Goal: Task Accomplishment & Management: Use online tool/utility

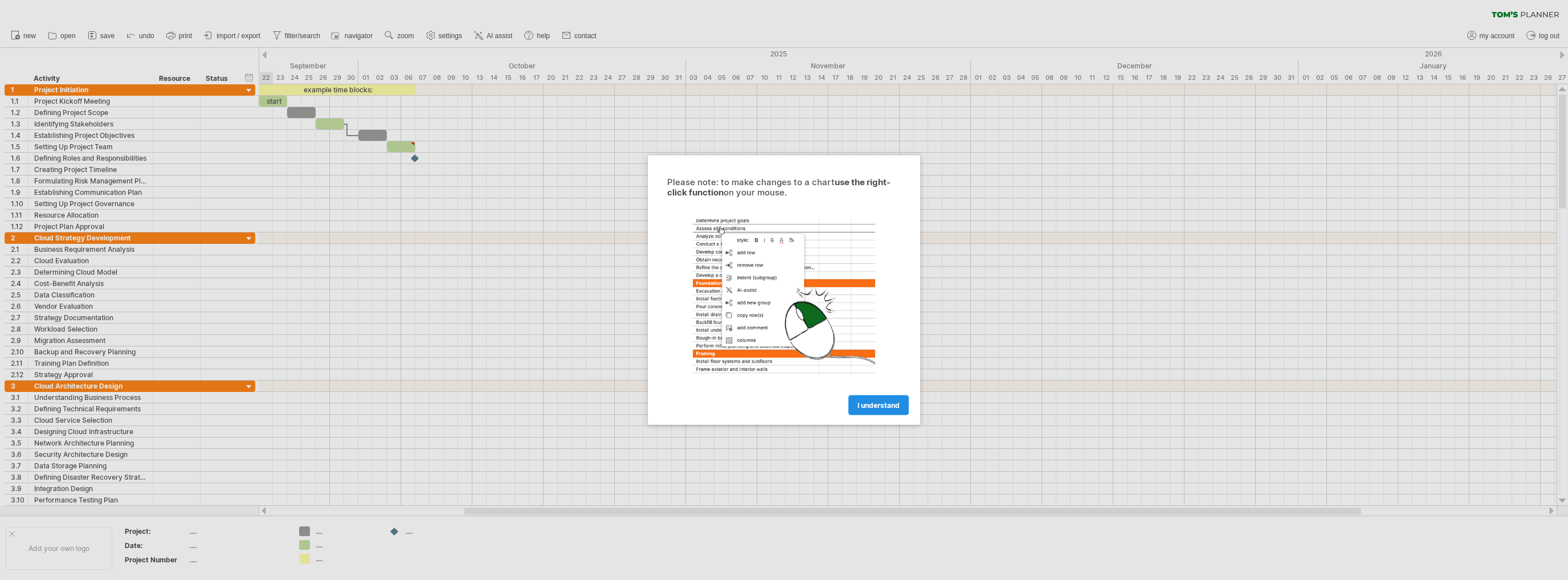
click at [895, 408] on span "I understand" at bounding box center [878, 405] width 42 height 8
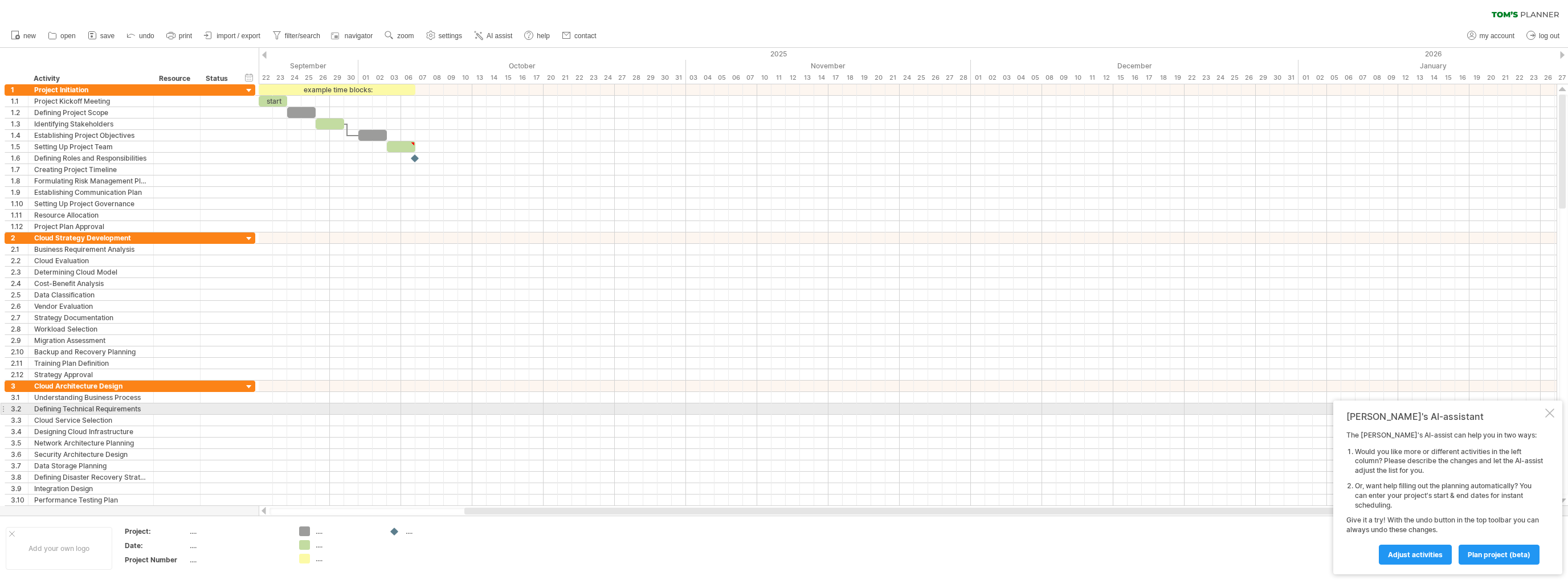
click at [1553, 410] on div at bounding box center [1549, 412] width 9 height 9
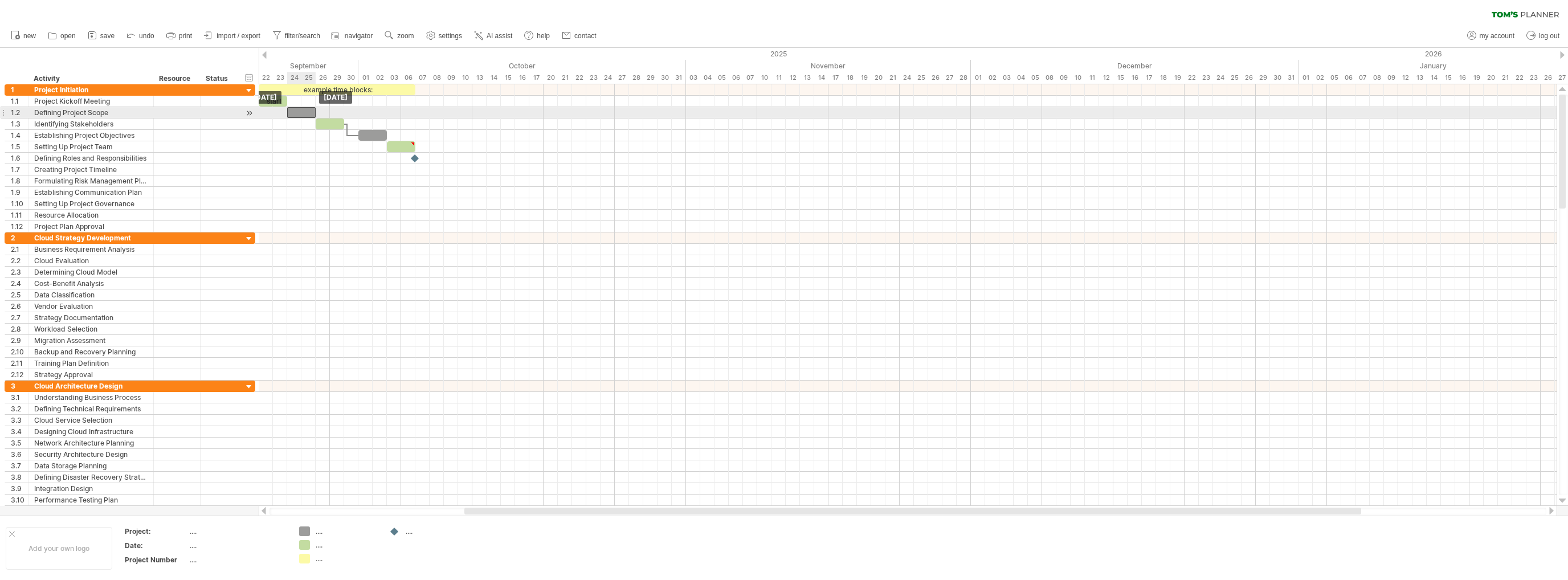
click at [302, 116] on div at bounding box center [301, 112] width 29 height 11
type textarea "**********"
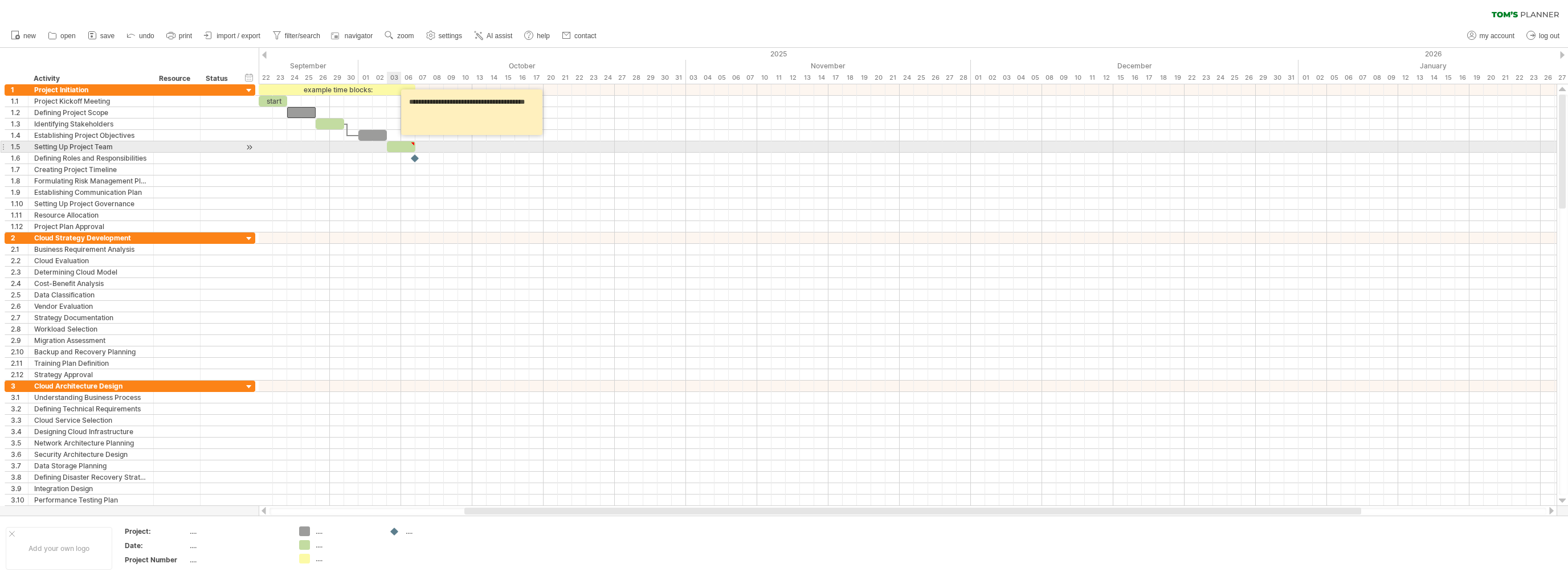
click at [393, 142] on div at bounding box center [401, 146] width 29 height 11
click at [415, 154] on div at bounding box center [415, 158] width 13 height 11
click at [401, 159] on div at bounding box center [908, 159] width 1298 height 11
click at [388, 156] on div at bounding box center [908, 159] width 1298 height 11
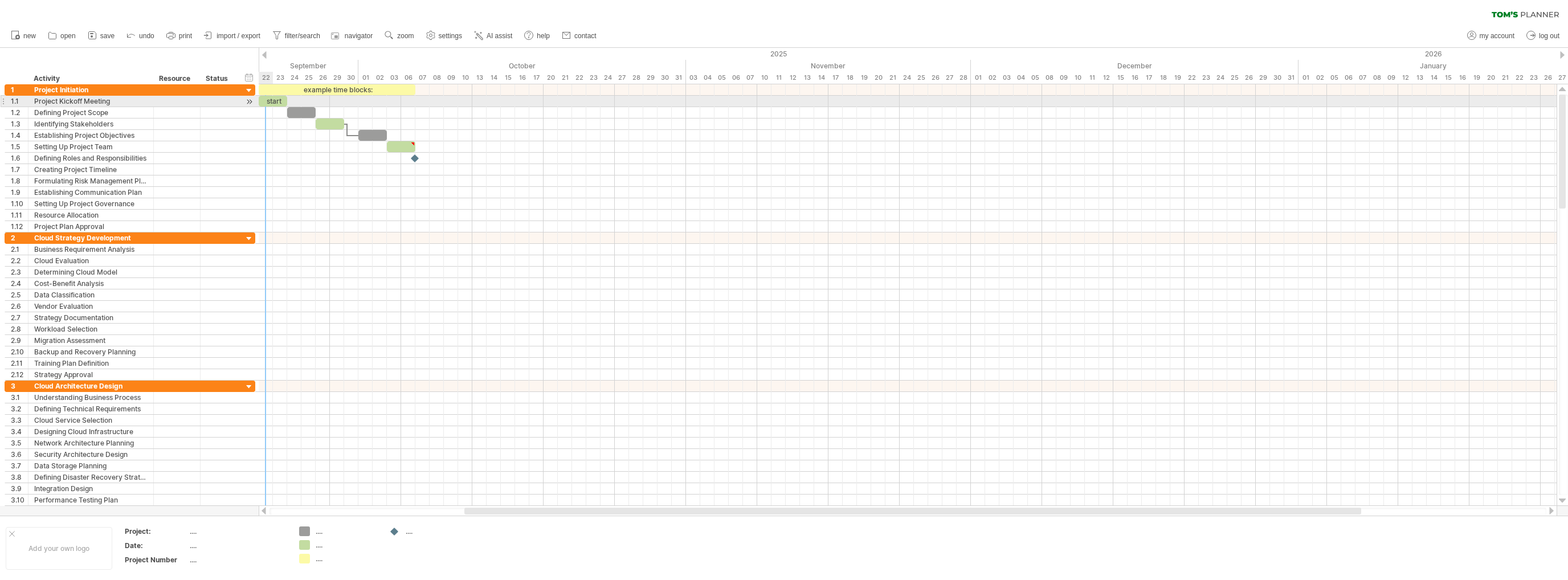
click at [269, 96] on div "start" at bounding box center [273, 100] width 29 height 11
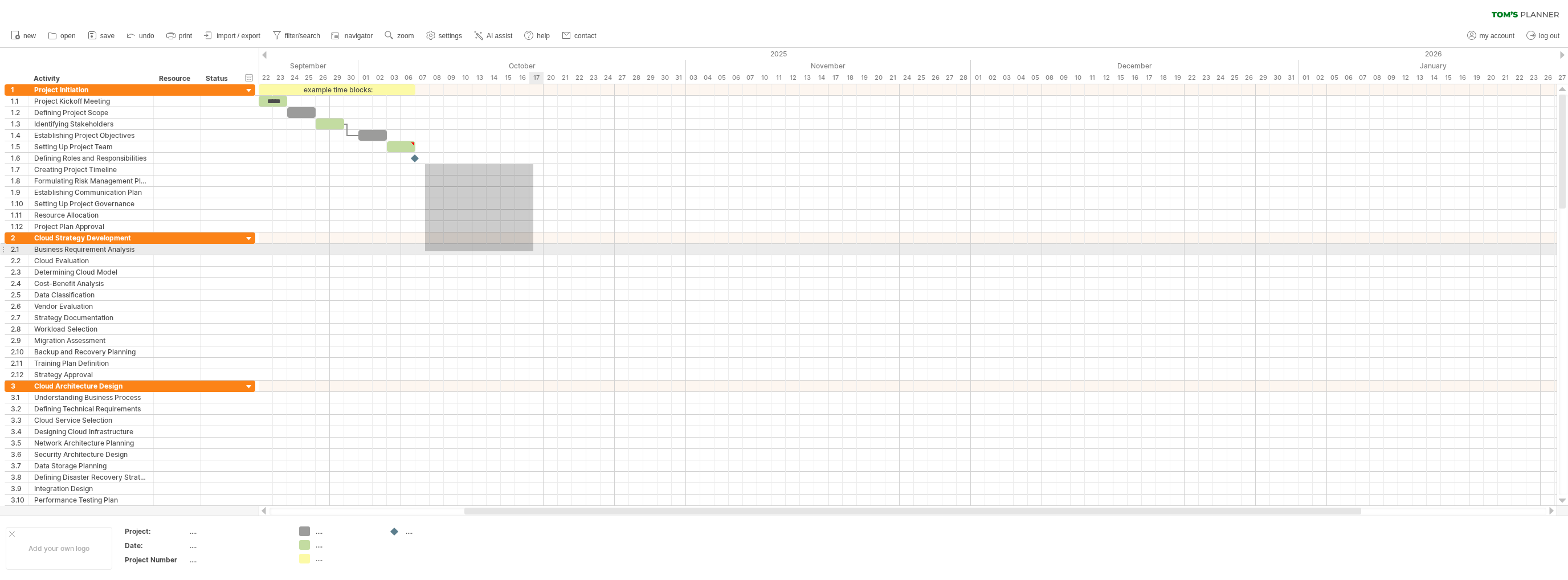
drag, startPoint x: 425, startPoint y: 164, endPoint x: 602, endPoint y: 278, distance: 210.5
click at [594, 277] on div at bounding box center [908, 300] width 1298 height 433
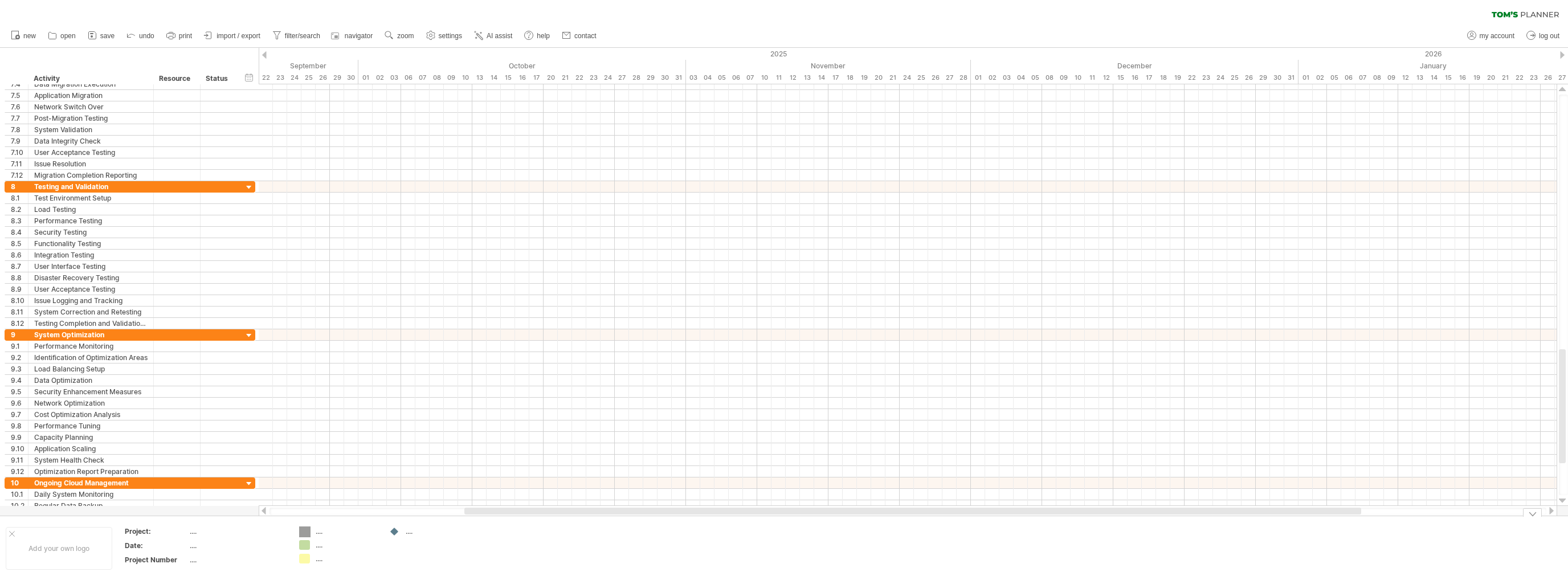
click at [303, 529] on div "Trying to reach [DOMAIN_NAME] Connected again... 0% clear filter new 1" at bounding box center [784, 290] width 1568 height 580
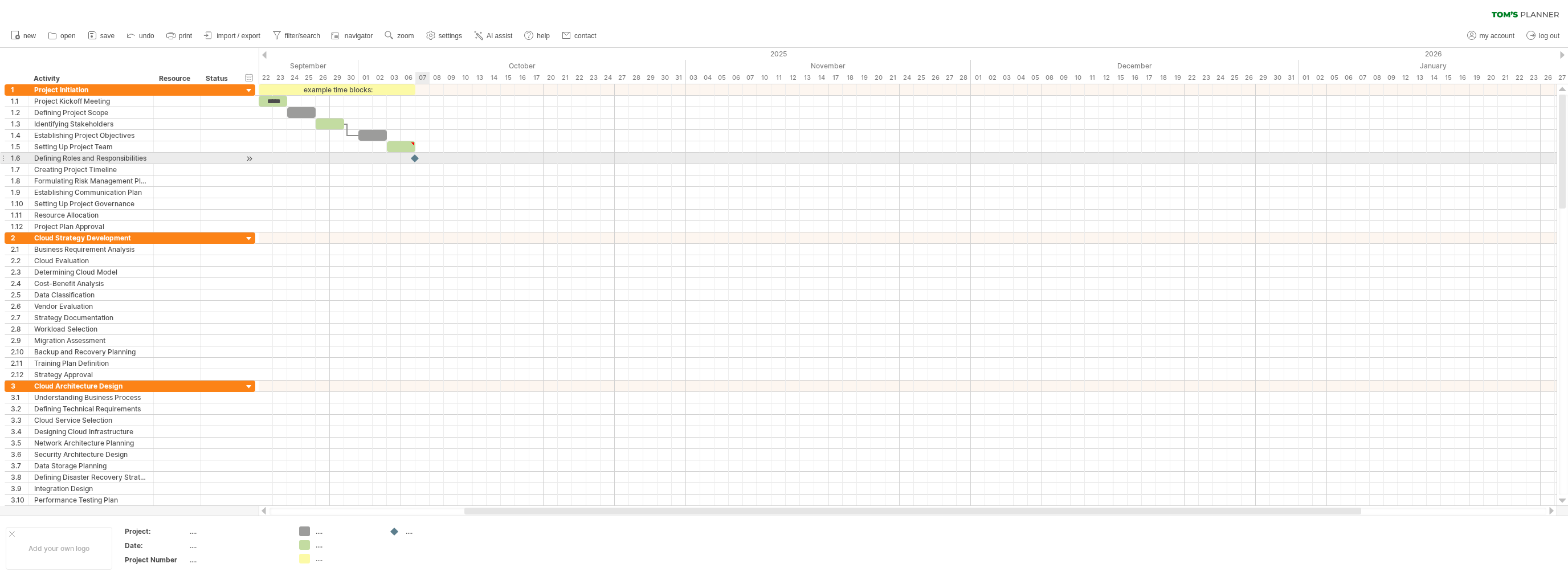
click at [424, 156] on div at bounding box center [908, 159] width 1298 height 11
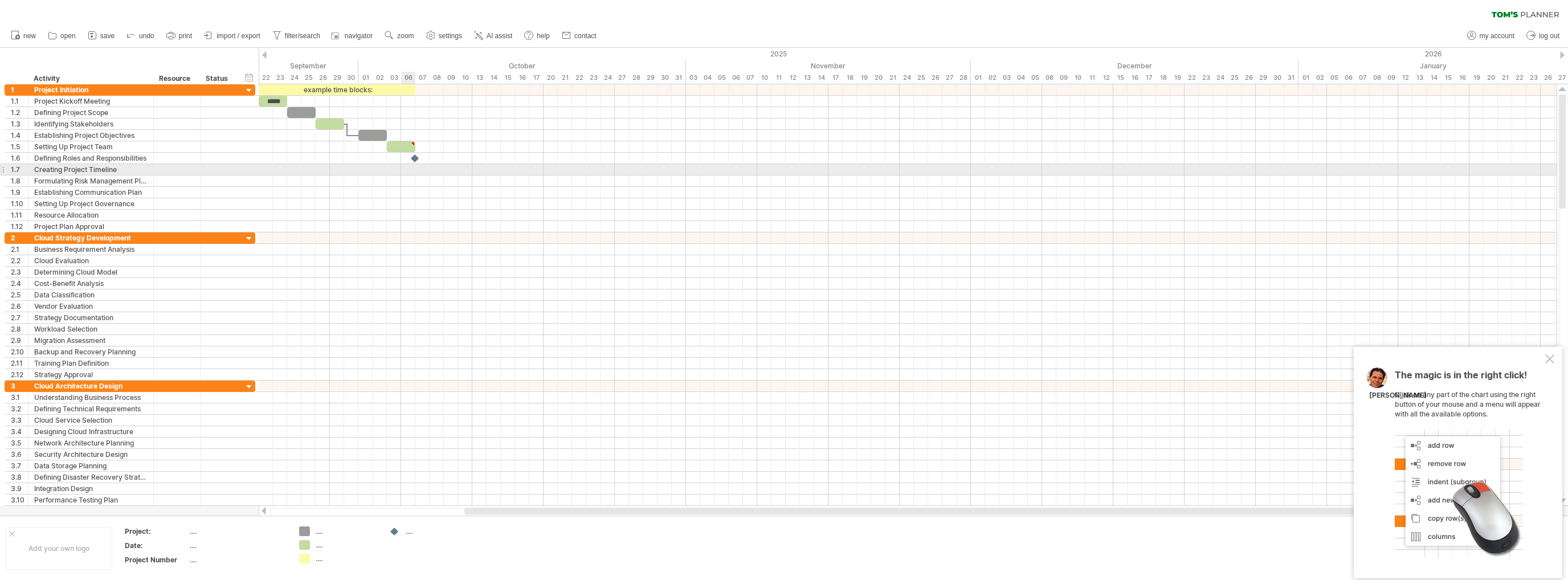
click at [408, 169] on div at bounding box center [908, 170] width 1298 height 11
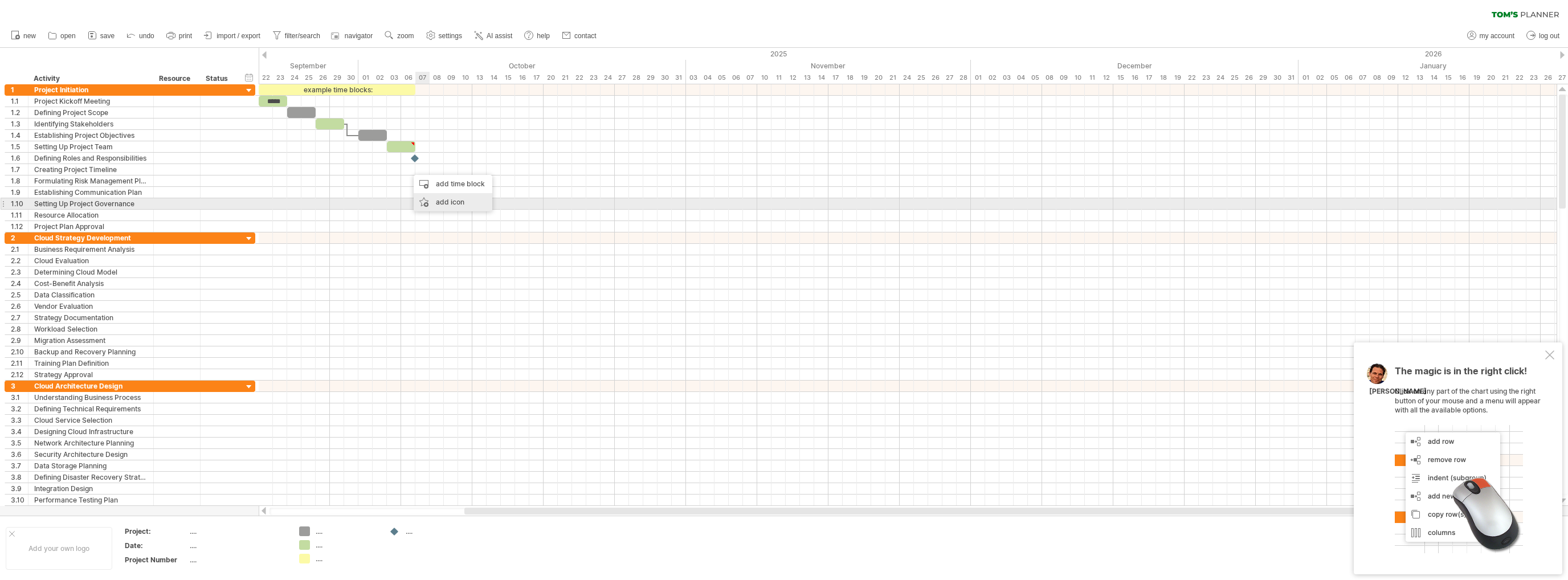
click at [448, 201] on div "add icon" at bounding box center [453, 202] width 79 height 18
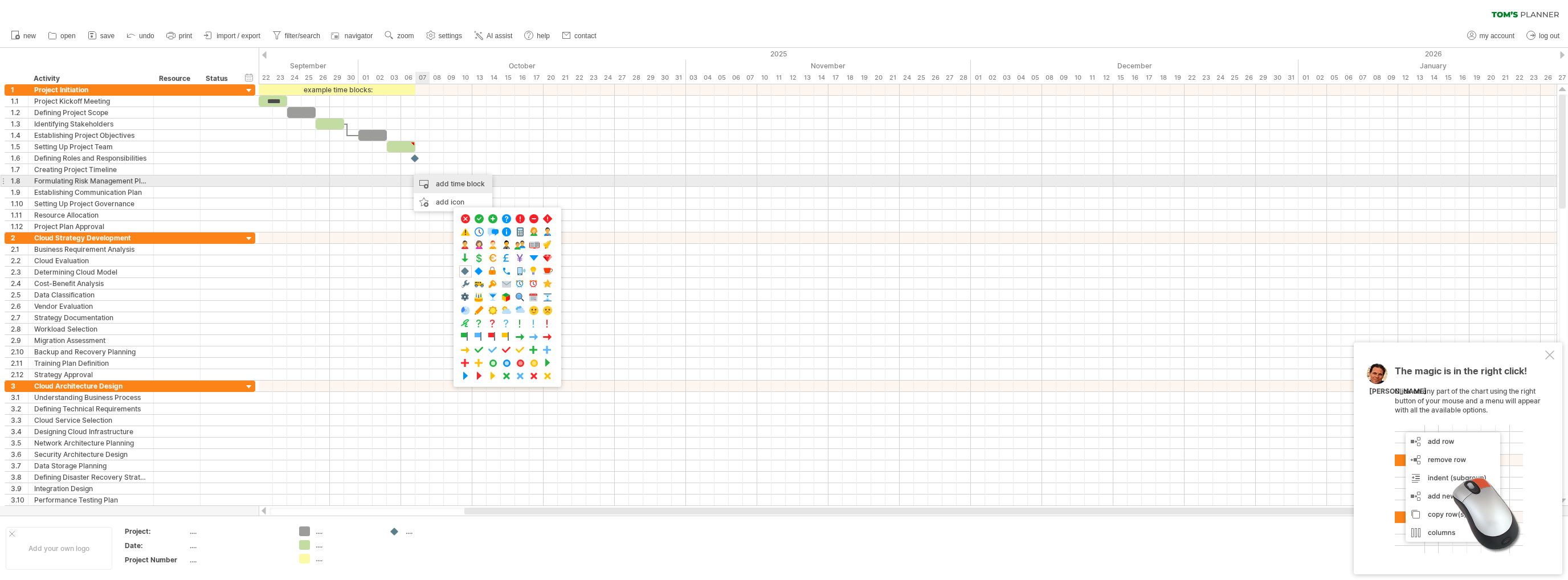
click at [438, 184] on div "add time block" at bounding box center [453, 184] width 79 height 18
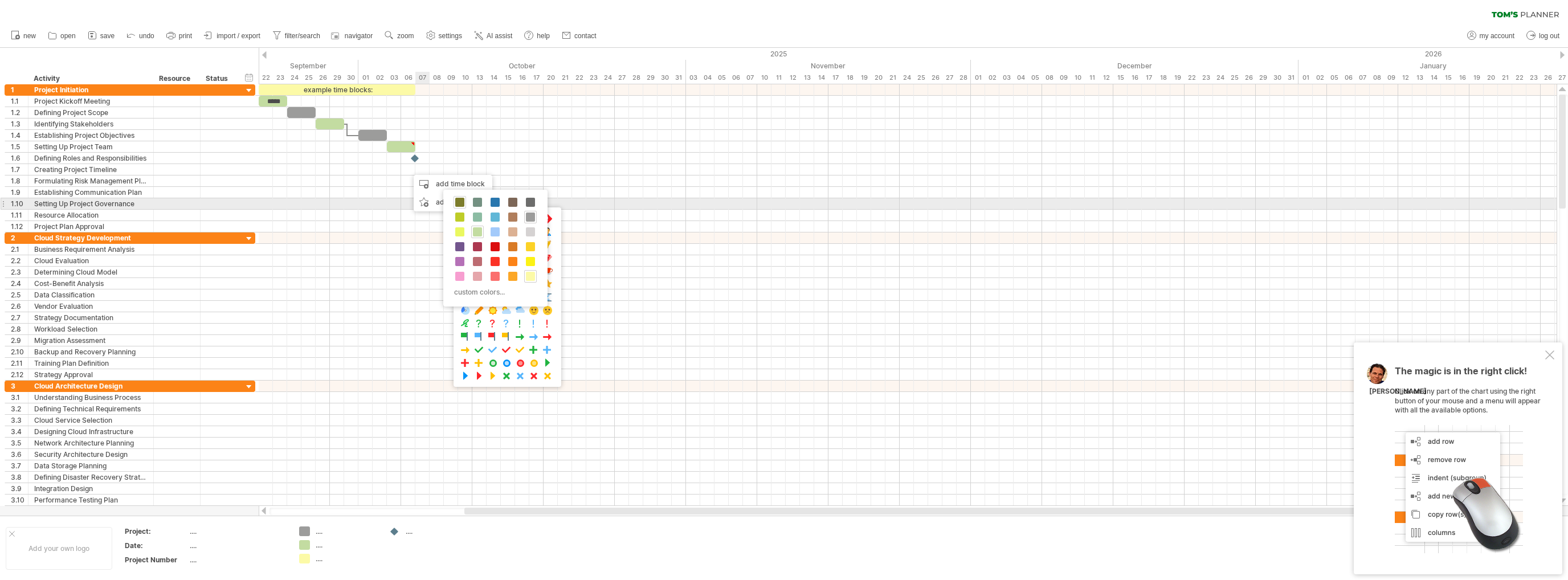
click at [463, 205] on span at bounding box center [460, 202] width 9 height 9
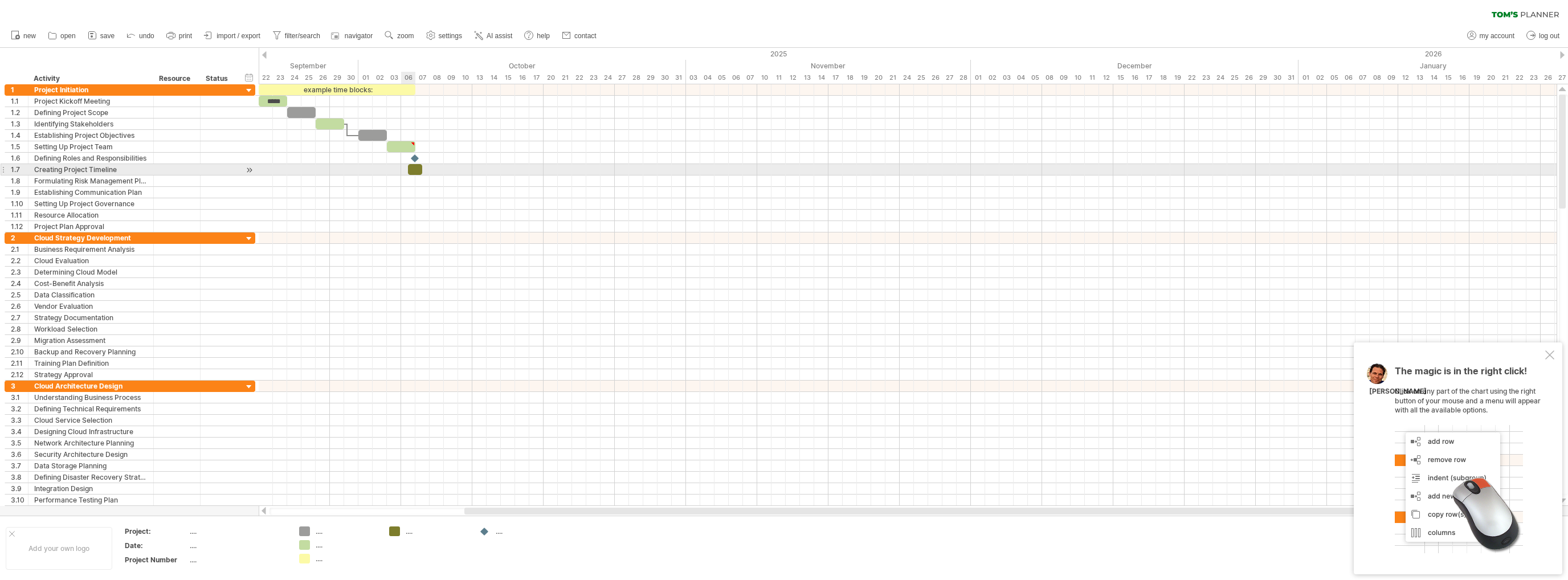
click at [412, 165] on div at bounding box center [415, 169] width 14 height 11
drag, startPoint x: 424, startPoint y: 168, endPoint x: 443, endPoint y: 165, distance: 19.2
click at [438, 165] on span at bounding box center [436, 169] width 4 height 11
click at [422, 171] on div at bounding box center [425, 169] width 36 height 11
click at [415, 166] on div at bounding box center [425, 169] width 36 height 11
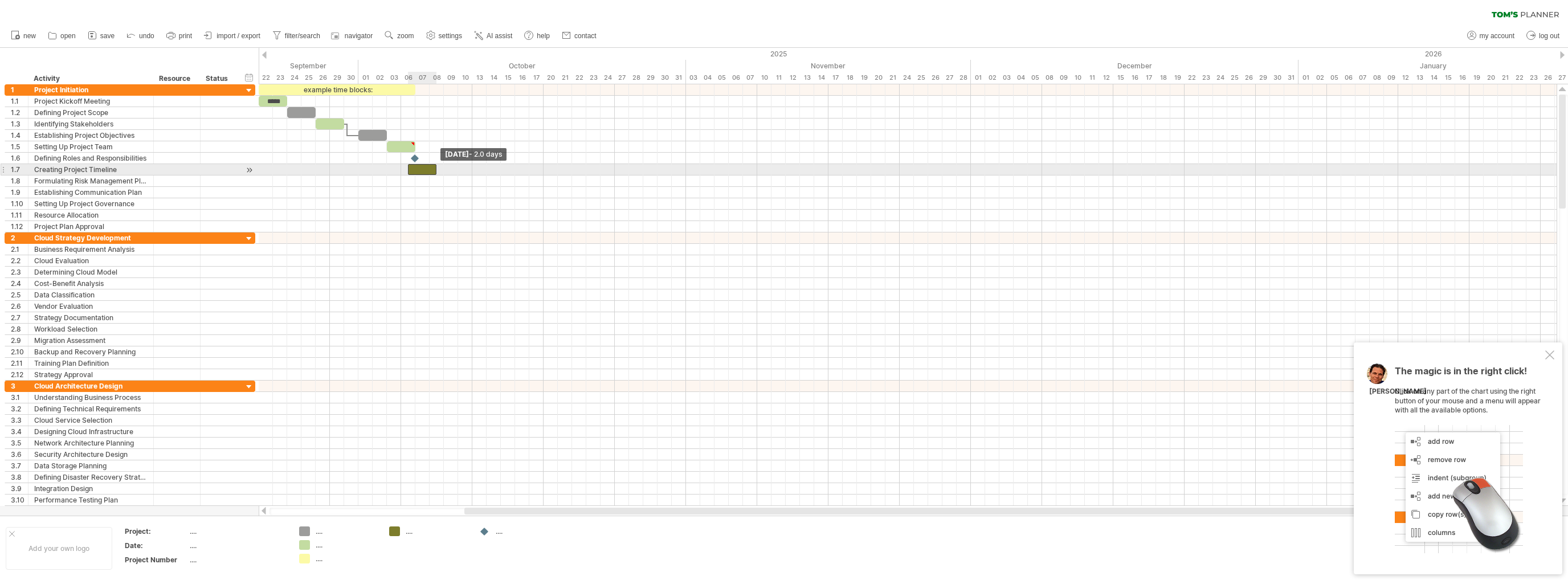
drag, startPoint x: 443, startPoint y: 168, endPoint x: 435, endPoint y: 172, distance: 8.9
click at [435, 172] on span at bounding box center [436, 169] width 4 height 11
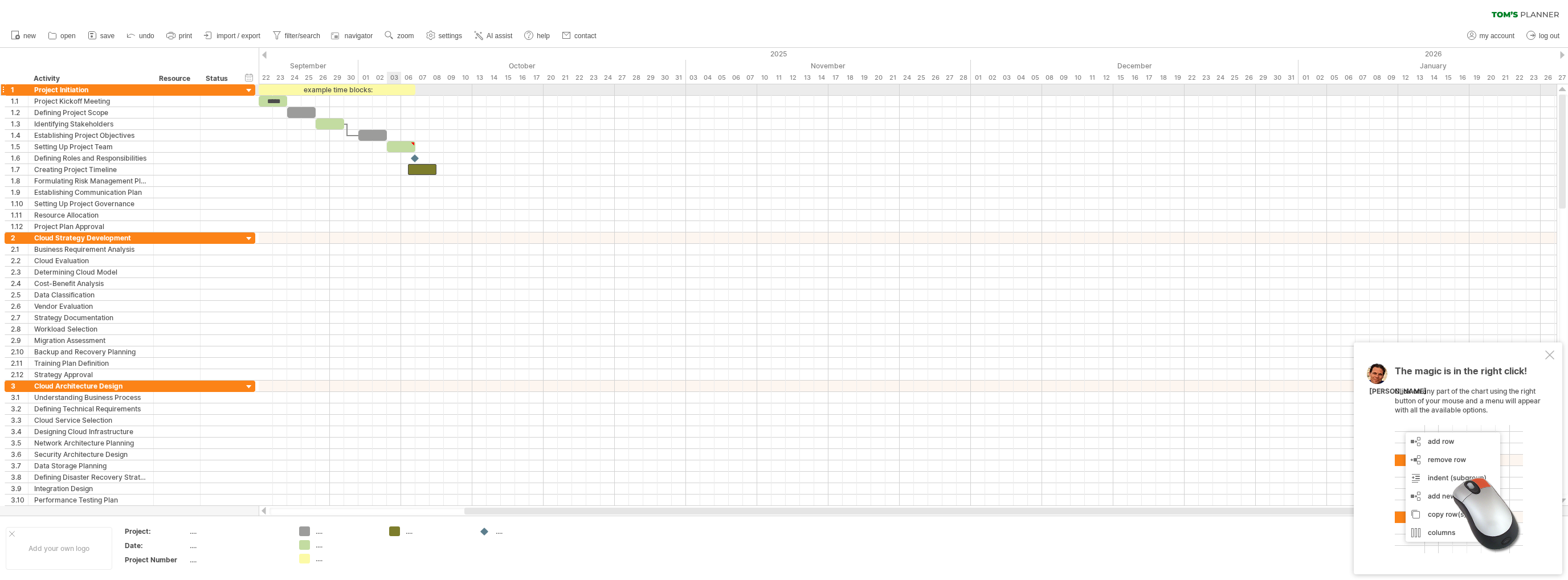
click at [396, 91] on div "example time blocks:" at bounding box center [337, 89] width 156 height 11
click at [397, 90] on div "**********" at bounding box center [337, 89] width 156 height 11
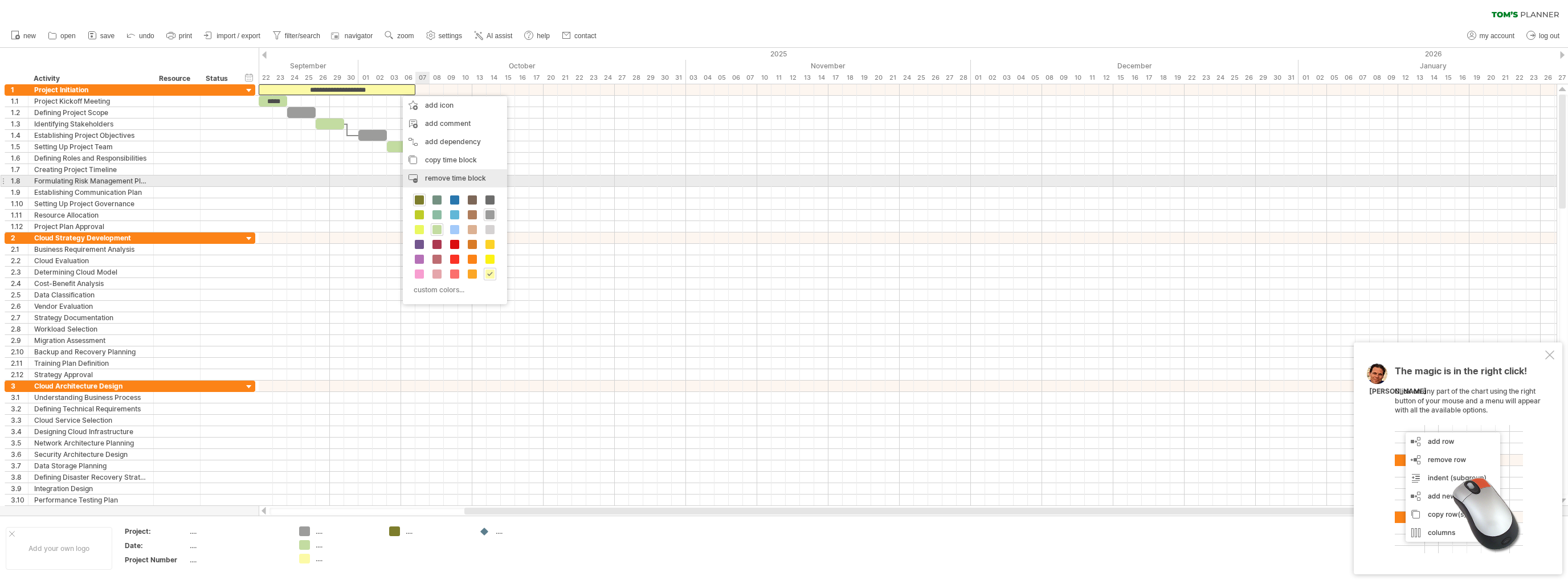
click at [469, 183] on div "remove time block remove selected items" at bounding box center [455, 178] width 105 height 18
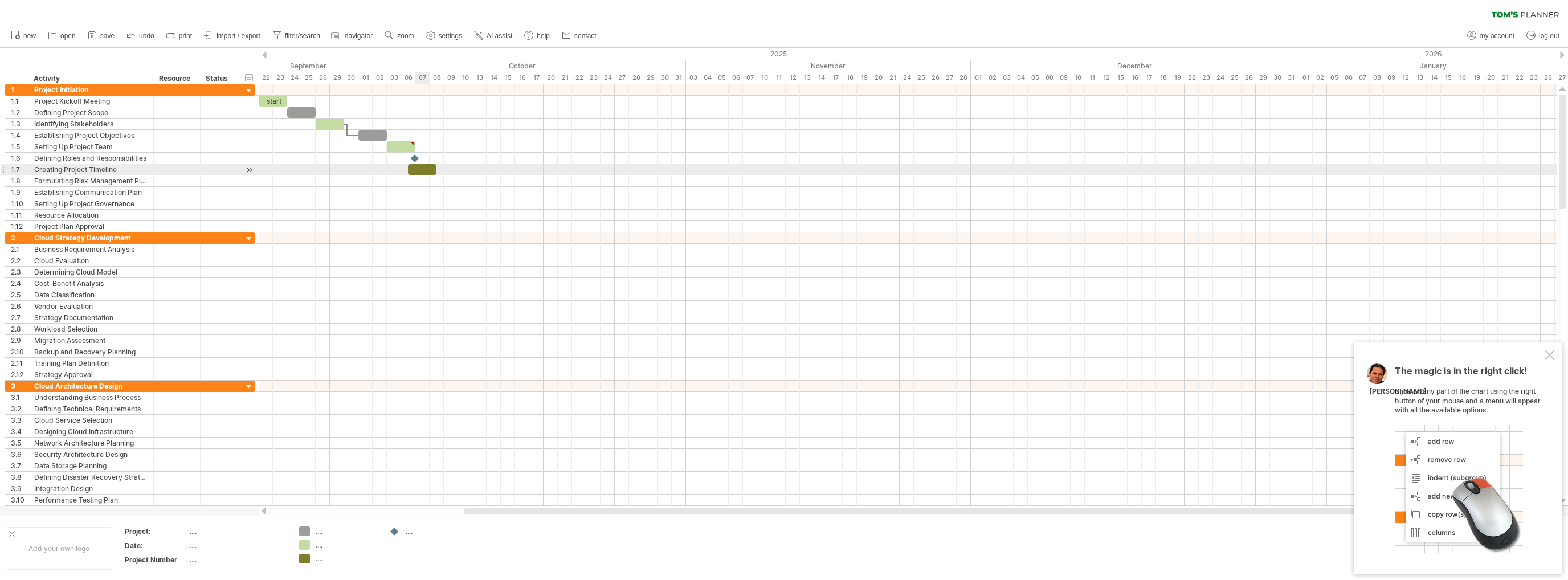
click at [426, 170] on div at bounding box center [422, 169] width 29 height 11
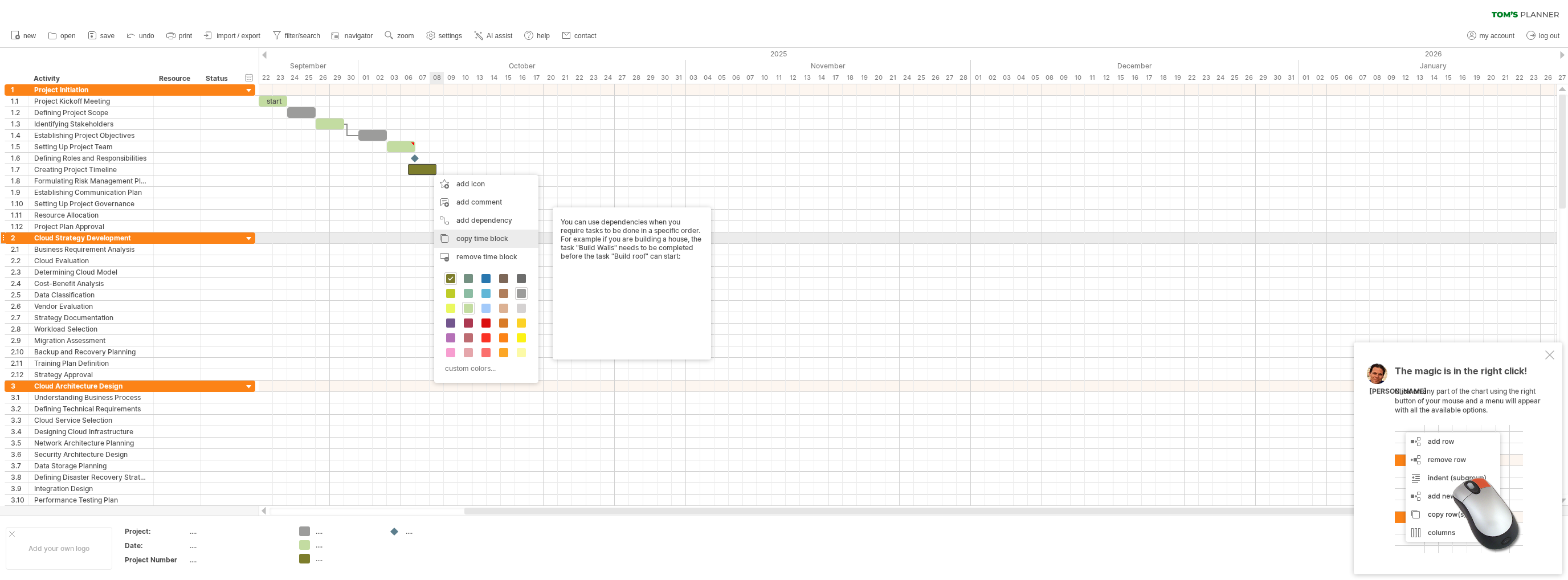
click at [477, 234] on span "copy time block" at bounding box center [482, 238] width 52 height 8
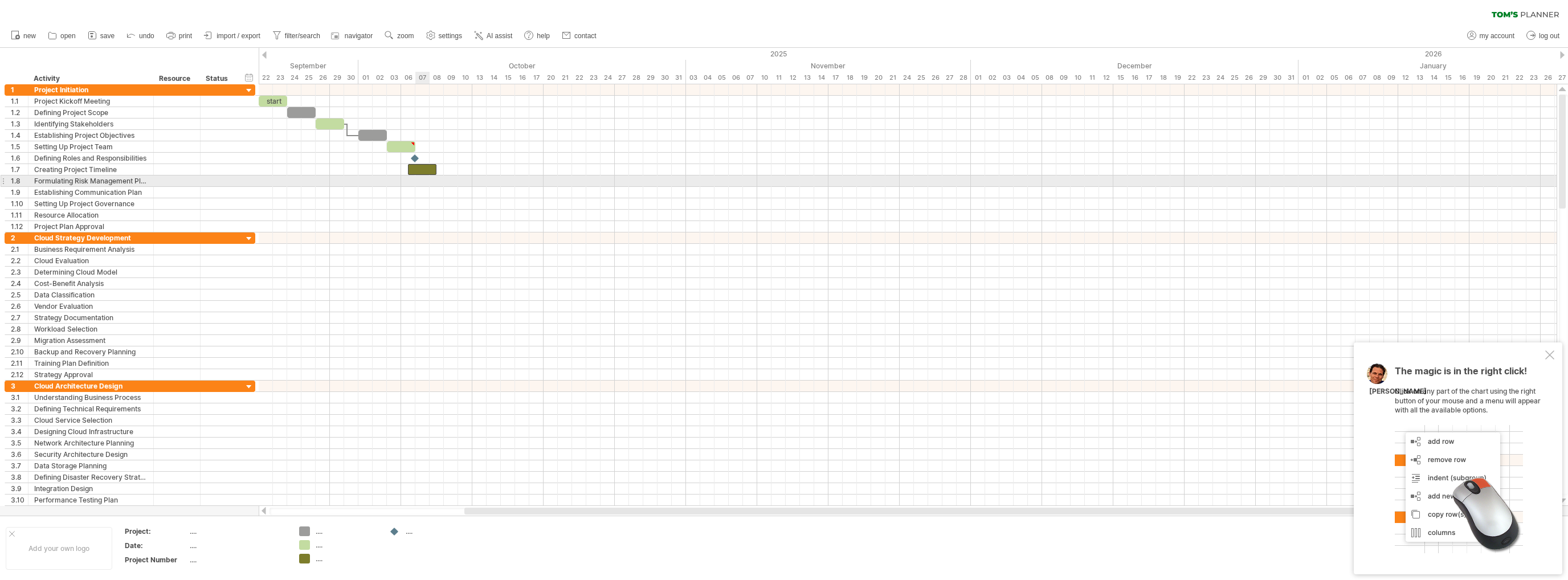
click at [416, 183] on div at bounding box center [908, 181] width 1298 height 11
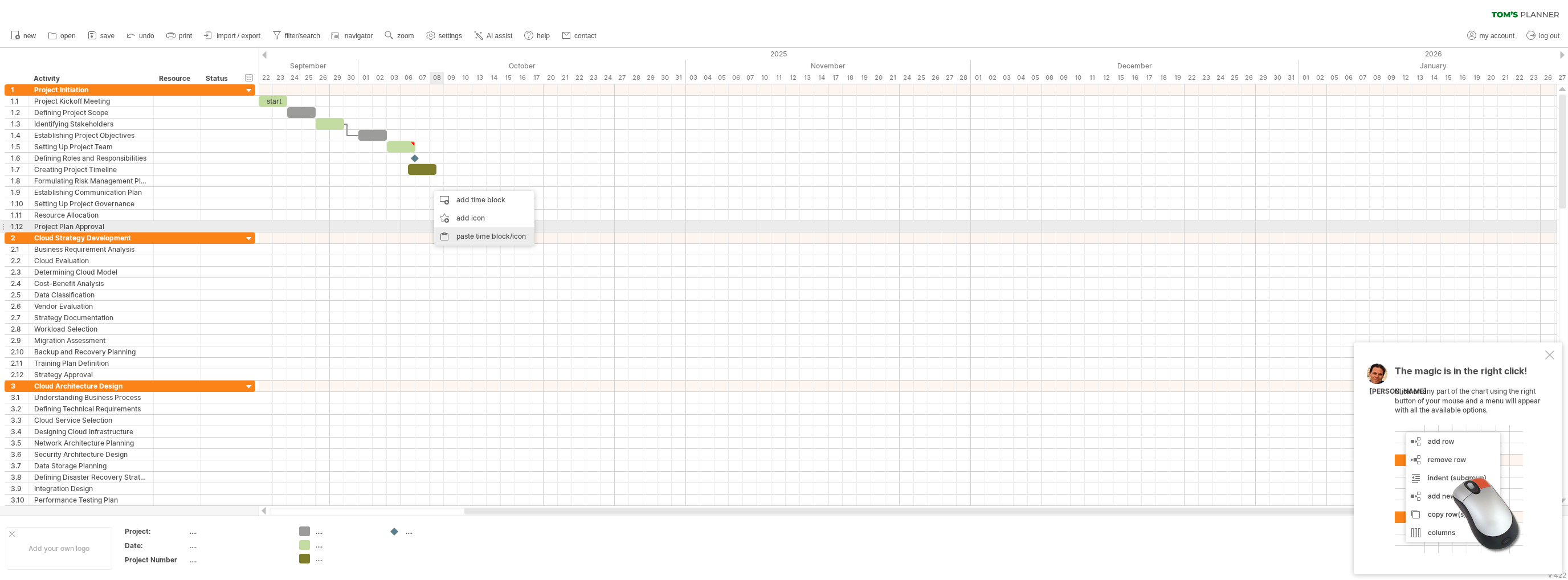
click at [483, 233] on div "paste time block/icon" at bounding box center [484, 236] width 100 height 18
click at [482, 241] on div "paste time block/icon" at bounding box center [507, 243] width 100 height 18
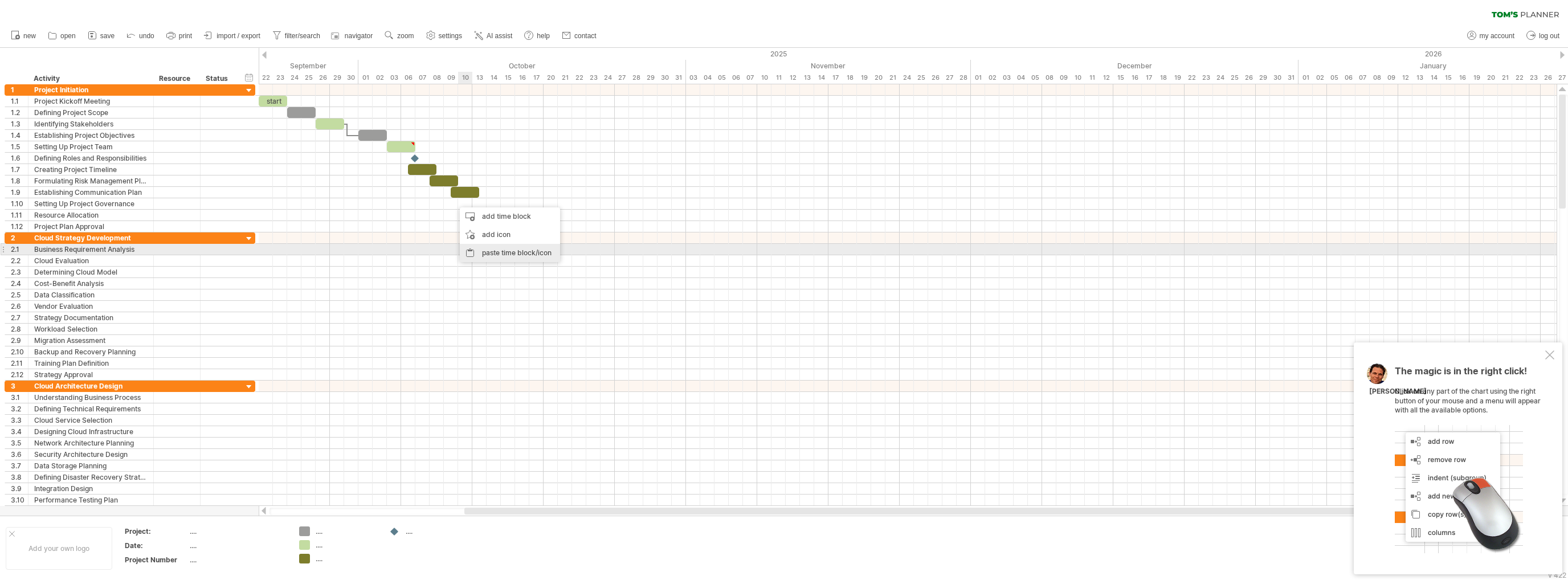
click at [497, 251] on div "paste time block/icon" at bounding box center [509, 253] width 100 height 18
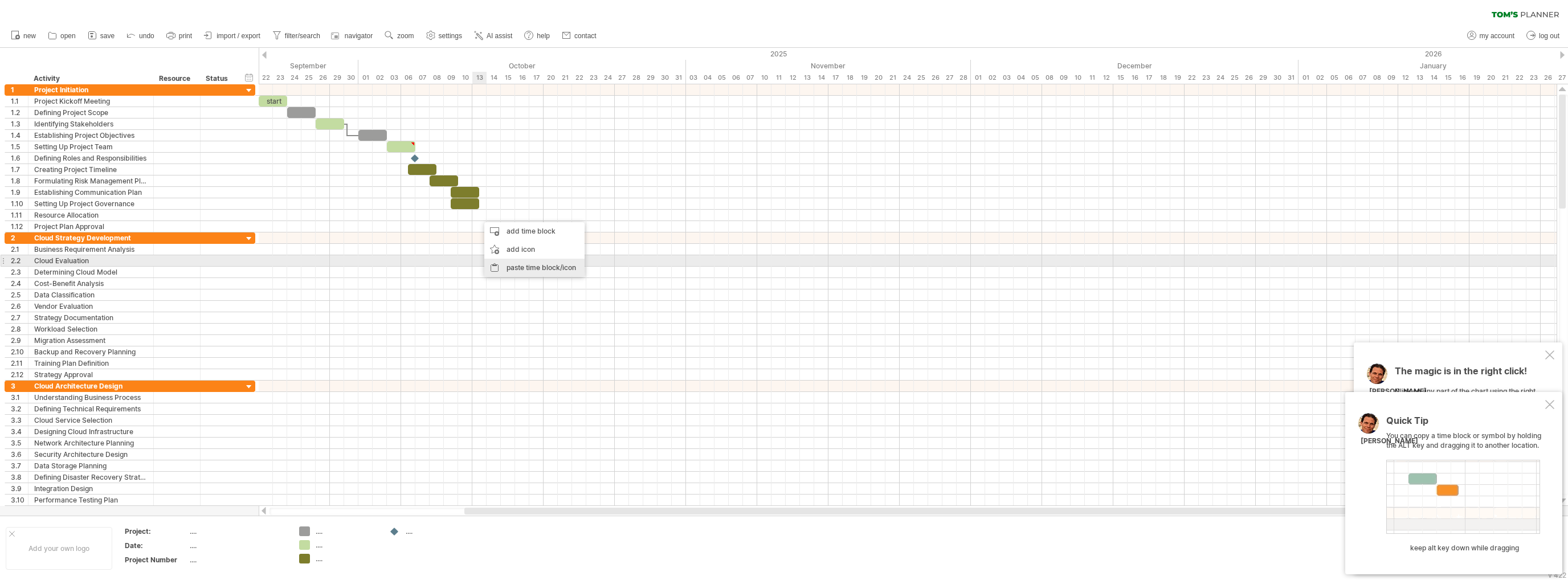
click at [525, 261] on div "paste time block/icon" at bounding box center [534, 268] width 100 height 18
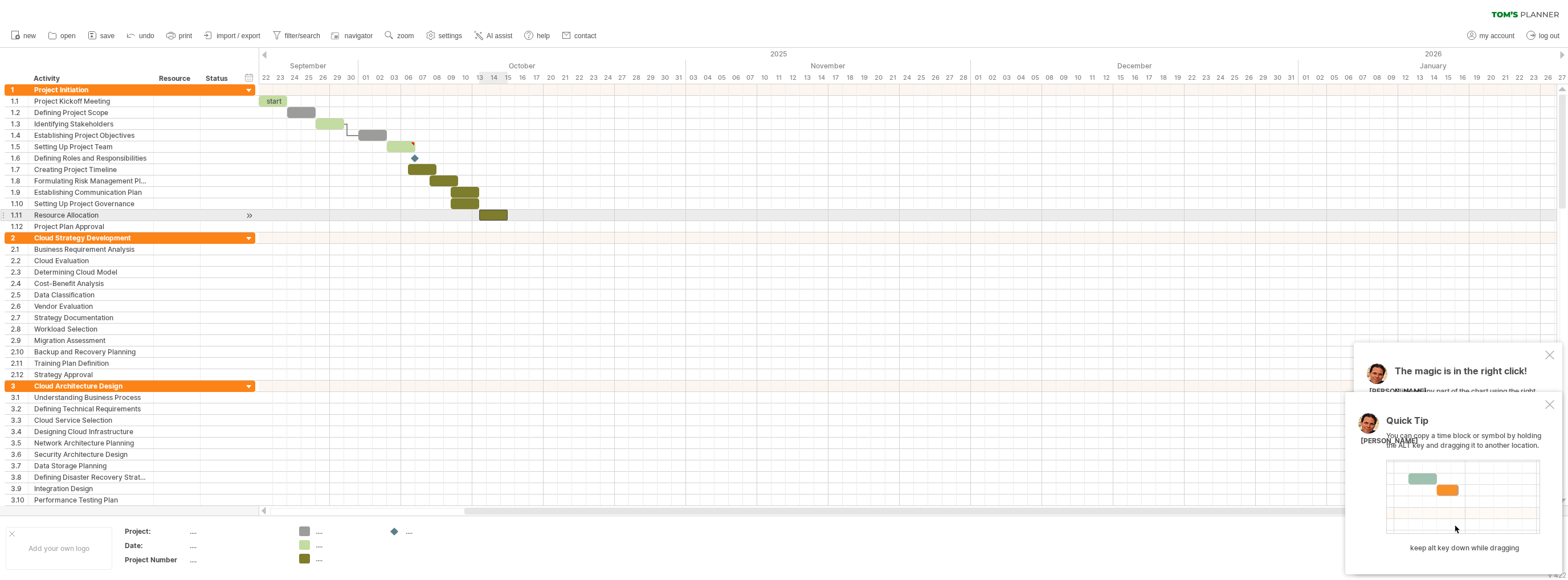
click at [487, 210] on div at bounding box center [493, 215] width 29 height 11
drag, startPoint x: 481, startPoint y: 213, endPoint x: 453, endPoint y: 217, distance: 28.3
click at [453, 217] on div at bounding box center [479, 215] width 57 height 11
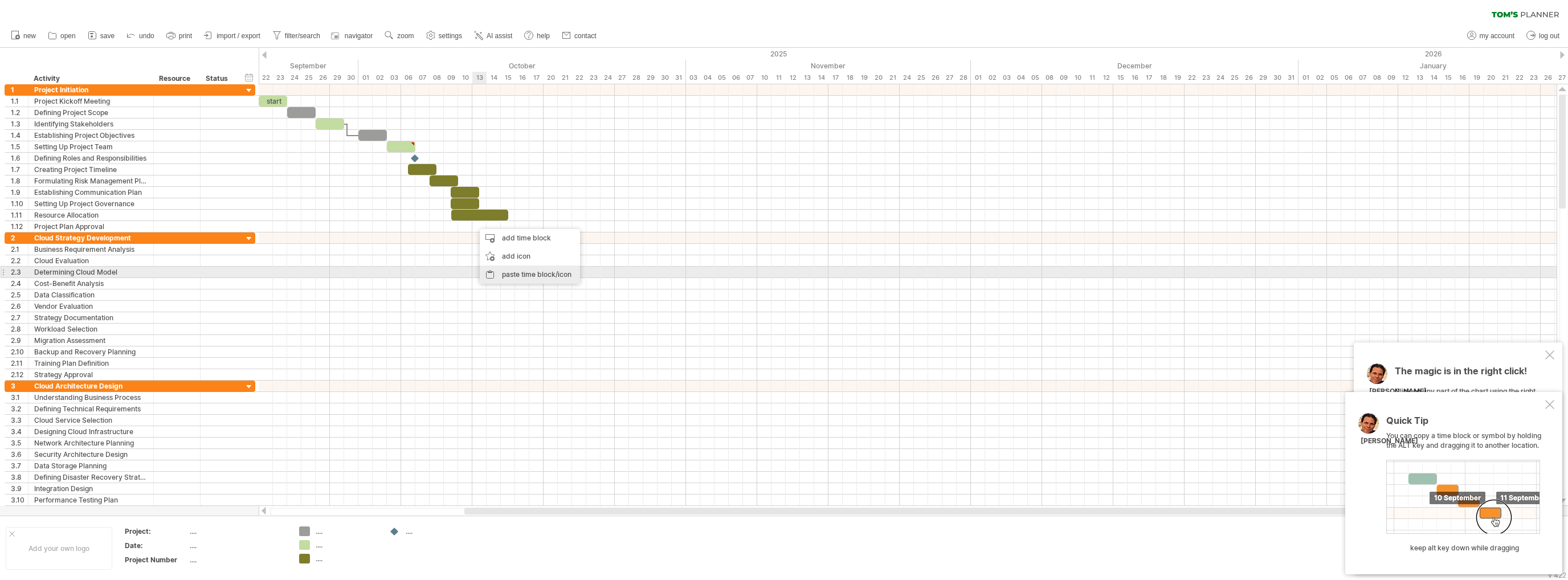
click at [529, 271] on div "paste time block/icon" at bounding box center [530, 274] width 100 height 18
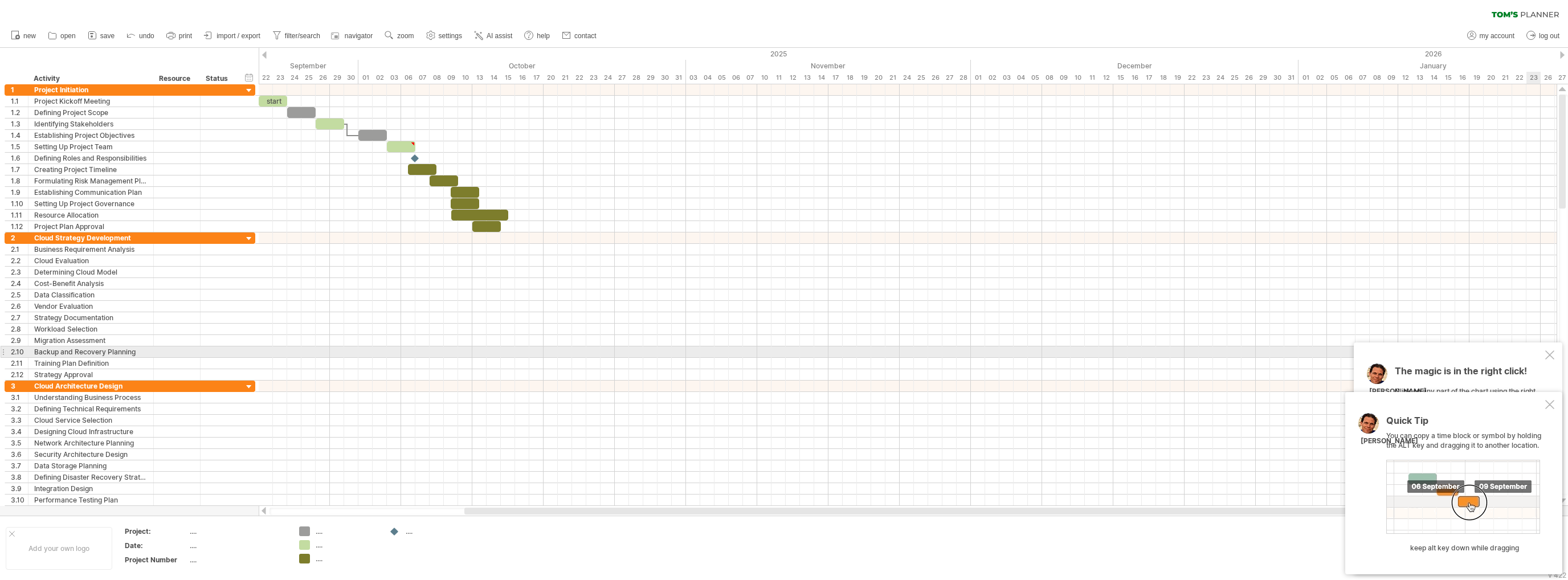
click at [1556, 353] on div "The magic is in the right click! Click on any part of the chart using the right…" at bounding box center [1457, 458] width 208 height 232
click at [1550, 356] on div at bounding box center [1549, 354] width 9 height 9
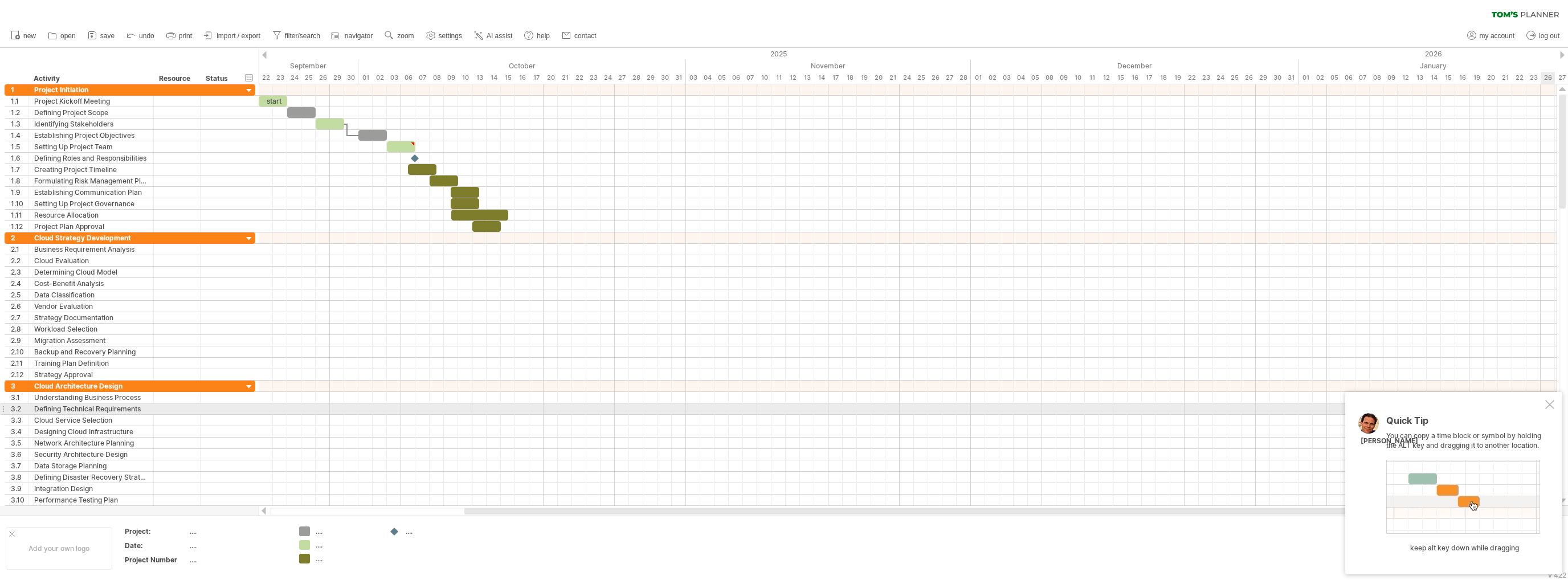
click at [1550, 406] on div at bounding box center [1549, 404] width 9 height 9
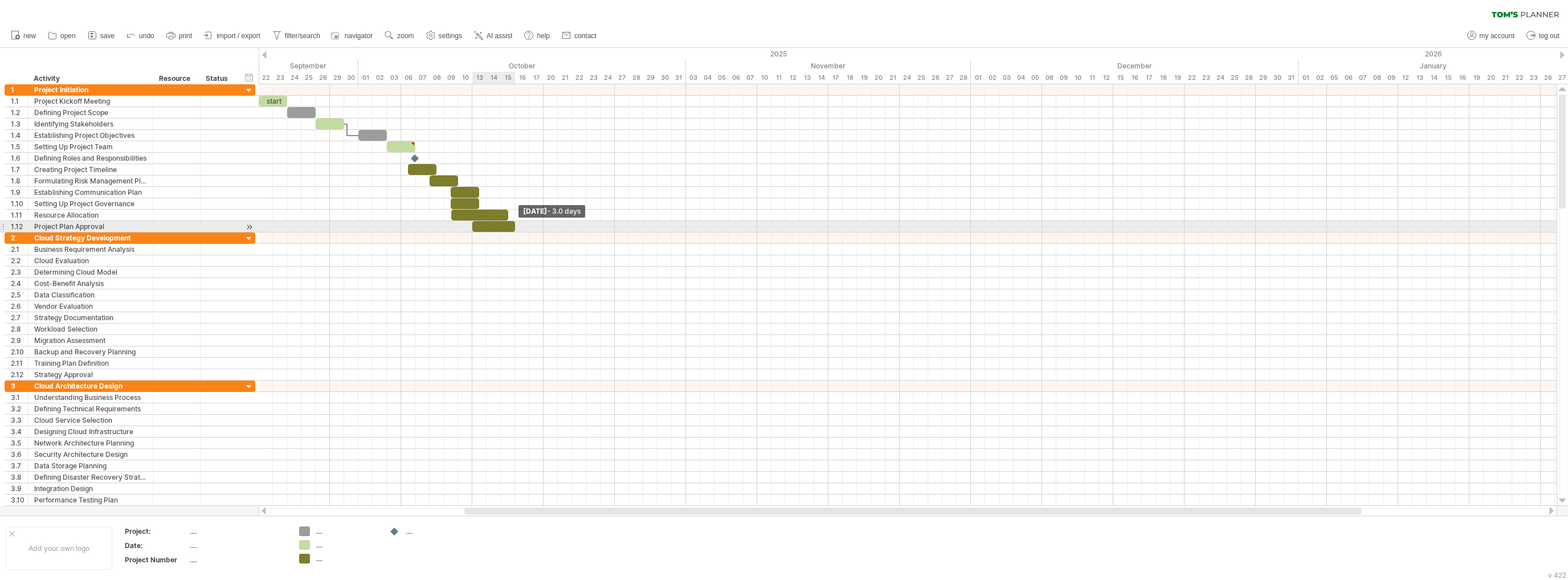
drag, startPoint x: 499, startPoint y: 224, endPoint x: 515, endPoint y: 229, distance: 16.8
click at [515, 229] on span at bounding box center [515, 226] width 4 height 11
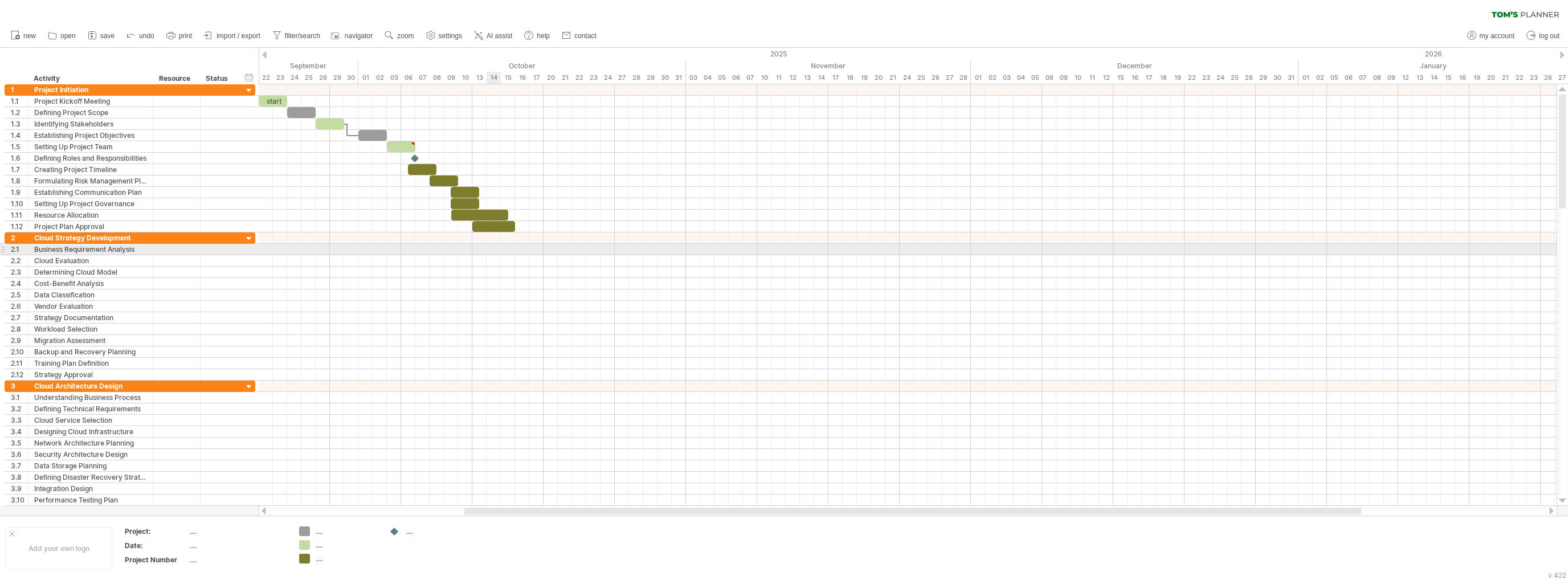
click at [497, 248] on div at bounding box center [908, 250] width 1298 height 11
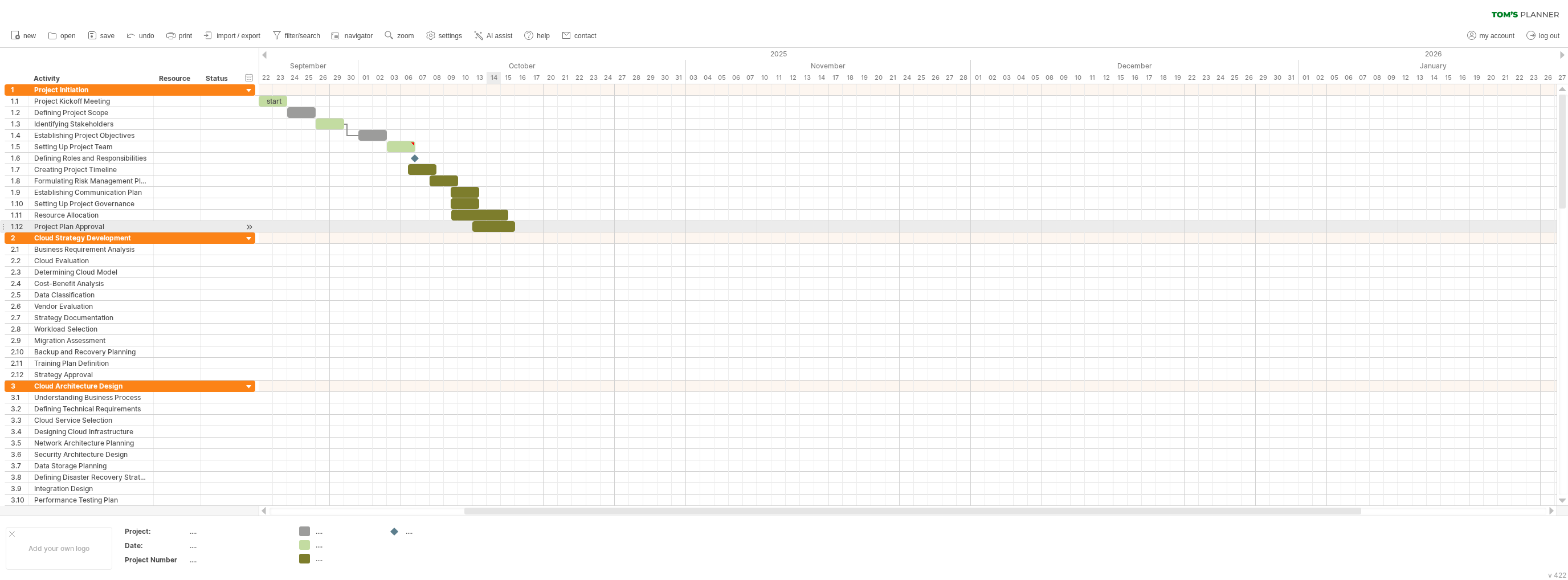
click at [499, 226] on div at bounding box center [493, 226] width 43 height 11
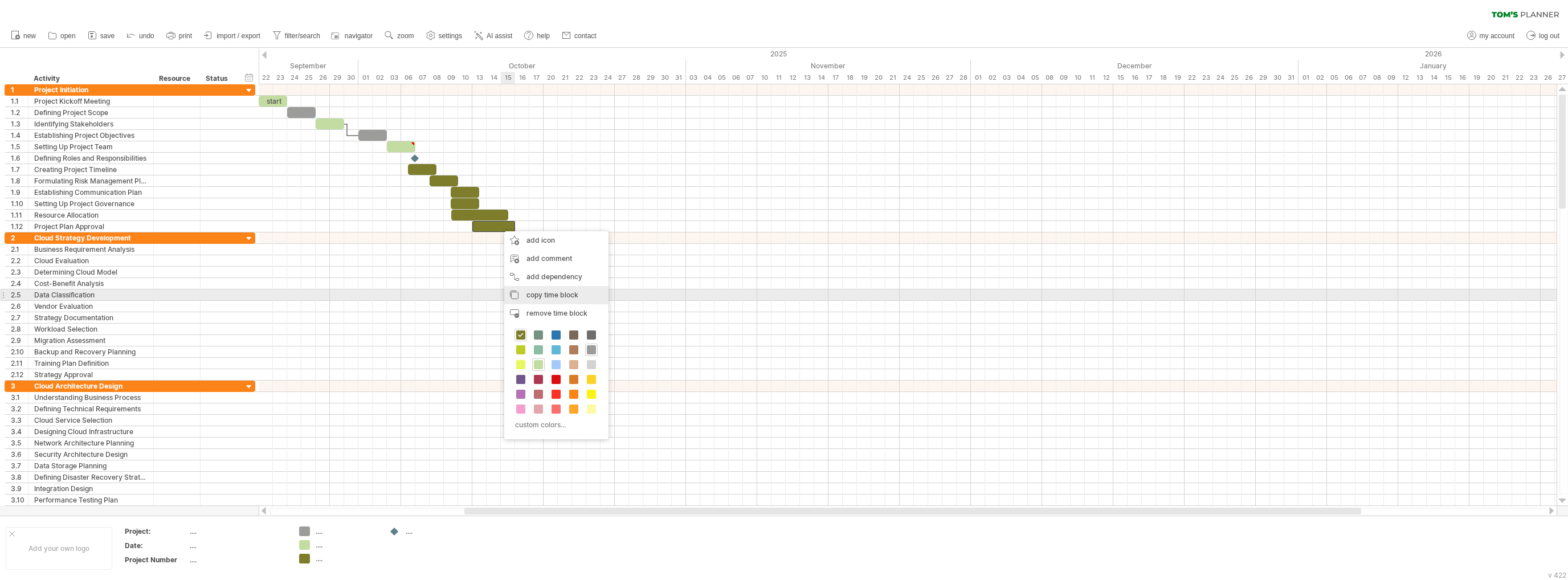
click at [577, 294] on span "copy time block" at bounding box center [552, 295] width 52 height 8
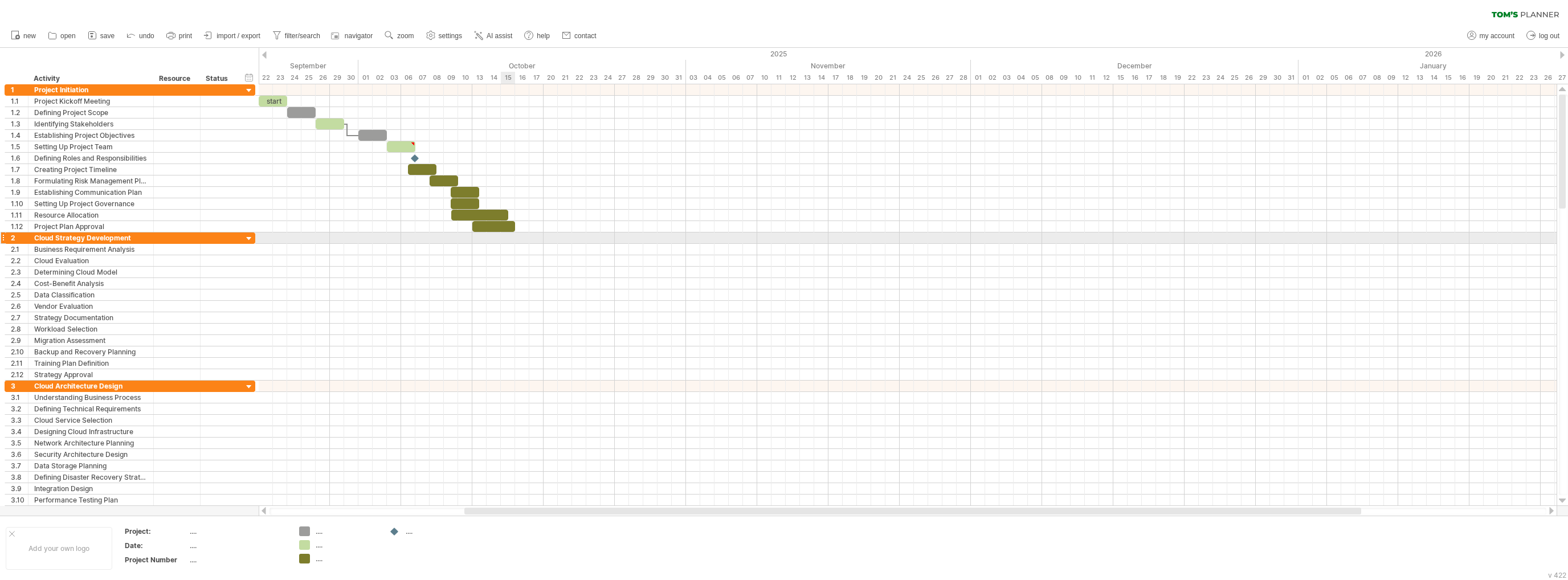
click at [513, 236] on div at bounding box center [908, 238] width 1298 height 11
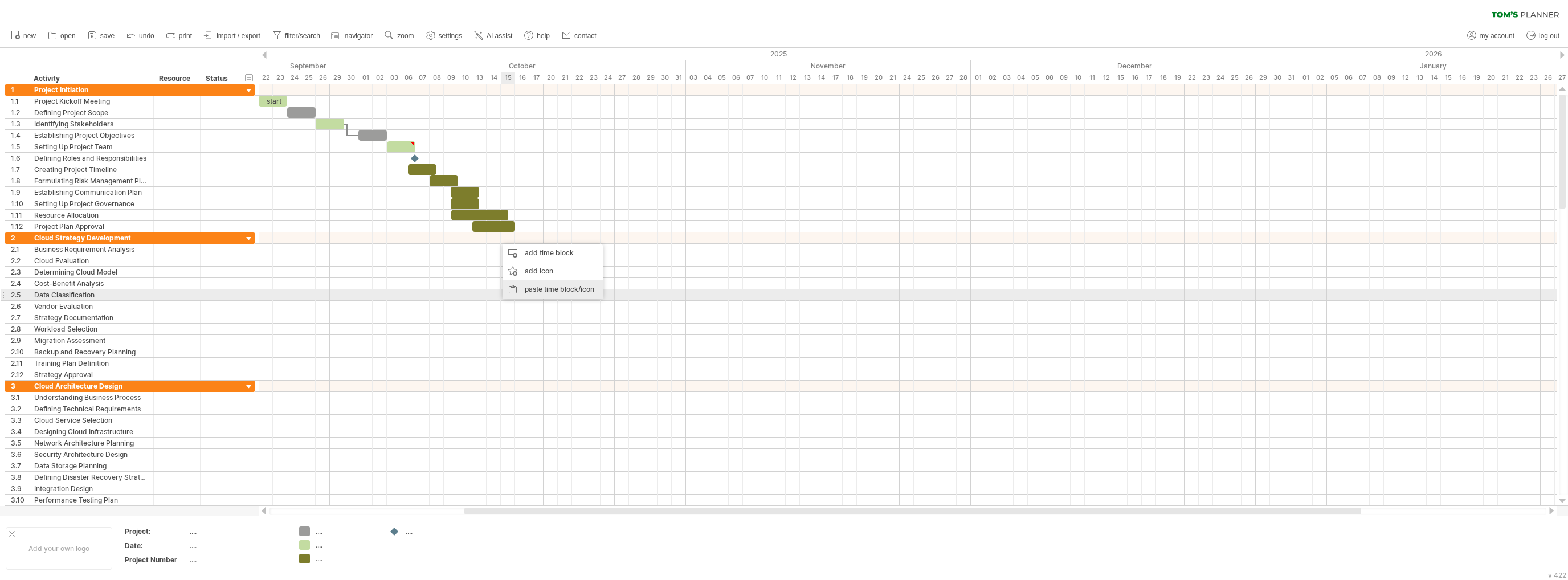
click at [540, 290] on div "paste time block/icon" at bounding box center [552, 290] width 100 height 18
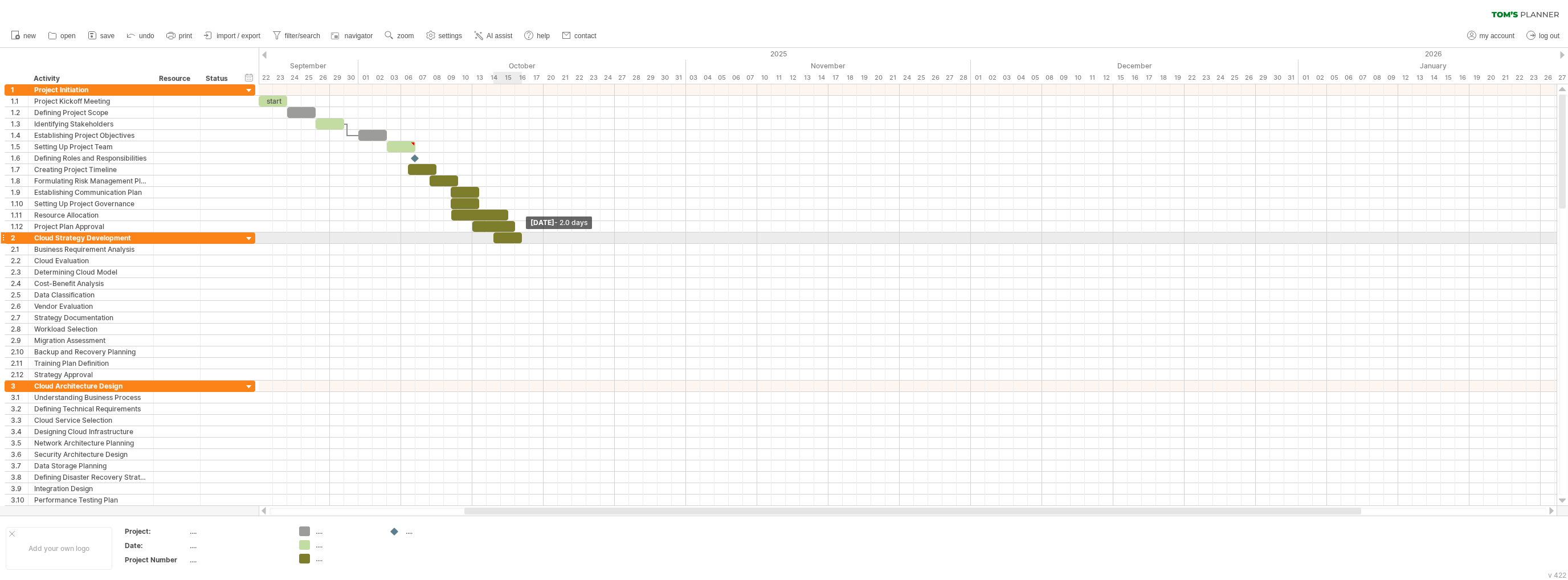
drag, startPoint x: 535, startPoint y: 231, endPoint x: 521, endPoint y: 238, distance: 15.7
click at [521, 238] on span at bounding box center [522, 237] width 4 height 11
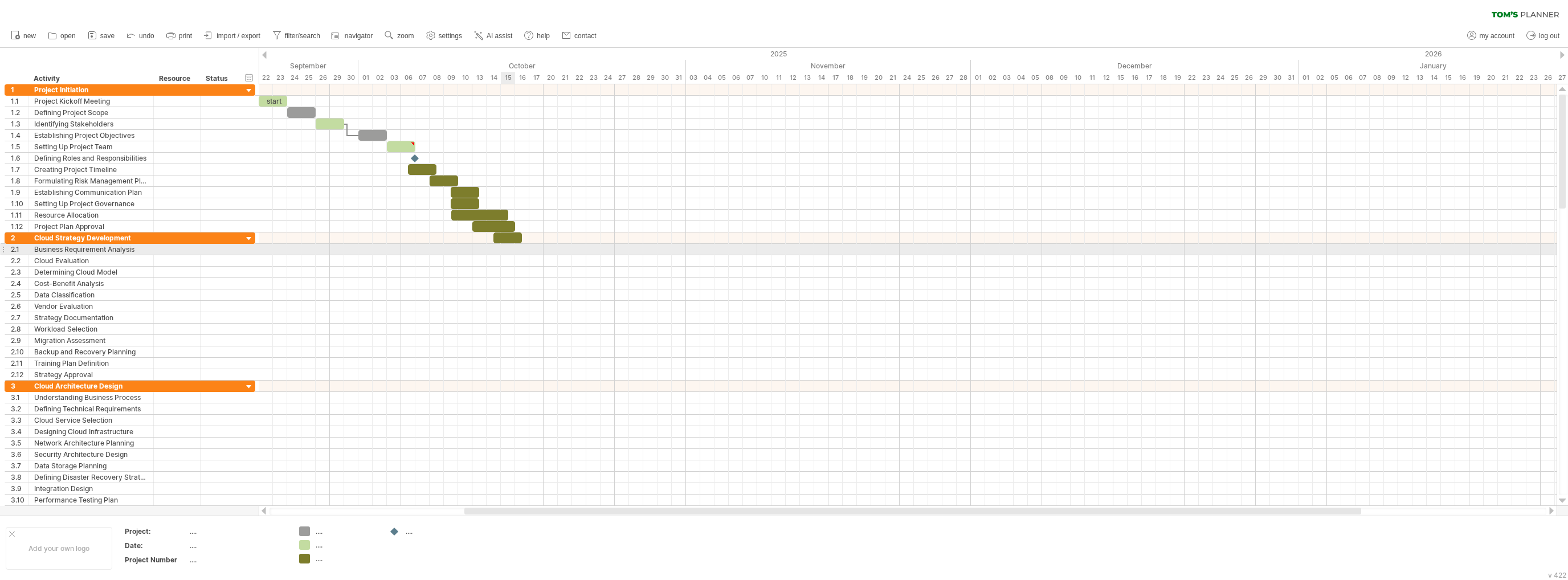
click at [508, 245] on div at bounding box center [908, 250] width 1298 height 11
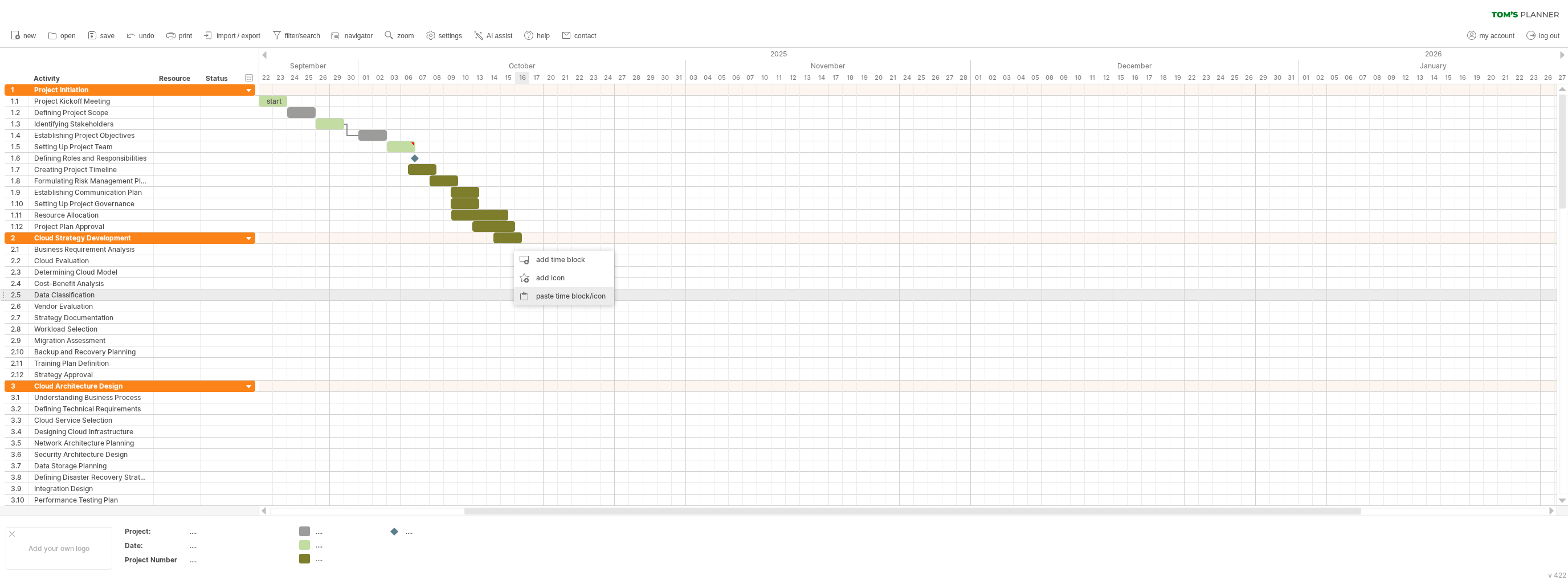
click at [561, 297] on div "paste time block/icon" at bounding box center [563, 296] width 100 height 18
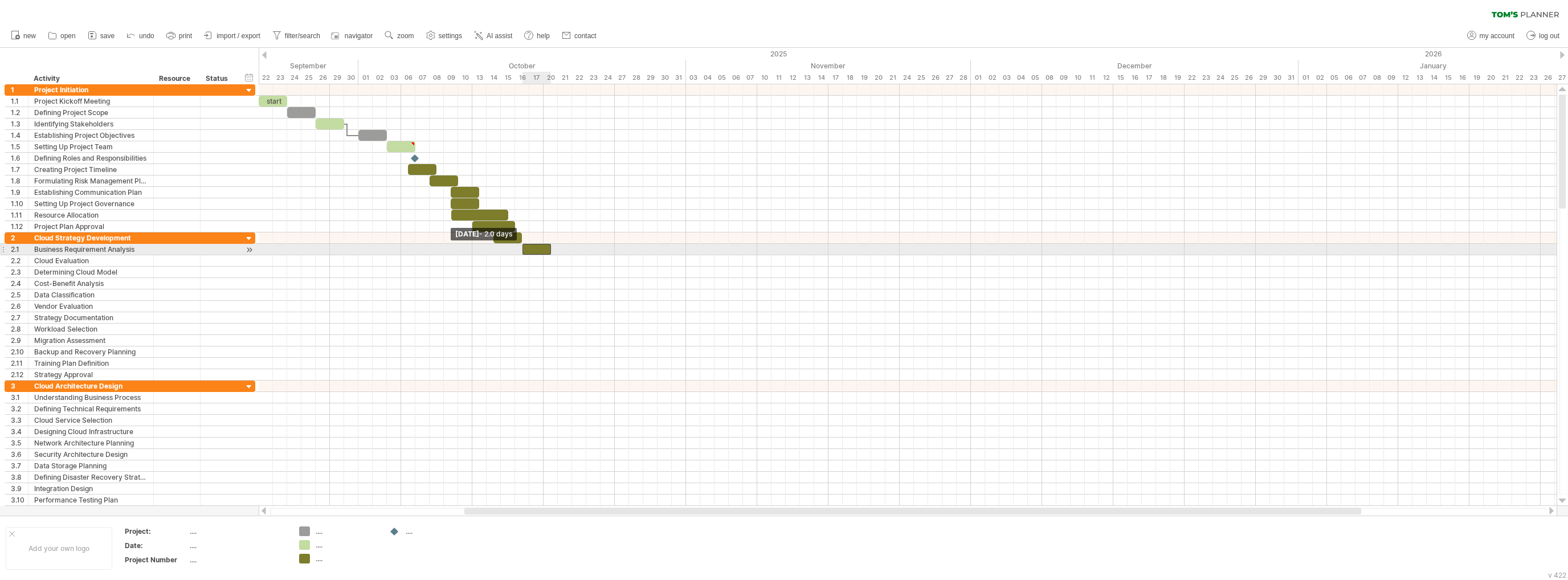
drag, startPoint x: 508, startPoint y: 248, endPoint x: 520, endPoint y: 247, distance: 12.0
click at [520, 247] on span at bounding box center [522, 249] width 4 height 11
drag, startPoint x: 550, startPoint y: 247, endPoint x: 543, endPoint y: 250, distance: 7.6
click at [543, 250] on span at bounding box center [543, 249] width 4 height 11
click at [538, 248] on div at bounding box center [533, 249] width 22 height 11
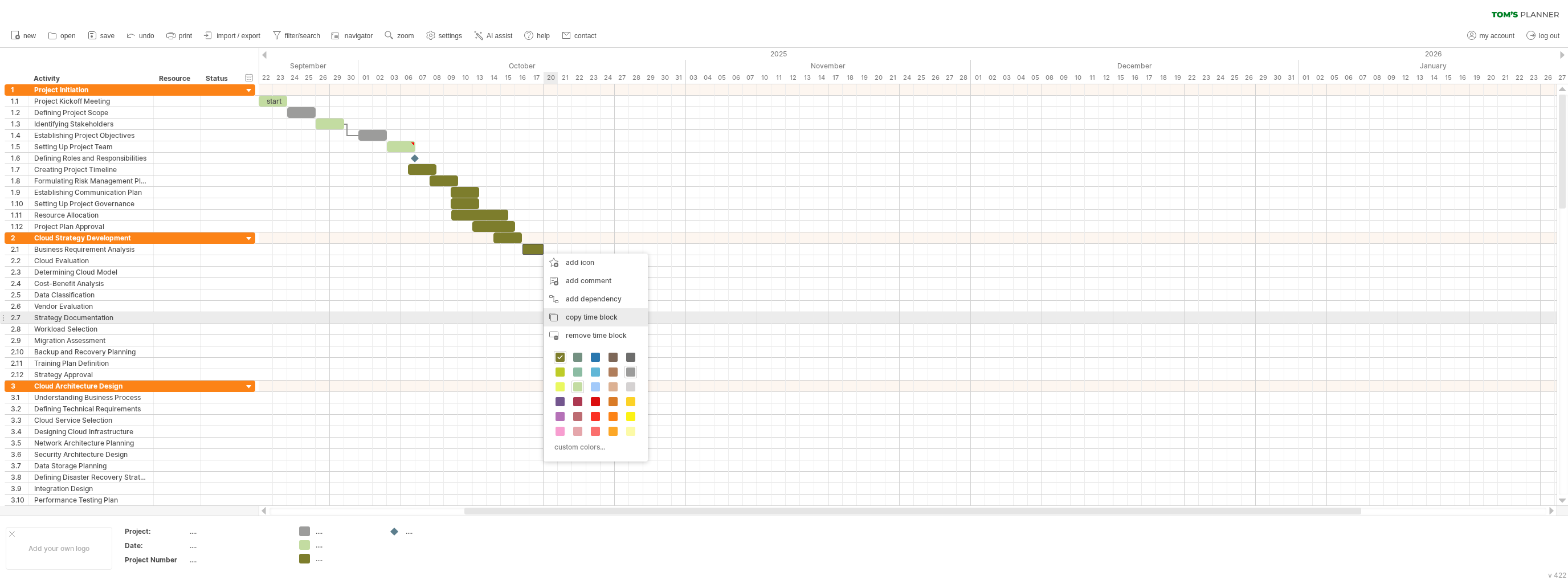
click at [601, 315] on span "copy time block" at bounding box center [591, 317] width 52 height 8
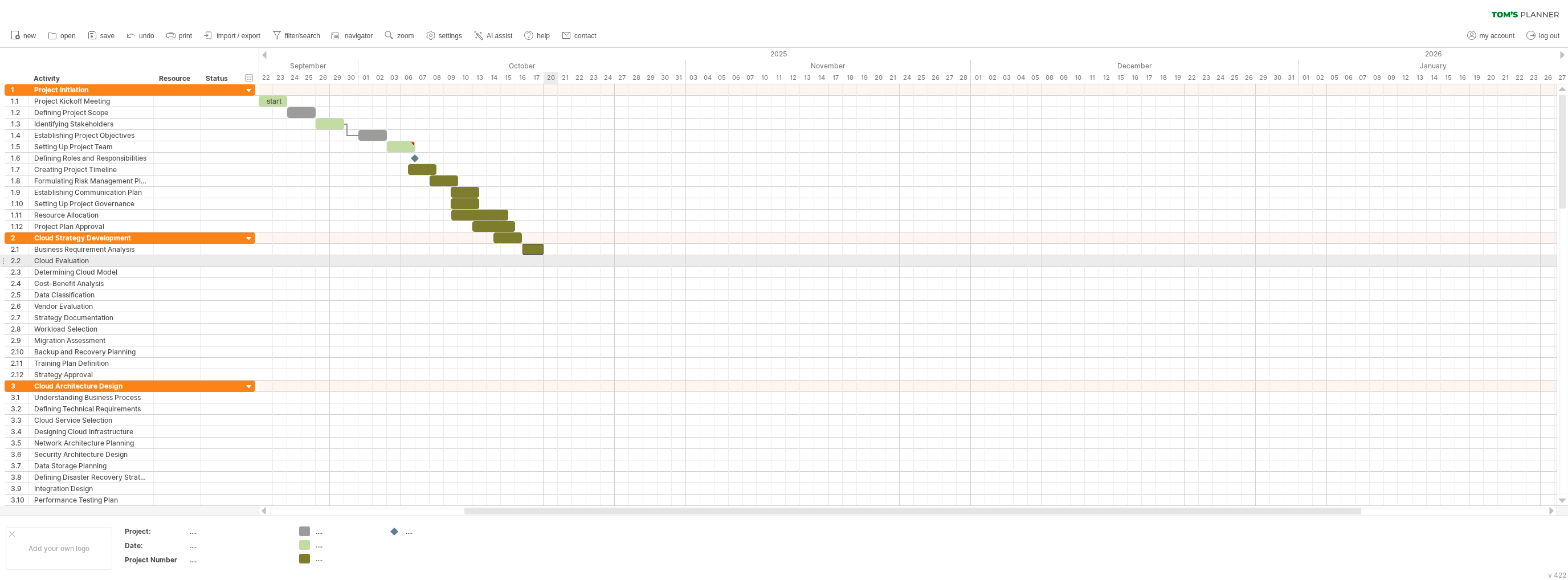
click at [546, 257] on div at bounding box center [908, 261] width 1298 height 11
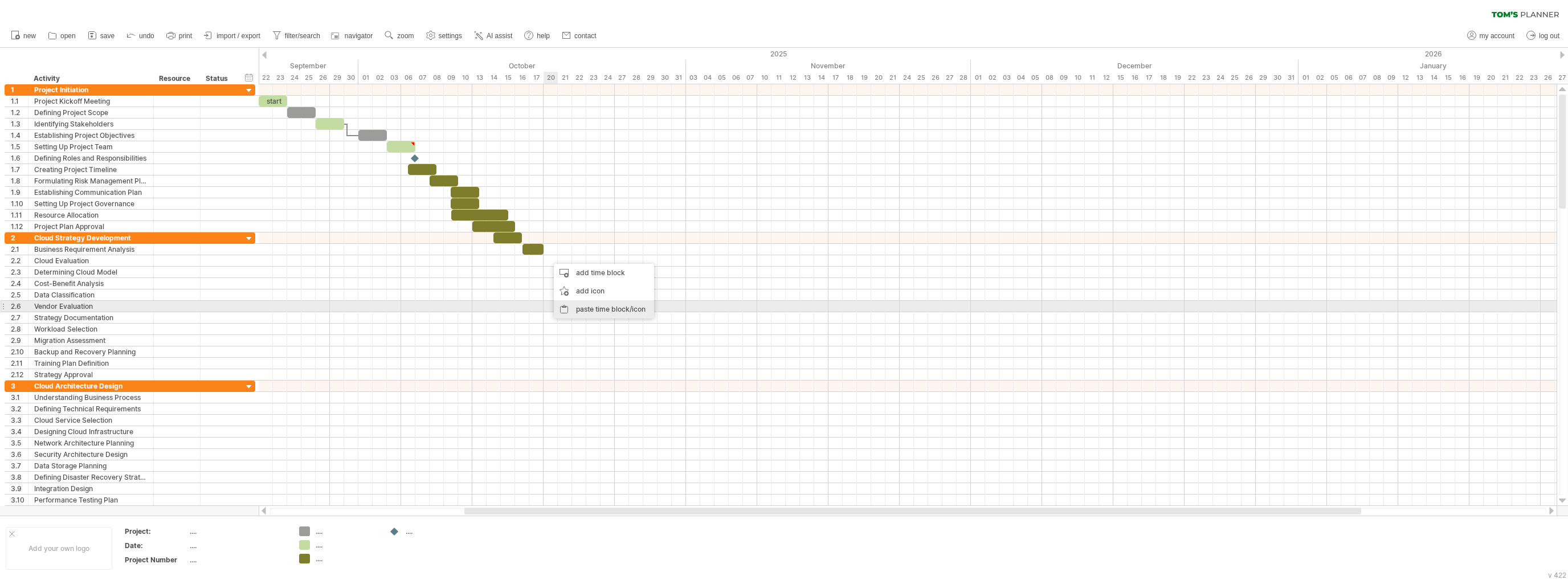
click at [581, 304] on div "paste time block/icon" at bounding box center [603, 309] width 100 height 18
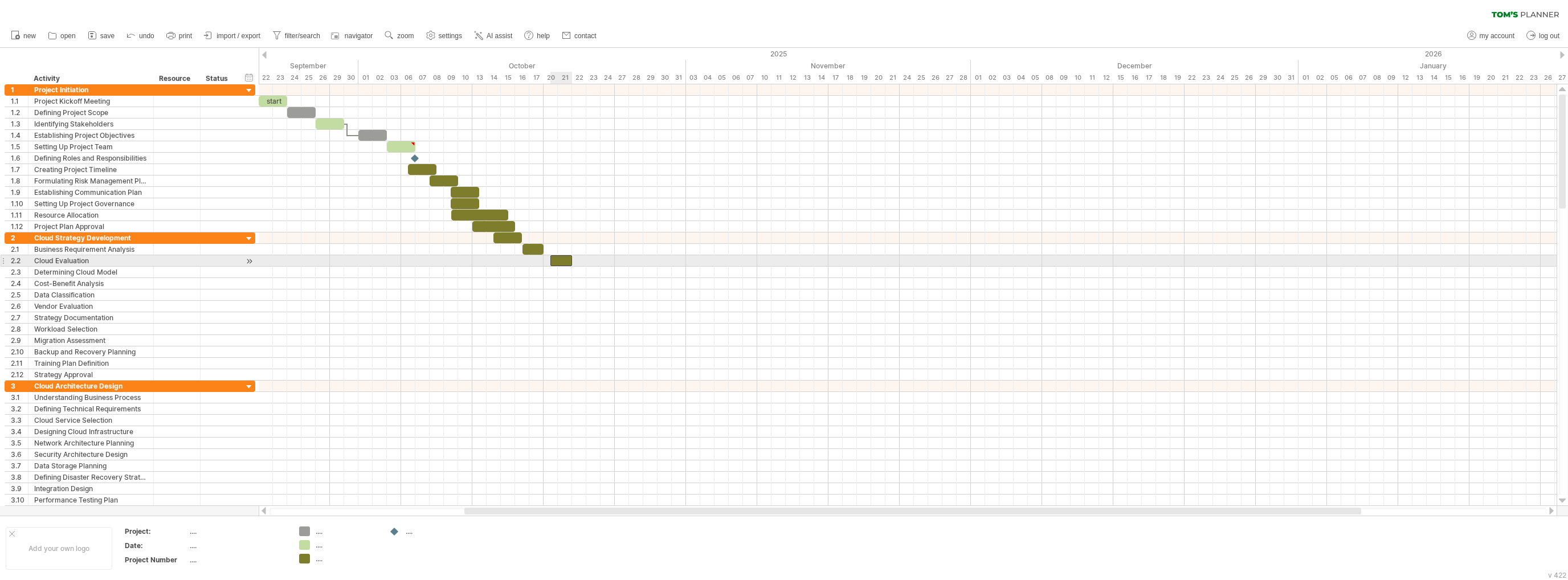
click at [559, 259] on div at bounding box center [561, 260] width 22 height 11
drag, startPoint x: 551, startPoint y: 259, endPoint x: 535, endPoint y: 264, distance: 16.8
click at [535, 264] on span at bounding box center [537, 260] width 4 height 11
click at [549, 271] on div at bounding box center [908, 272] width 1298 height 11
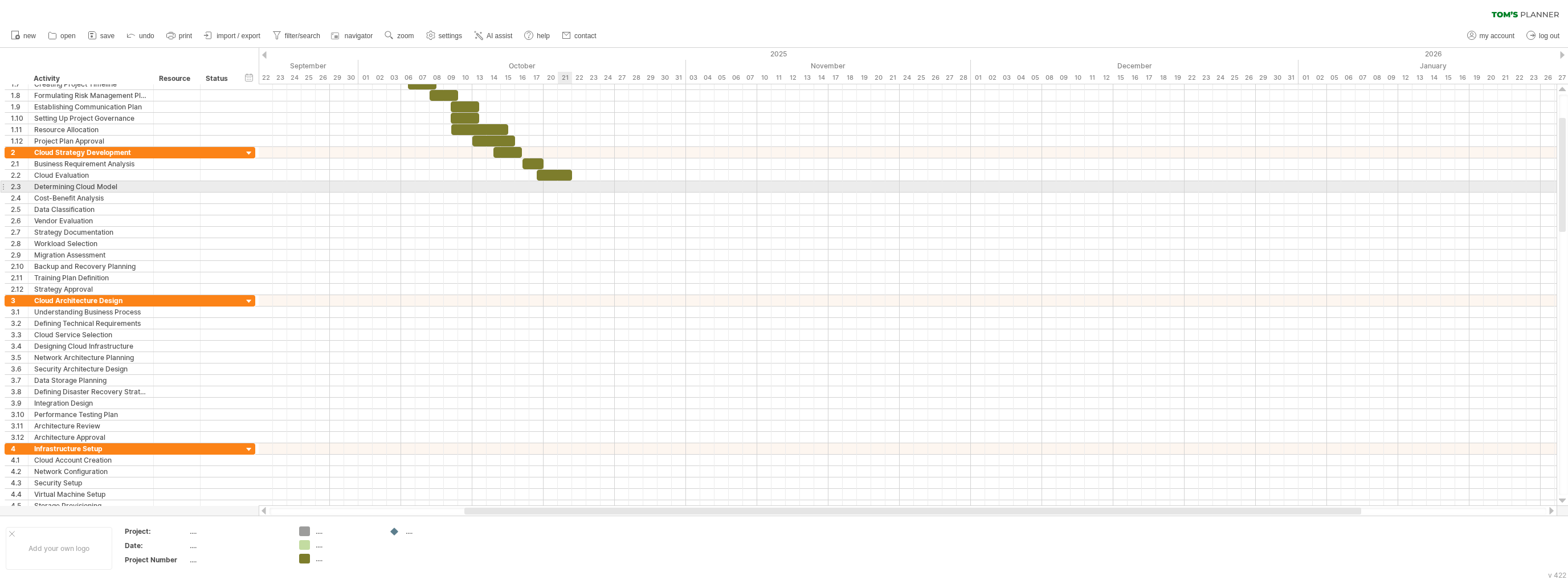
click at [565, 192] on div at bounding box center [908, 198] width 1298 height 11
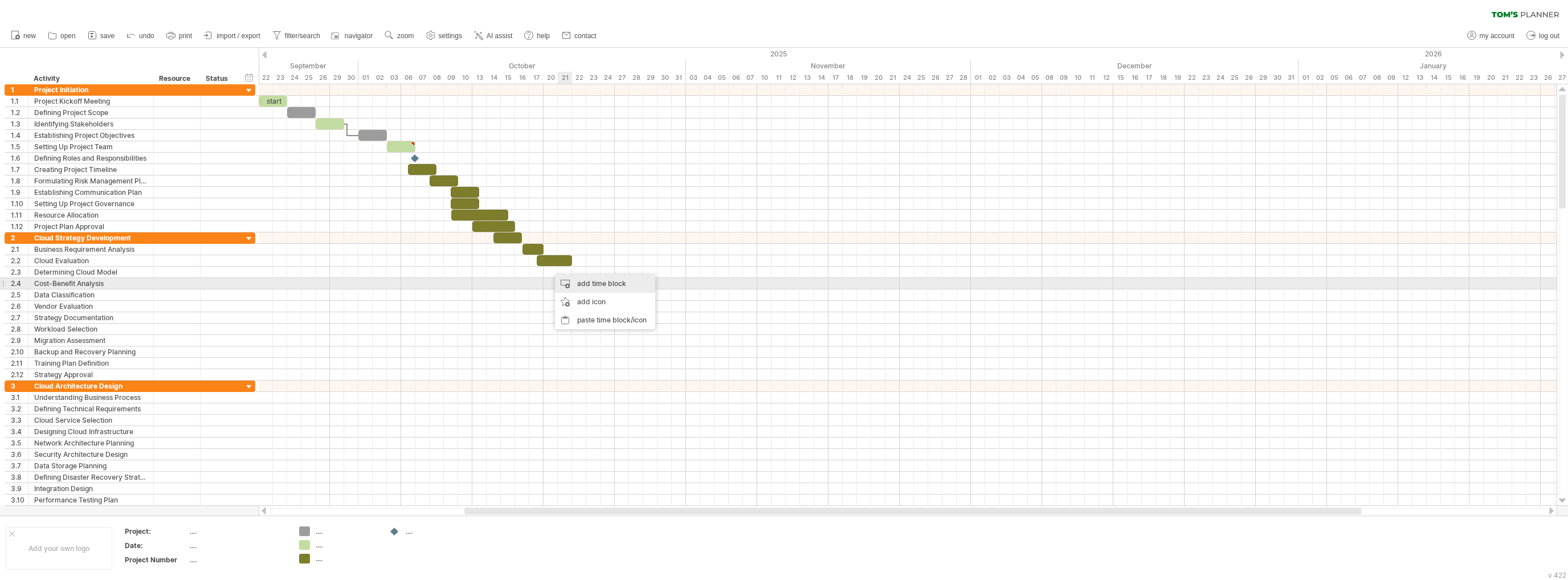
click at [612, 283] on div "add time block" at bounding box center [605, 283] width 100 height 18
click at [634, 299] on span at bounding box center [634, 300] width 9 height 9
drag, startPoint x: 563, startPoint y: 268, endPoint x: 587, endPoint y: 273, distance: 24.5
click at [587, 273] on span at bounding box center [586, 271] width 4 height 11
drag, startPoint x: 550, startPoint y: 271, endPoint x: 573, endPoint y: 269, distance: 23.1
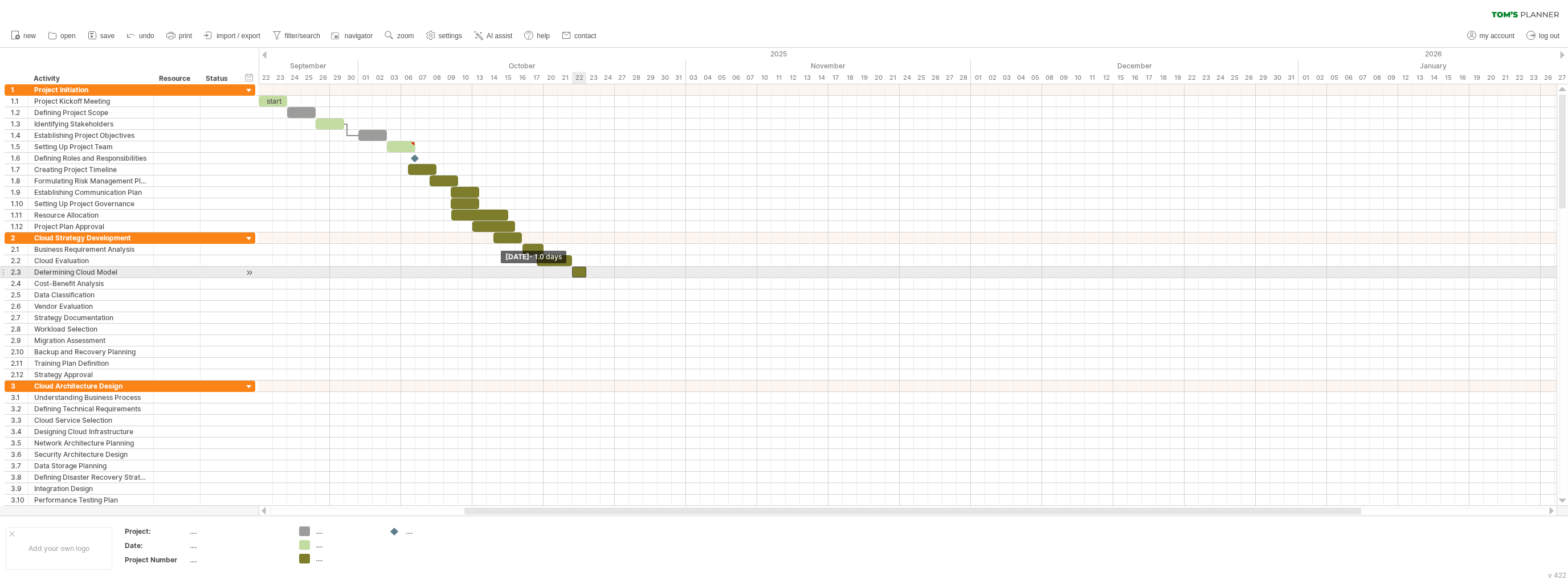
click at [573, 269] on span at bounding box center [572, 271] width 4 height 11
drag, startPoint x: 588, startPoint y: 269, endPoint x: 596, endPoint y: 269, distance: 8.0
click at [596, 269] on div "start [DATE] - 1.5 days [DATE] - 1.0 days" at bounding box center [908, 295] width 1298 height 421
click at [596, 283] on div at bounding box center [908, 283] width 1298 height 11
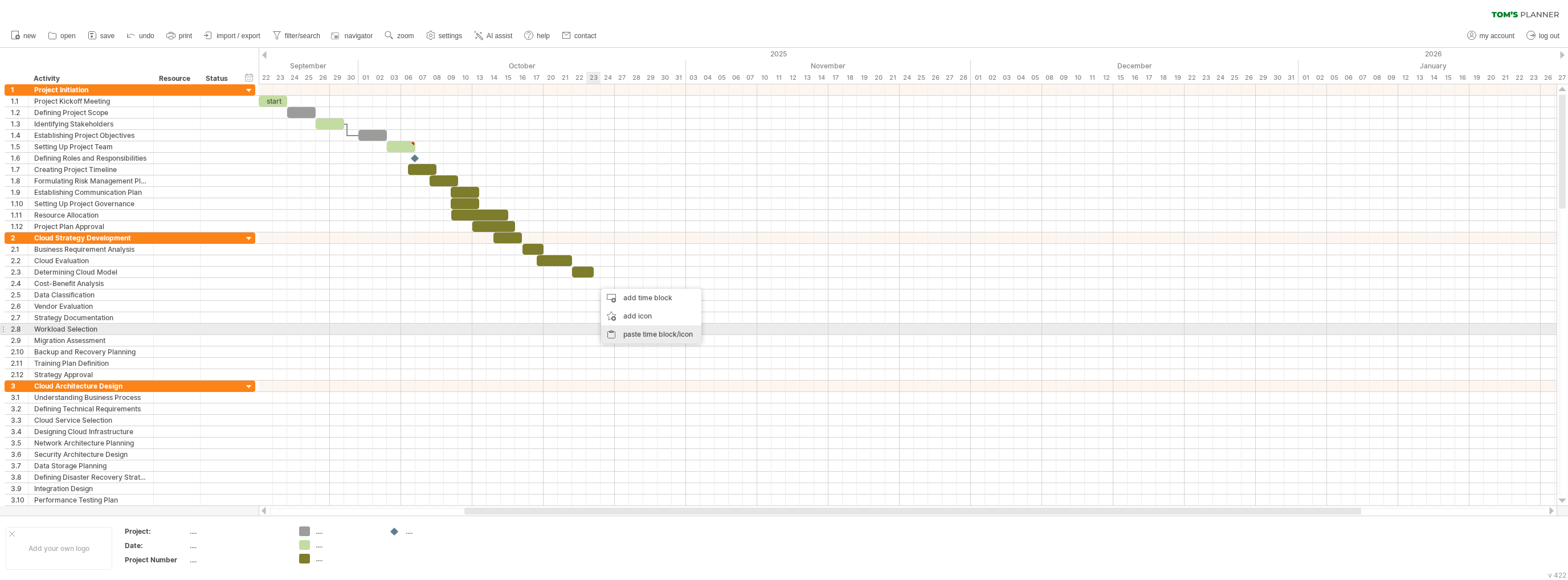
click at [647, 335] on div "paste time block/icon" at bounding box center [651, 335] width 100 height 18
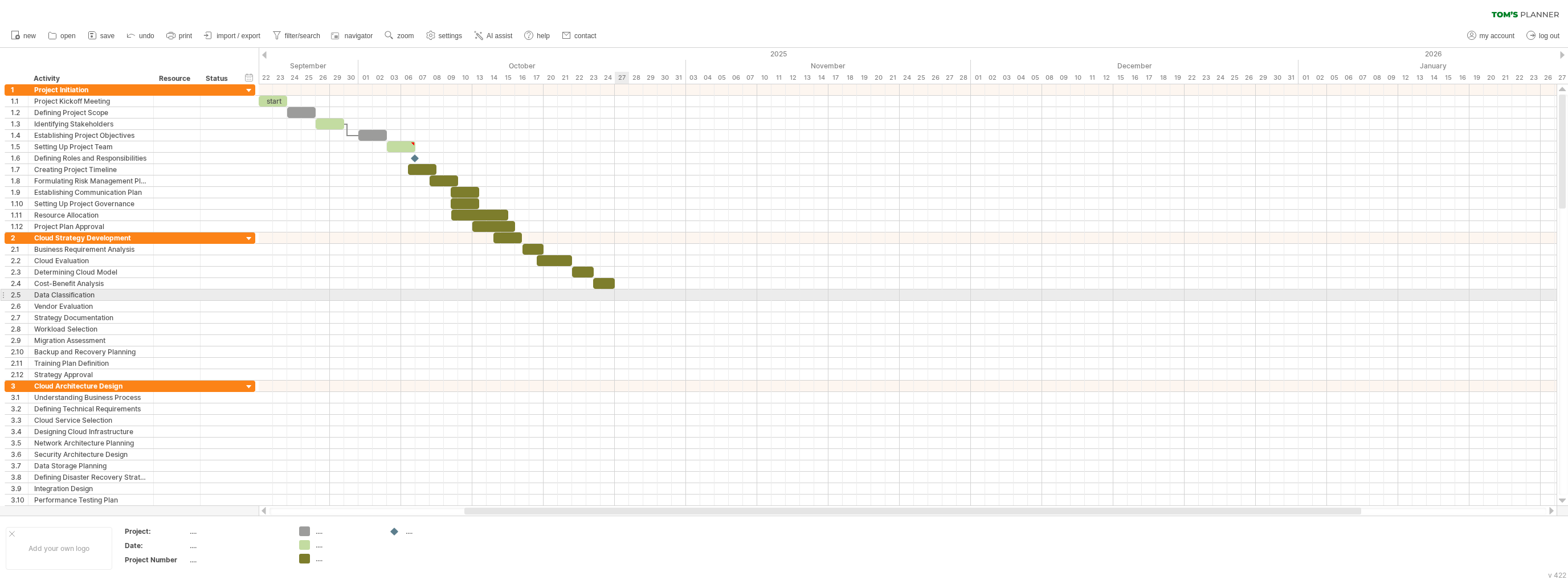
click at [617, 292] on div at bounding box center [908, 295] width 1298 height 11
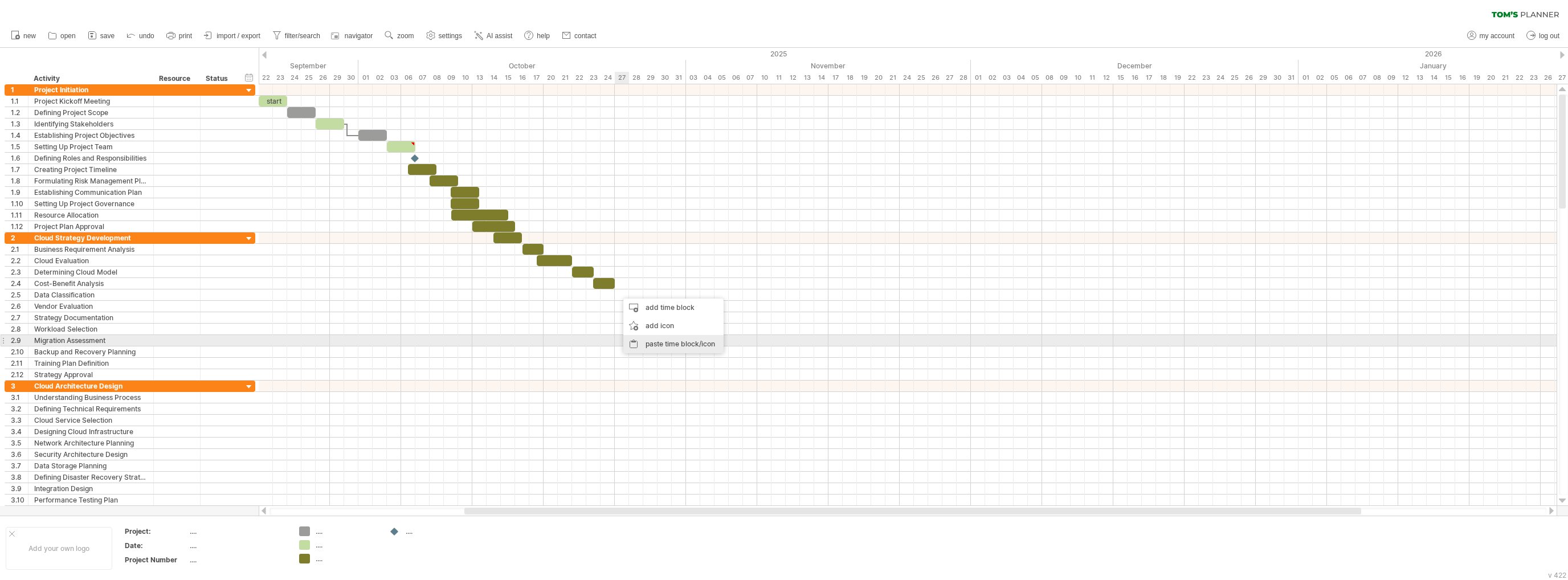
click at [651, 338] on div "paste time block/icon" at bounding box center [673, 344] width 100 height 18
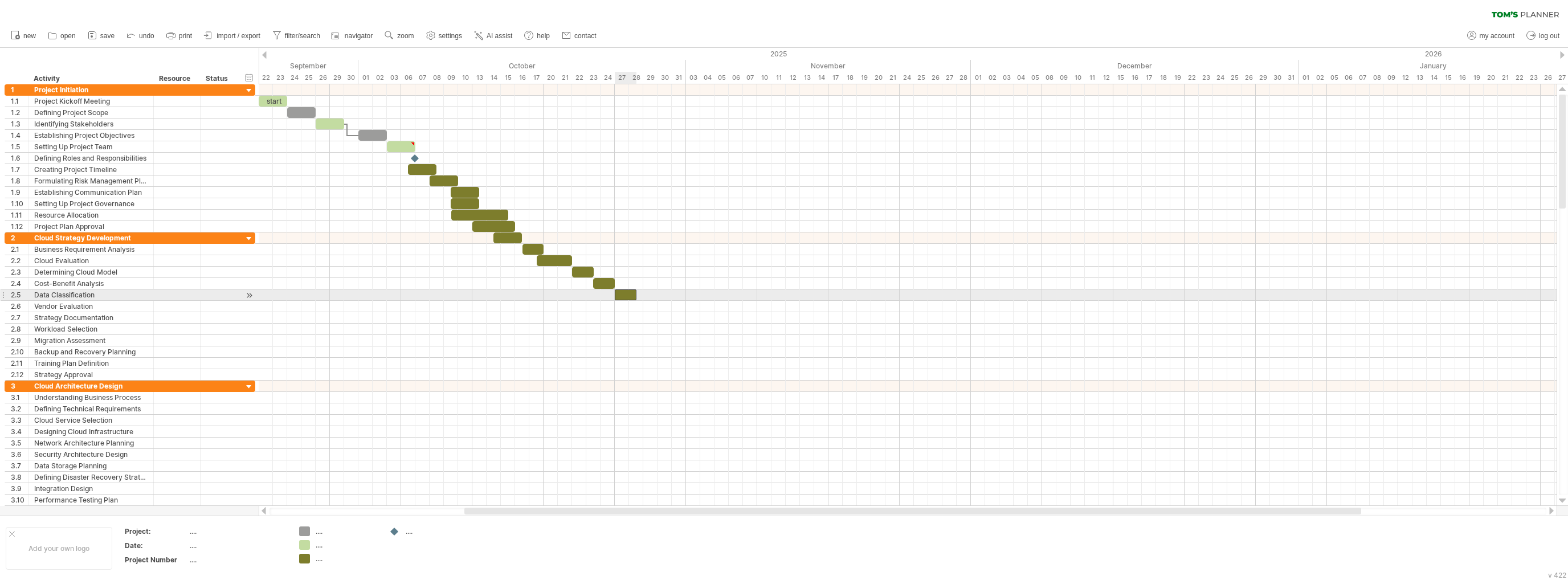
click at [632, 295] on div at bounding box center [625, 295] width 22 height 11
drag, startPoint x: 634, startPoint y: 294, endPoint x: 670, endPoint y: 293, distance: 36.0
click at [670, 293] on span at bounding box center [671, 295] width 4 height 11
click at [640, 293] on div at bounding box center [643, 295] width 57 height 11
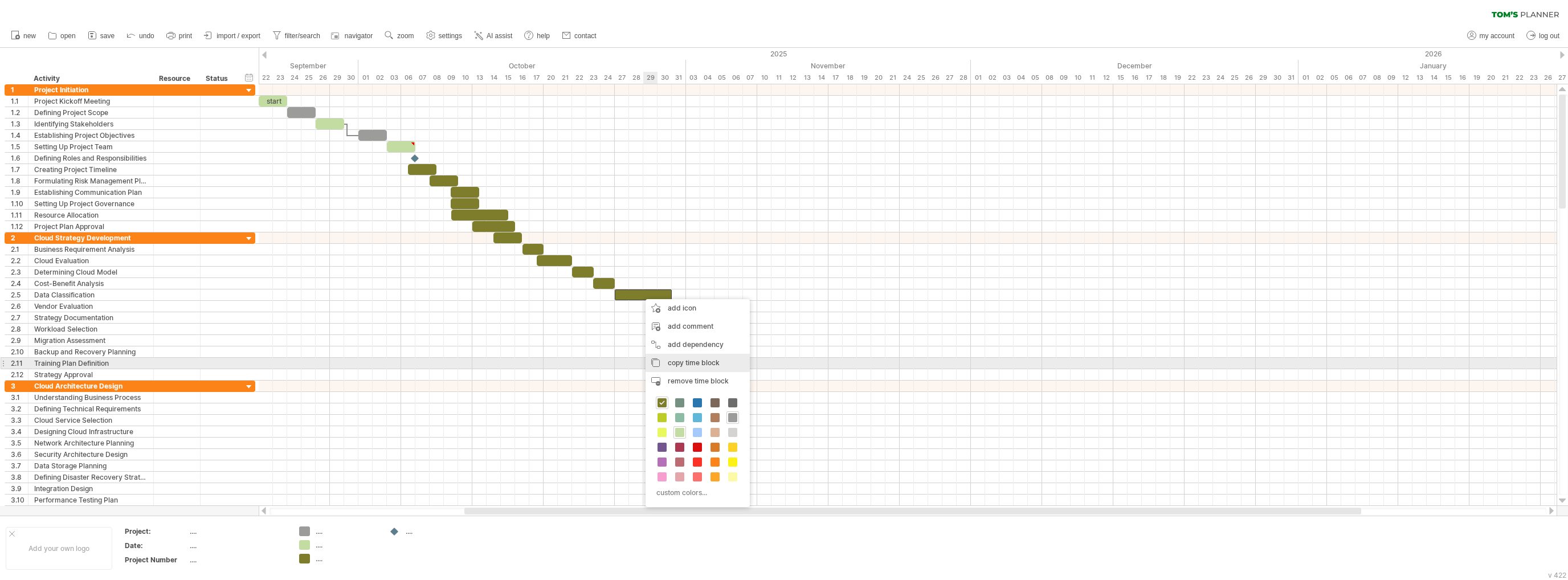
click at [709, 359] on span "copy time block" at bounding box center [694, 363] width 52 height 8
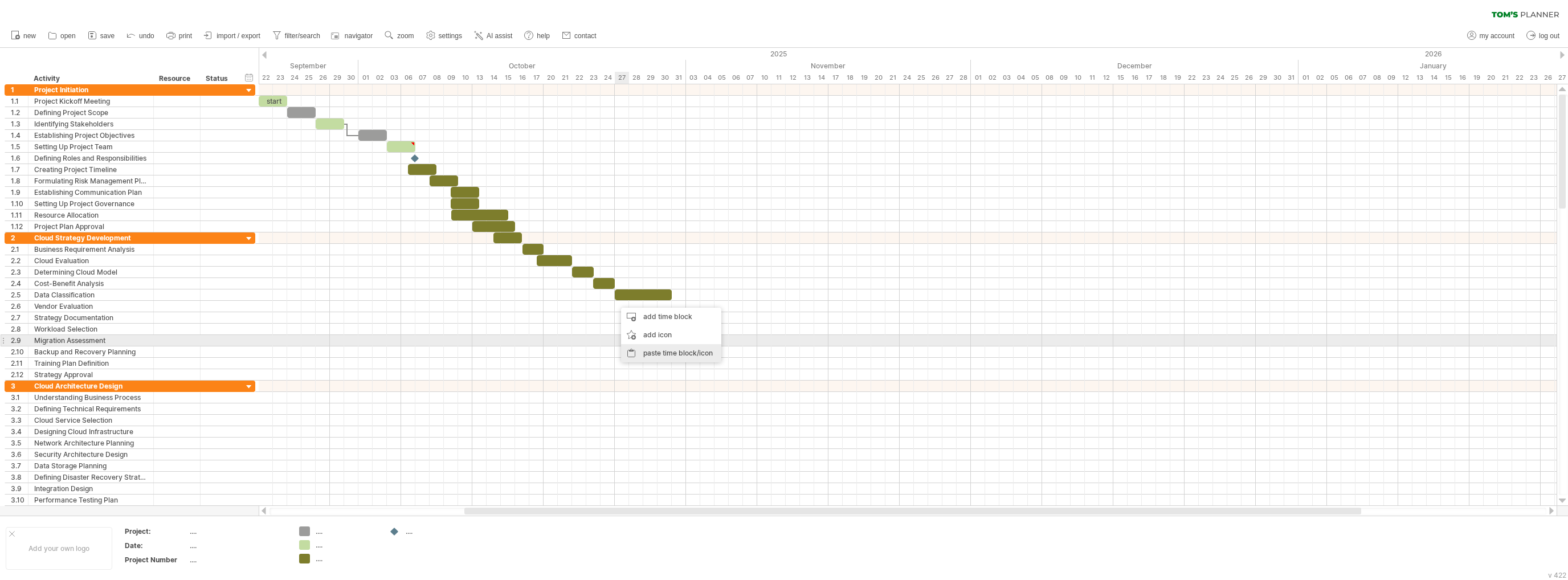
click at [659, 346] on div "paste time block/icon" at bounding box center [671, 353] width 100 height 18
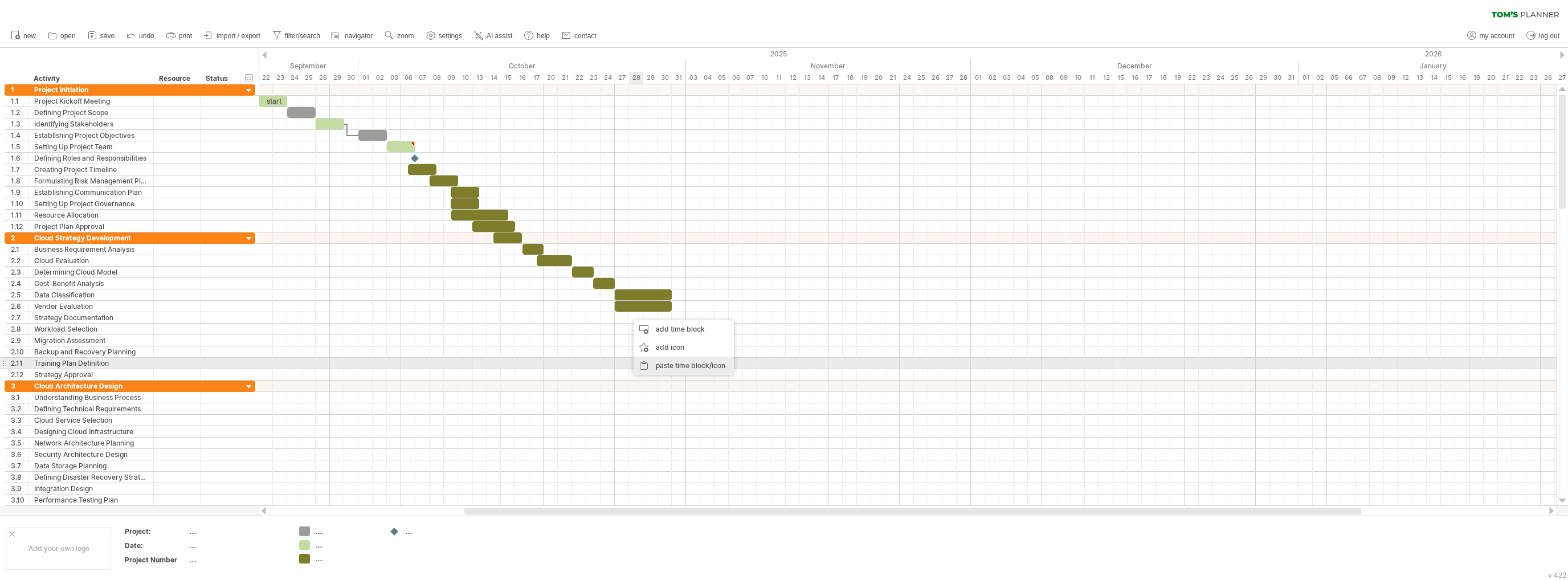
click at [659, 365] on div "paste time block/icon" at bounding box center [683, 365] width 100 height 18
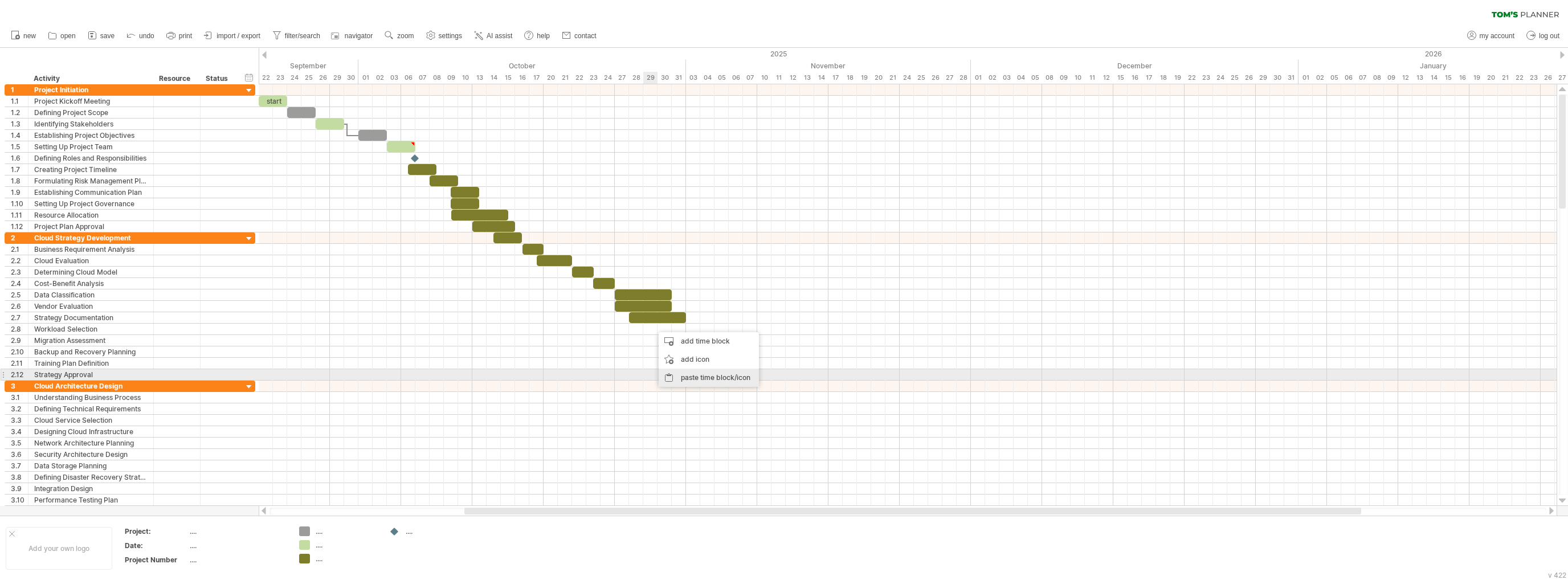
click at [706, 379] on div "paste time block/icon" at bounding box center [709, 377] width 100 height 18
click at [739, 386] on div "paste time block/icon" at bounding box center [736, 386] width 100 height 18
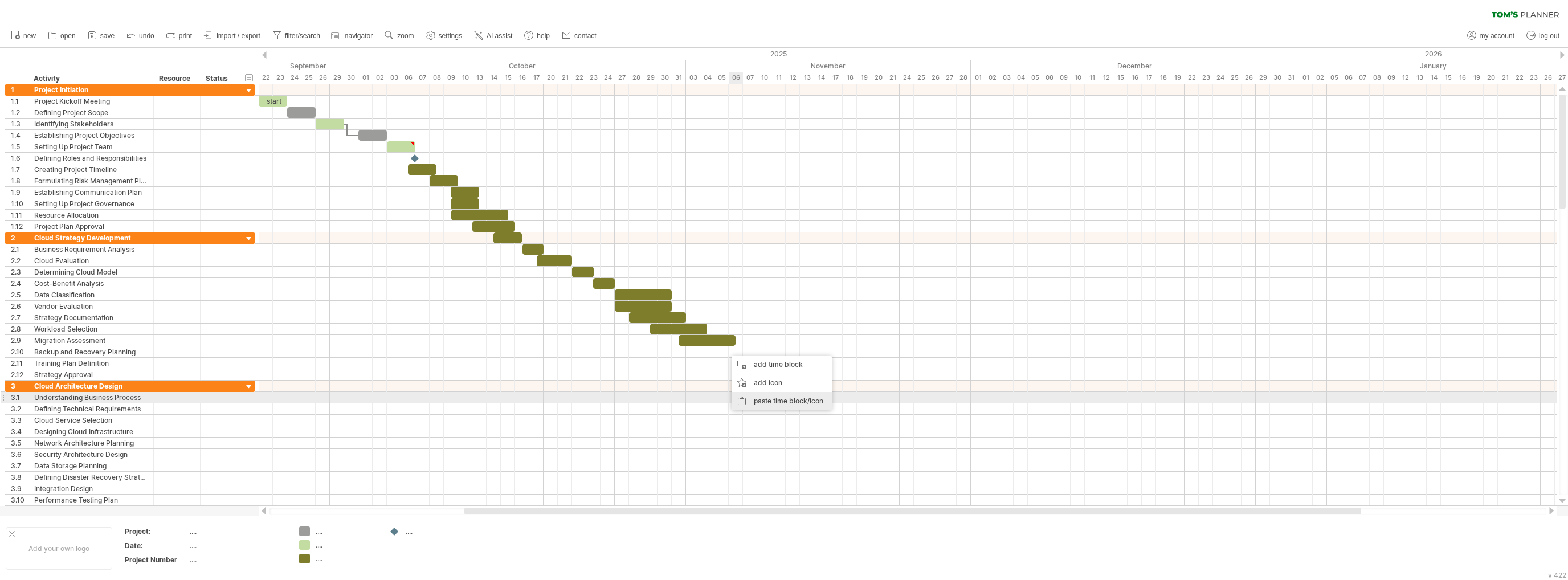
click at [773, 399] on div "paste time block/icon" at bounding box center [782, 401] width 100 height 18
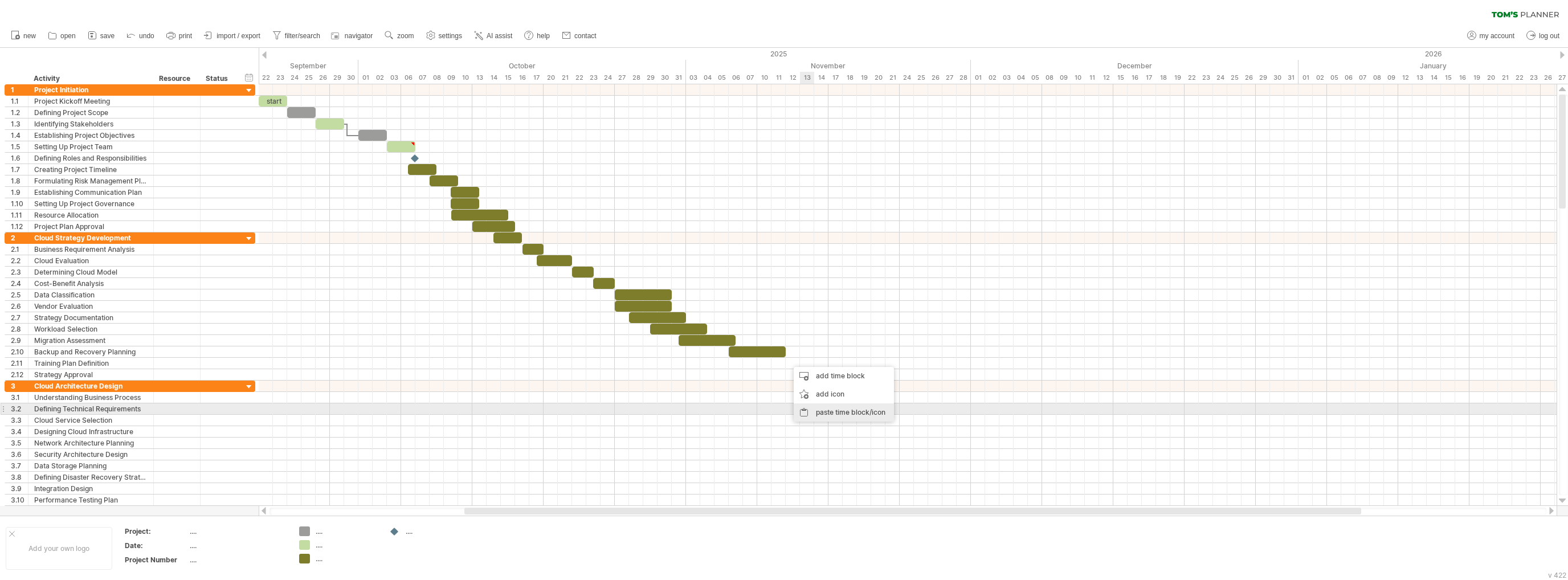
click at [843, 414] on div "paste time block/icon" at bounding box center [843, 412] width 100 height 18
click at [871, 423] on div "paste time block/icon" at bounding box center [877, 426] width 100 height 18
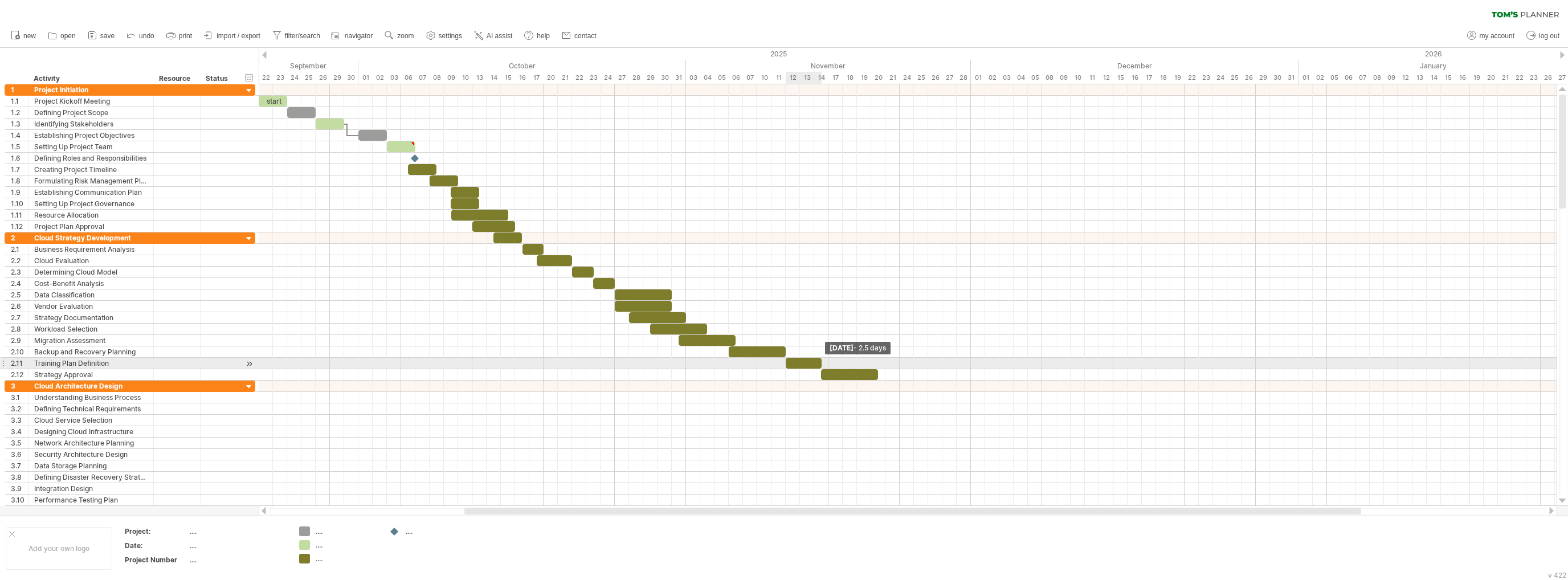
drag, startPoint x: 840, startPoint y: 362, endPoint x: 816, endPoint y: 367, distance: 24.5
click at [816, 367] on div "start [DATE] - 2.5 days [DATE]" at bounding box center [908, 295] width 1298 height 421
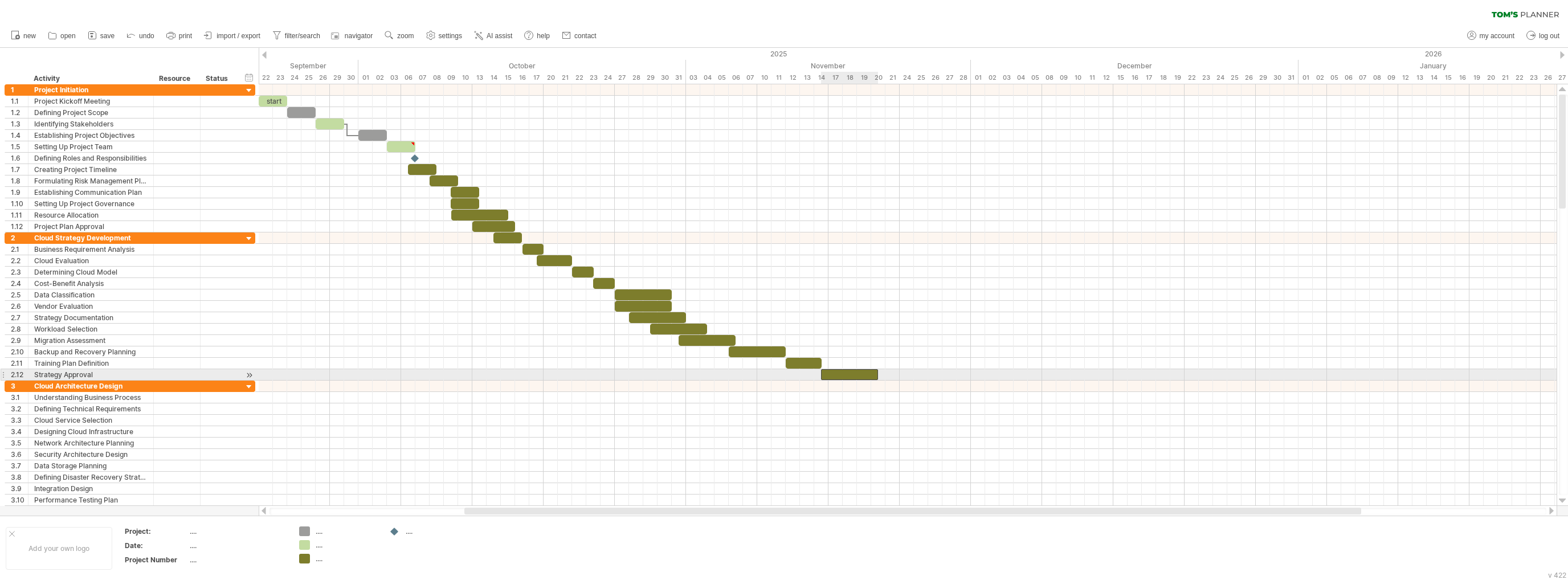
click at [873, 371] on div at bounding box center [849, 374] width 57 height 11
drag, startPoint x: 876, startPoint y: 370, endPoint x: 840, endPoint y: 376, distance: 36.5
click at [840, 376] on span at bounding box center [843, 374] width 4 height 11
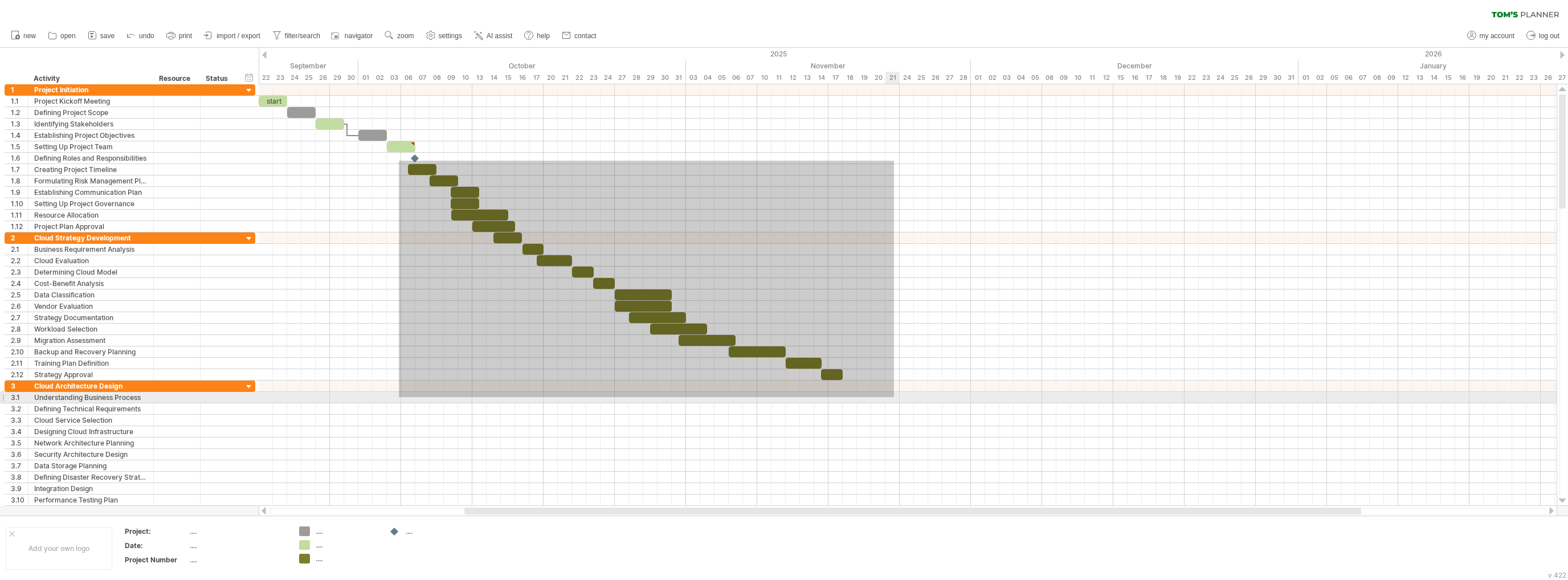
drag, startPoint x: 398, startPoint y: 161, endPoint x: 894, endPoint y: 397, distance: 549.3
click at [894, 397] on div at bounding box center [908, 300] width 1298 height 433
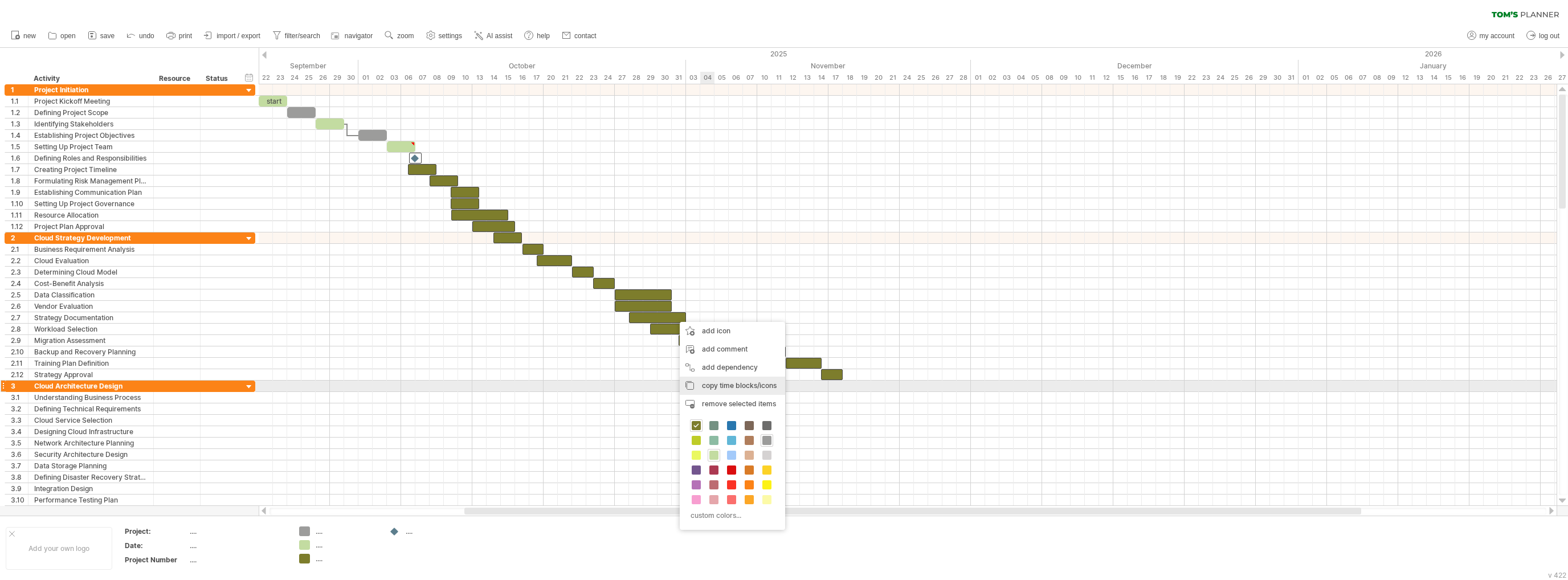
click at [767, 382] on span "copy time blocks/icons" at bounding box center [739, 385] width 74 height 8
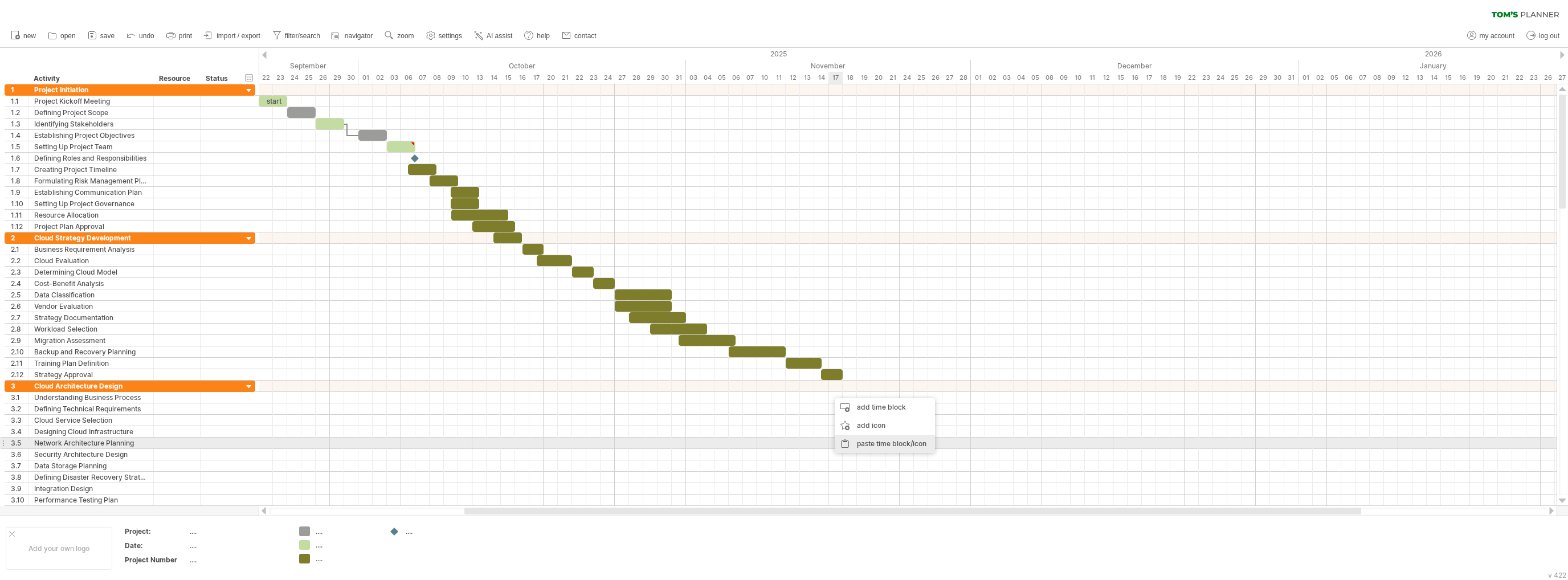
click at [880, 438] on div "paste time block/icon" at bounding box center [885, 444] width 100 height 18
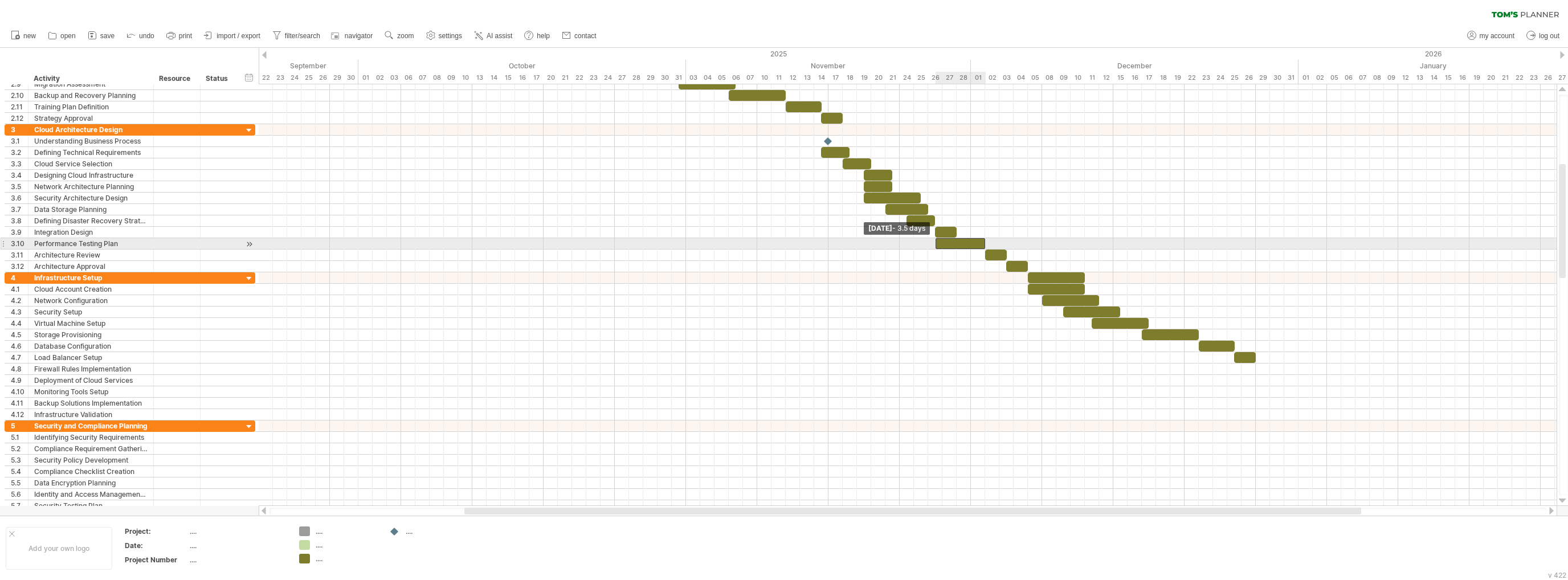
drag, startPoint x: 946, startPoint y: 241, endPoint x: 911, endPoint y: 236, distance: 35.4
click at [933, 241] on span at bounding box center [935, 243] width 4 height 11
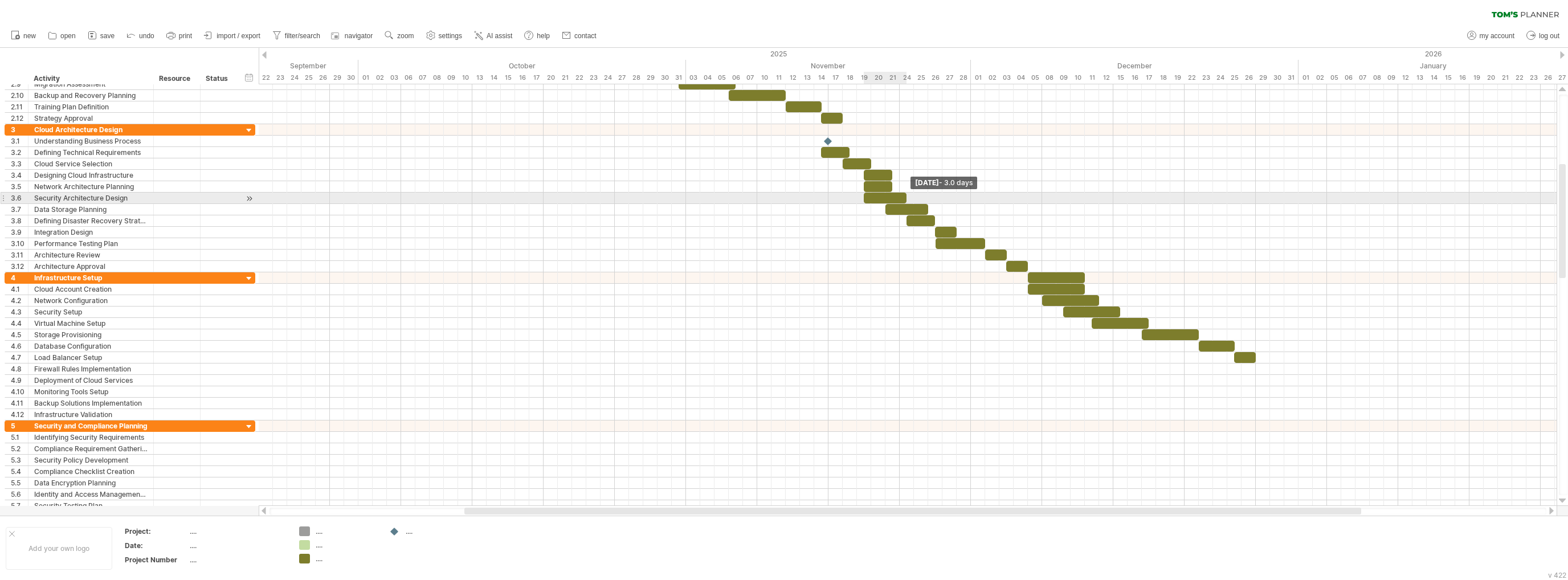
drag, startPoint x: 920, startPoint y: 195, endPoint x: 905, endPoint y: 196, distance: 15.0
click at [905, 196] on span at bounding box center [906, 197] width 4 height 11
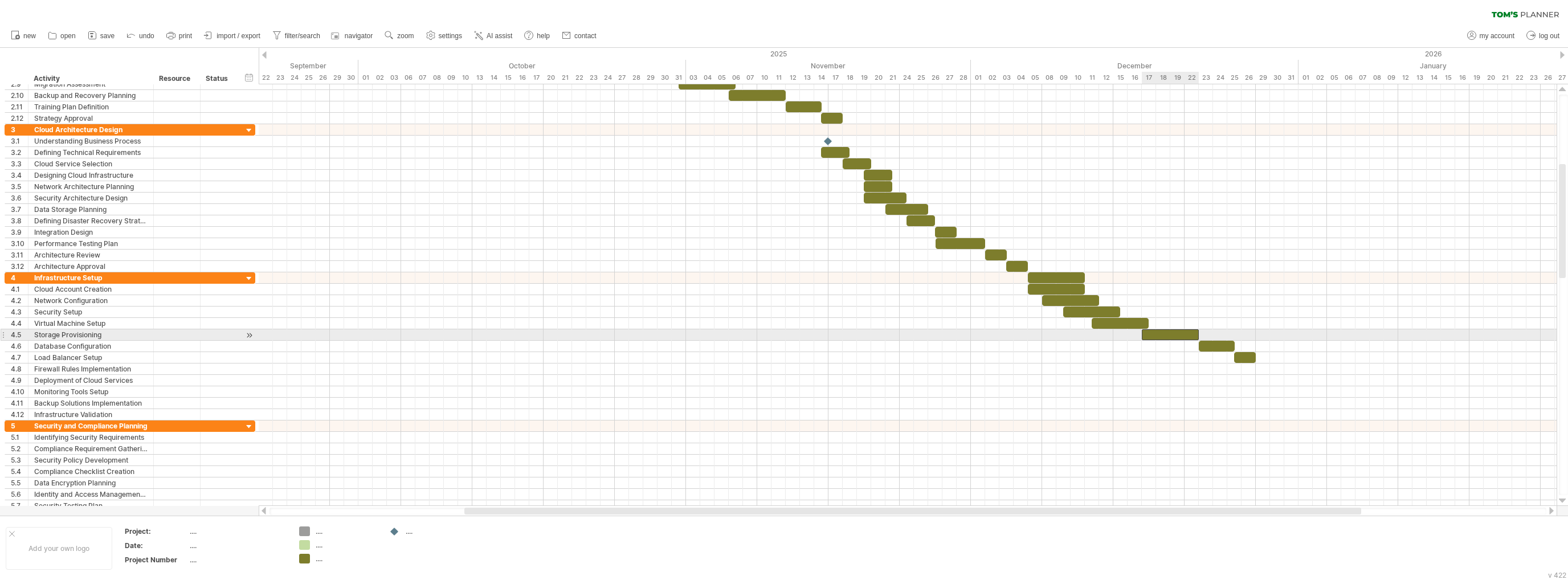
click at [1143, 330] on div at bounding box center [1170, 334] width 57 height 11
drag, startPoint x: 1139, startPoint y: 332, endPoint x: 1073, endPoint y: 330, distance: 66.0
click at [1073, 330] on div "start [DATE] [DATE] - 8.5 days" at bounding box center [908, 295] width 1298 height 421
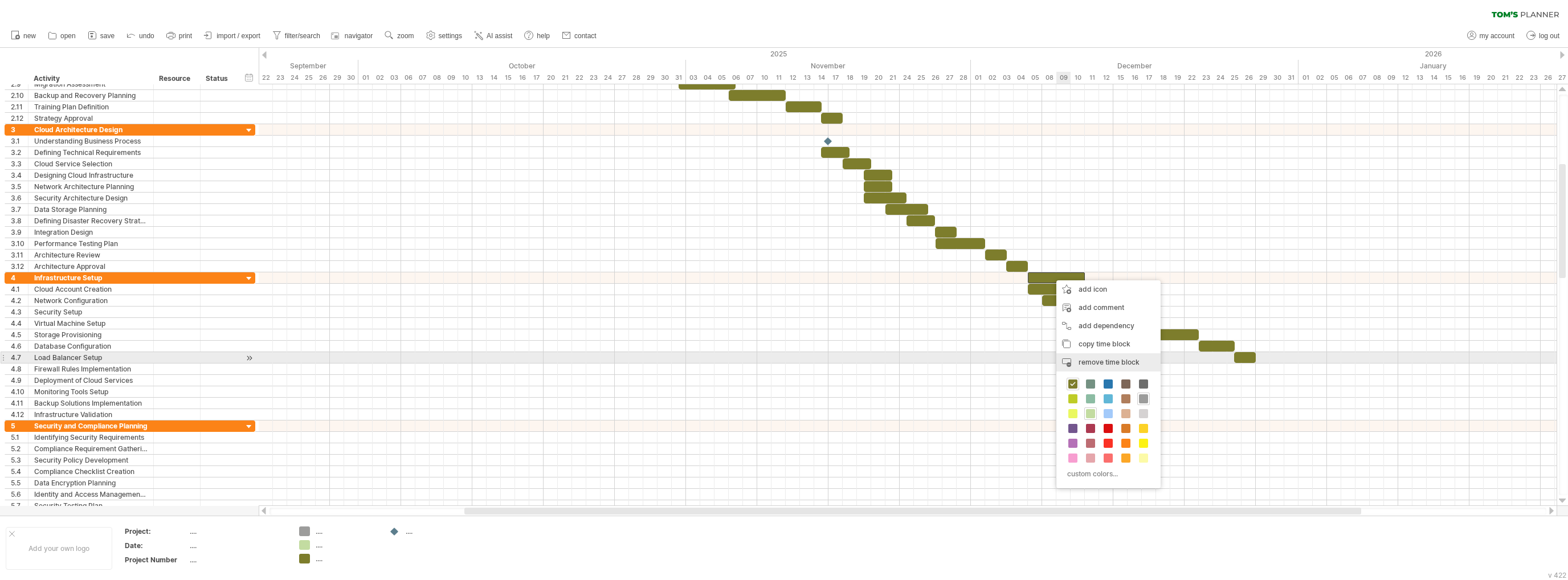
click at [1108, 360] on span "remove time block" at bounding box center [1108, 362] width 61 height 8
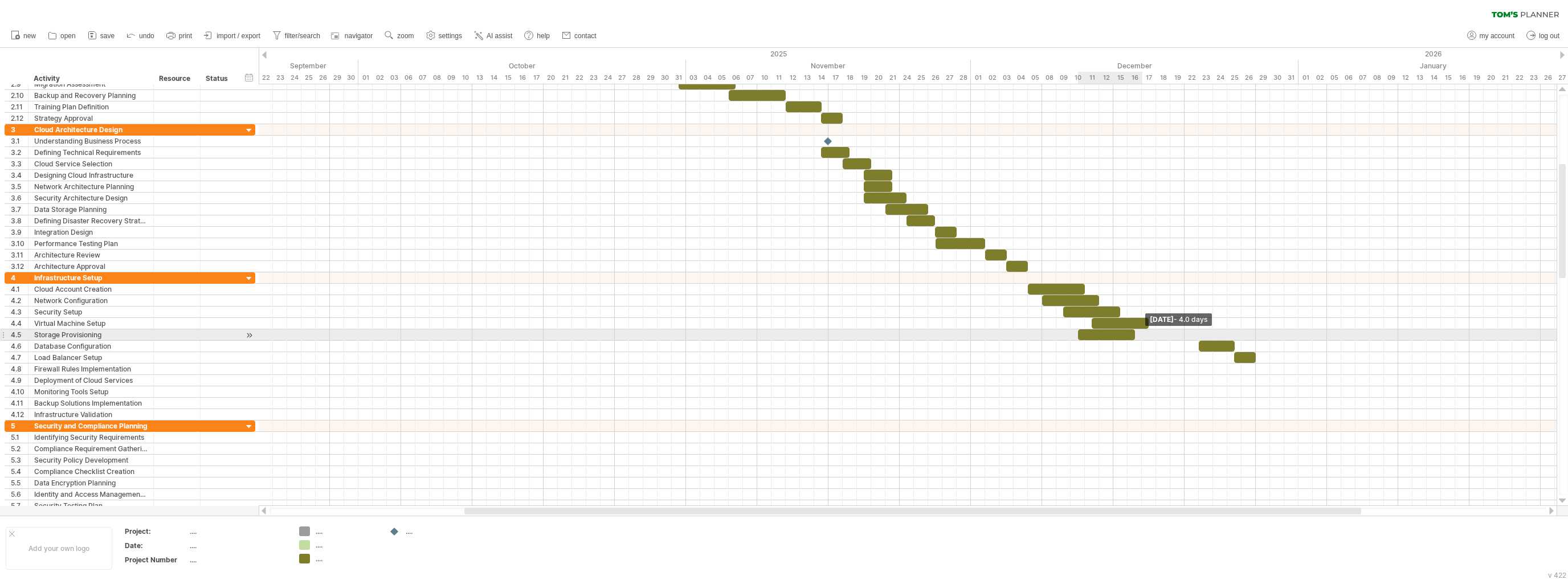
drag, startPoint x: 1197, startPoint y: 329, endPoint x: 1136, endPoint y: 334, distance: 61.2
click at [1136, 334] on span at bounding box center [1134, 334] width 4 height 11
drag, startPoint x: 1091, startPoint y: 320, endPoint x: 1055, endPoint y: 320, distance: 36.0
click at [1055, 320] on span at bounding box center [1056, 323] width 4 height 11
drag, startPoint x: 1146, startPoint y: 316, endPoint x: 1160, endPoint y: 335, distance: 23.6
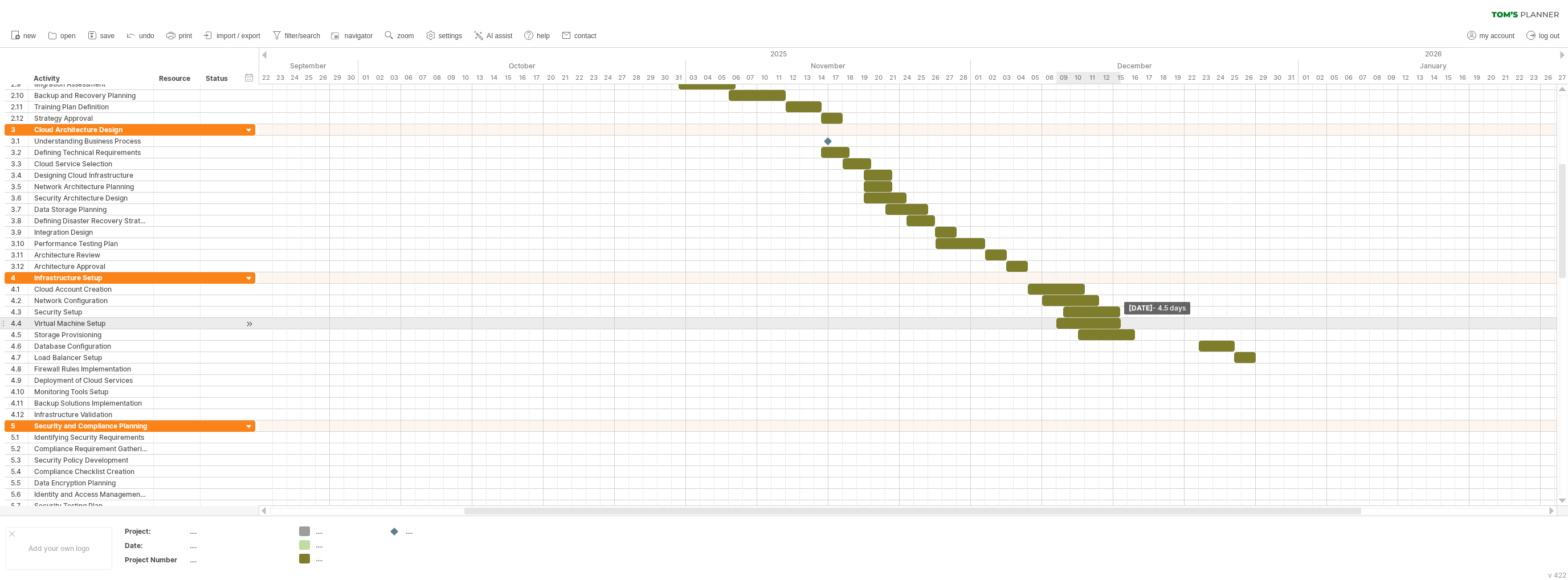
click at [1114, 320] on div at bounding box center [1089, 323] width 65 height 11
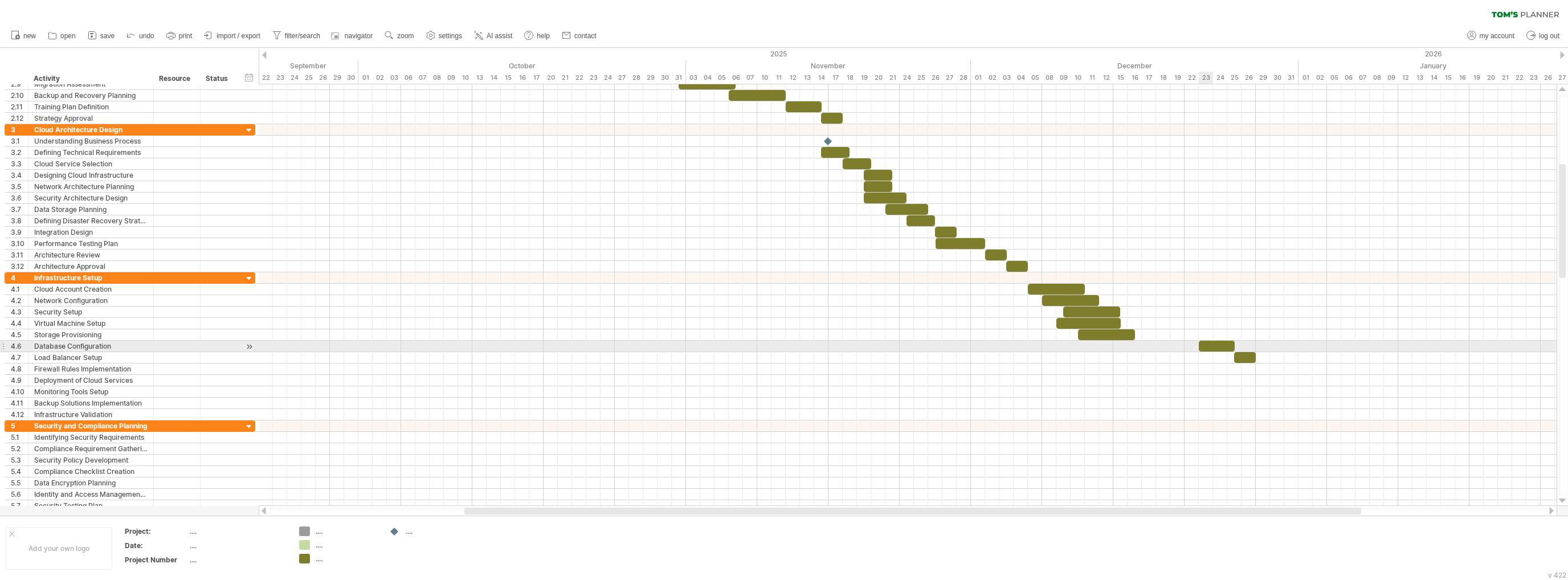
click at [1203, 344] on div at bounding box center [1217, 346] width 36 height 11
click at [1224, 344] on div at bounding box center [1217, 346] width 36 height 11
drag, startPoint x: 1226, startPoint y: 342, endPoint x: 1153, endPoint y: 342, distance: 73.0
click at [1153, 342] on div at bounding box center [1145, 346] width 36 height 11
click at [1240, 352] on div at bounding box center [1245, 357] width 22 height 11
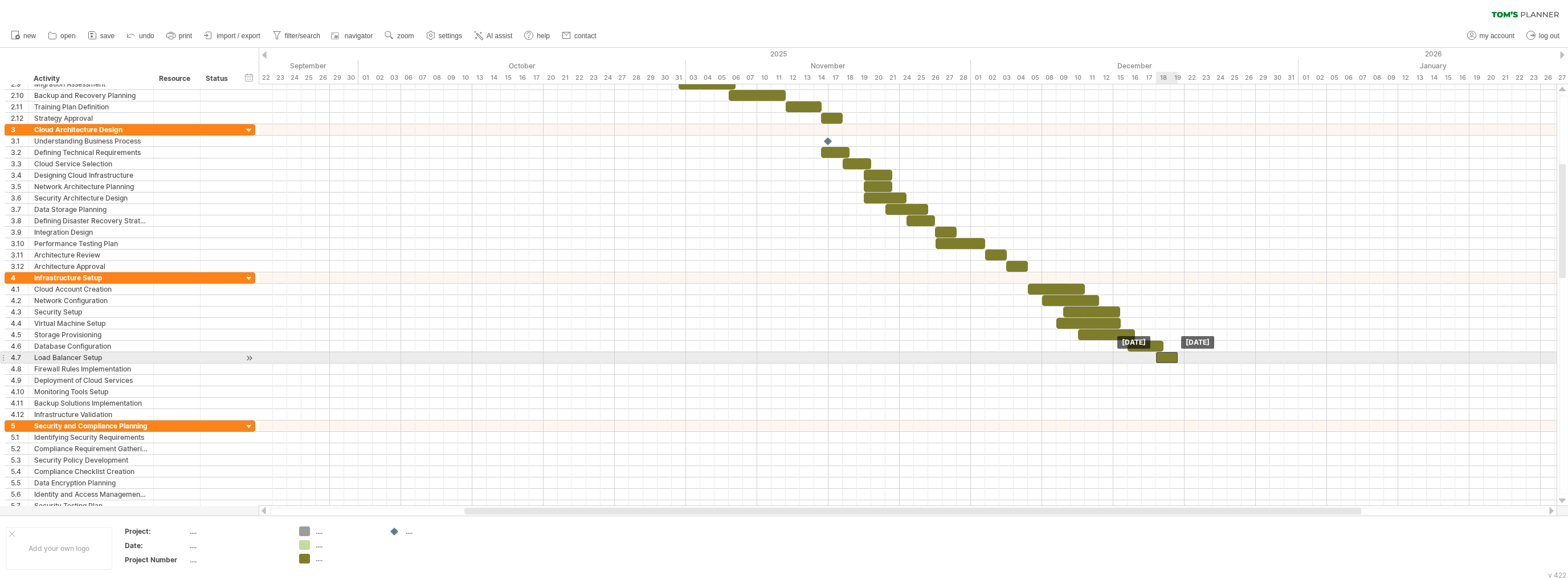
drag, startPoint x: 1249, startPoint y: 353, endPoint x: 1169, endPoint y: 356, distance: 80.1
click at [1169, 356] on div at bounding box center [1167, 357] width 22 height 11
drag, startPoint x: 1178, startPoint y: 351, endPoint x: 1205, endPoint y: 353, distance: 27.1
click at [1205, 353] on span at bounding box center [1206, 357] width 4 height 11
click at [1180, 352] on div at bounding box center [1181, 357] width 50 height 11
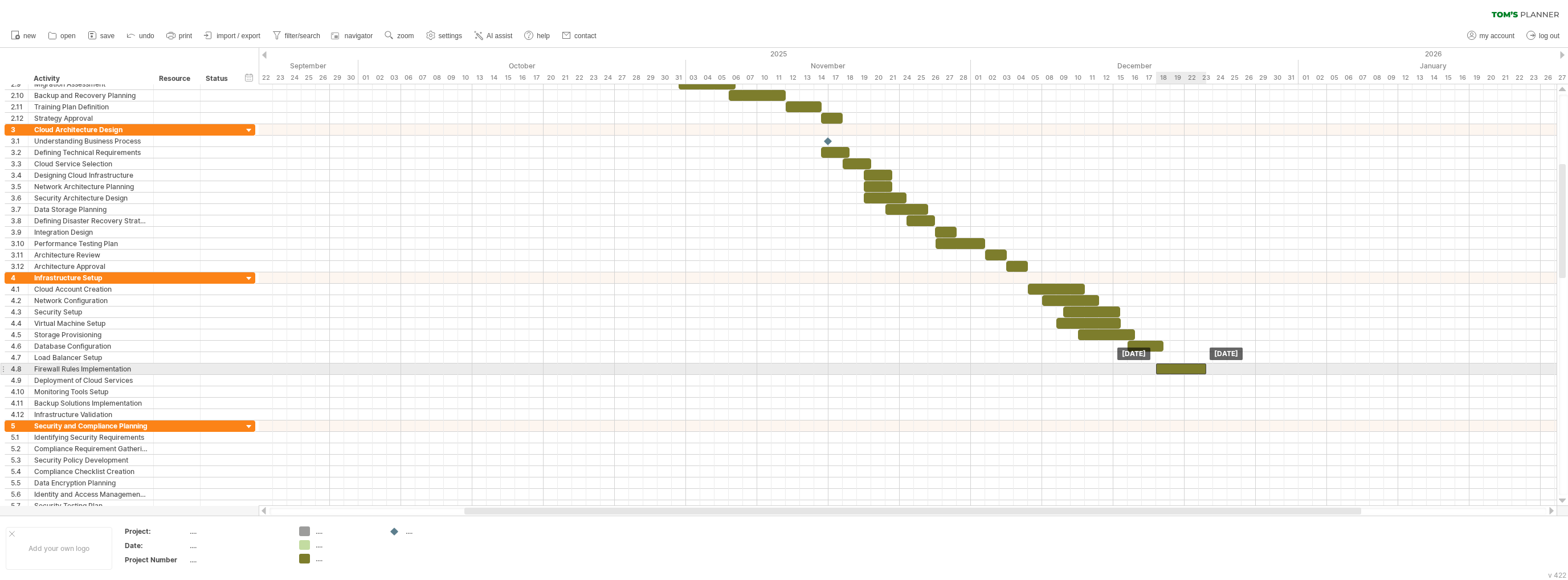
drag, startPoint x: 1192, startPoint y: 353, endPoint x: 1188, endPoint y: 365, distance: 12.6
click at [1187, 364] on div at bounding box center [1181, 368] width 50 height 11
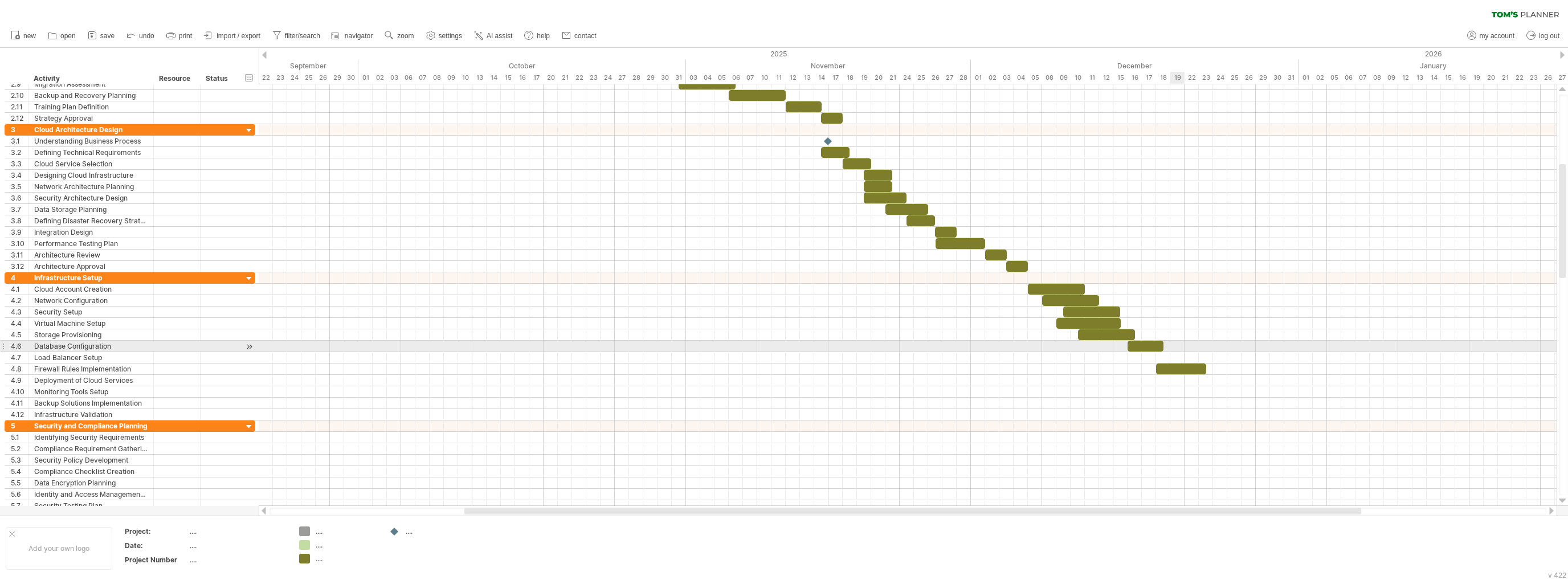
click at [1172, 352] on div at bounding box center [908, 358] width 1298 height 11
click at [1165, 353] on div at bounding box center [908, 358] width 1298 height 11
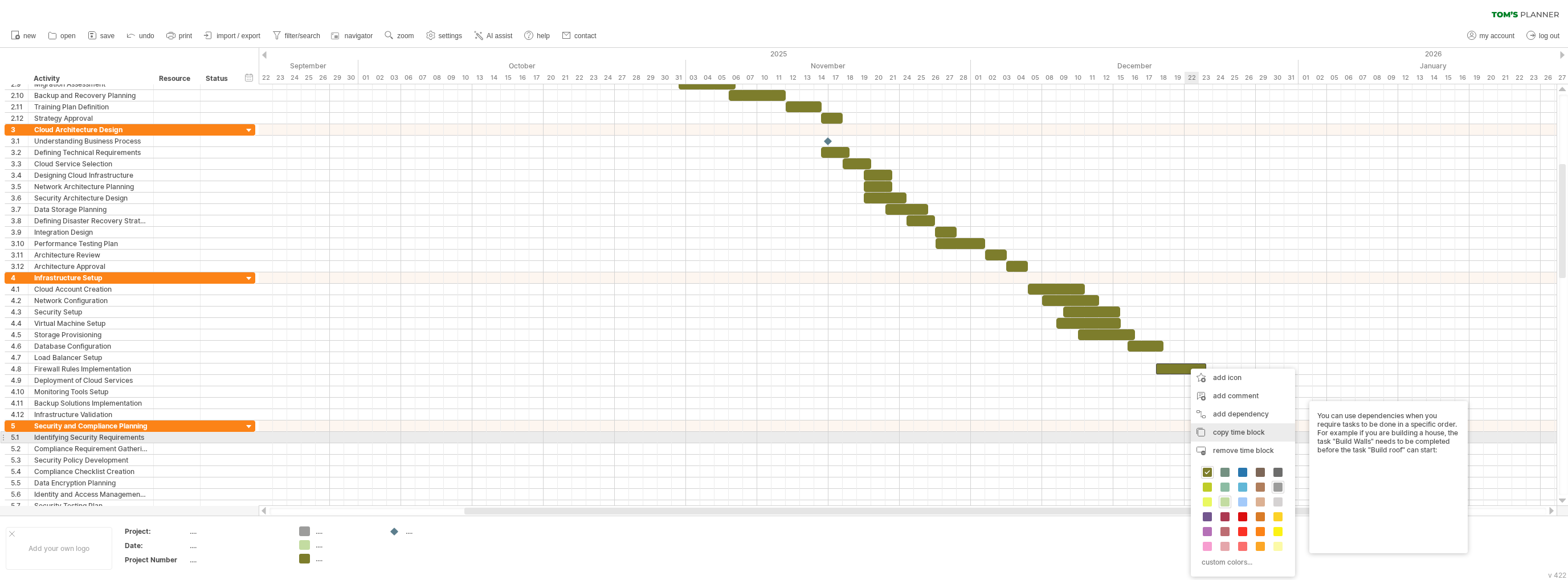
click at [1238, 434] on span "copy time block" at bounding box center [1239, 432] width 52 height 8
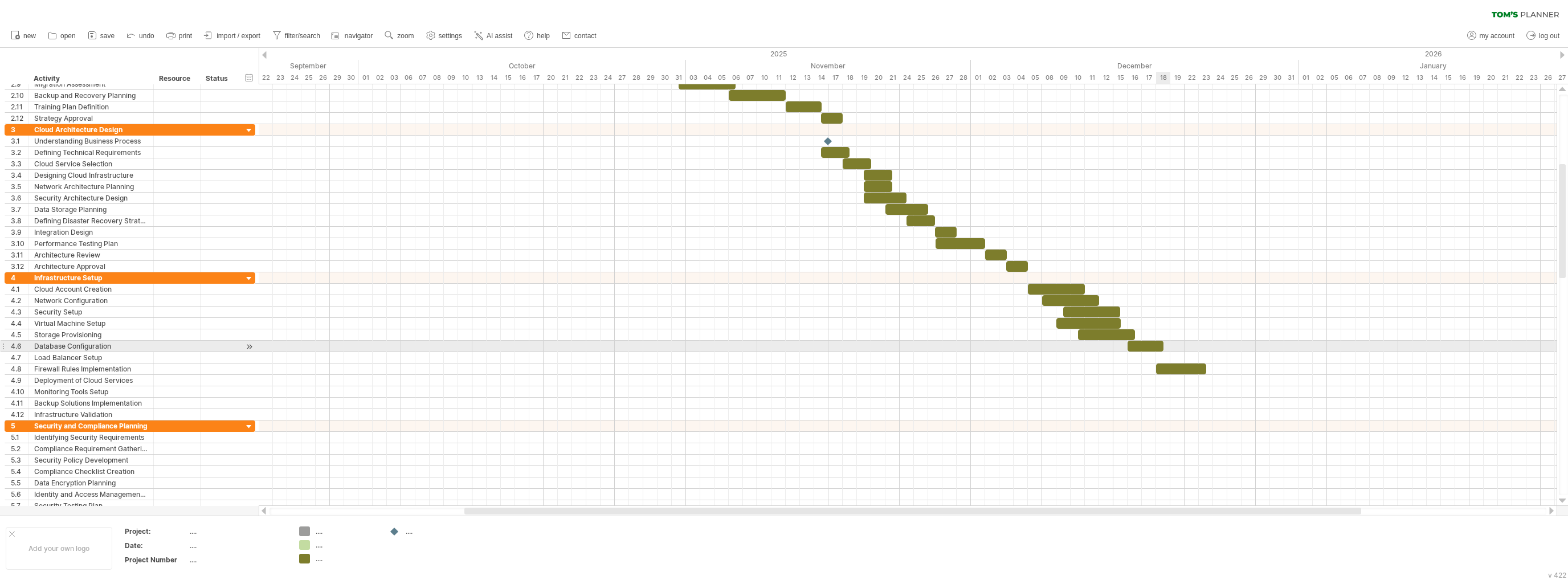
click at [1166, 352] on div at bounding box center [908, 358] width 1298 height 11
click at [1160, 354] on div at bounding box center [908, 358] width 1298 height 11
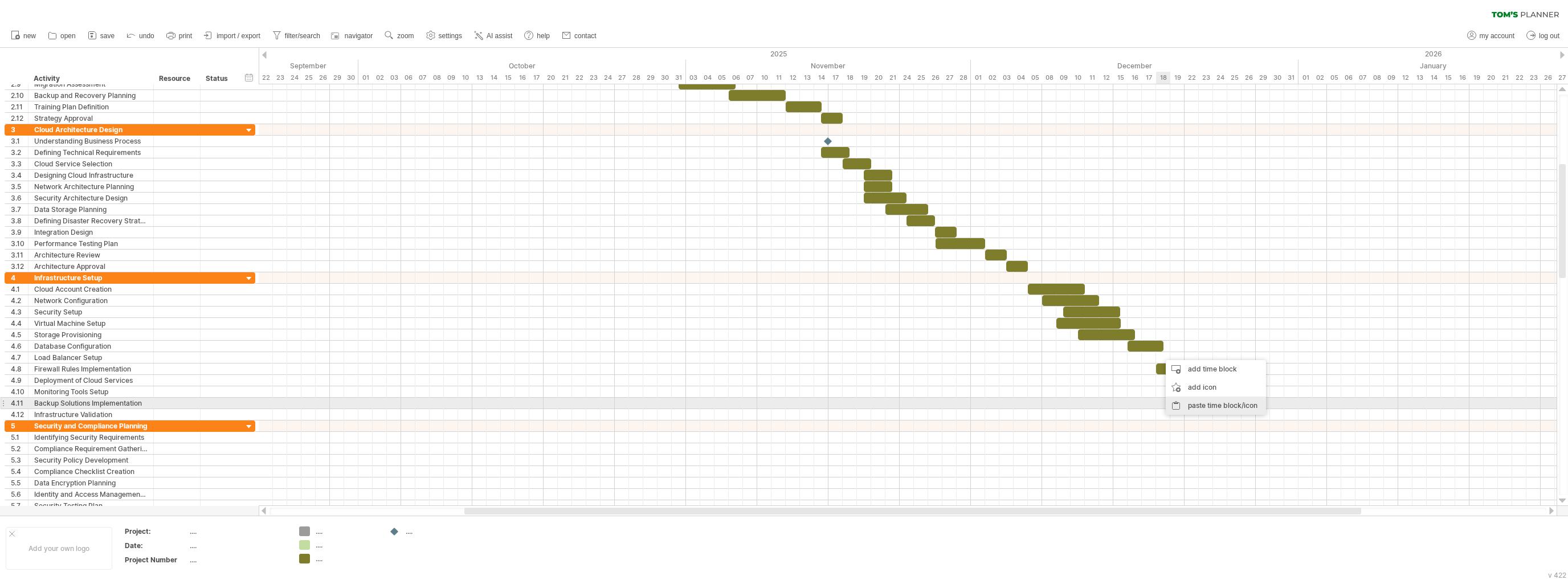
click at [1197, 403] on div "paste time block/icon" at bounding box center [1215, 405] width 100 height 18
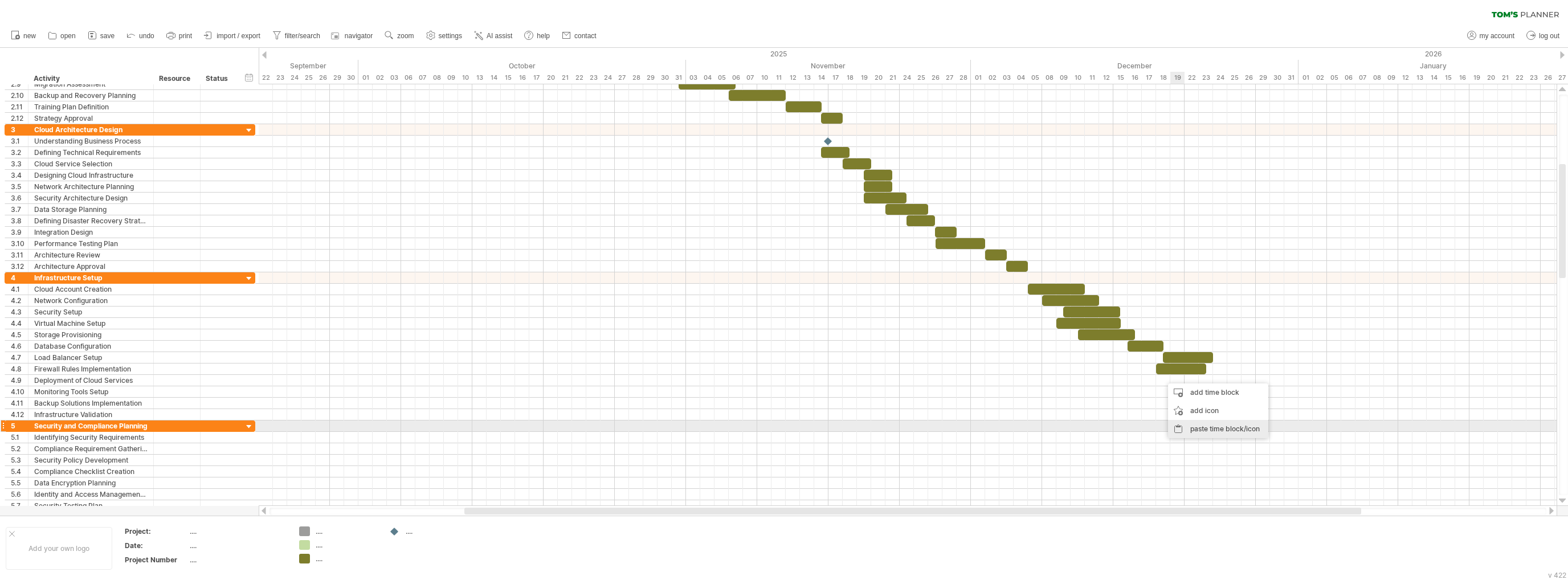
click at [1200, 429] on div "paste time block/icon" at bounding box center [1218, 429] width 100 height 18
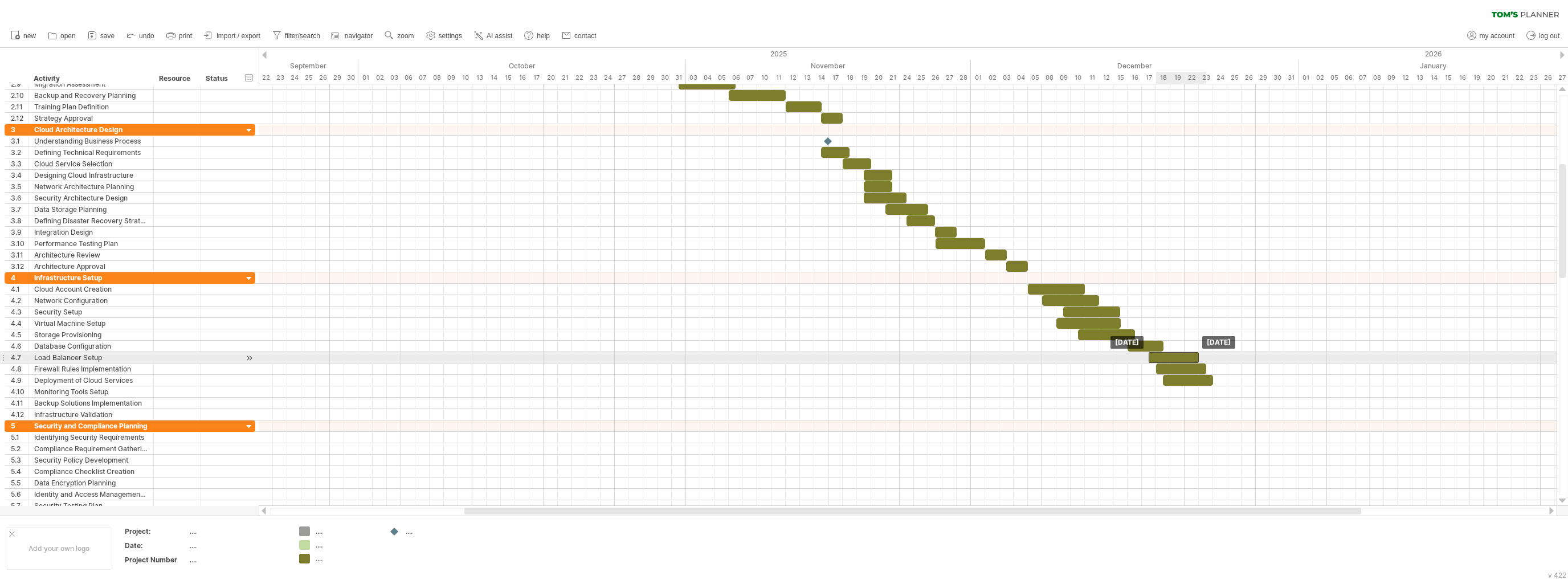
drag, startPoint x: 1174, startPoint y: 353, endPoint x: 1162, endPoint y: 353, distance: 12.0
click at [1162, 353] on div at bounding box center [1173, 357] width 50 height 11
drag, startPoint x: 1178, startPoint y: 375, endPoint x: 1165, endPoint y: 375, distance: 13.0
click at [1165, 375] on div at bounding box center [1173, 379] width 50 height 11
drag, startPoint x: 1177, startPoint y: 366, endPoint x: 1167, endPoint y: 367, distance: 10.0
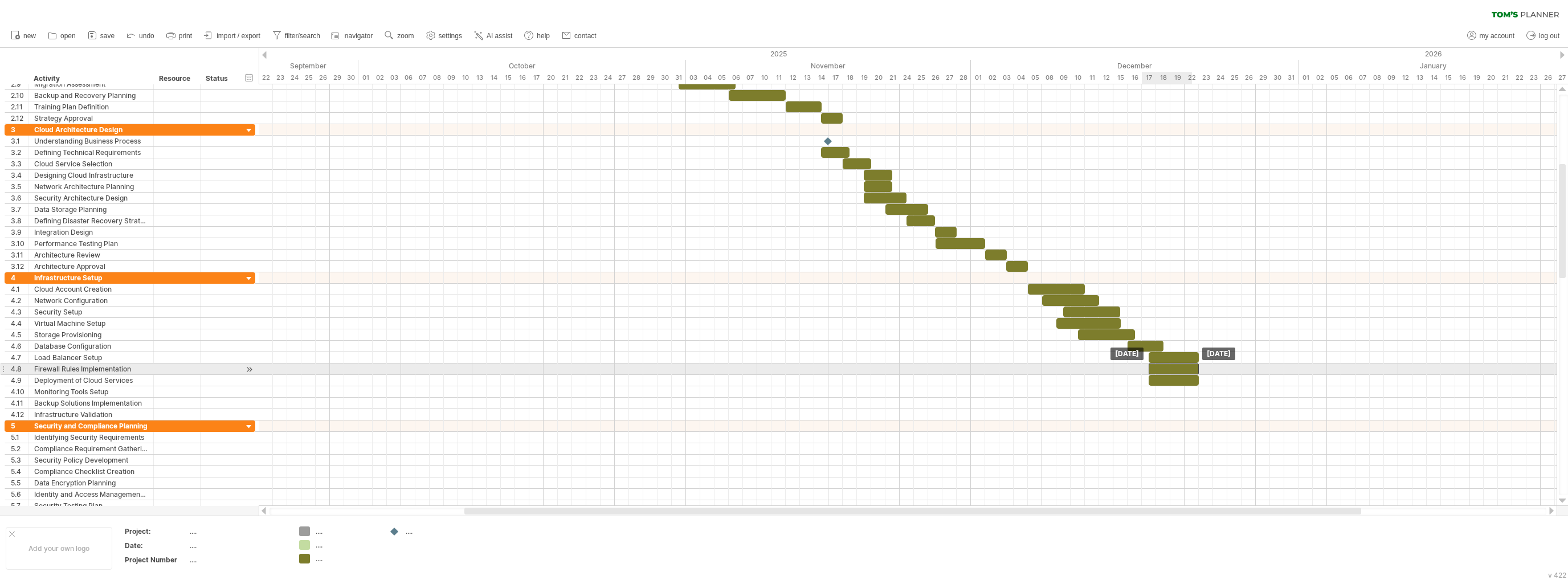
click at [1167, 367] on div at bounding box center [1173, 368] width 50 height 11
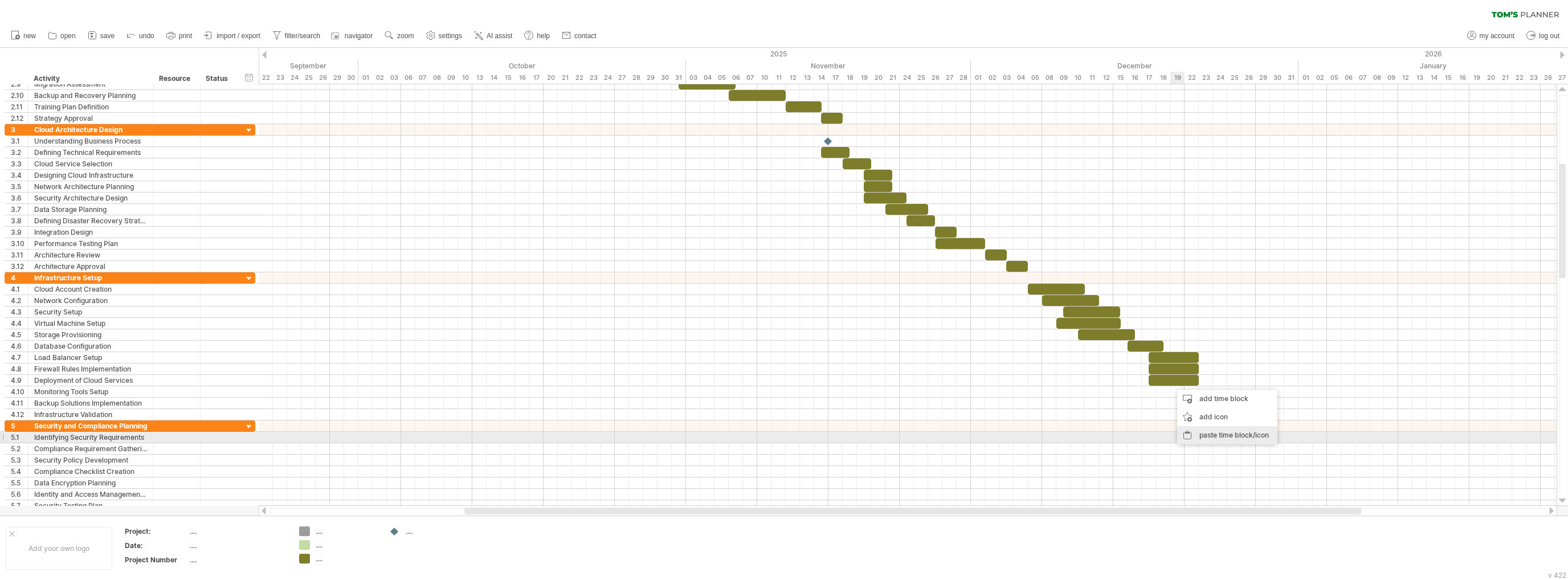
click at [1205, 437] on div "paste time block/icon" at bounding box center [1227, 435] width 100 height 18
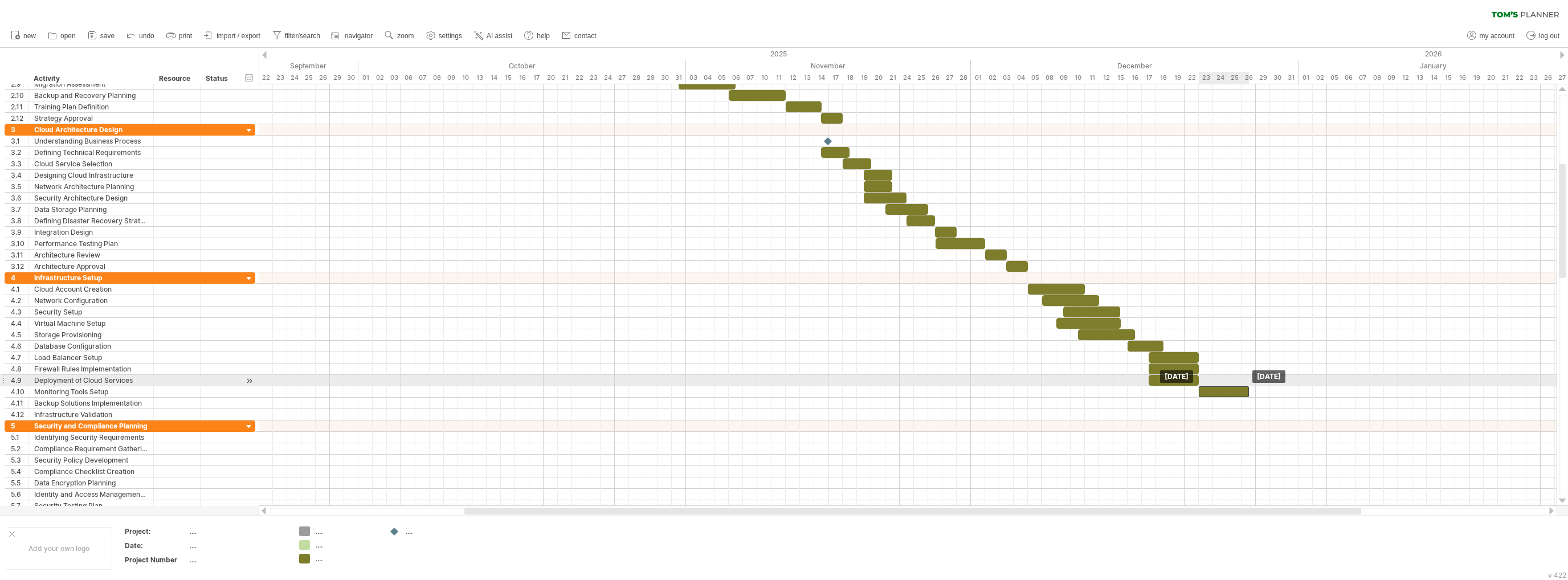
drag, startPoint x: 1192, startPoint y: 385, endPoint x: 1220, endPoint y: 386, distance: 28.0
click at [1220, 386] on div at bounding box center [1224, 391] width 50 height 11
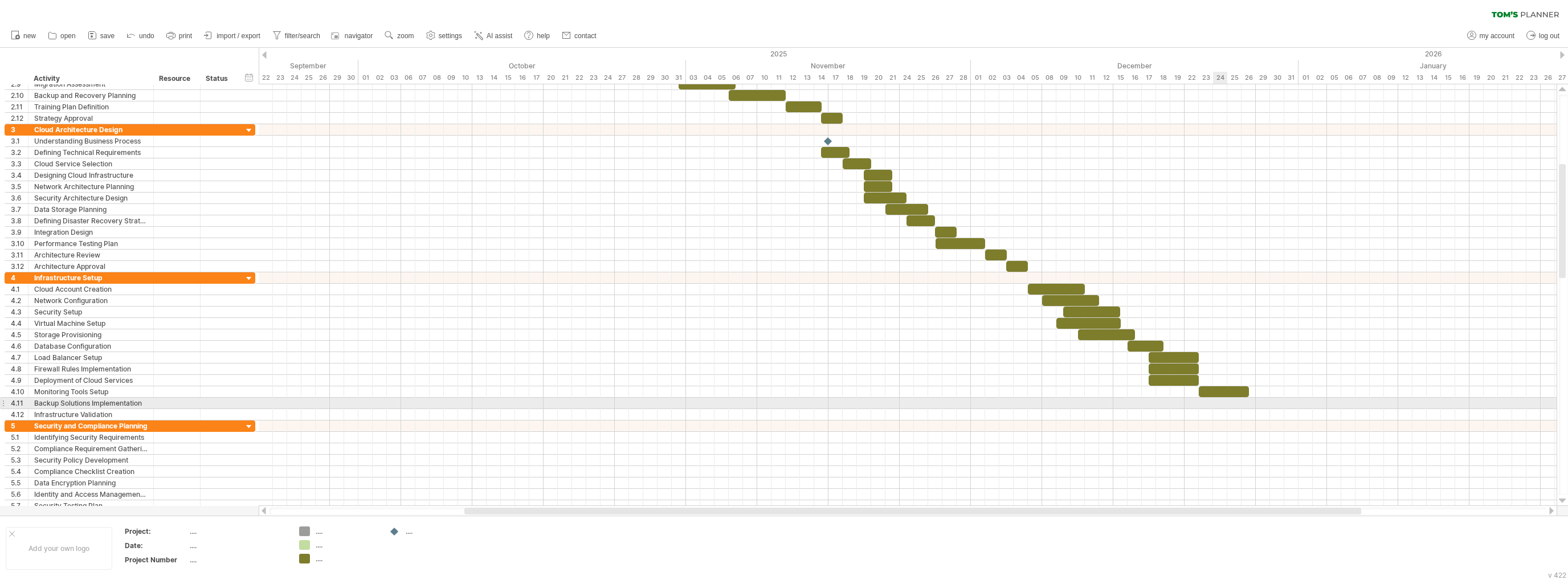
click at [1219, 399] on div at bounding box center [908, 403] width 1298 height 11
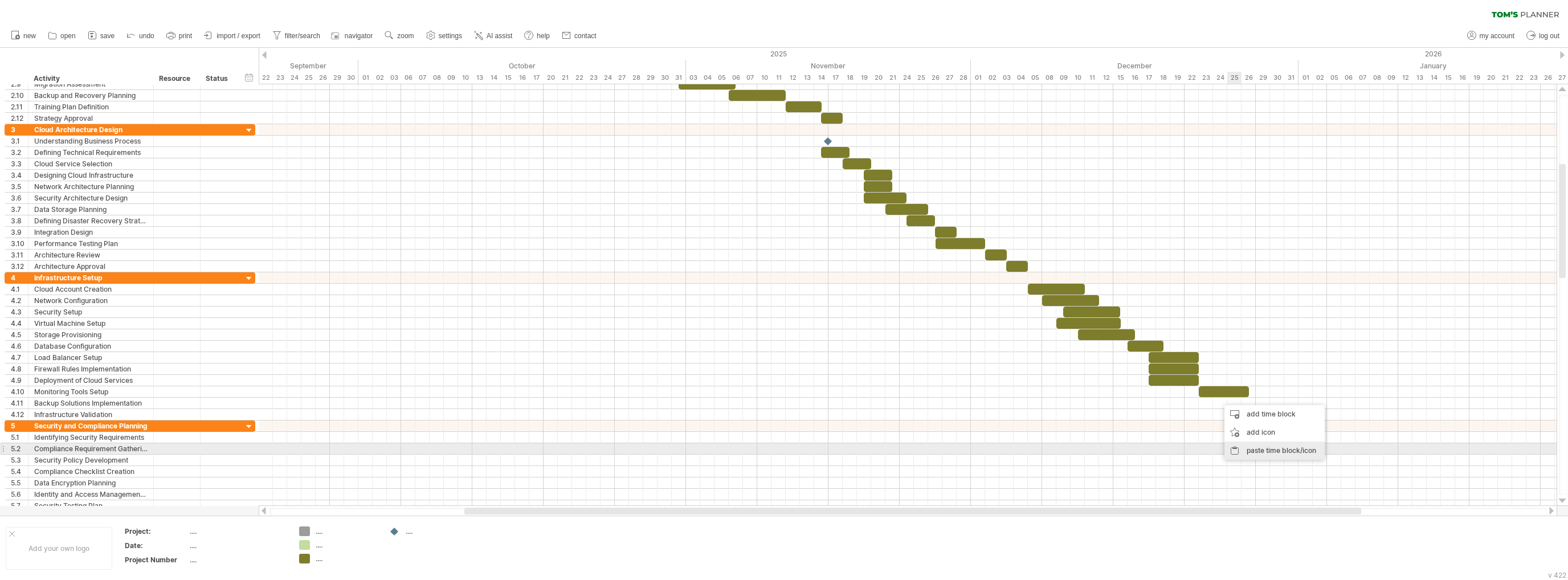
click at [1271, 447] on div "paste time block/icon" at bounding box center [1274, 450] width 100 height 18
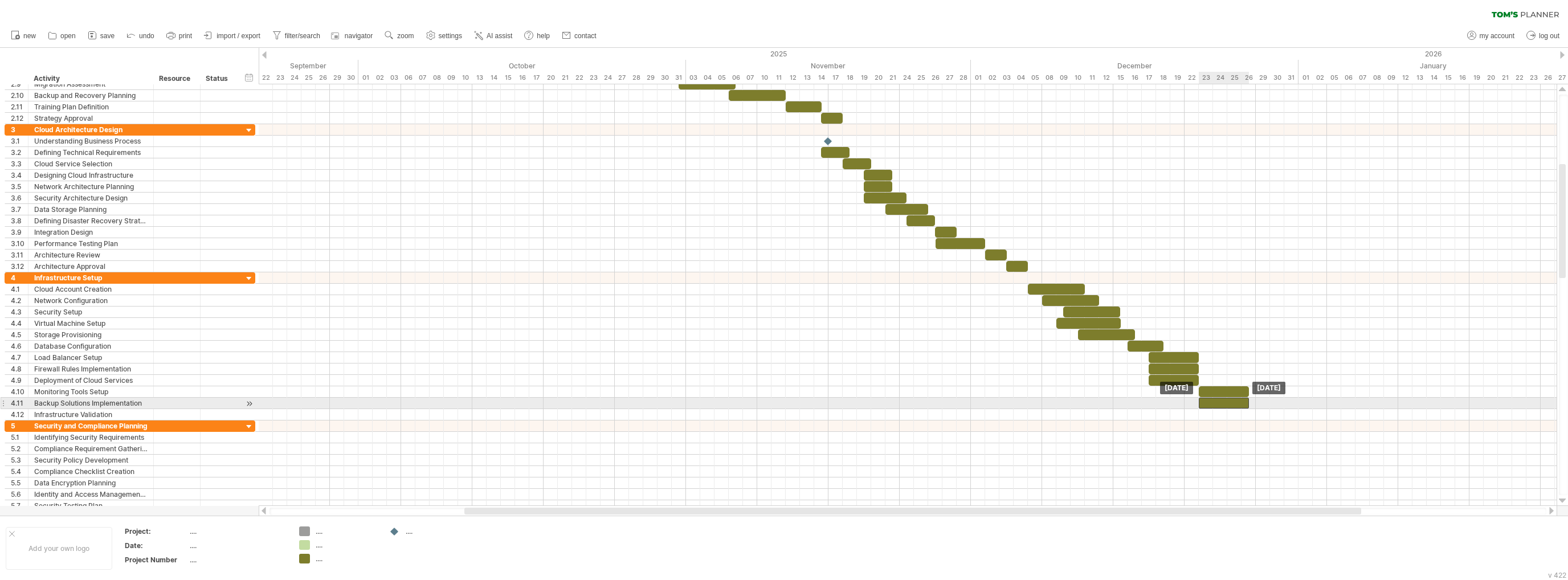
drag, startPoint x: 1232, startPoint y: 401, endPoint x: 1212, endPoint y: 399, distance: 20.1
click at [1212, 399] on div at bounding box center [1224, 403] width 50 height 11
click at [1237, 409] on div at bounding box center [908, 414] width 1298 height 11
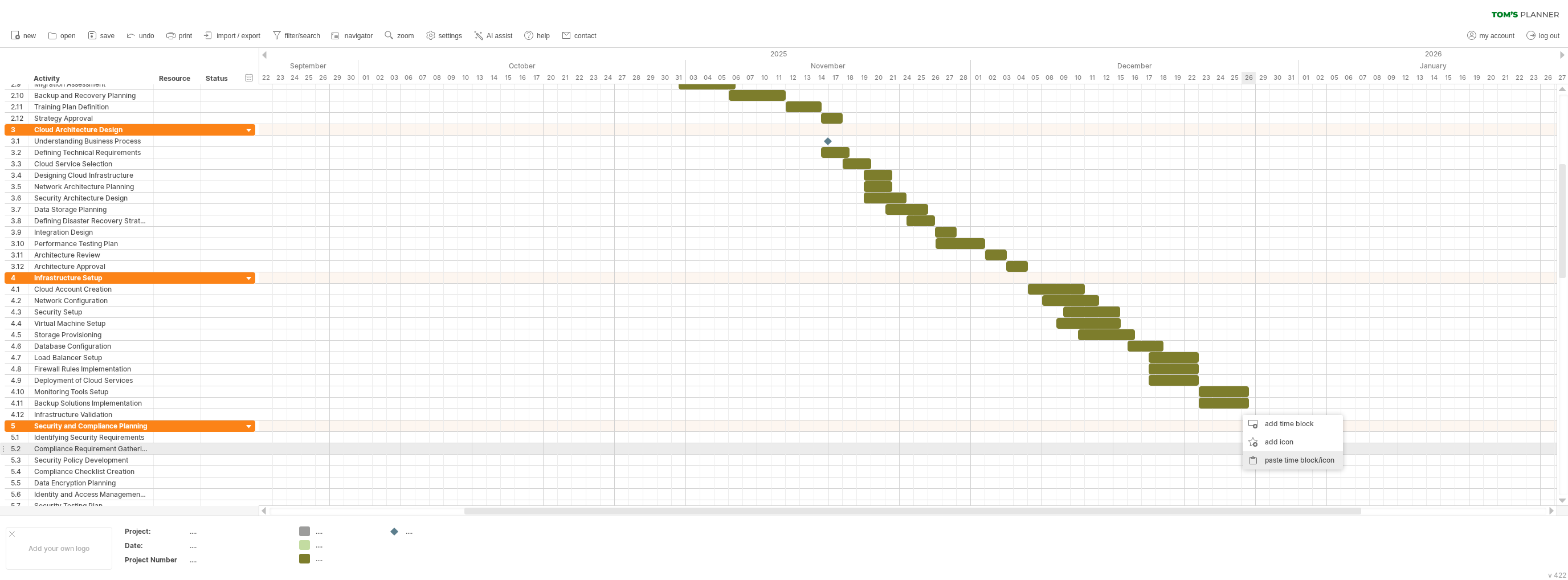
click at [1278, 454] on div "paste time block/icon" at bounding box center [1292, 460] width 100 height 18
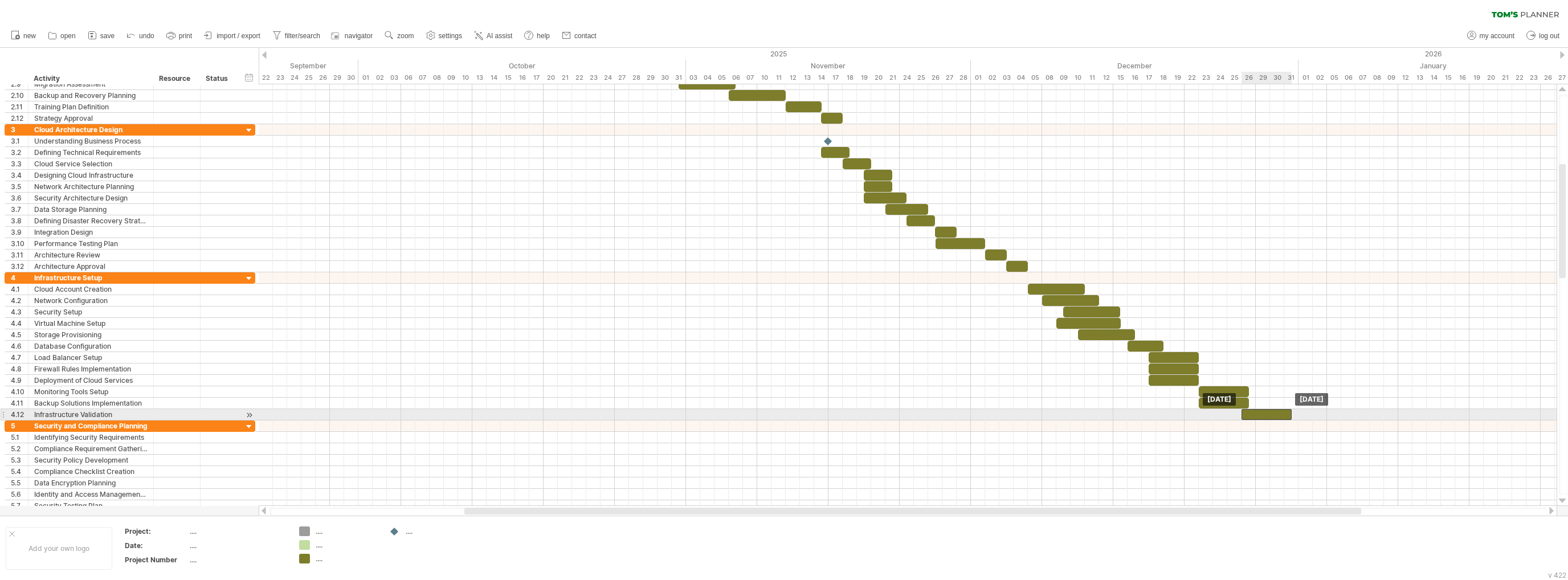
drag, startPoint x: 1249, startPoint y: 410, endPoint x: 1256, endPoint y: 416, distance: 9.2
click at [1256, 416] on div at bounding box center [1266, 414] width 50 height 11
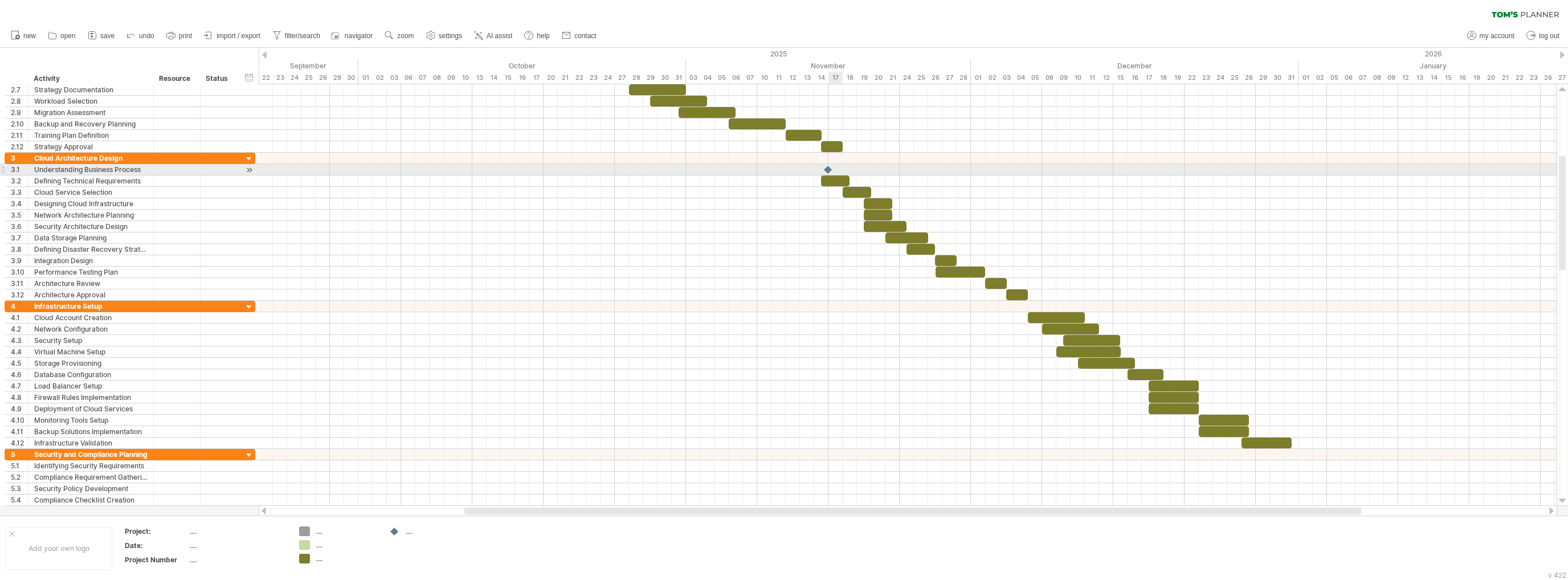
click at [831, 168] on div at bounding box center [829, 169] width 11 height 11
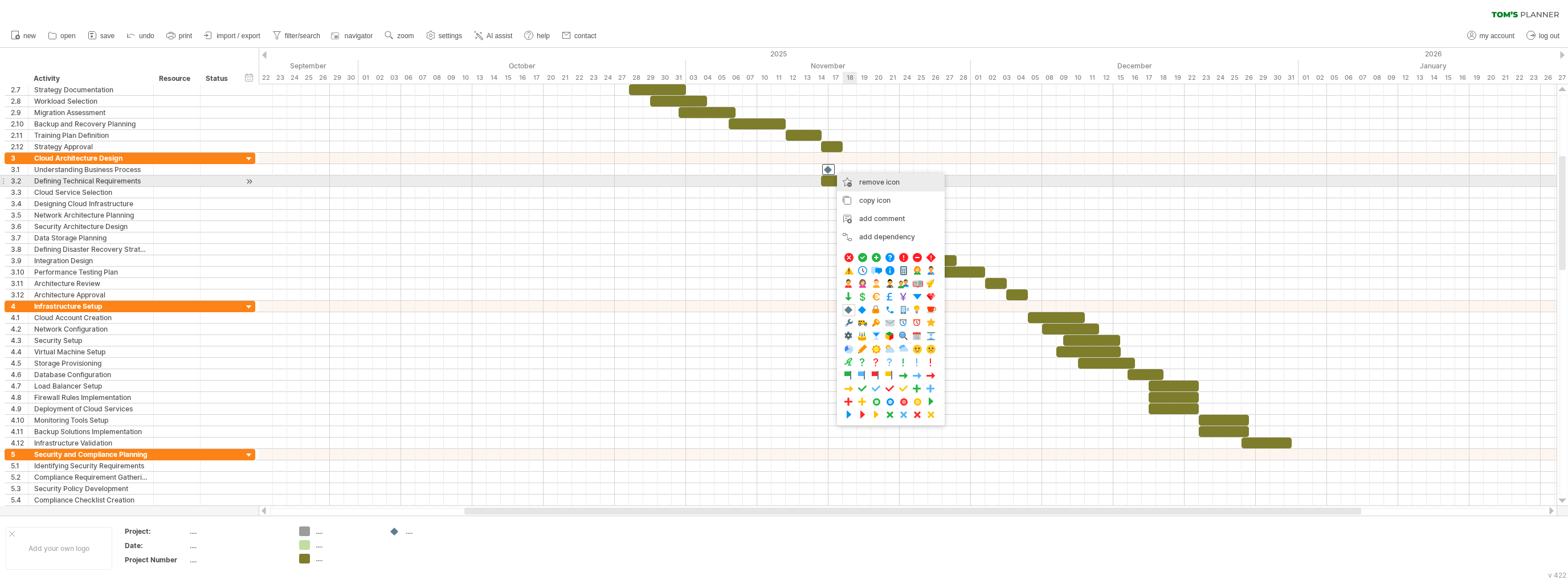
click at [890, 183] on span "remove icon" at bounding box center [880, 182] width 41 height 8
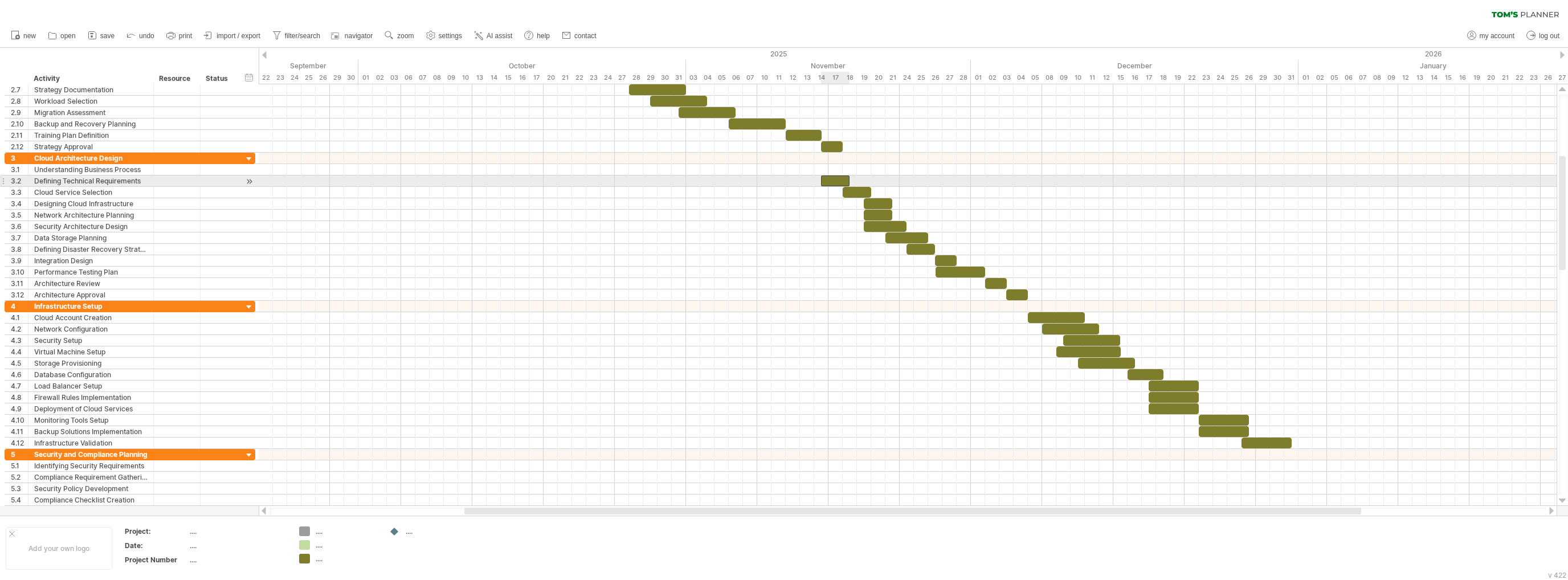
click at [835, 178] on div at bounding box center [835, 180] width 29 height 11
drag, startPoint x: 841, startPoint y: 177, endPoint x: 847, endPoint y: 170, distance: 9.2
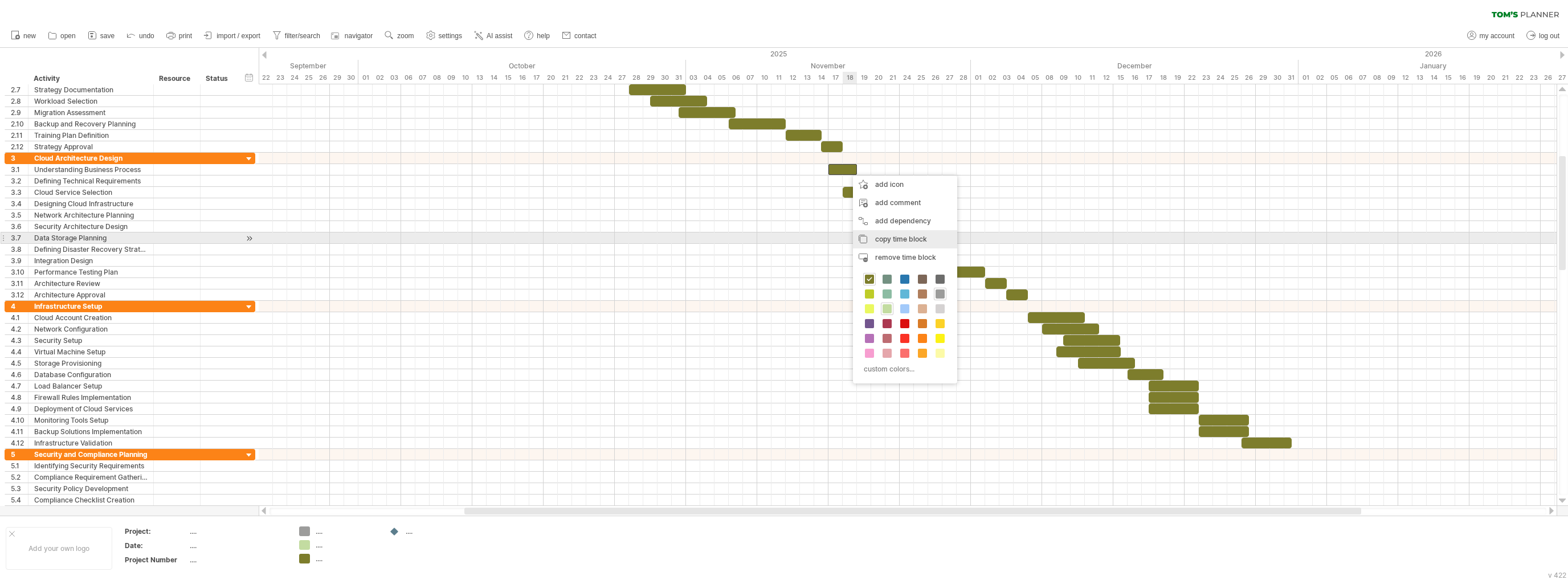
click at [890, 236] on span "copy time block" at bounding box center [901, 239] width 52 height 8
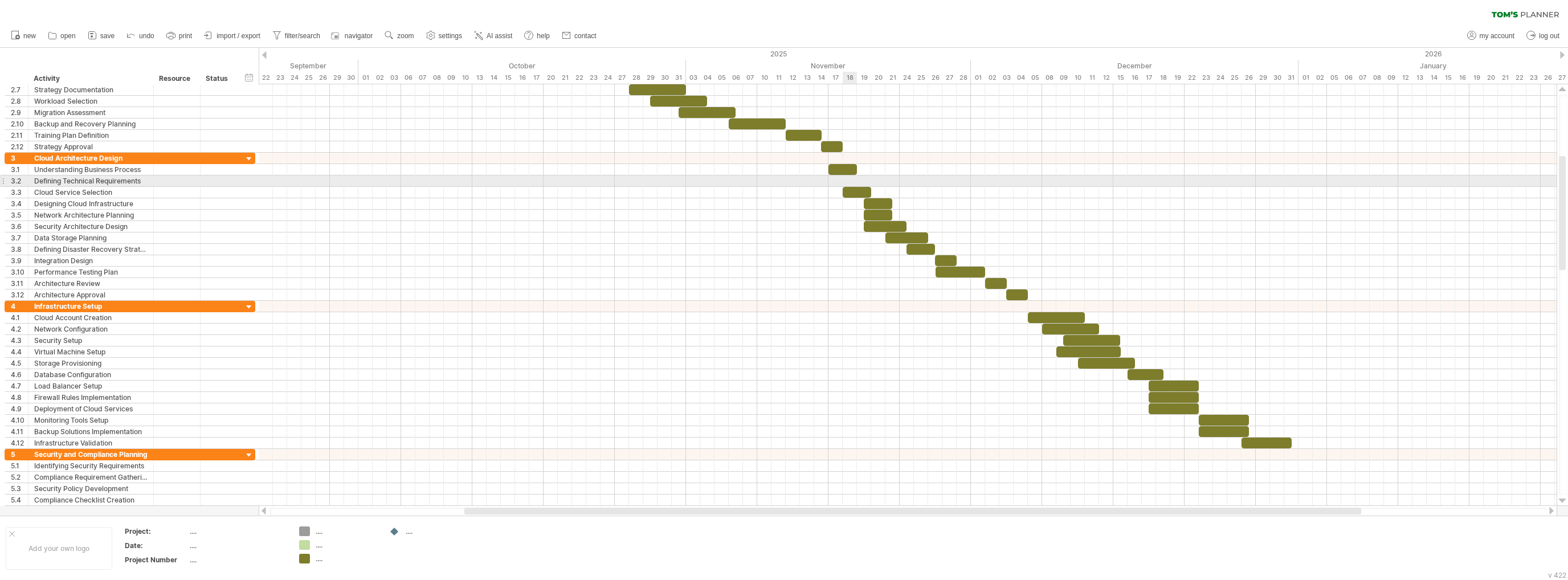
click at [843, 180] on div at bounding box center [908, 181] width 1298 height 11
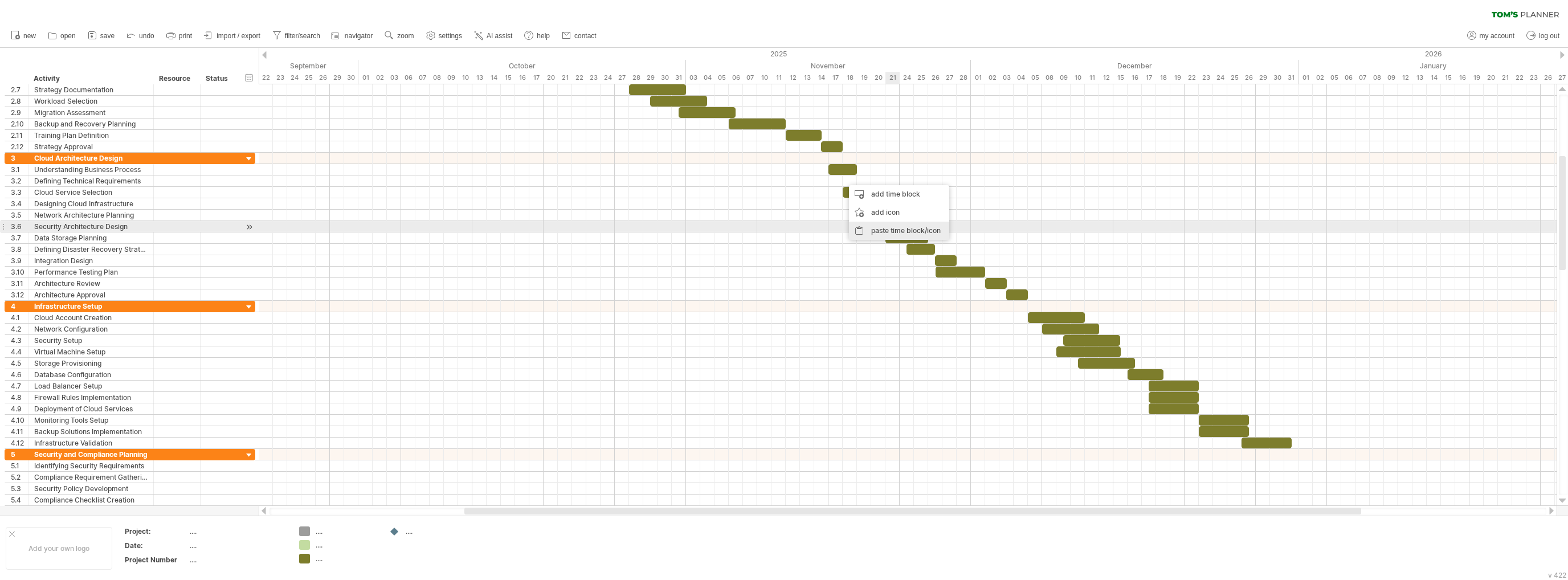
click at [878, 227] on div "paste time block/icon" at bounding box center [899, 231] width 100 height 18
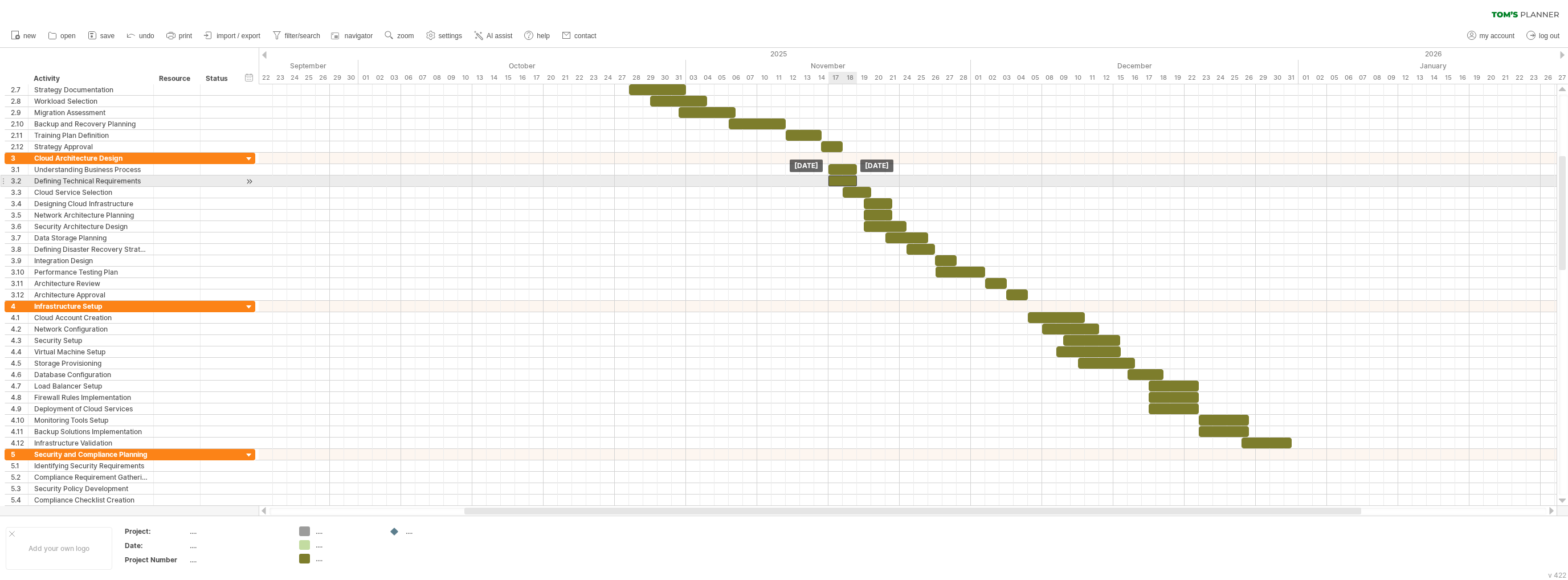
drag, startPoint x: 854, startPoint y: 180, endPoint x: 840, endPoint y: 179, distance: 14.0
click at [840, 179] on div at bounding box center [843, 180] width 29 height 11
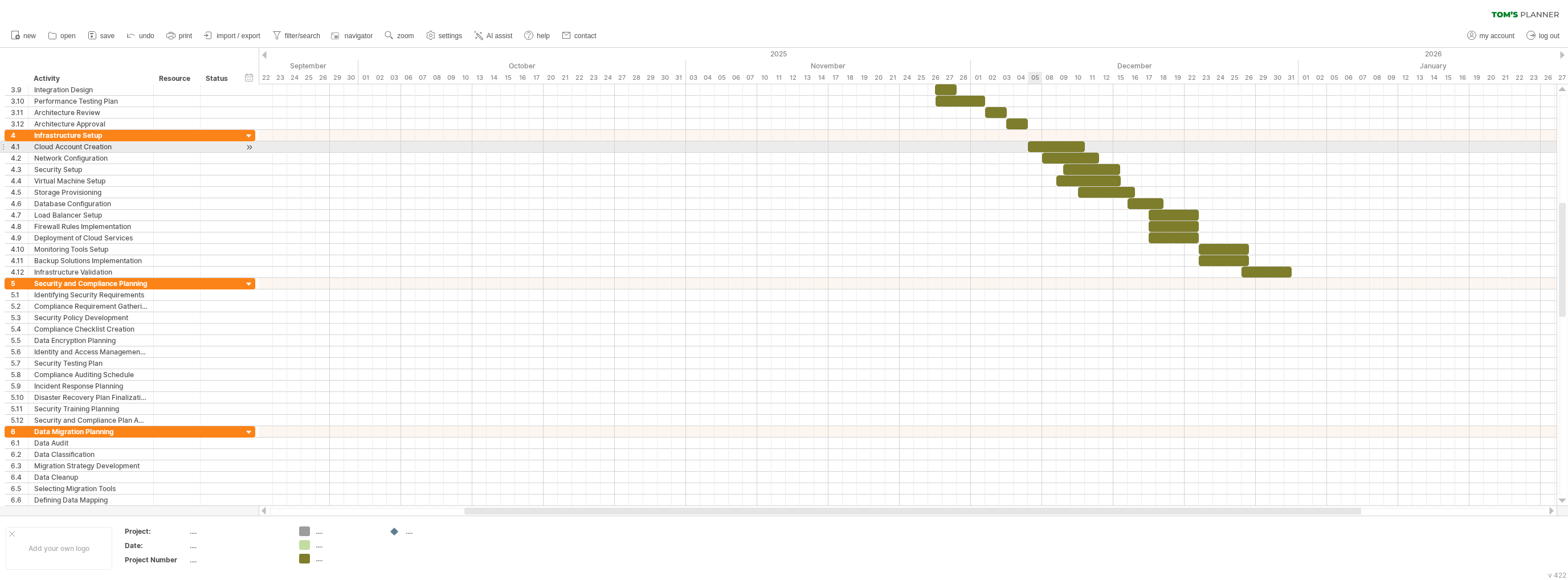
click at [1040, 147] on div at bounding box center [1056, 146] width 57 height 11
click at [1253, 268] on div at bounding box center [1266, 271] width 50 height 11
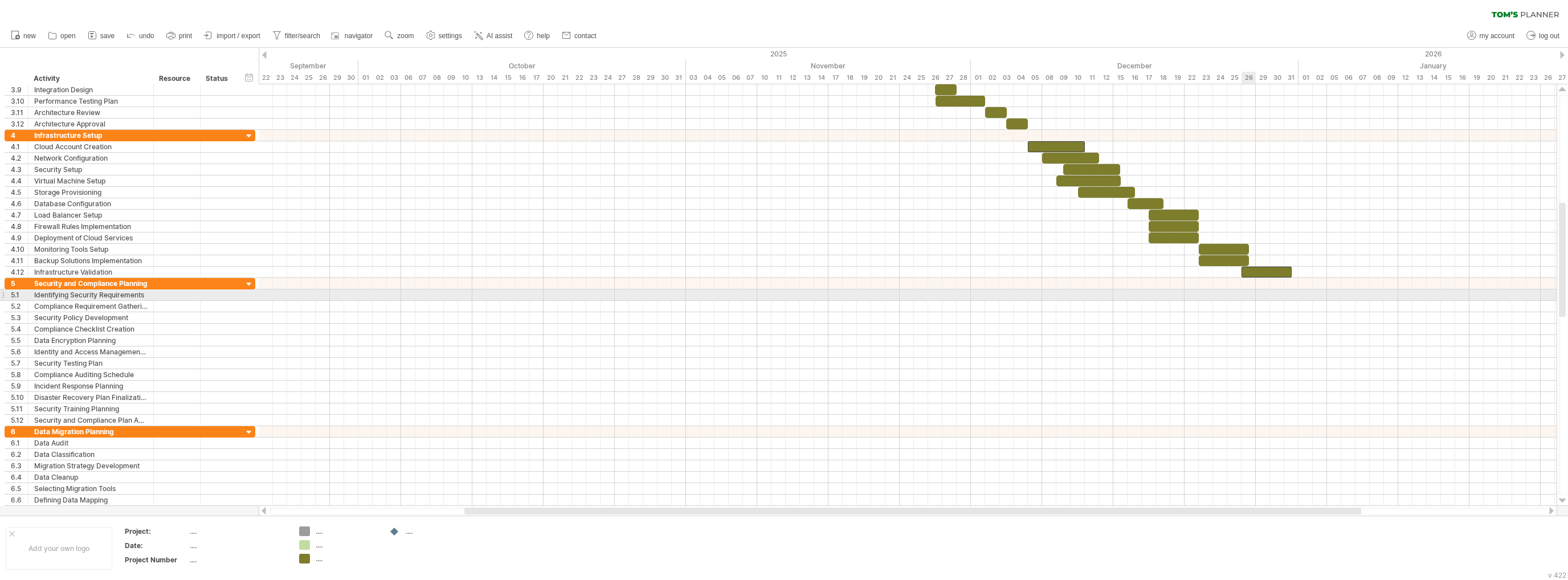
click at [1249, 295] on div at bounding box center [908, 295] width 1298 height 11
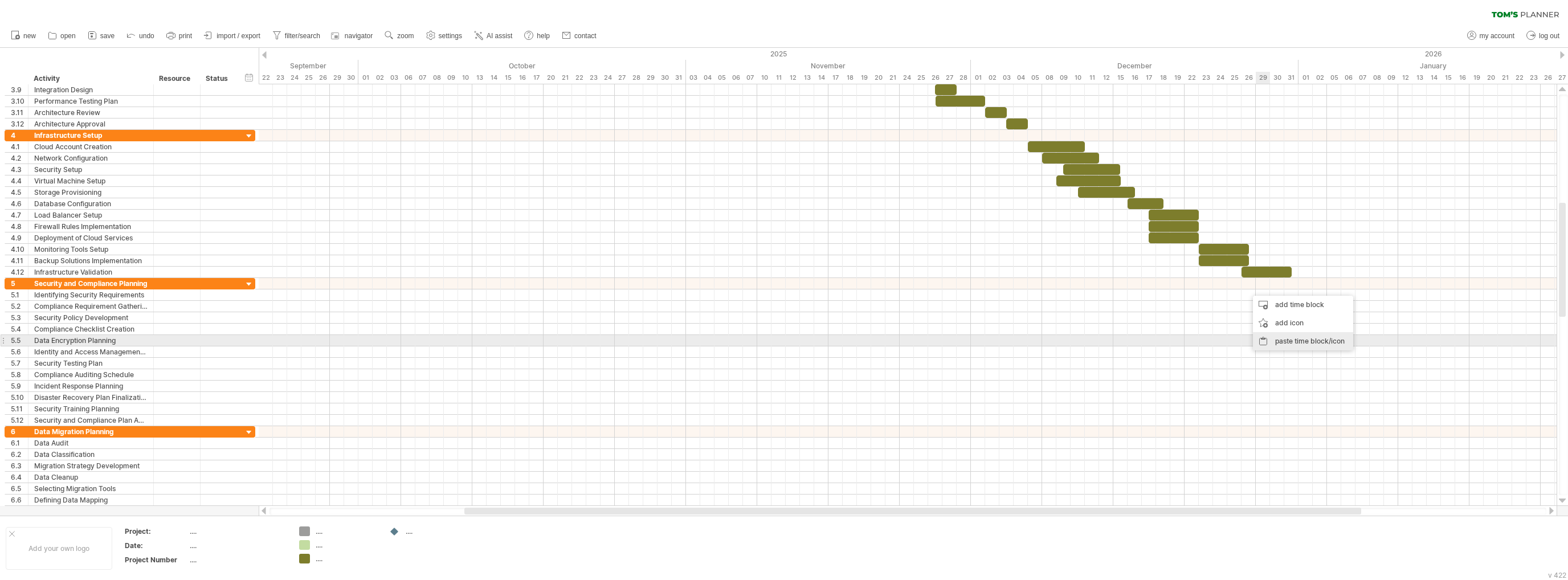
click at [1285, 346] on div "paste time block/icon" at bounding box center [1303, 341] width 100 height 18
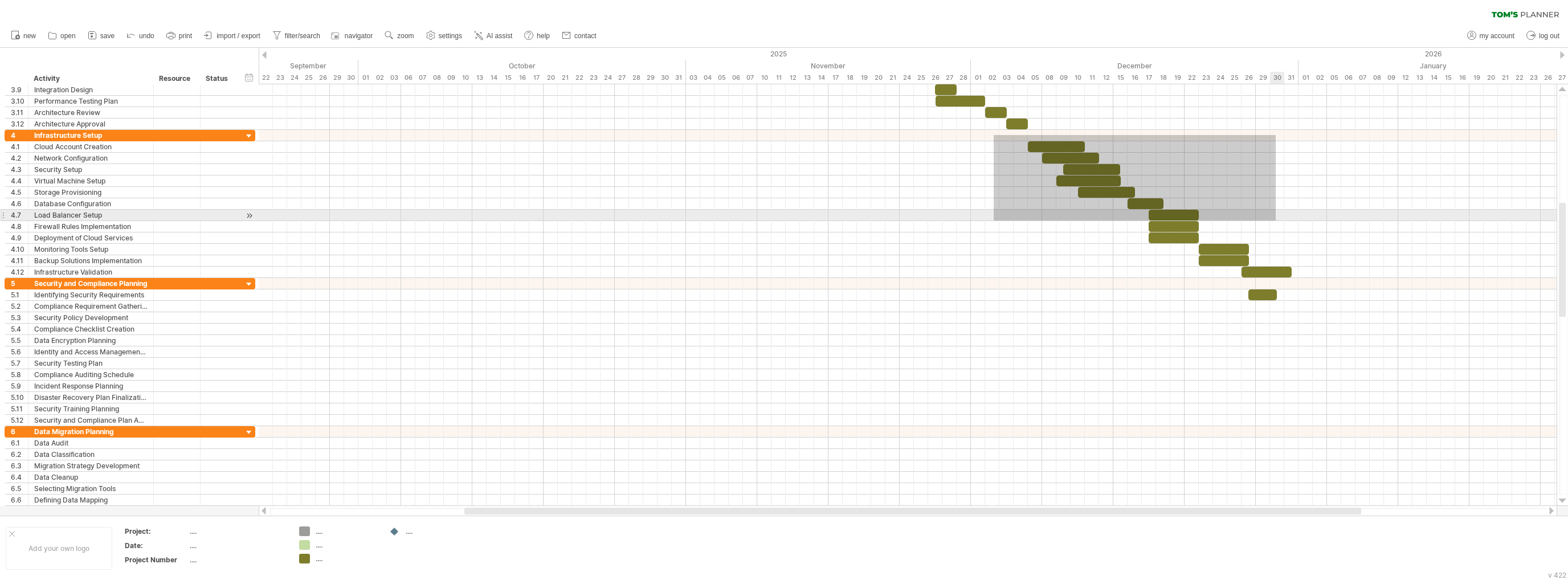
drag, startPoint x: 993, startPoint y: 135, endPoint x: 1275, endPoint y: 220, distance: 294.5
click at [1275, 220] on div at bounding box center [908, 203] width 1298 height 148
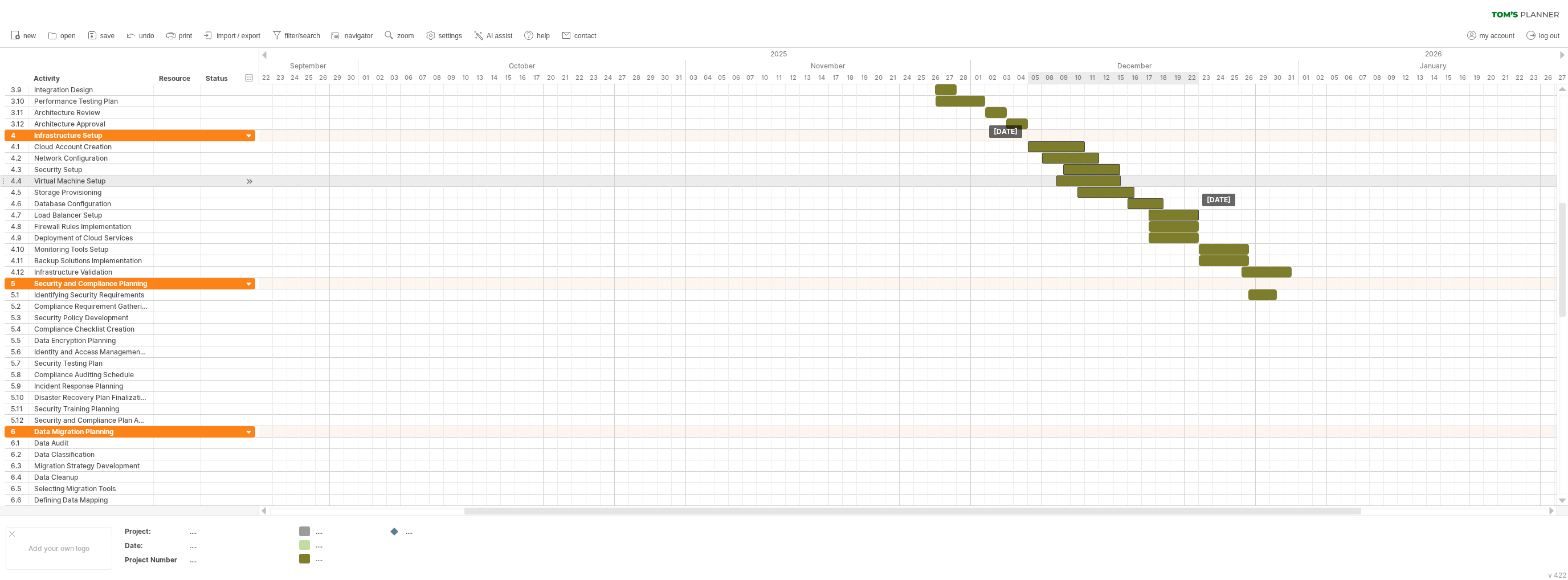
click at [1081, 178] on div at bounding box center [1089, 180] width 65 height 11
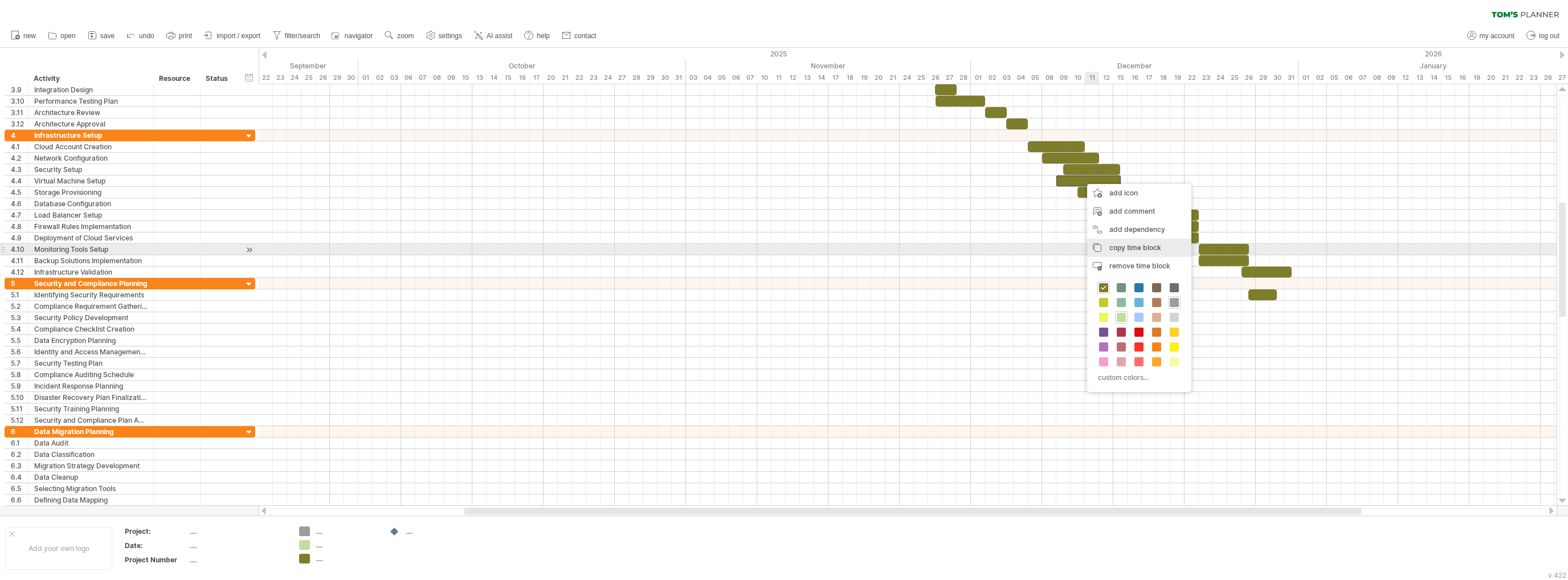
drag, startPoint x: 1129, startPoint y: 244, endPoint x: 1273, endPoint y: 311, distance: 158.8
click at [1129, 245] on span "copy time block" at bounding box center [1135, 248] width 52 height 8
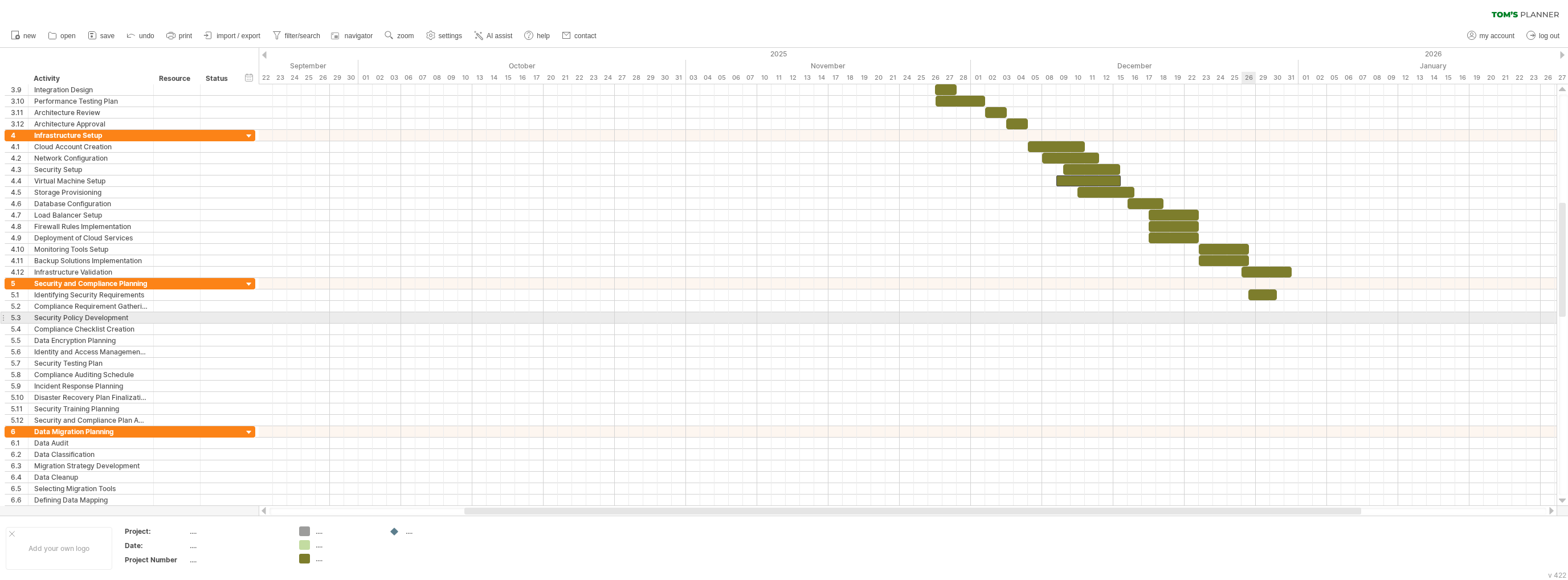
click at [1242, 312] on div at bounding box center [908, 318] width 1298 height 11
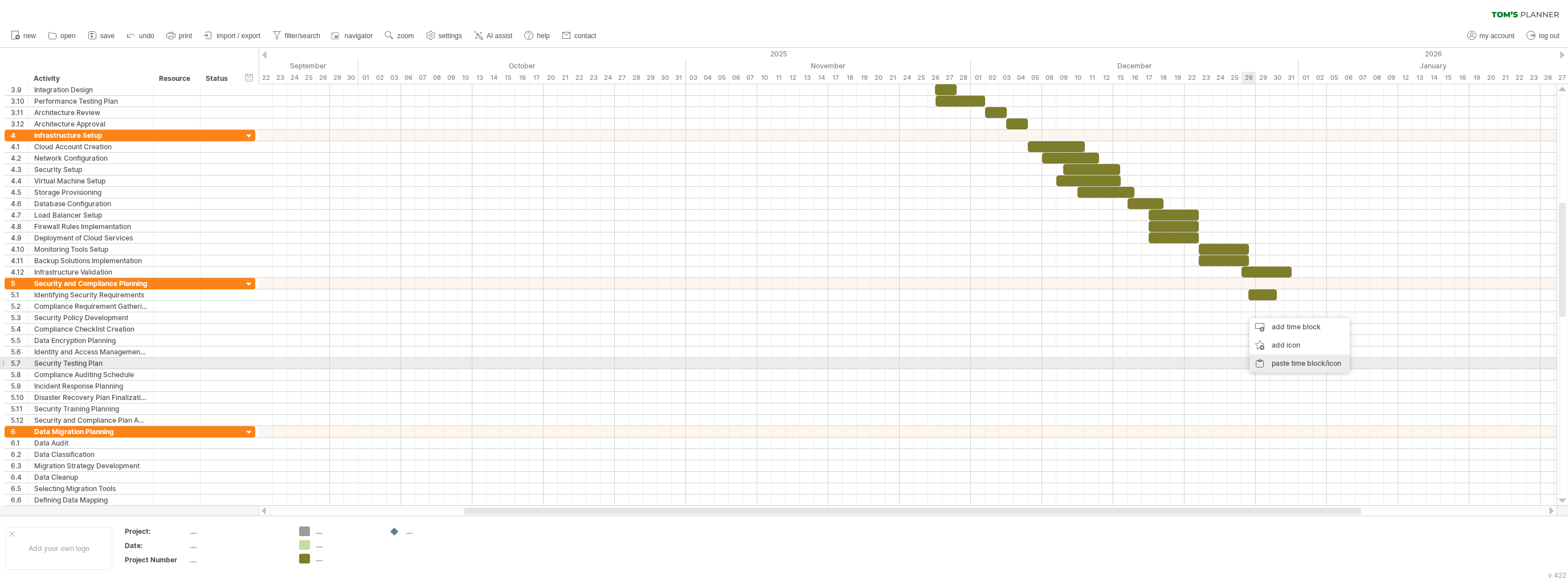
click at [1289, 360] on div "paste time block/icon" at bounding box center [1299, 363] width 100 height 18
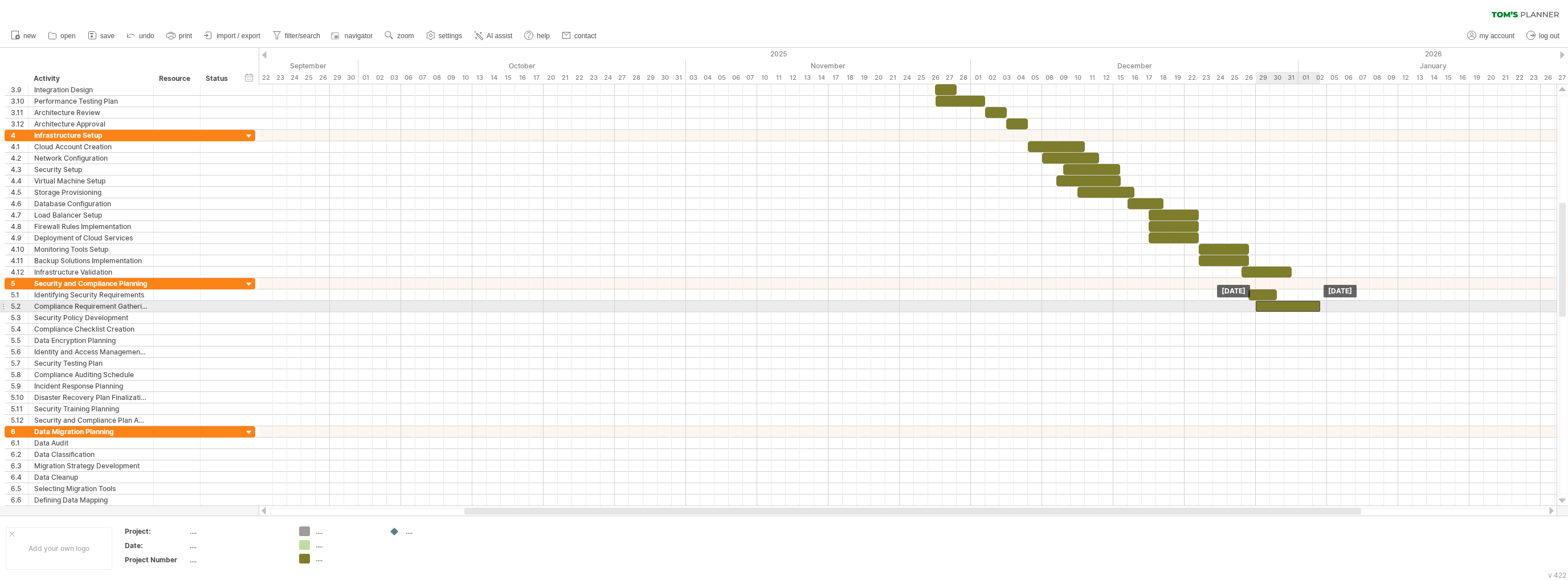
drag, startPoint x: 1254, startPoint y: 319, endPoint x: 1271, endPoint y: 304, distance: 22.7
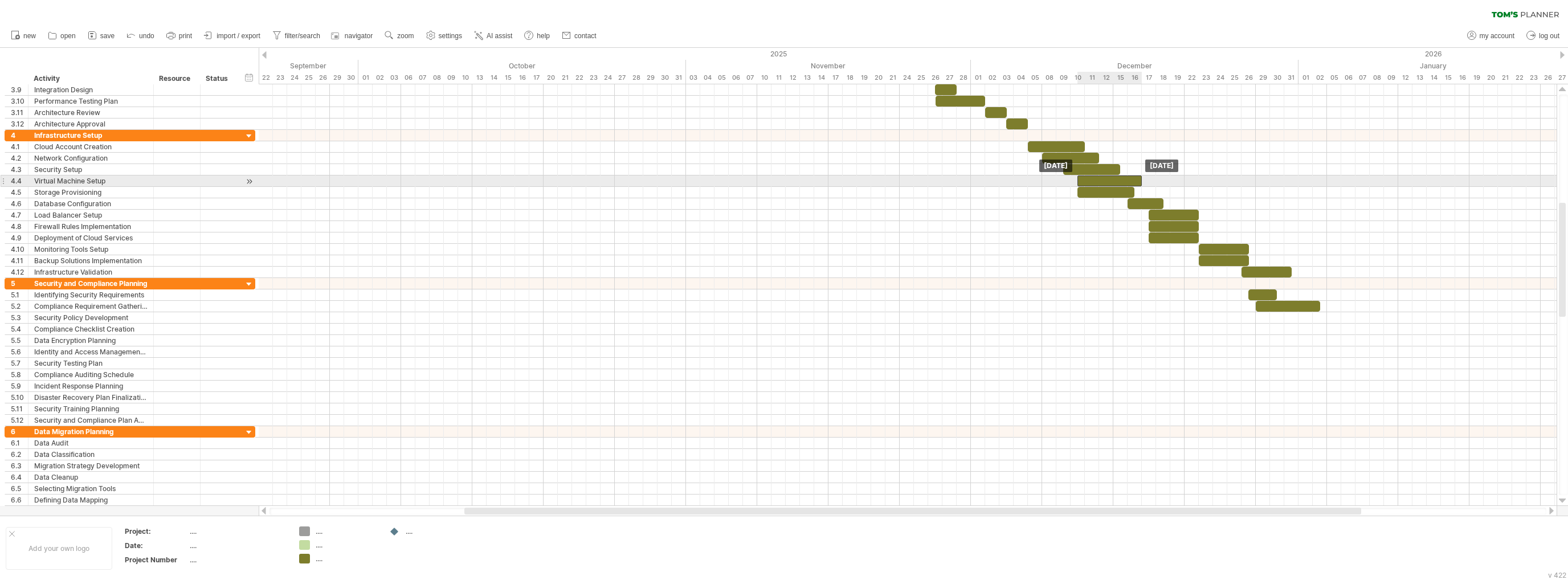
drag, startPoint x: 1068, startPoint y: 178, endPoint x: 1088, endPoint y: 183, distance: 20.6
click at [1088, 183] on div at bounding box center [1110, 180] width 65 height 11
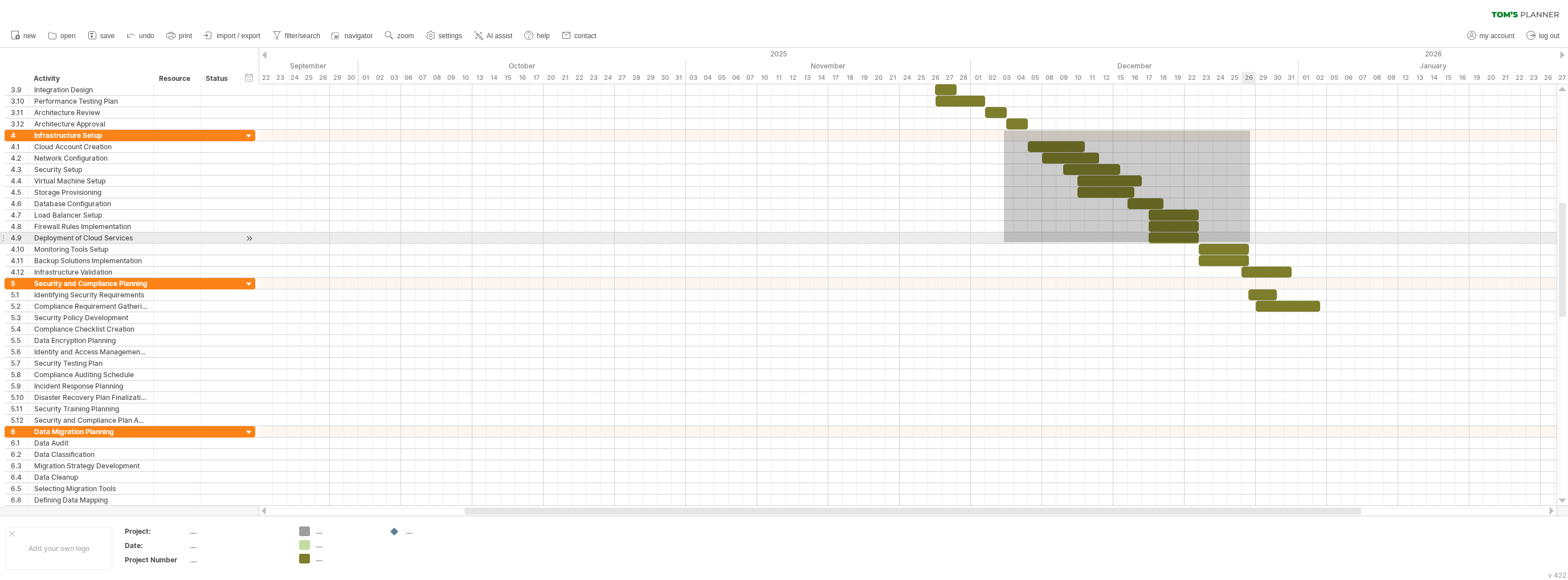
drag, startPoint x: 1004, startPoint y: 130, endPoint x: 1251, endPoint y: 245, distance: 272.5
click at [1251, 245] on div at bounding box center [908, 203] width 1298 height 148
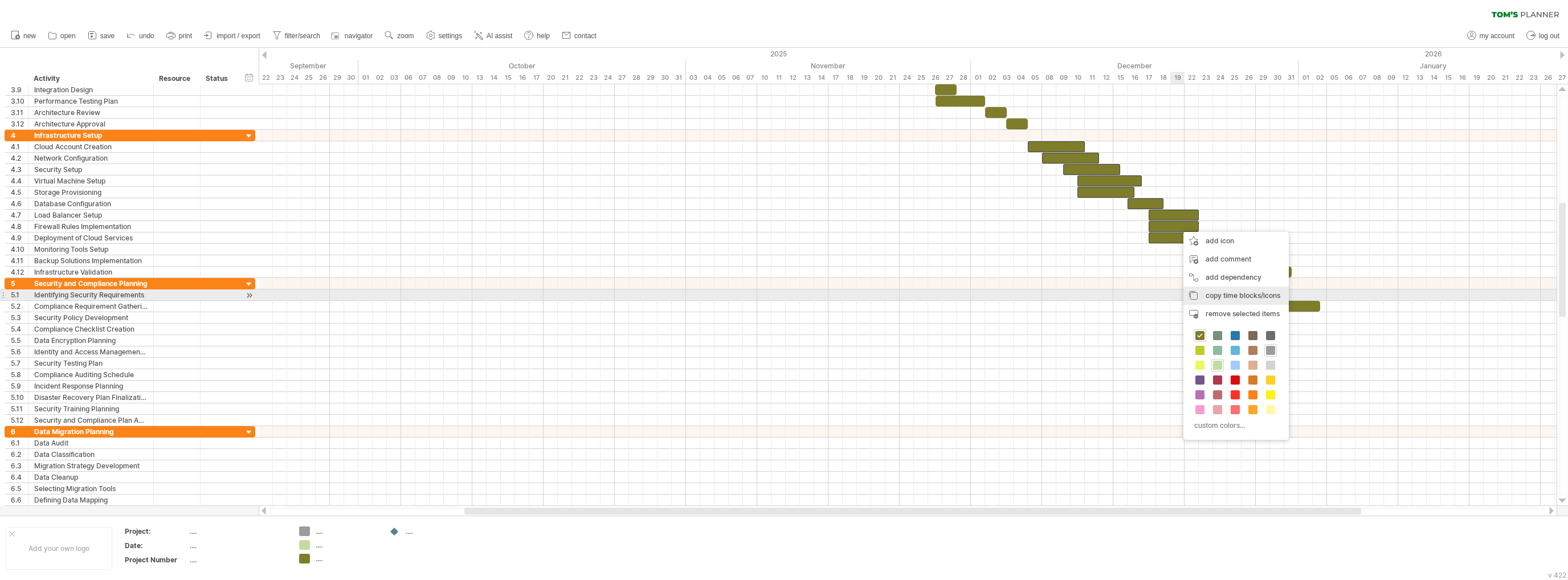
click at [1235, 292] on span "copy time blocks/icons" at bounding box center [1242, 295] width 74 height 8
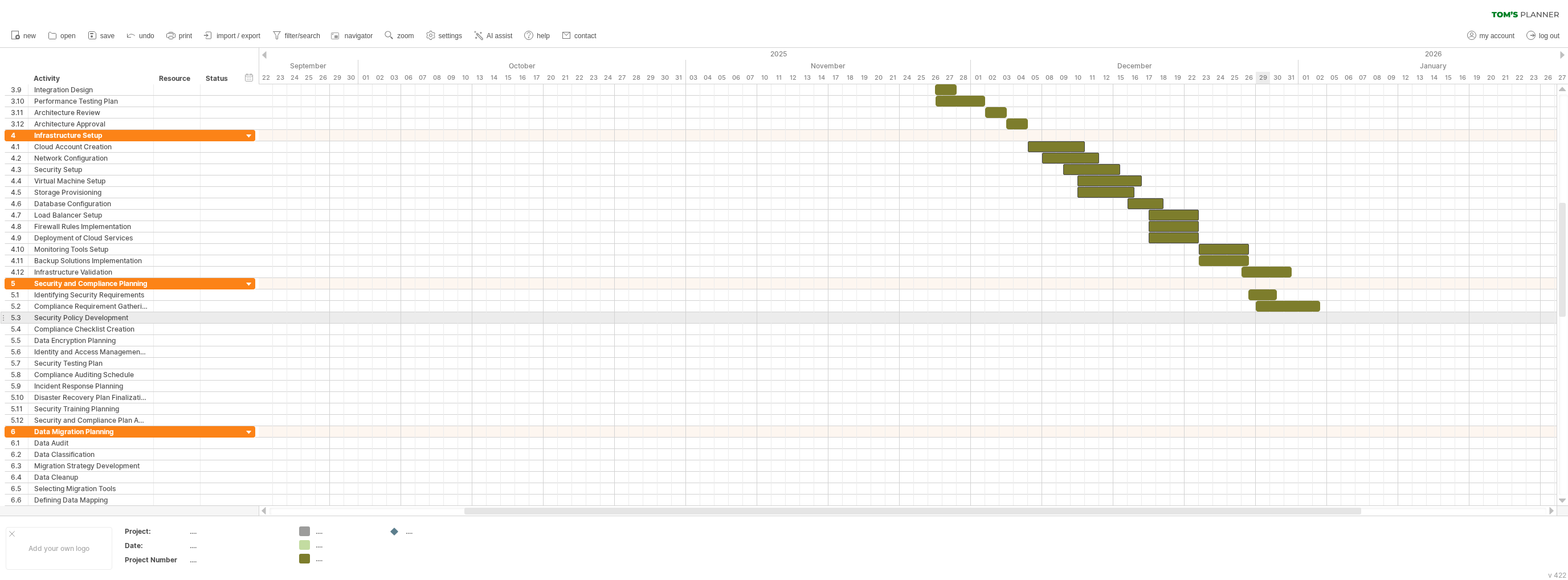
click at [1268, 314] on div at bounding box center [908, 318] width 1298 height 11
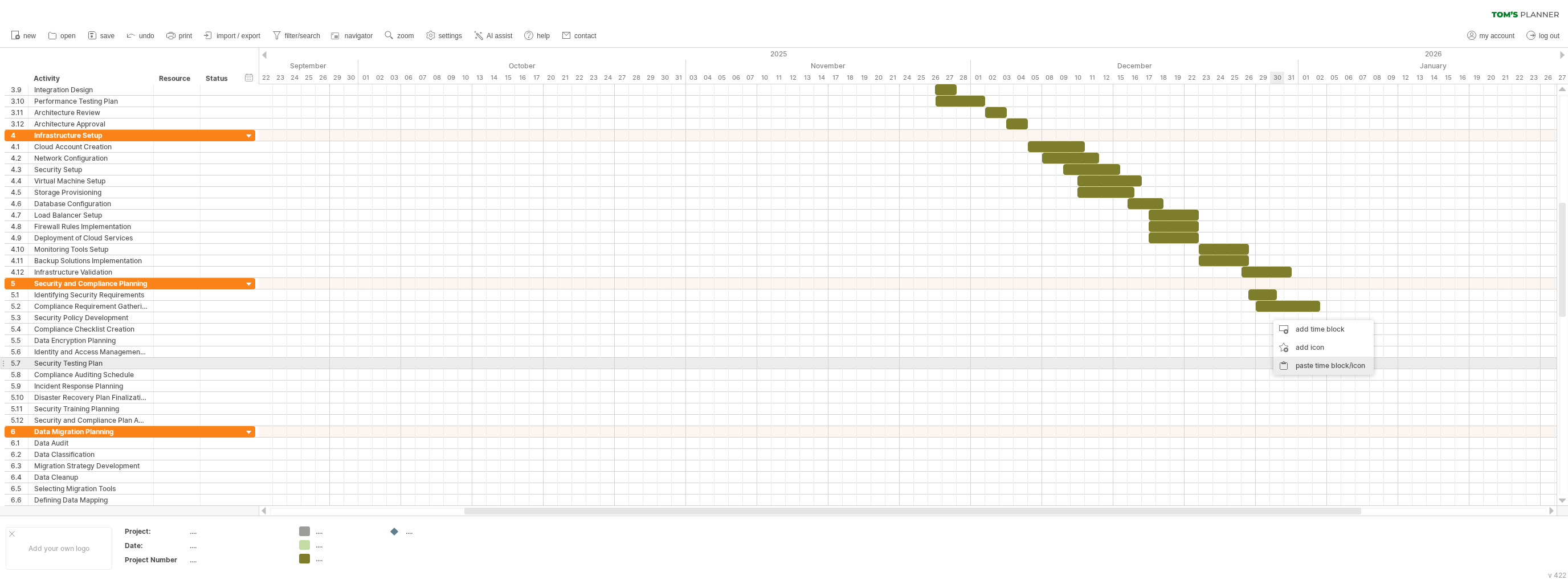
click at [1317, 363] on div "paste time block/icon" at bounding box center [1323, 365] width 100 height 18
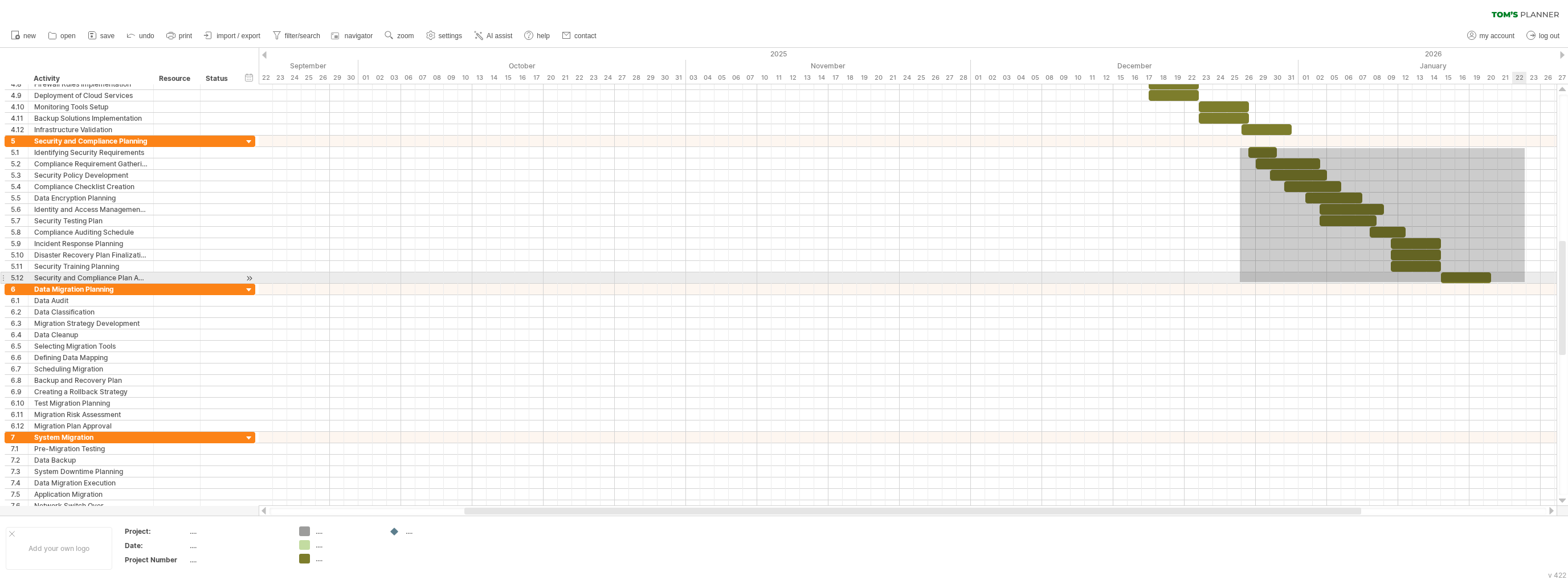
drag, startPoint x: 1240, startPoint y: 148, endPoint x: 1525, endPoint y: 282, distance: 314.9
click at [1525, 282] on div at bounding box center [908, 295] width 1298 height 433
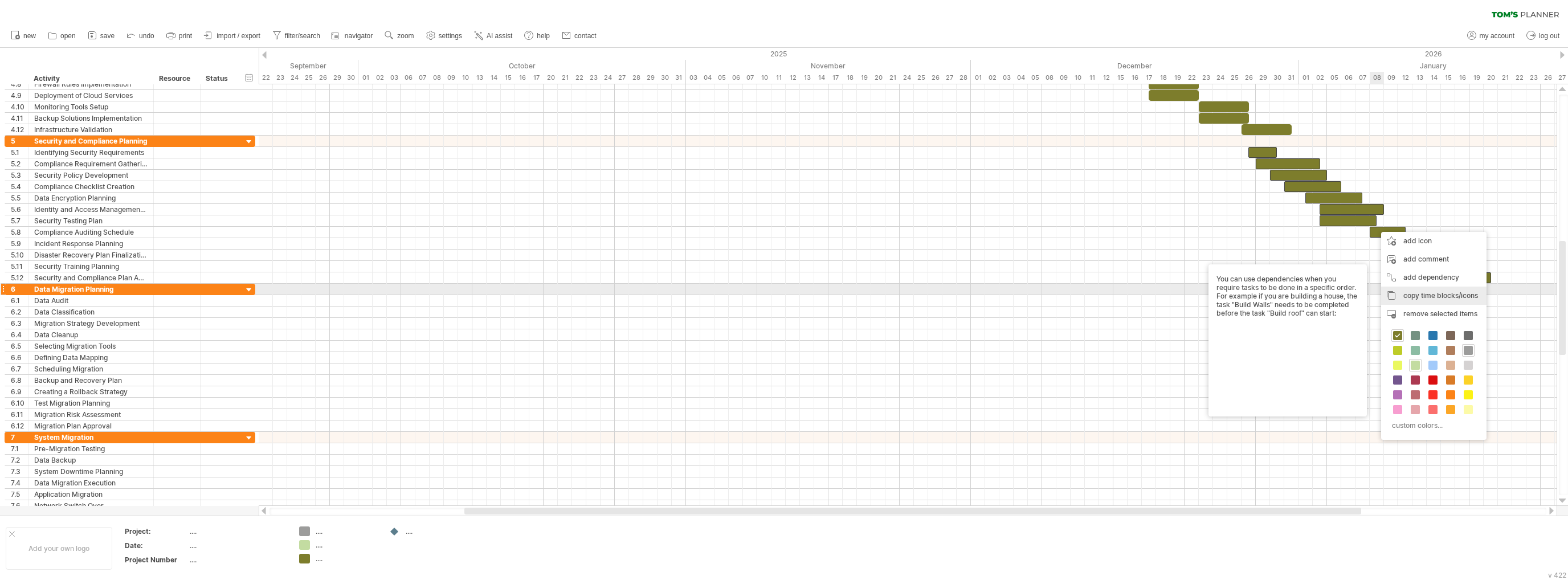
click at [1441, 292] on span "copy time blocks/icons" at bounding box center [1440, 295] width 74 height 8
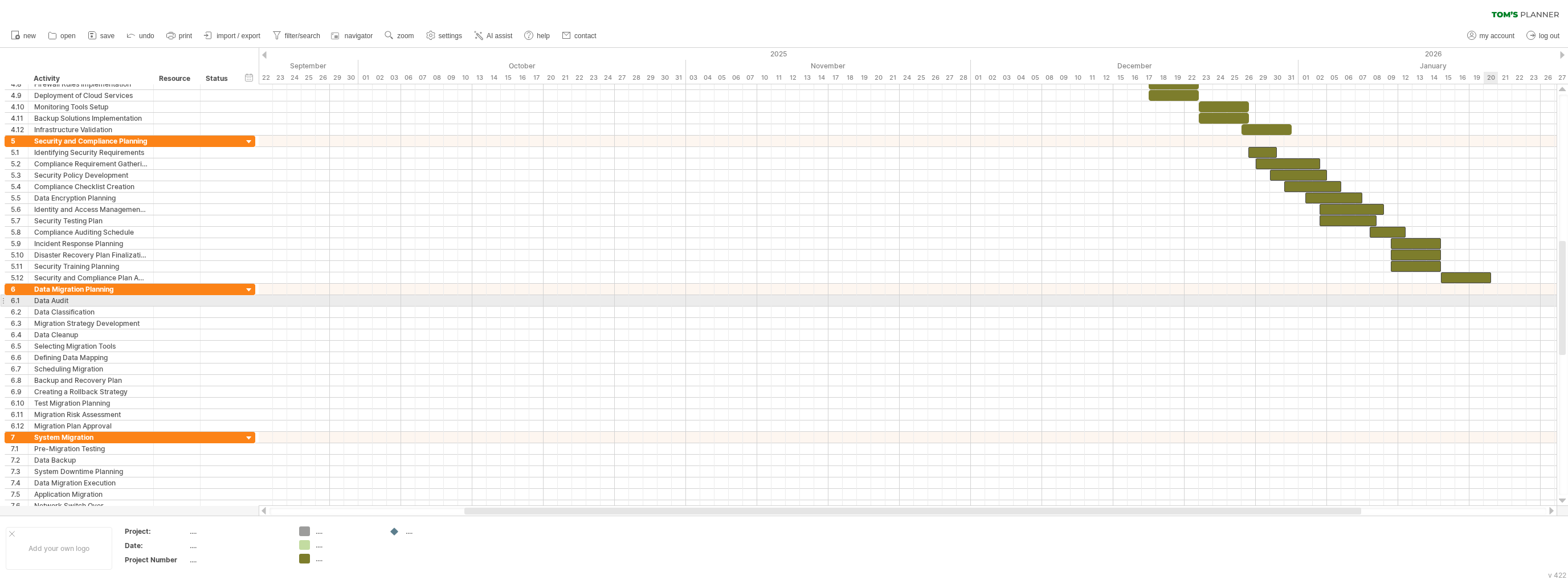
click at [1496, 298] on div at bounding box center [908, 301] width 1298 height 11
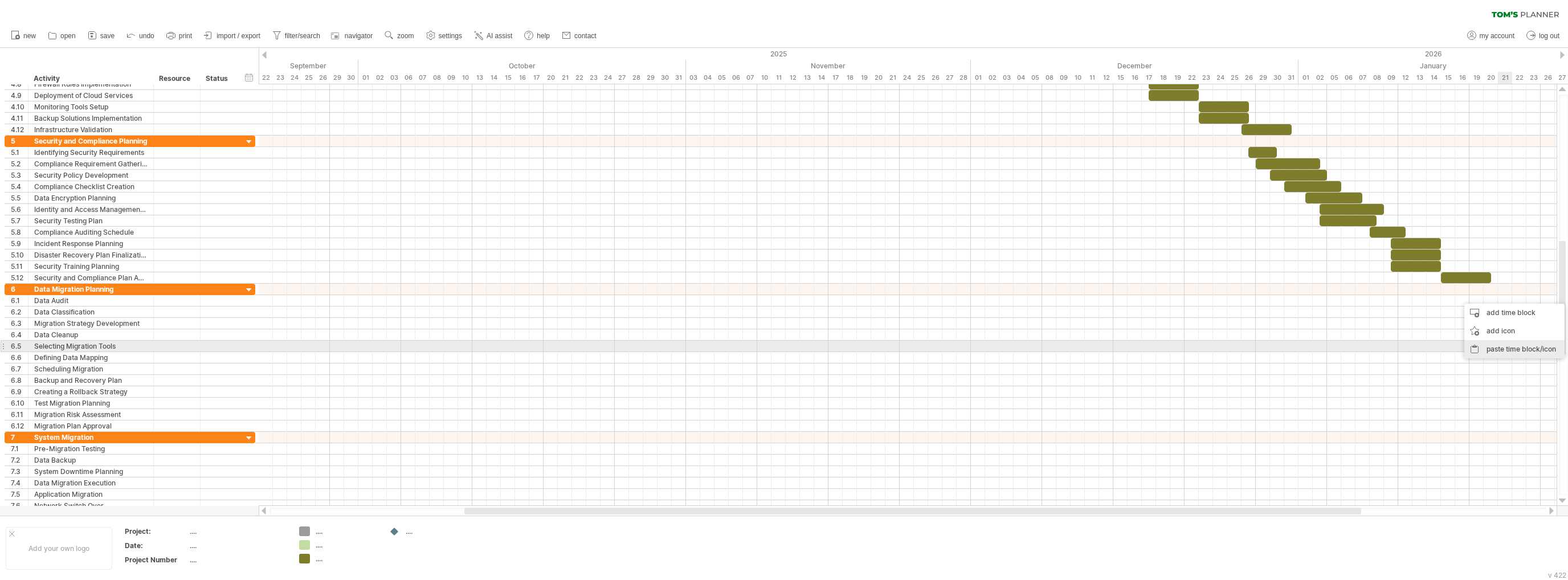
click at [1515, 345] on div "paste time block/icon" at bounding box center [1514, 349] width 100 height 18
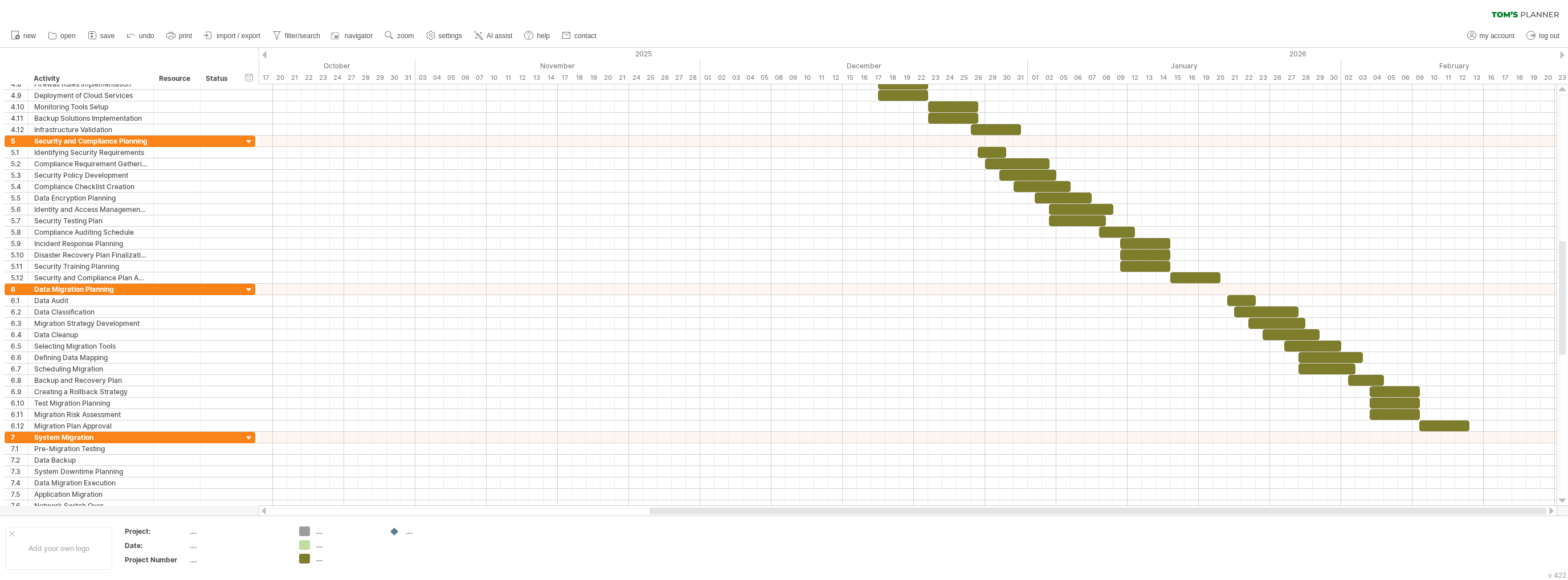
drag, startPoint x: 1168, startPoint y: 511, endPoint x: 1447, endPoint y: 511, distance: 279.0
click at [1447, 511] on div at bounding box center [1098, 511] width 897 height 7
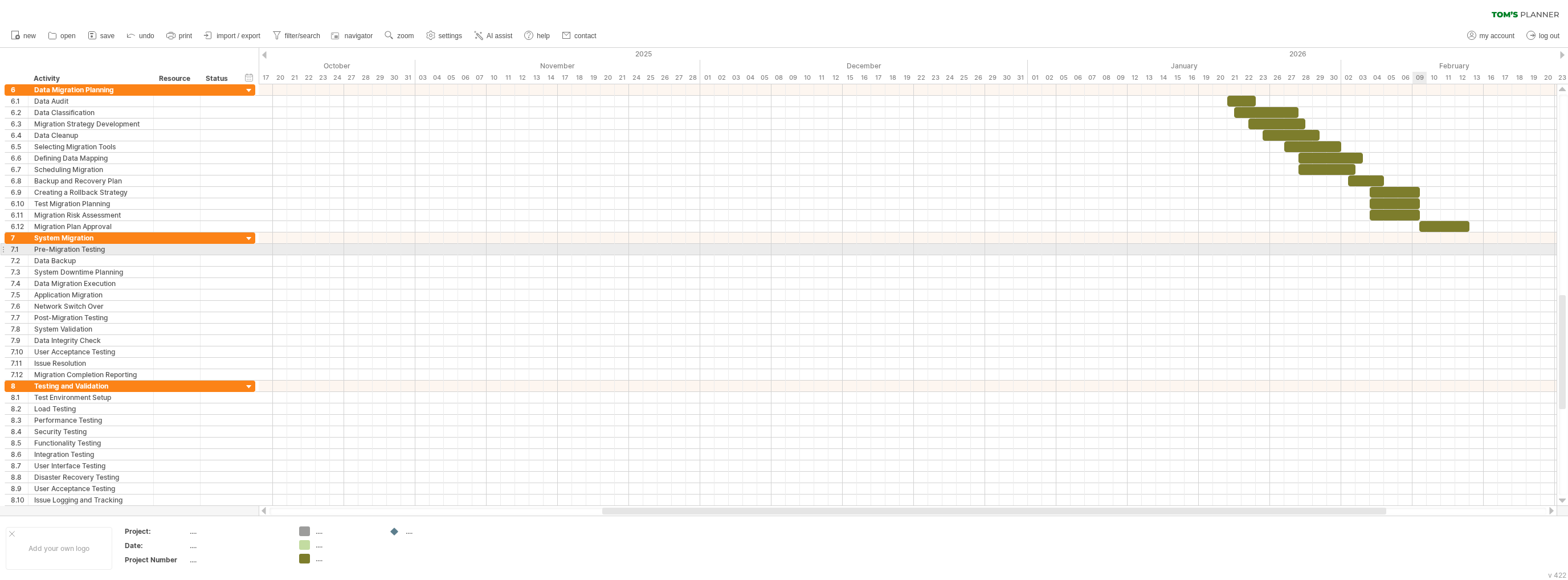
click at [1423, 248] on div at bounding box center [908, 250] width 1298 height 11
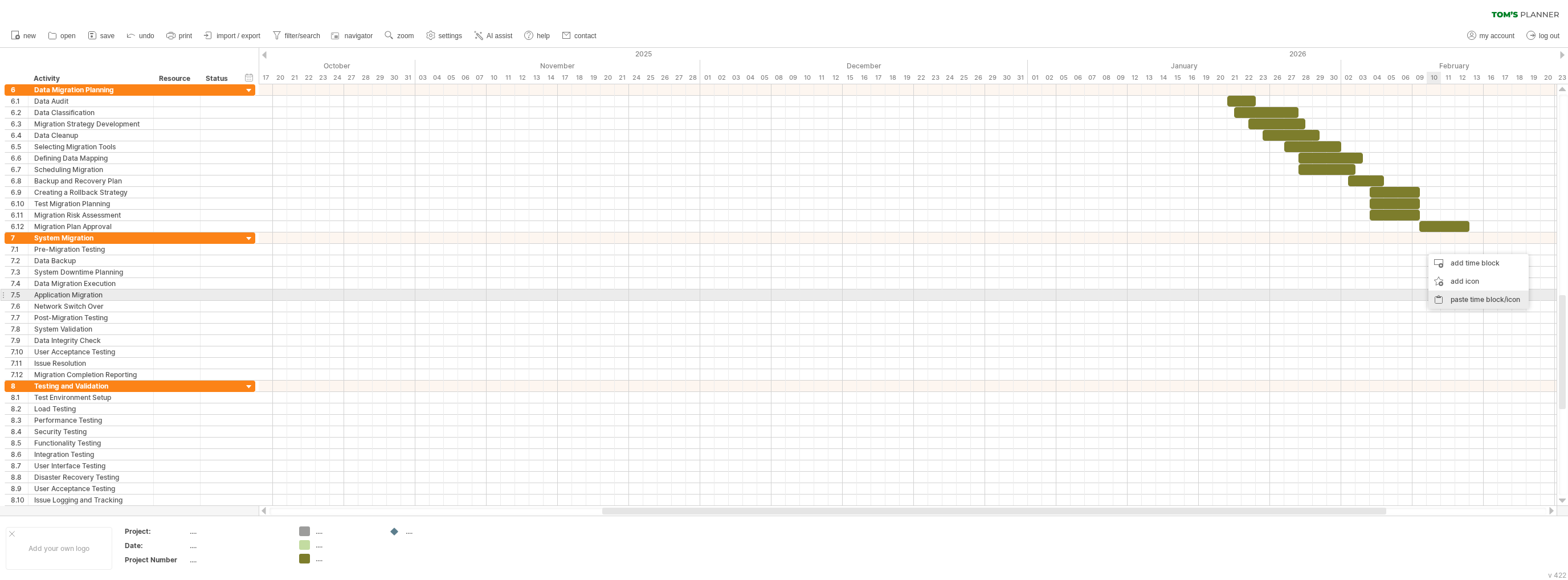
click at [1463, 295] on div "paste time block/icon" at bounding box center [1478, 299] width 100 height 18
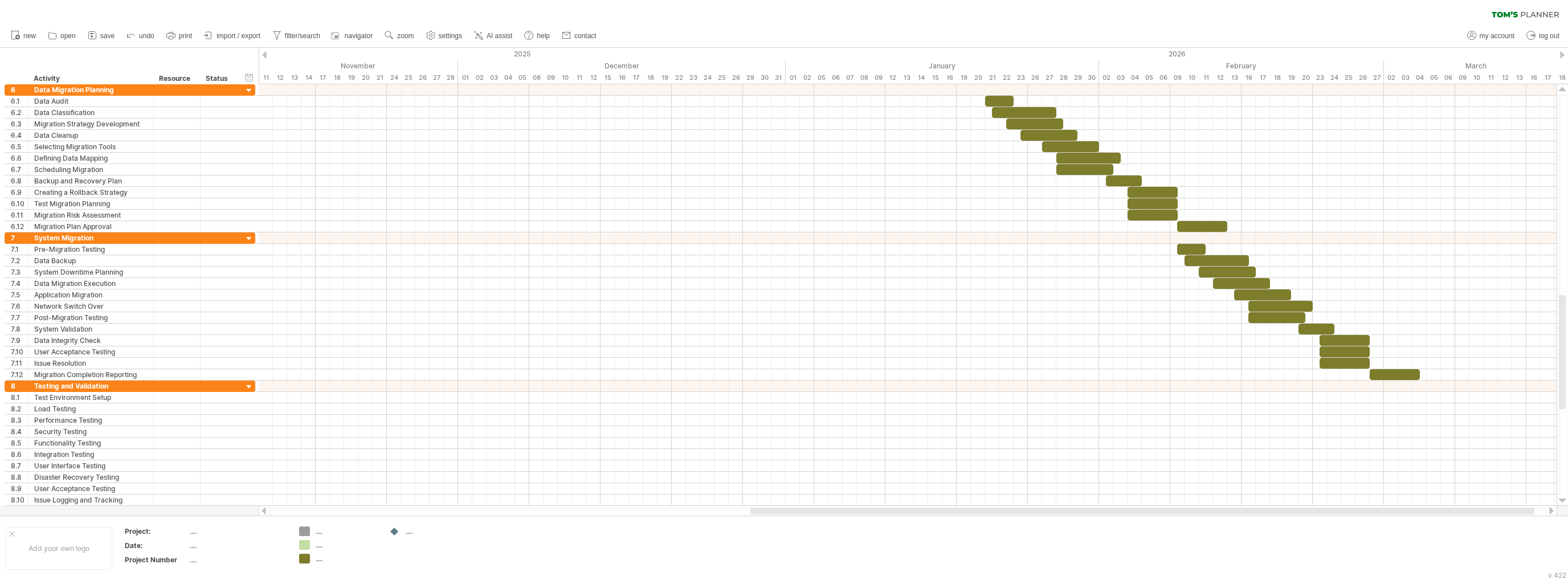
drag, startPoint x: 1276, startPoint y: 511, endPoint x: 1424, endPoint y: 509, distance: 148.0
click at [1424, 509] on div at bounding box center [1141, 511] width 784 height 7
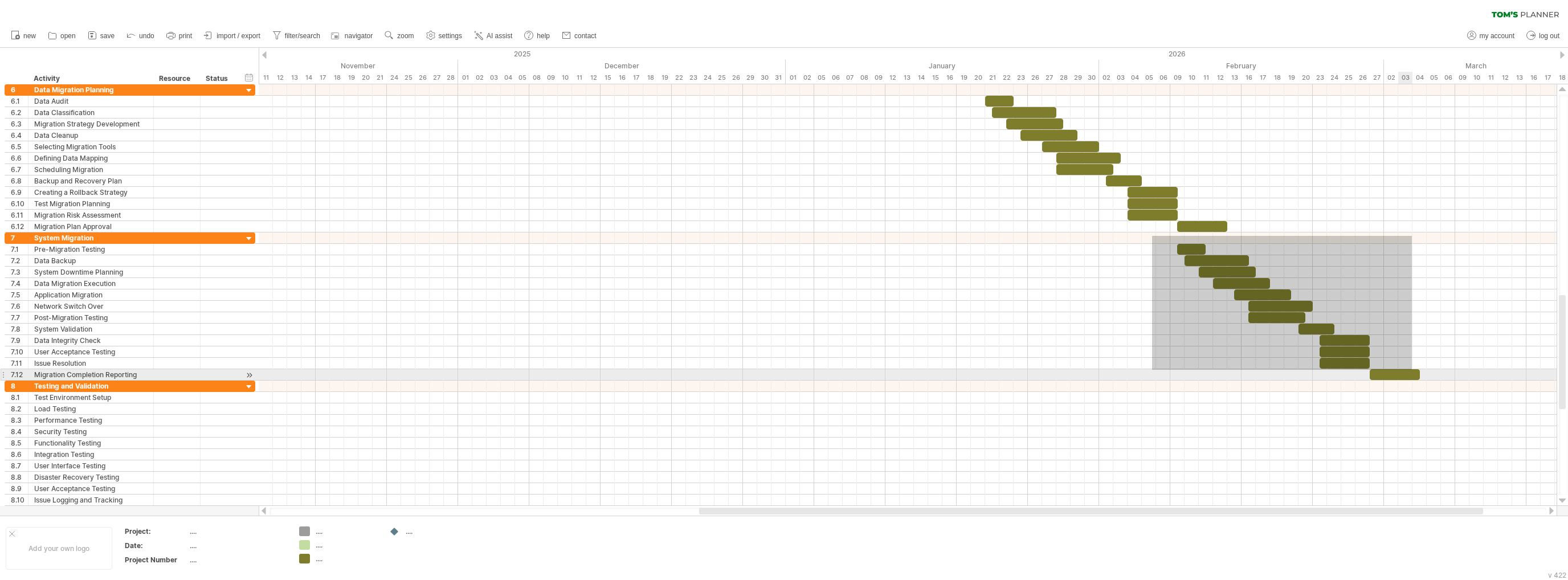
drag, startPoint x: 1152, startPoint y: 236, endPoint x: 1429, endPoint y: 378, distance: 311.3
click at [1429, 378] on div at bounding box center [908, 300] width 1298 height 433
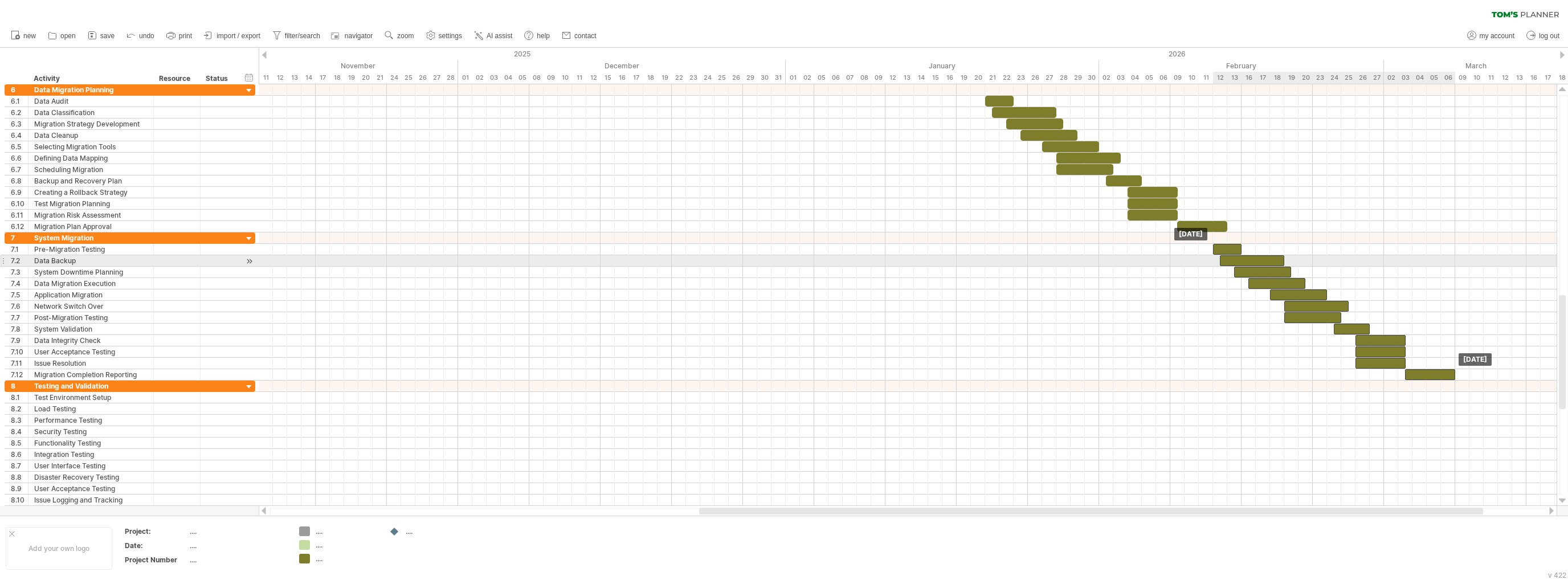
drag, startPoint x: 1211, startPoint y: 257, endPoint x: 1244, endPoint y: 260, distance: 33.1
click at [1244, 260] on div at bounding box center [1252, 260] width 65 height 11
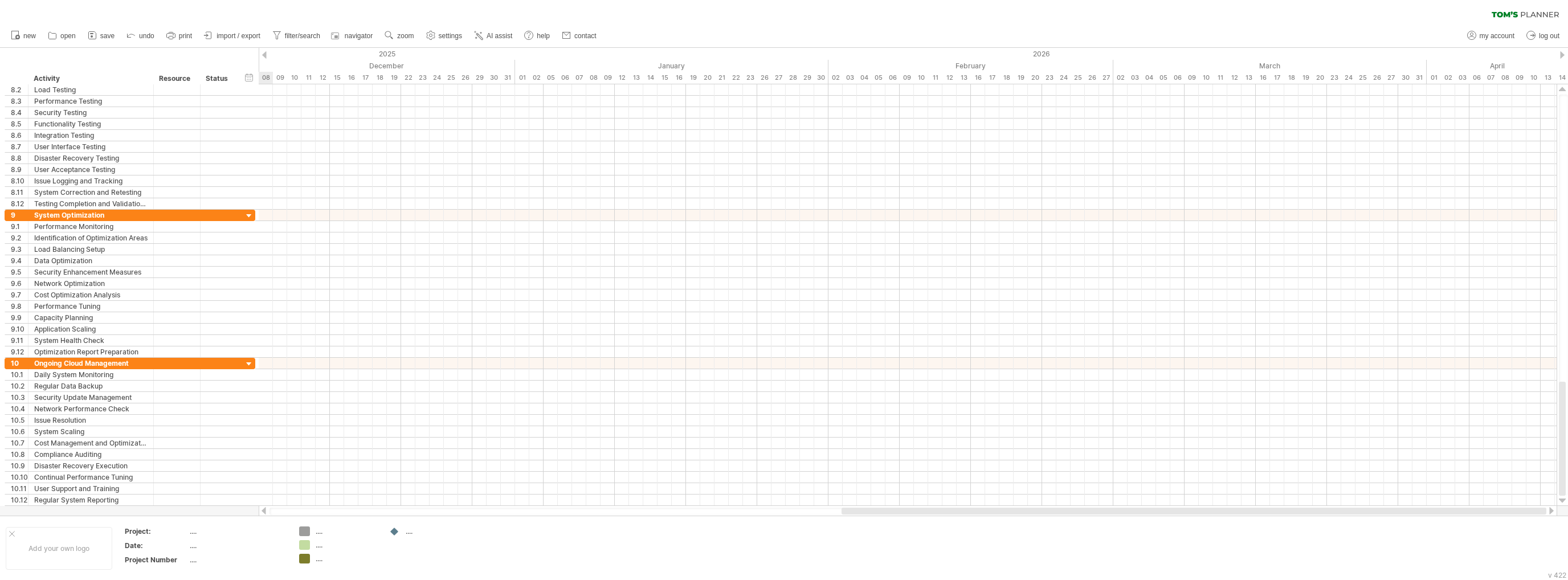
drag, startPoint x: 859, startPoint y: 507, endPoint x: 1110, endPoint y: 512, distance: 251.0
click at [1110, 512] on div at bounding box center [1193, 511] width 705 height 7
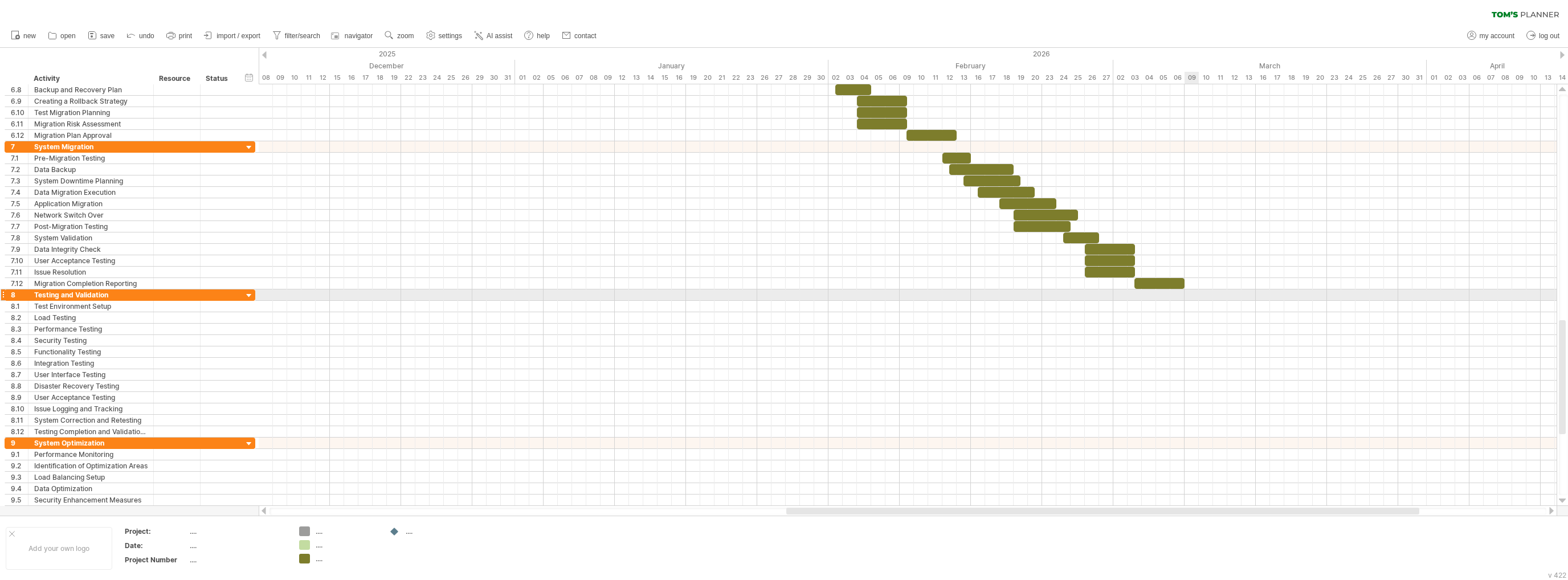
click at [1185, 301] on div at bounding box center [908, 306] width 1298 height 11
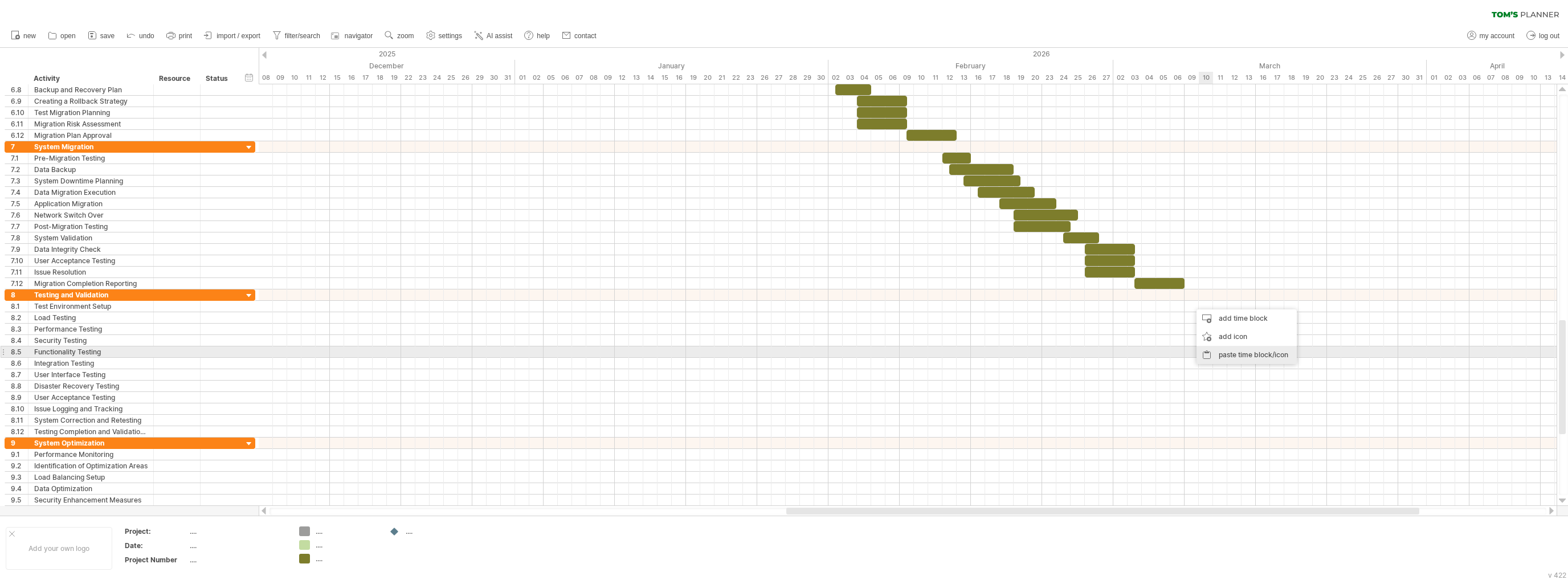
click at [1254, 356] on div "paste time block/icon" at bounding box center [1246, 355] width 100 height 18
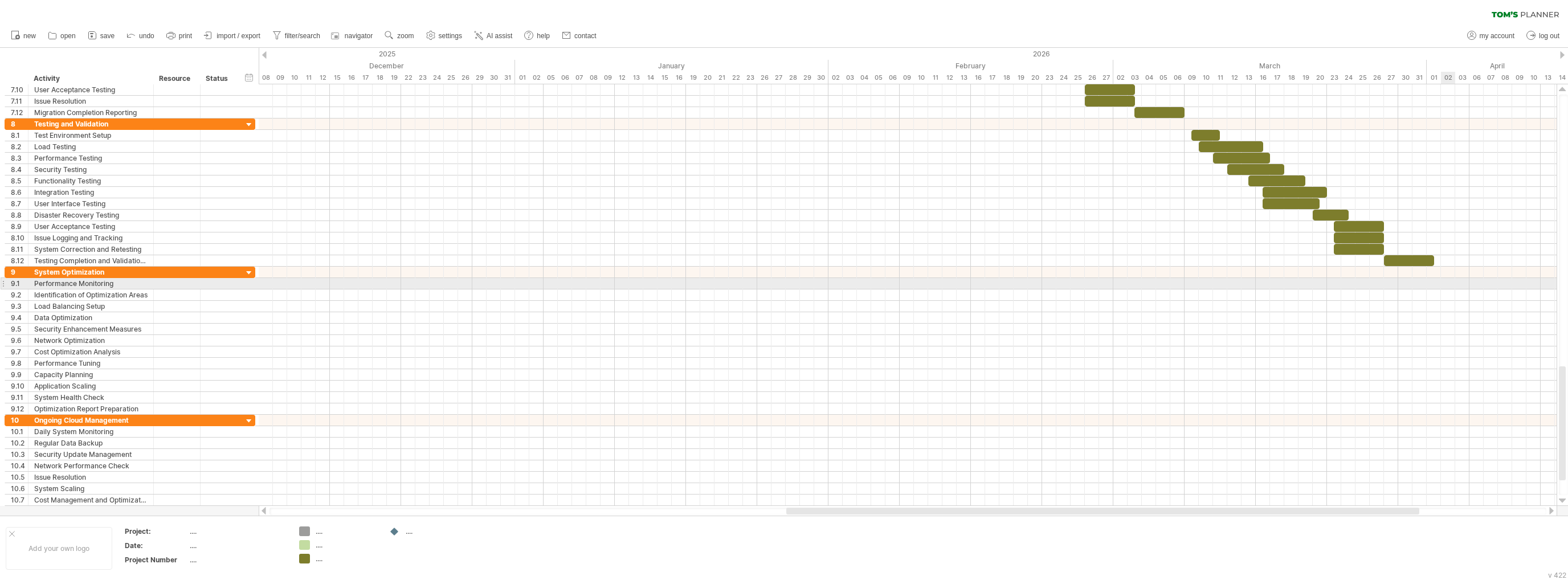
click at [1450, 283] on div at bounding box center [908, 283] width 1298 height 11
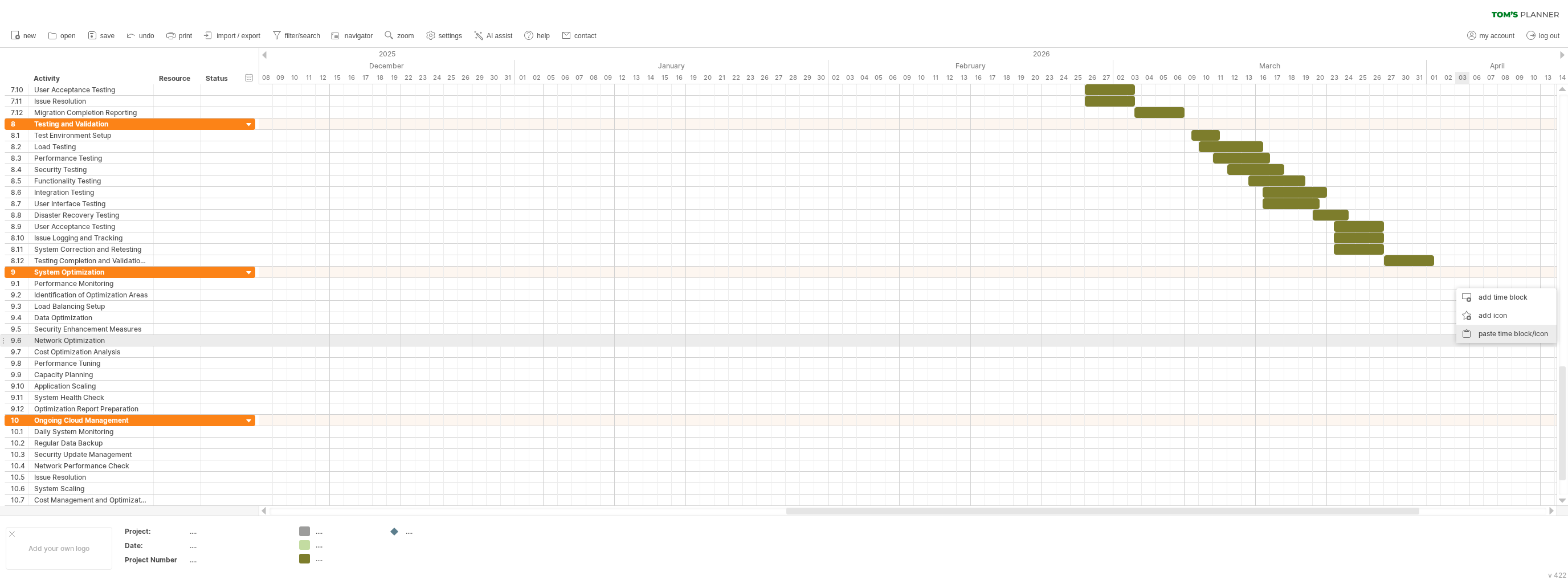
click at [1491, 337] on div "paste time block/icon" at bounding box center [1506, 334] width 100 height 18
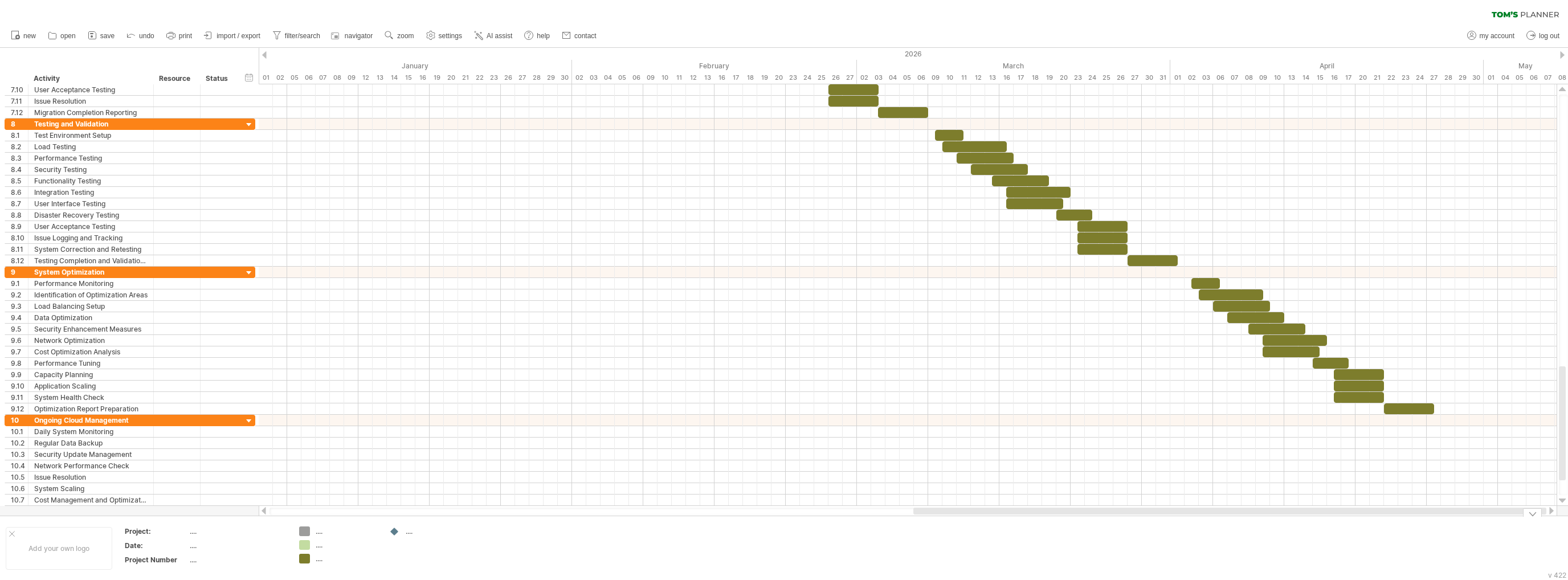
drag, startPoint x: 1301, startPoint y: 511, endPoint x: 1525, endPoint y: 520, distance: 224.2
click at [1525, 520] on div "Trying to reach [DOMAIN_NAME] Connected again... 0% clear filter new 1" at bounding box center [784, 290] width 1568 height 580
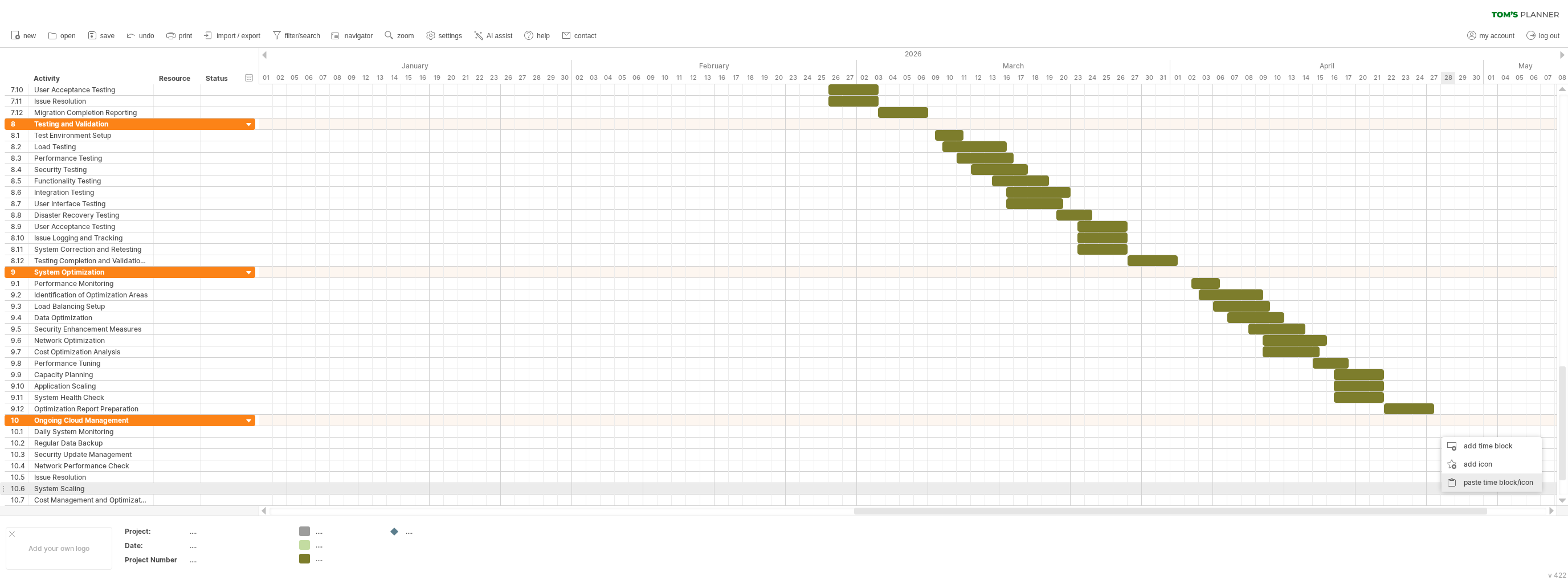
click at [1488, 487] on div "paste time block/icon" at bounding box center [1491, 483] width 100 height 18
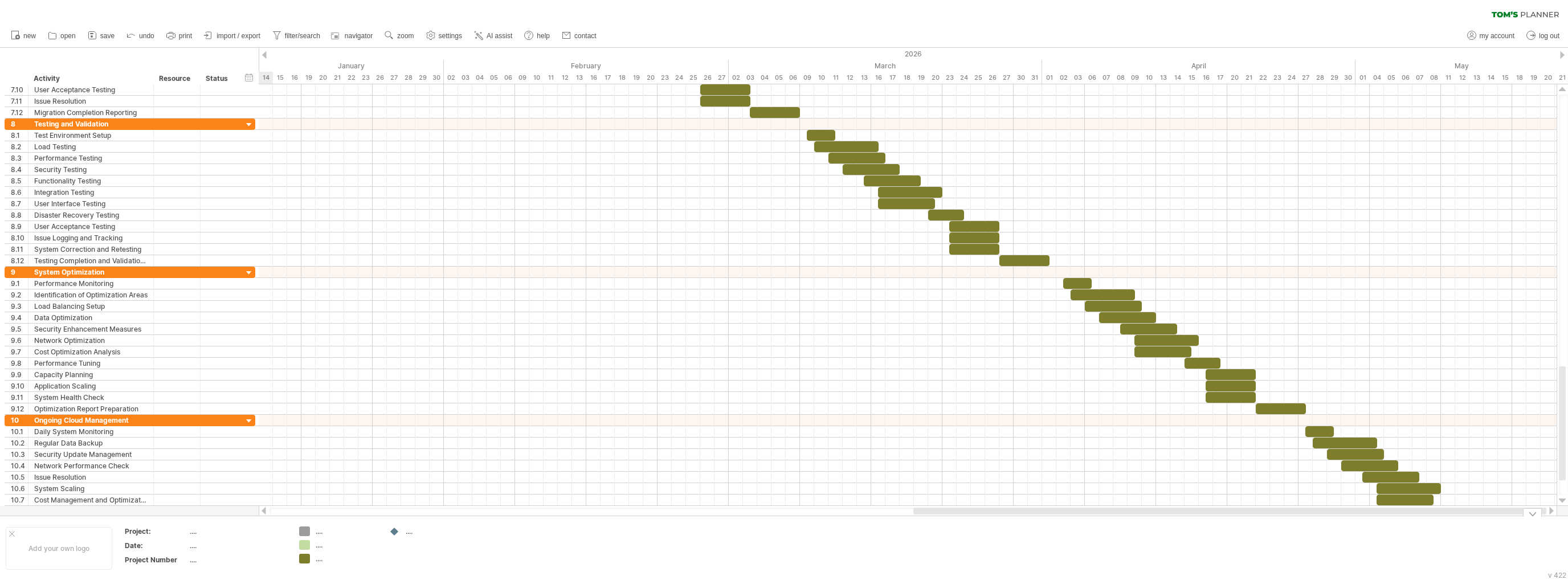
drag, startPoint x: 1365, startPoint y: 511, endPoint x: 1453, endPoint y: 522, distance: 88.7
click at [1453, 522] on div "Trying to reach [DOMAIN_NAME] Connected again... 0% clear filter new 1" at bounding box center [784, 290] width 1568 height 580
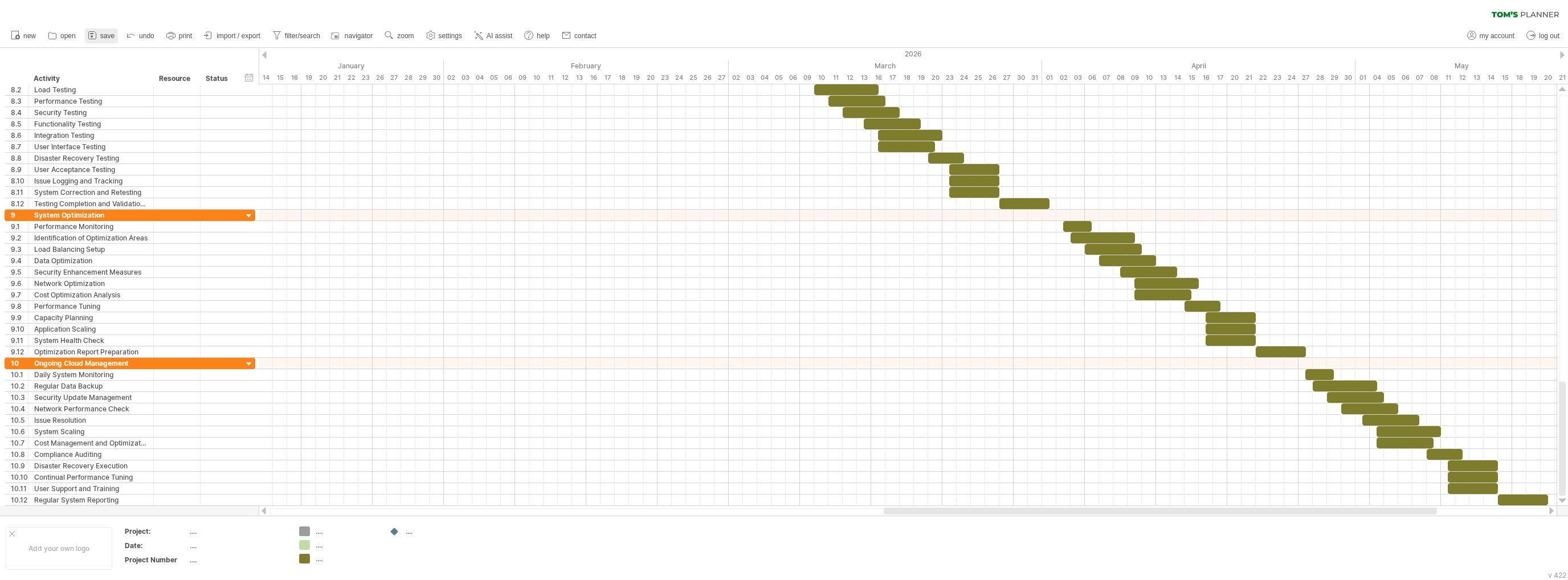
click at [102, 34] on span "save" at bounding box center [107, 35] width 14 height 8
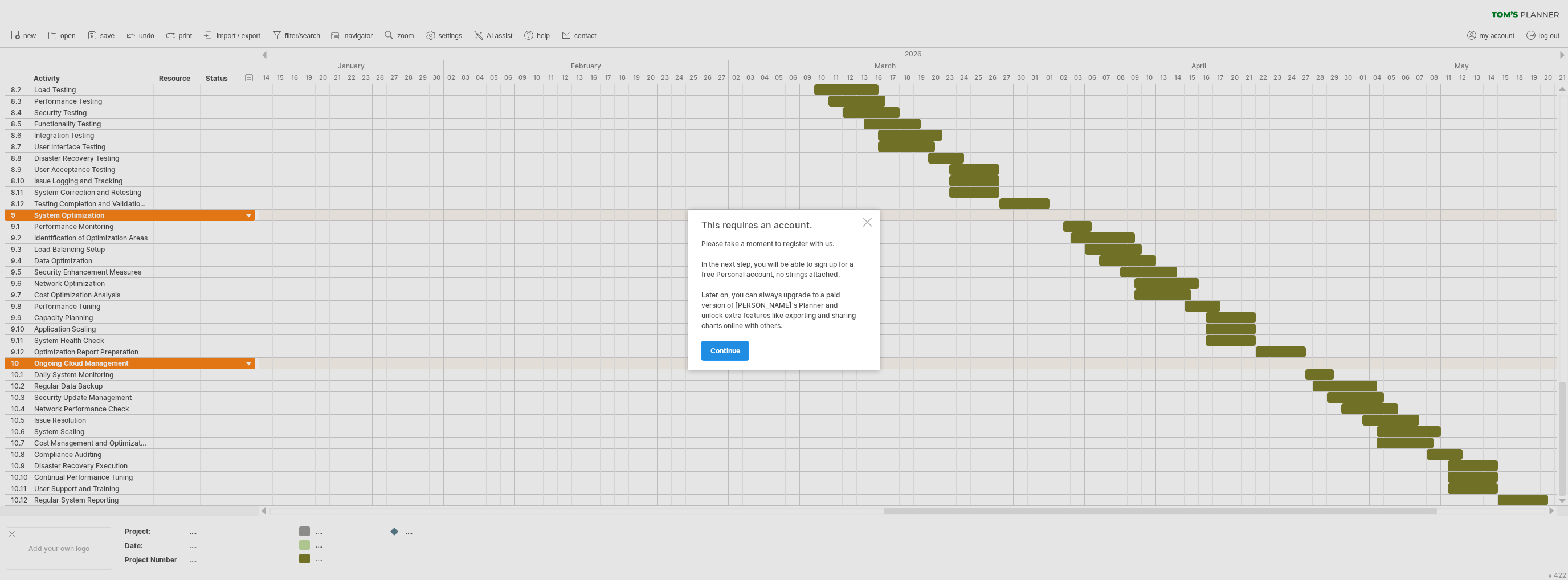
click at [740, 341] on link "continue" at bounding box center [725, 351] width 48 height 20
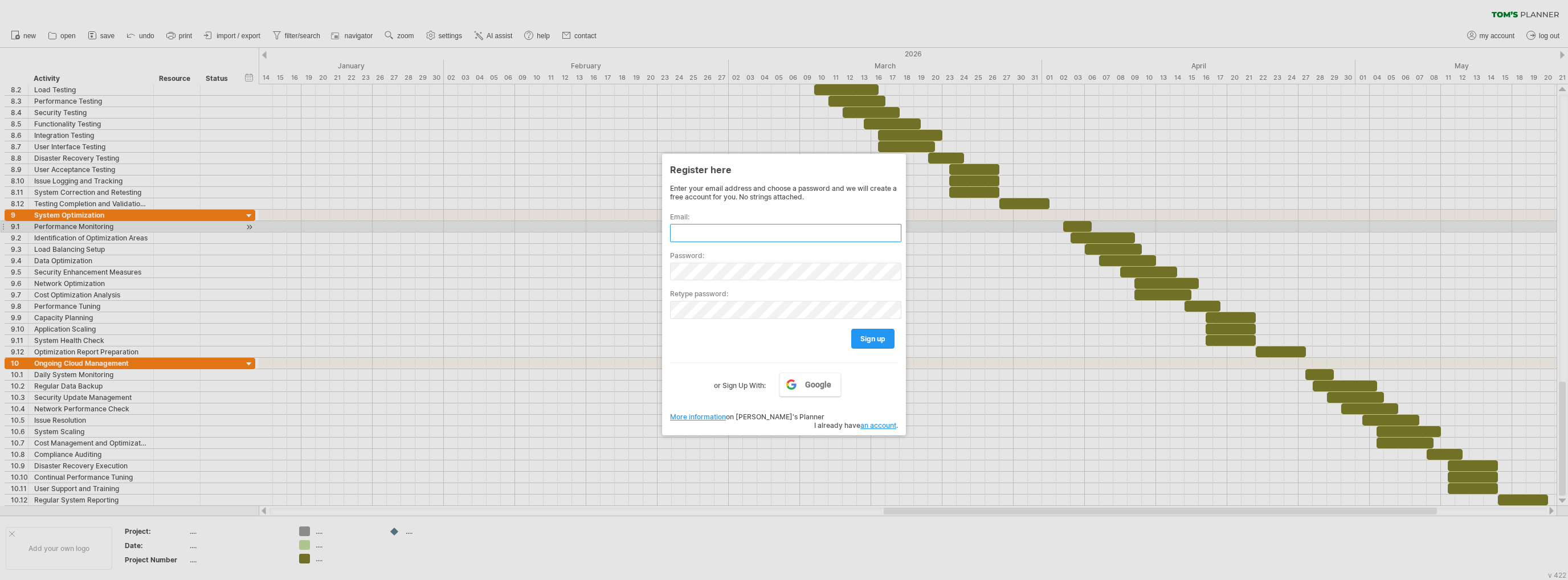
click at [747, 224] on input "text" at bounding box center [786, 233] width 232 height 18
click at [697, 229] on input "**********" at bounding box center [786, 233] width 232 height 18
type input "**********"
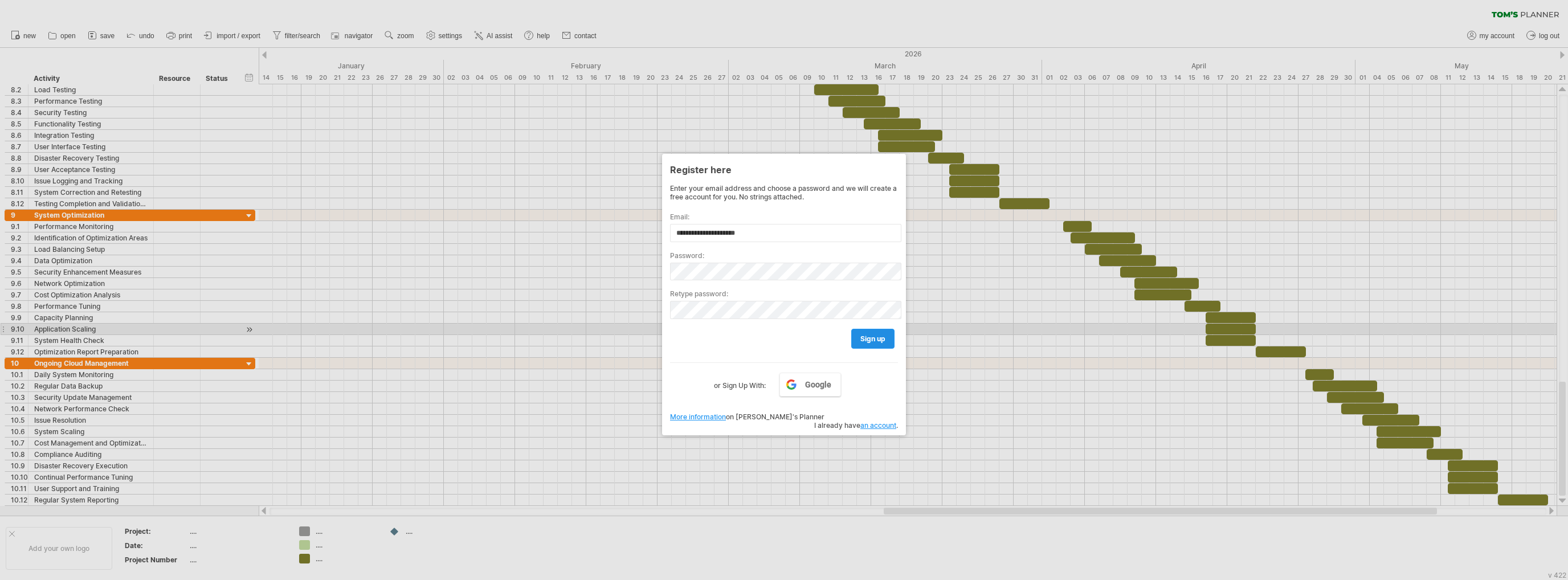
click at [882, 335] on span "sign up" at bounding box center [873, 339] width 25 height 8
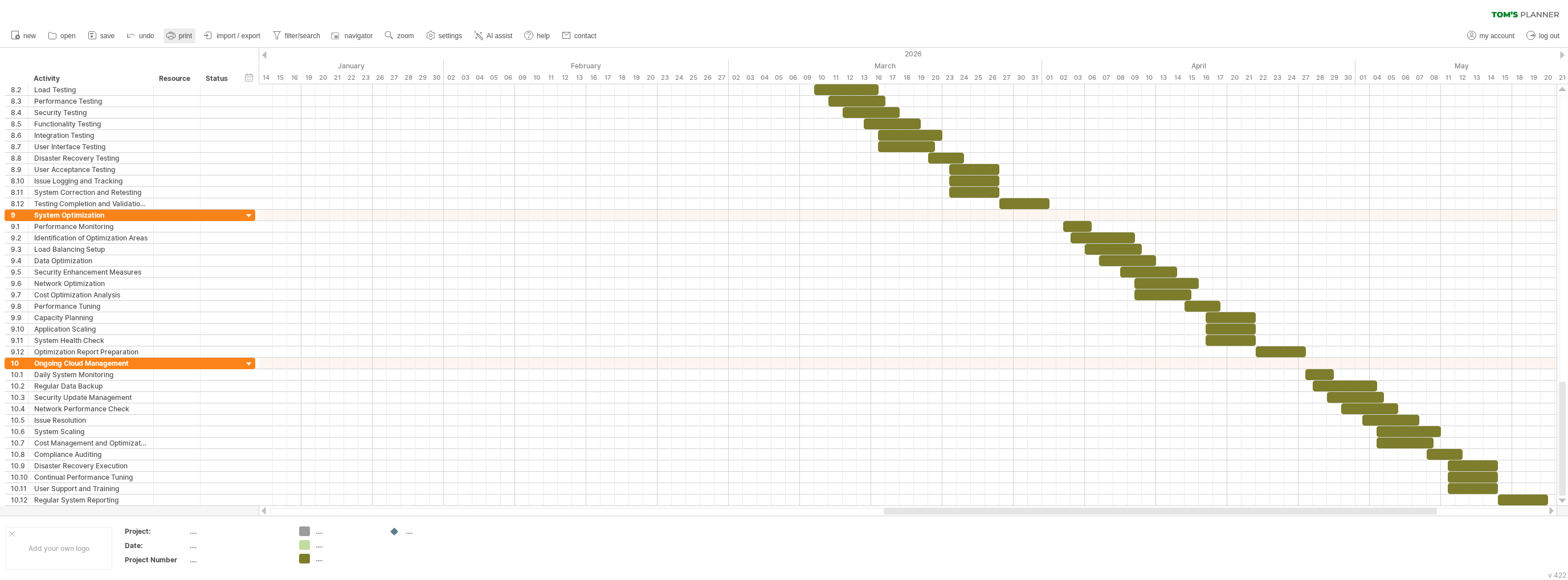
click at [184, 37] on span "print" at bounding box center [185, 35] width 13 height 8
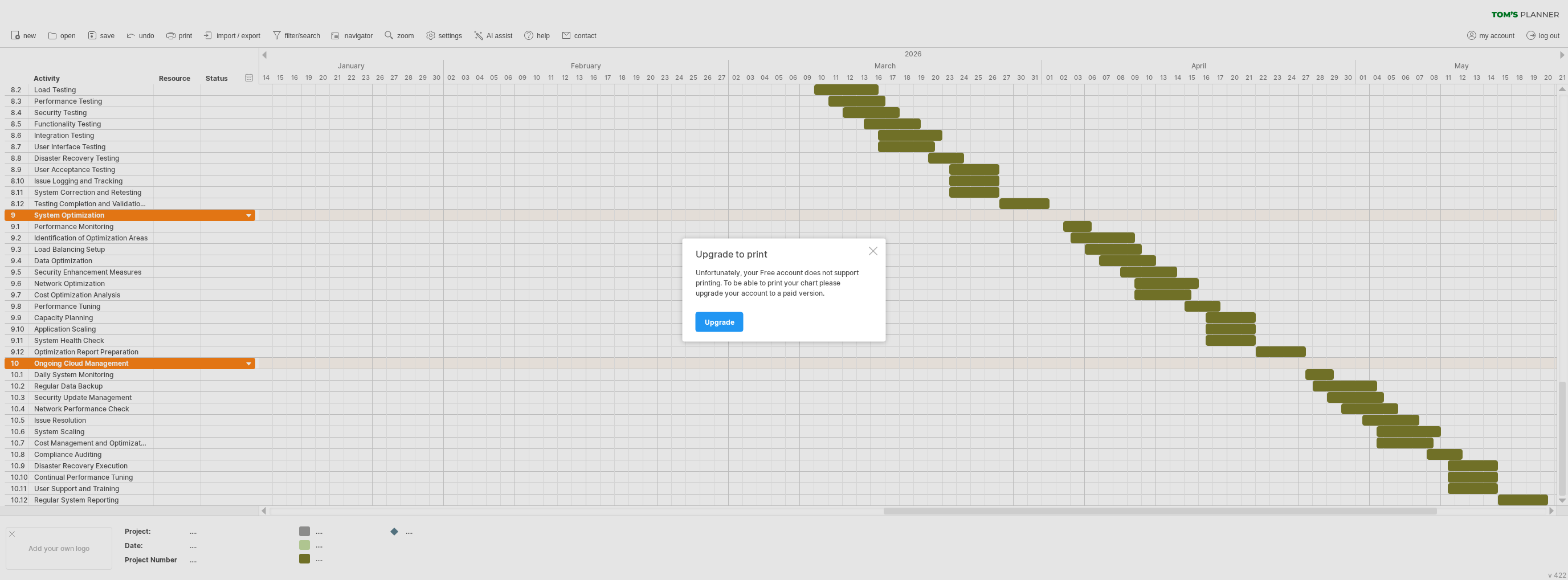
click at [872, 247] on div at bounding box center [873, 251] width 9 height 9
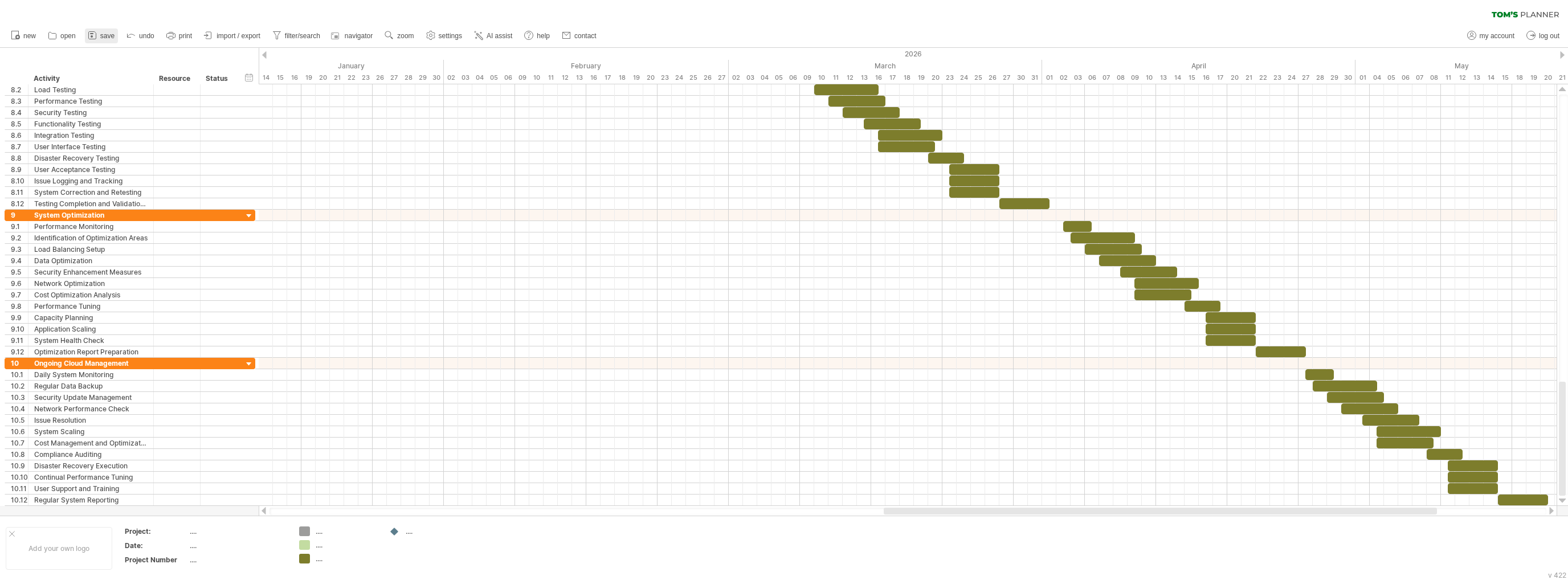
click at [98, 34] on link "save" at bounding box center [101, 36] width 33 height 15
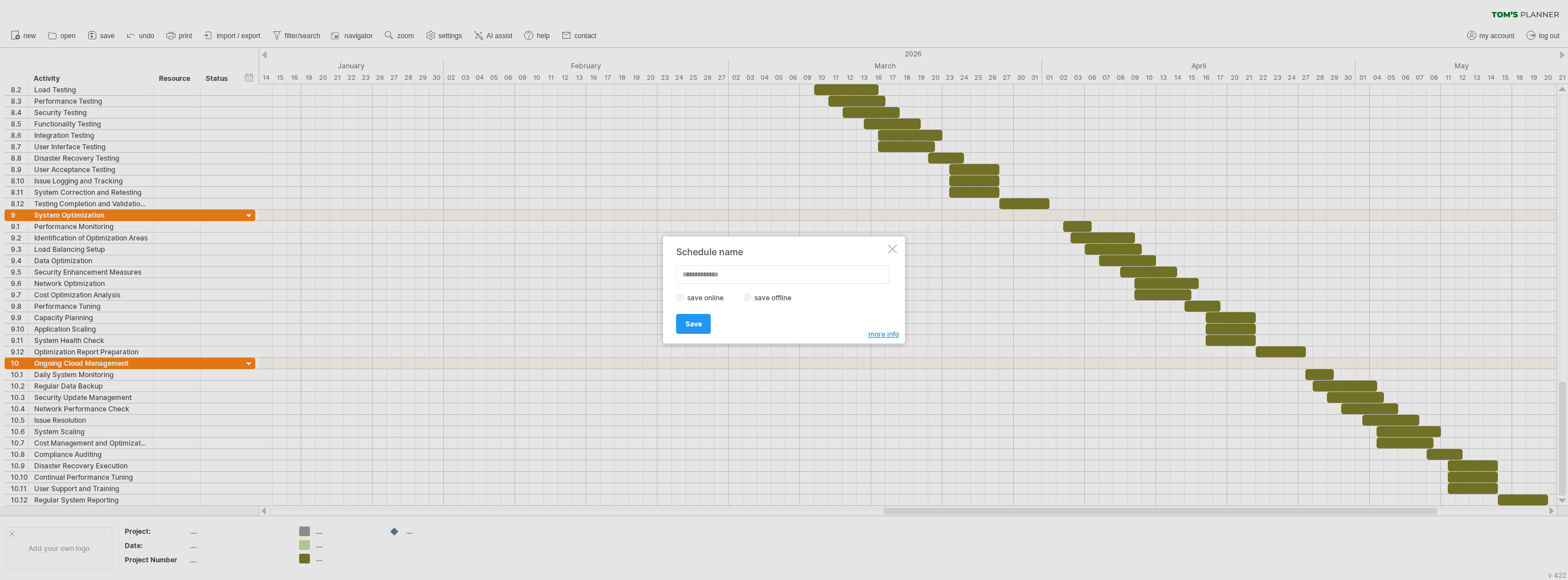
click at [753, 299] on label "save offline" at bounding box center [776, 297] width 50 height 8
click at [692, 325] on span "Save" at bounding box center [694, 324] width 17 height 8
click at [873, 250] on div at bounding box center [873, 251] width 9 height 9
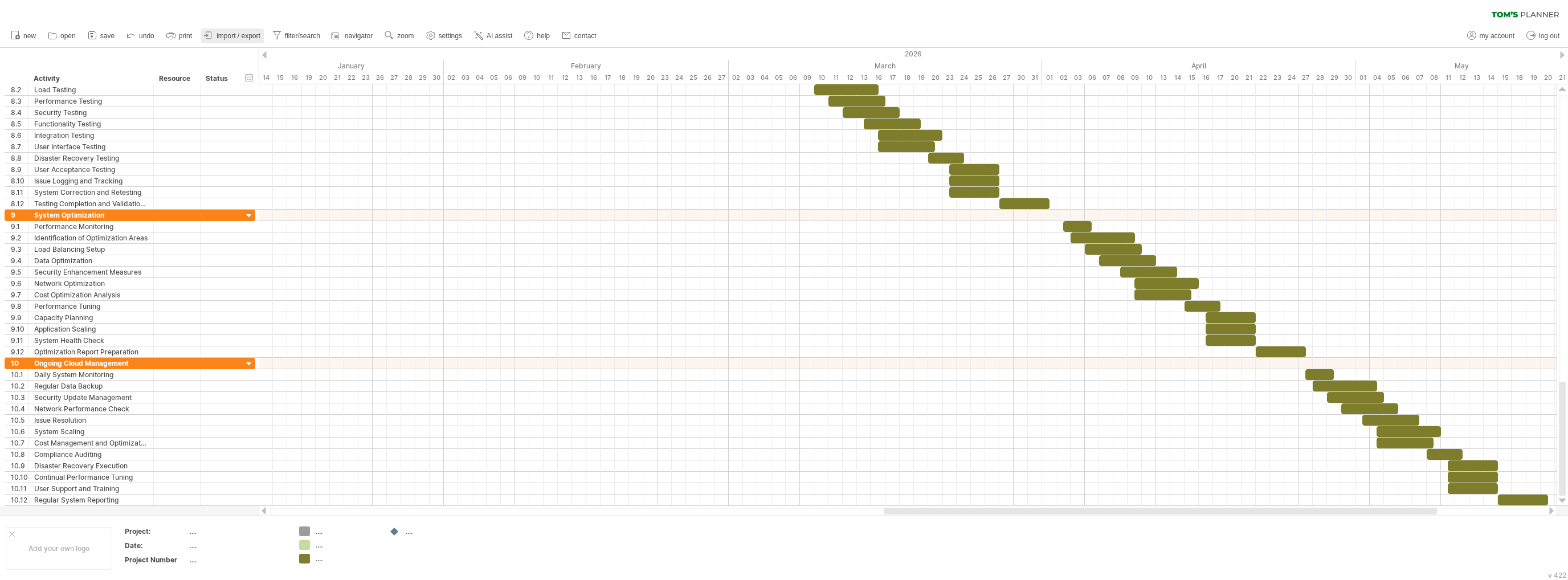
click at [240, 35] on span "import / export" at bounding box center [239, 35] width 44 height 8
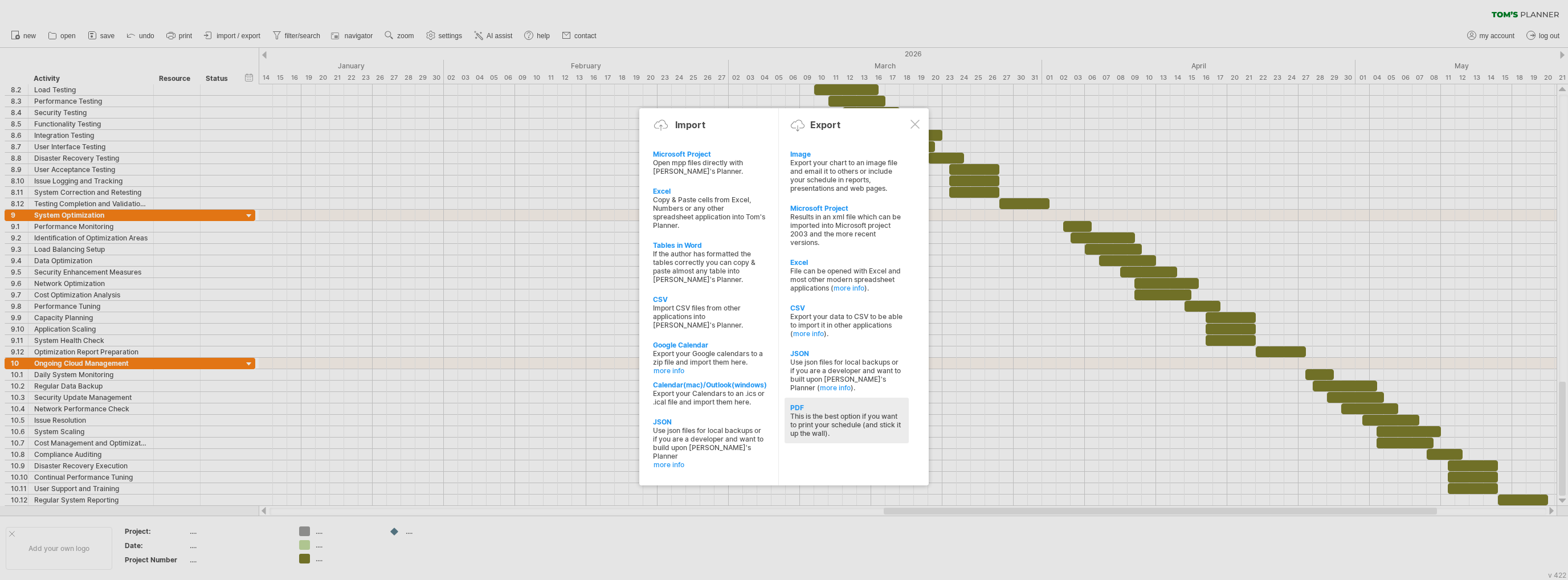
click at [826, 426] on div "This is the best option if you want to print your schedule (and stick it up the…" at bounding box center [846, 424] width 113 height 26
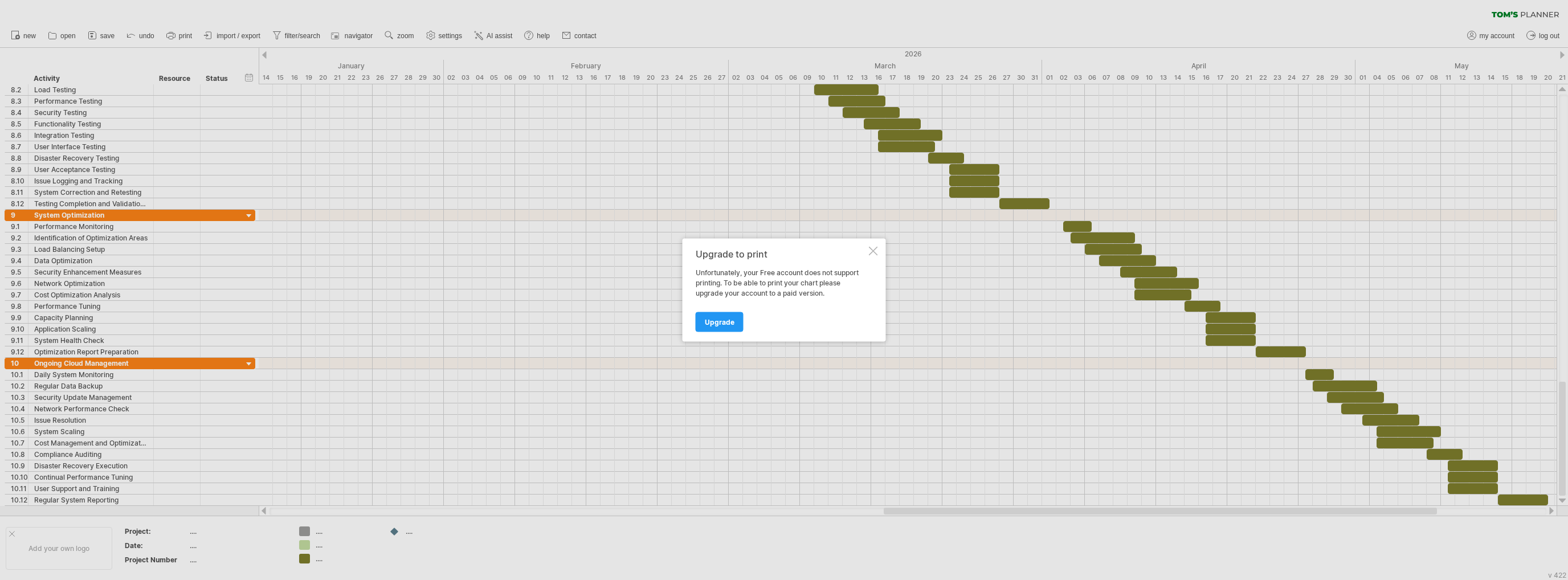
click at [868, 253] on div "Upgrade to print Unfortunately, your Free account does not support printing. To…" at bounding box center [784, 290] width 203 height 103
click at [723, 320] on span "Upgrade" at bounding box center [720, 322] width 29 height 8
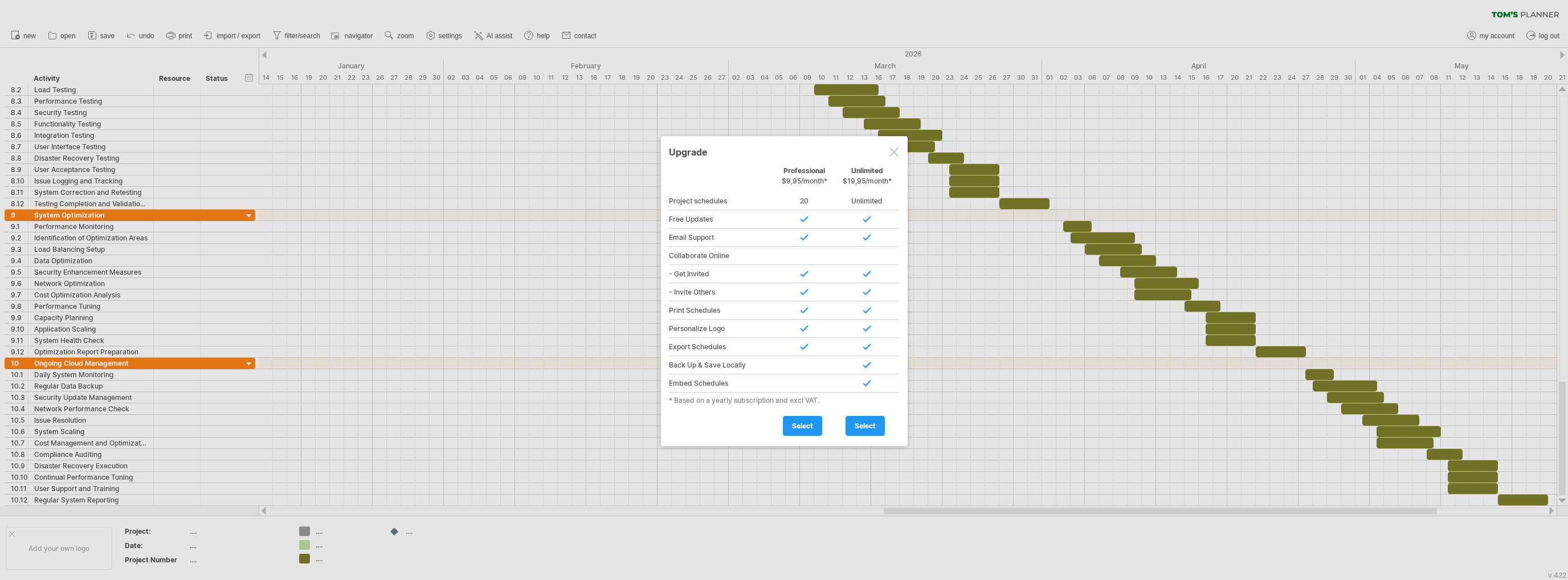
click at [892, 154] on div at bounding box center [894, 151] width 9 height 9
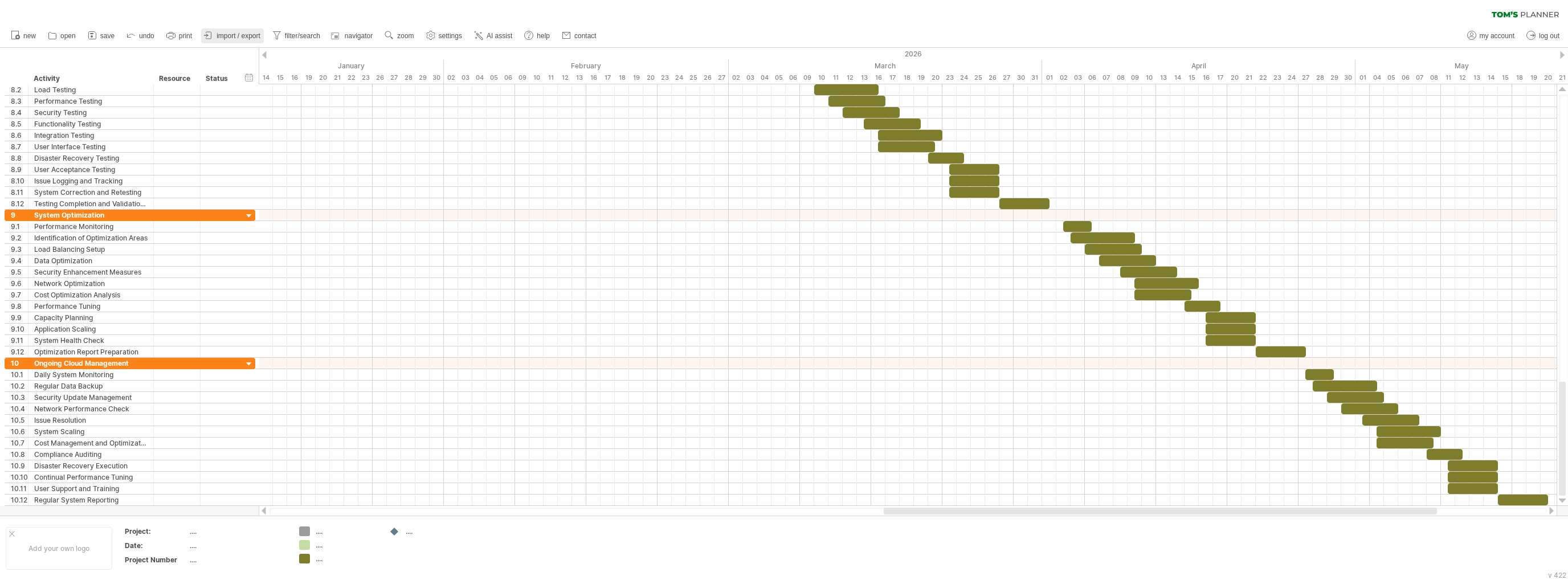
click at [246, 34] on span "import / export" at bounding box center [239, 35] width 44 height 8
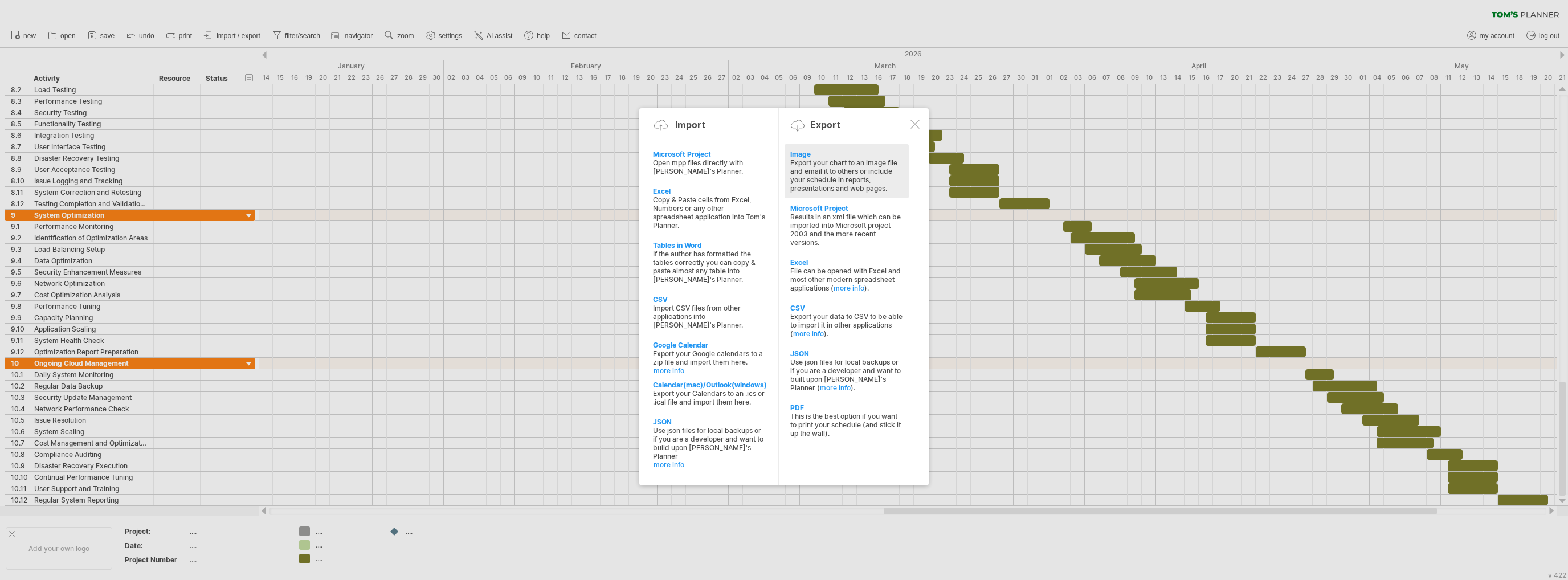
click at [835, 172] on div "Export your chart to an image file and email it to others or include your sched…" at bounding box center [846, 175] width 113 height 34
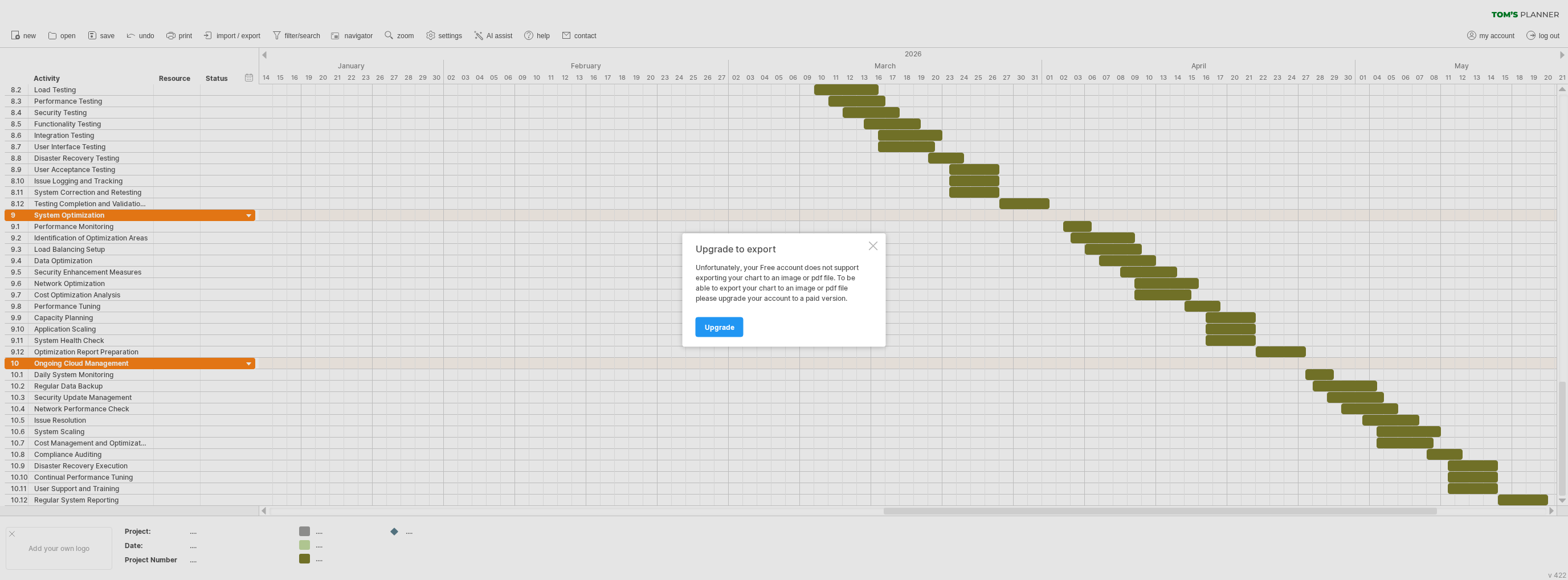
click at [878, 243] on div "Upgrade to export Unfortunately, your Free account does not support exporting y…" at bounding box center [784, 290] width 203 height 114
click at [31, 29] on div at bounding box center [784, 290] width 1568 height 580
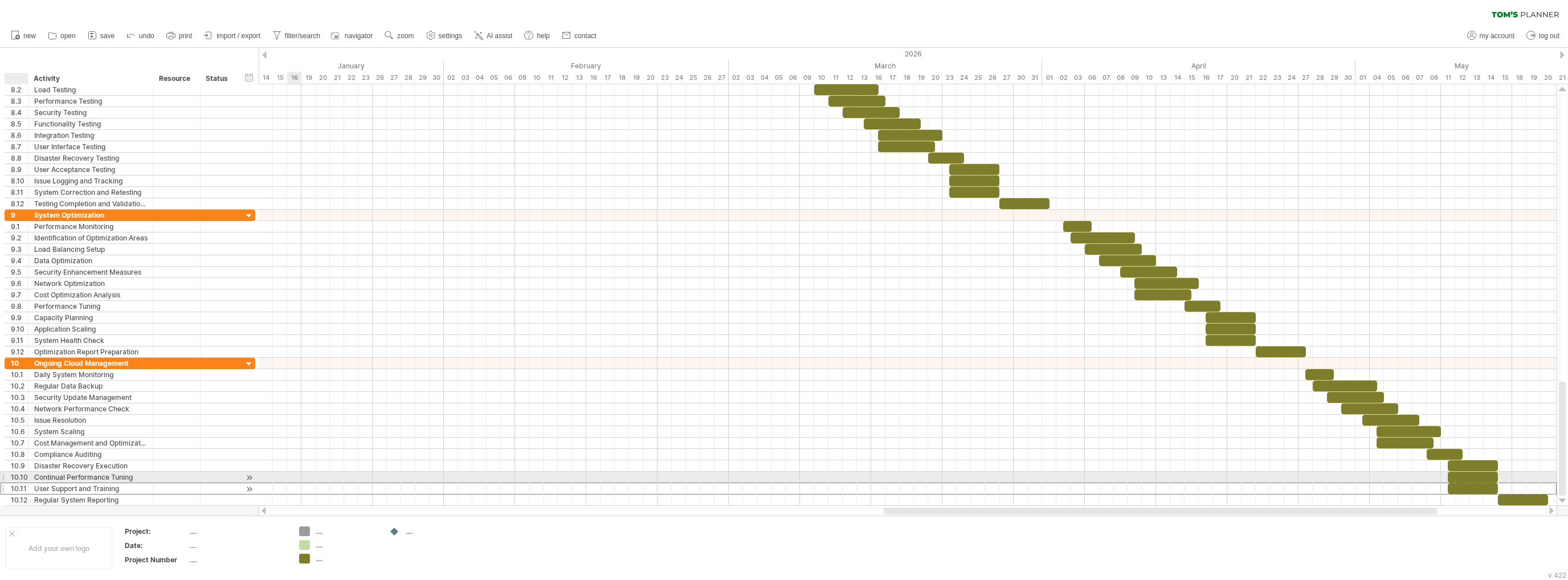
click at [22, 483] on div "10.11" at bounding box center [19, 488] width 17 height 11
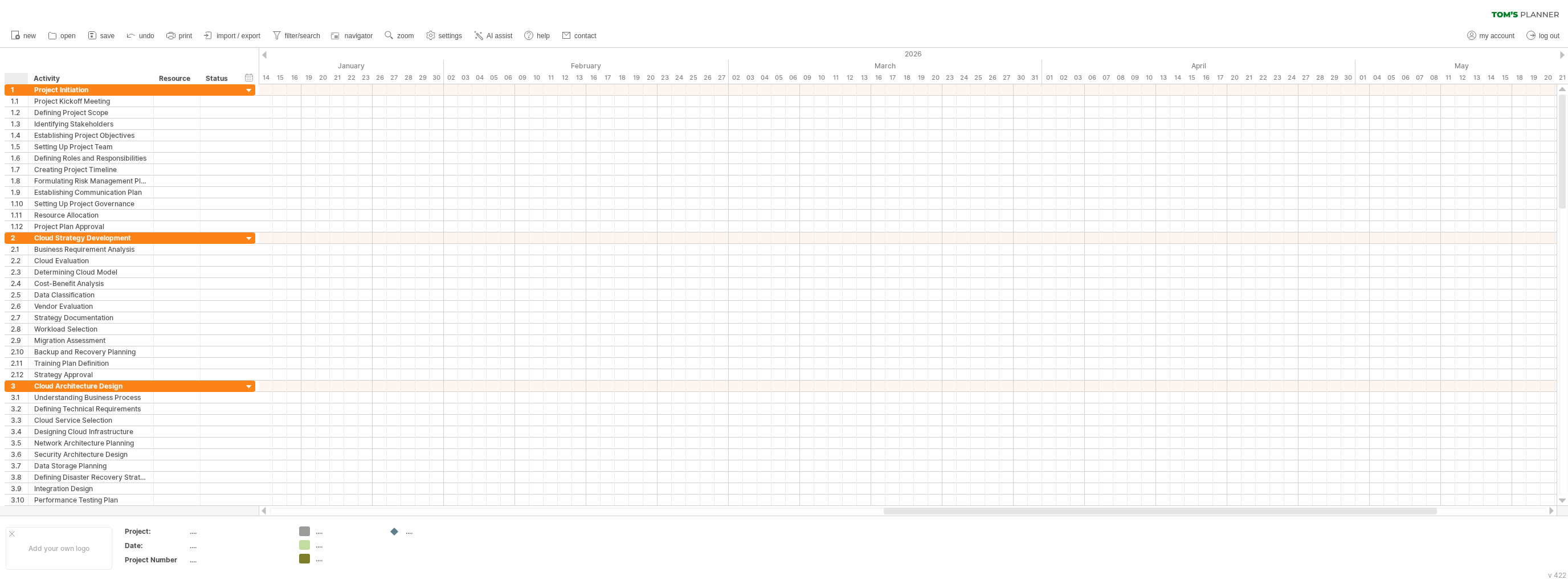
click at [13, 73] on div at bounding box center [19, 79] width 17 height 11
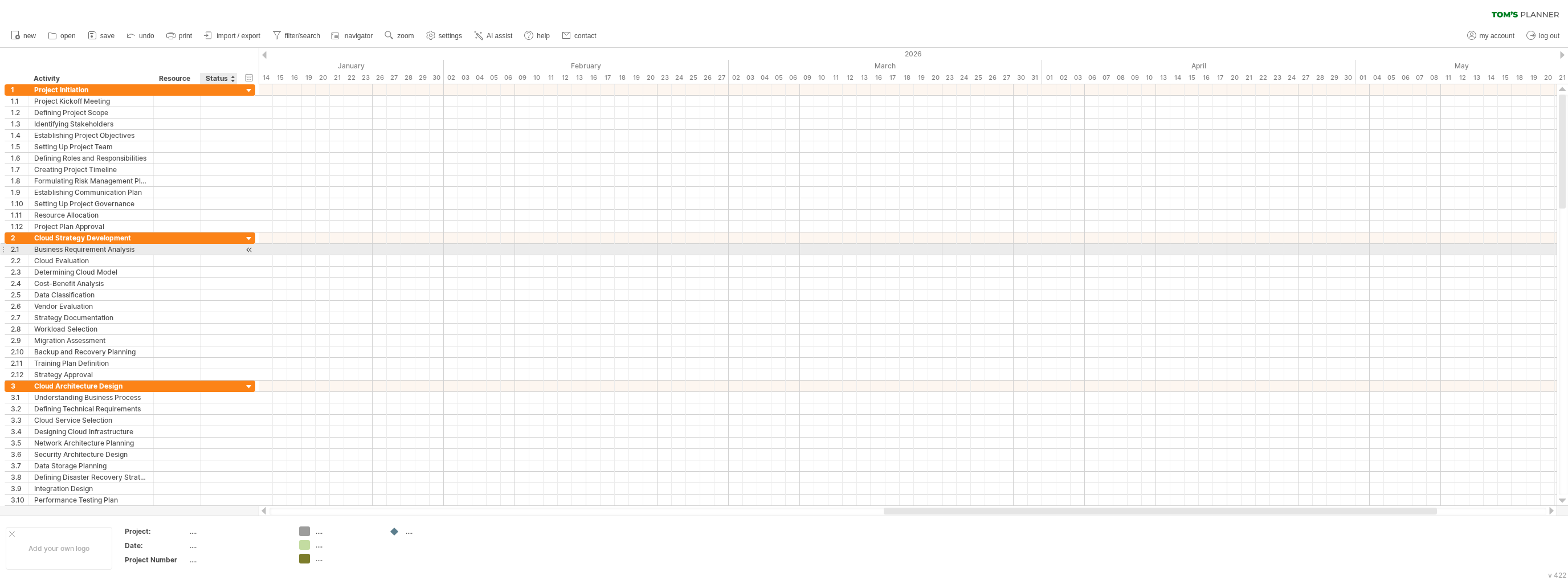
drag, startPoint x: 13, startPoint y: 79, endPoint x: 255, endPoint y: 250, distance: 296.3
click at [255, 250] on div "Trying to reach [DOMAIN_NAME] Connected again... 0% clear filter new 1" at bounding box center [784, 290] width 1568 height 580
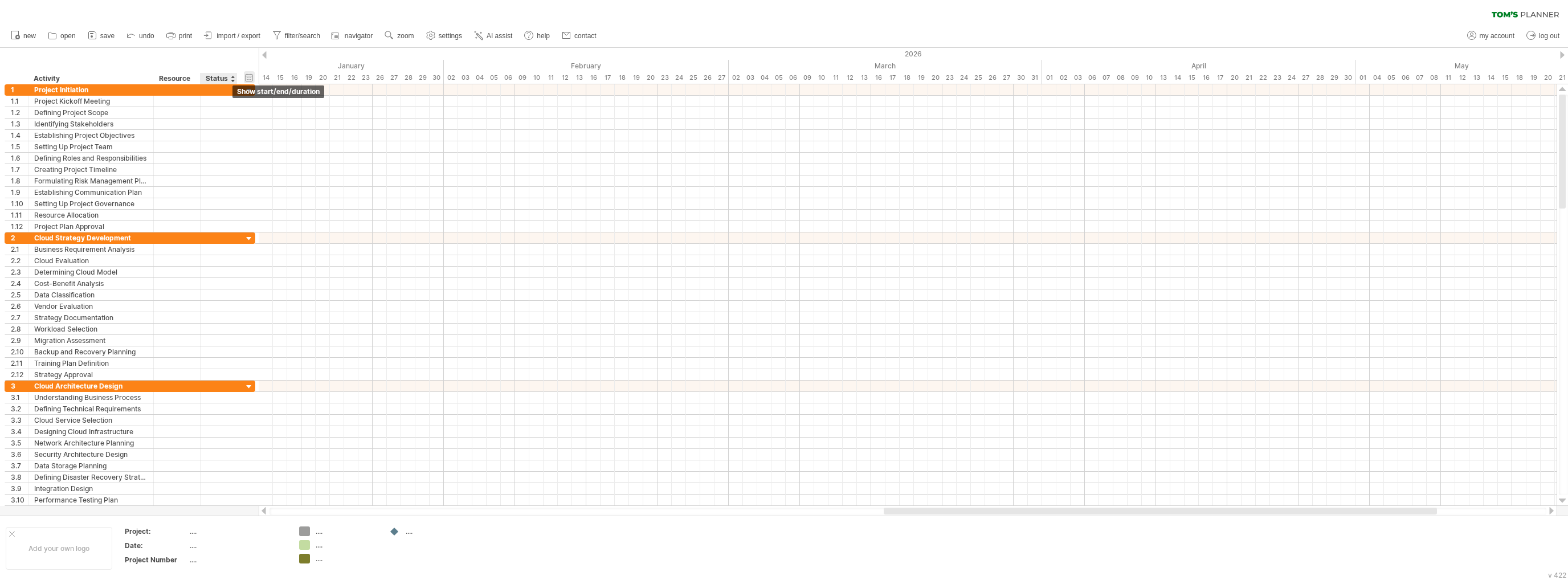
click at [251, 78] on div "hide start/end/duration show start/end/duration" at bounding box center [249, 77] width 11 height 12
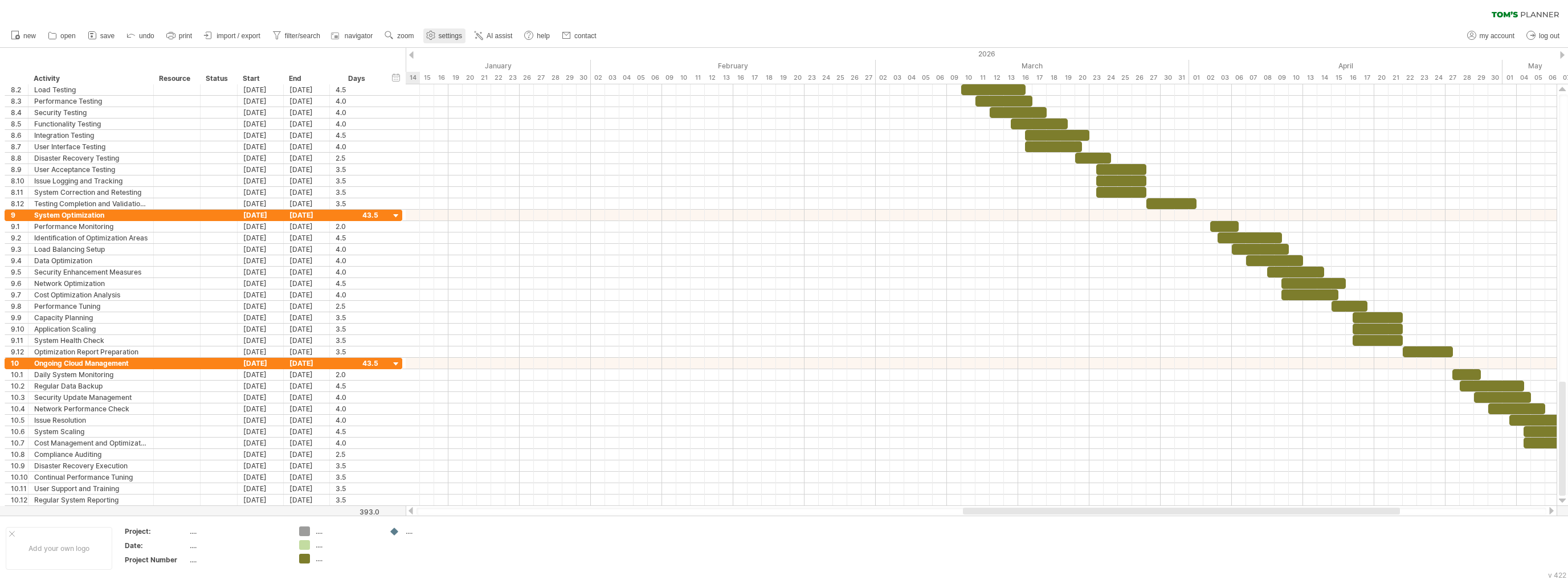
click at [456, 39] on span "settings" at bounding box center [450, 35] width 23 height 8
select select "*"
select select "**"
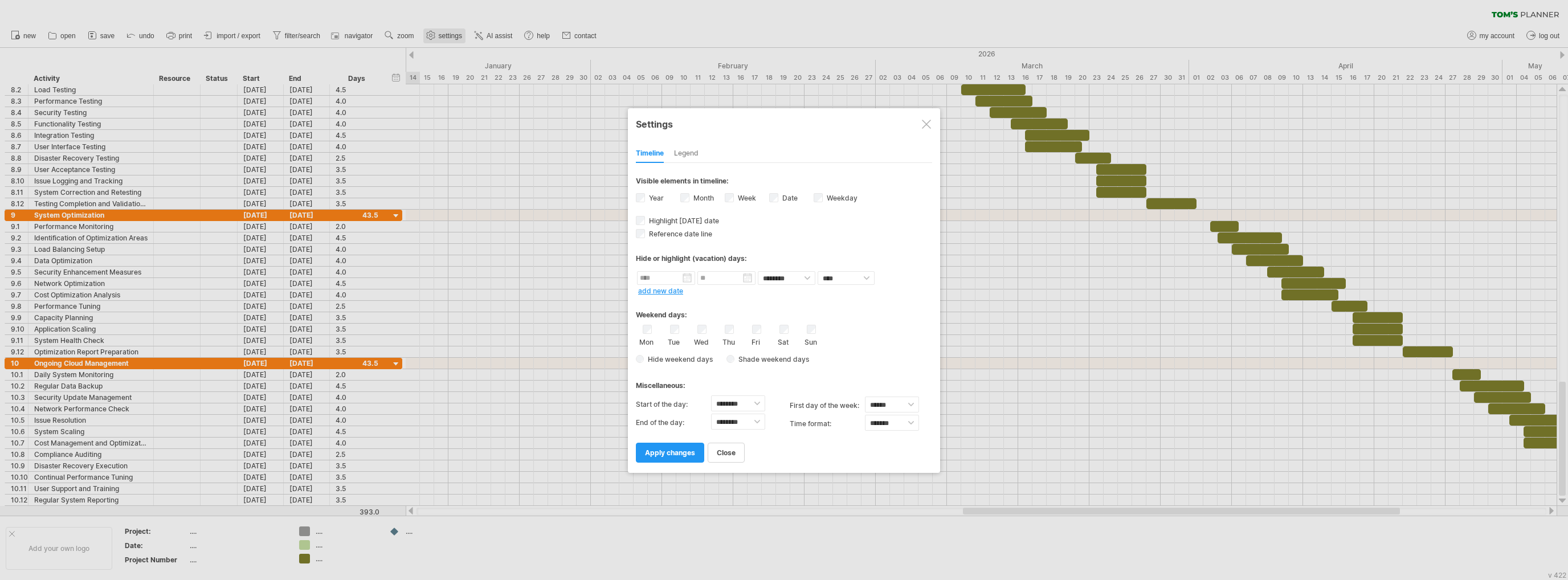
click at [456, 39] on div at bounding box center [784, 290] width 1568 height 580
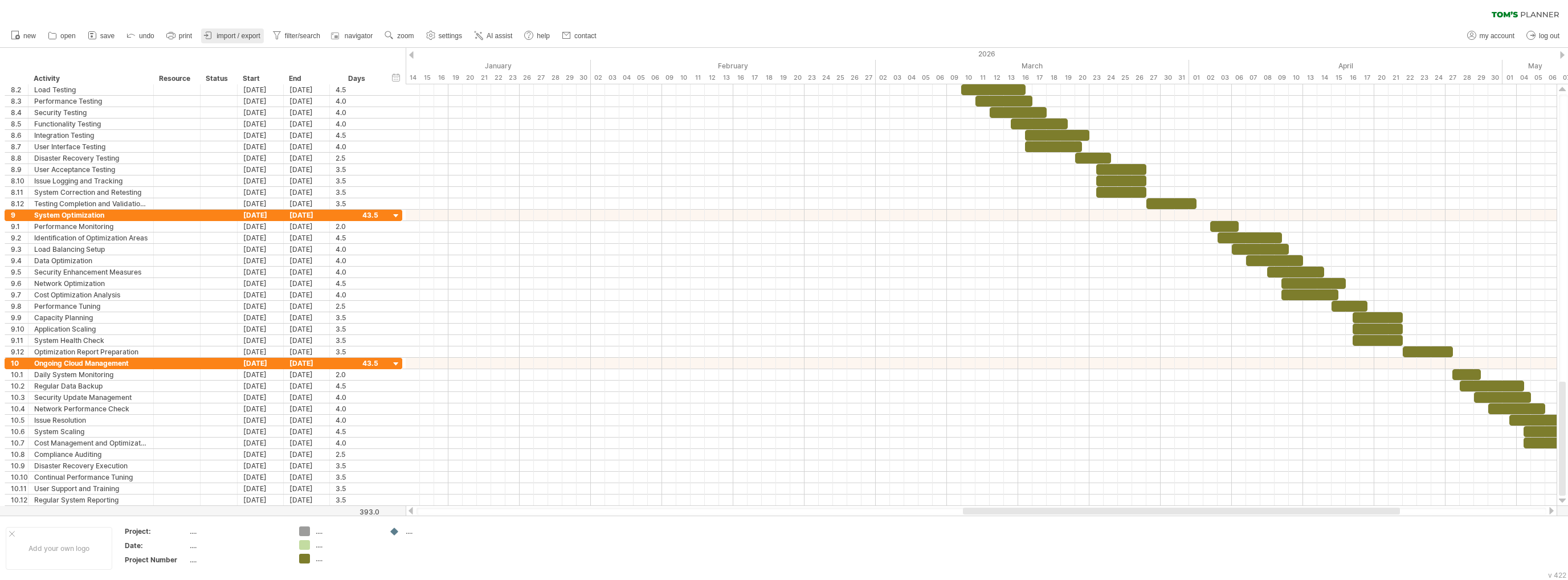
click at [220, 36] on span "import / export" at bounding box center [239, 35] width 44 height 8
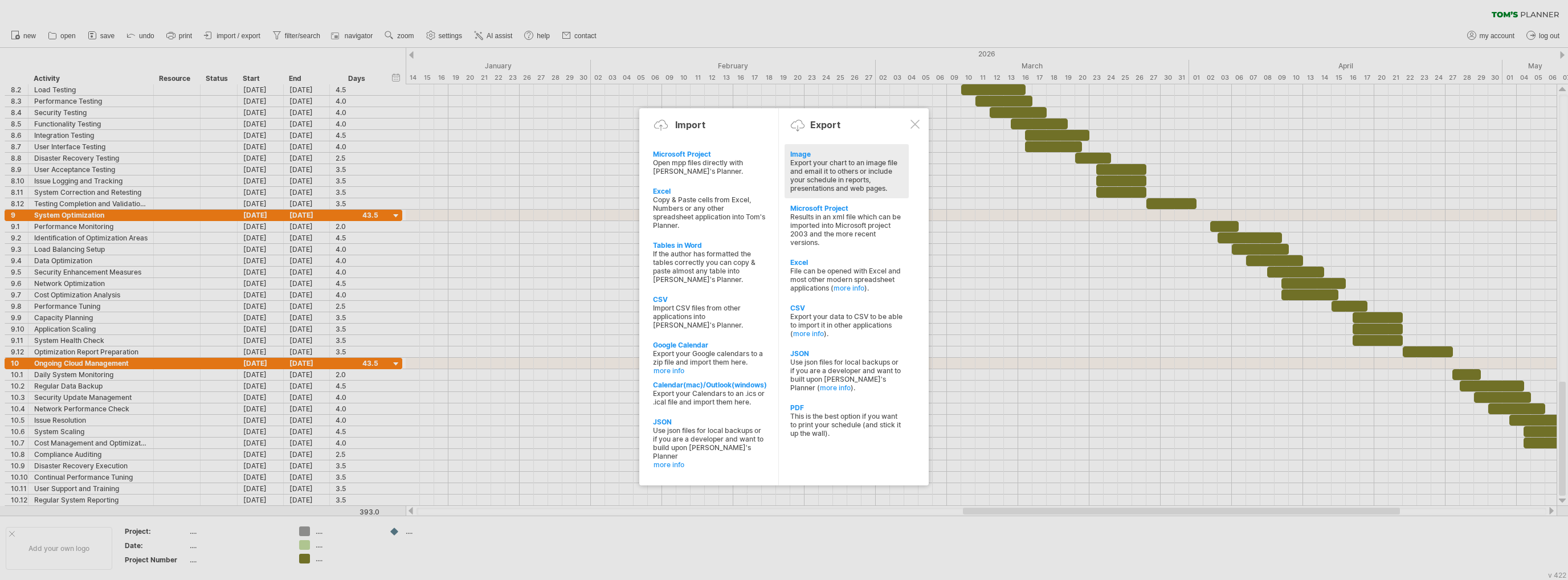
click at [838, 170] on div "Export your chart to an image file and email it to others or include your sched…" at bounding box center [846, 175] width 113 height 34
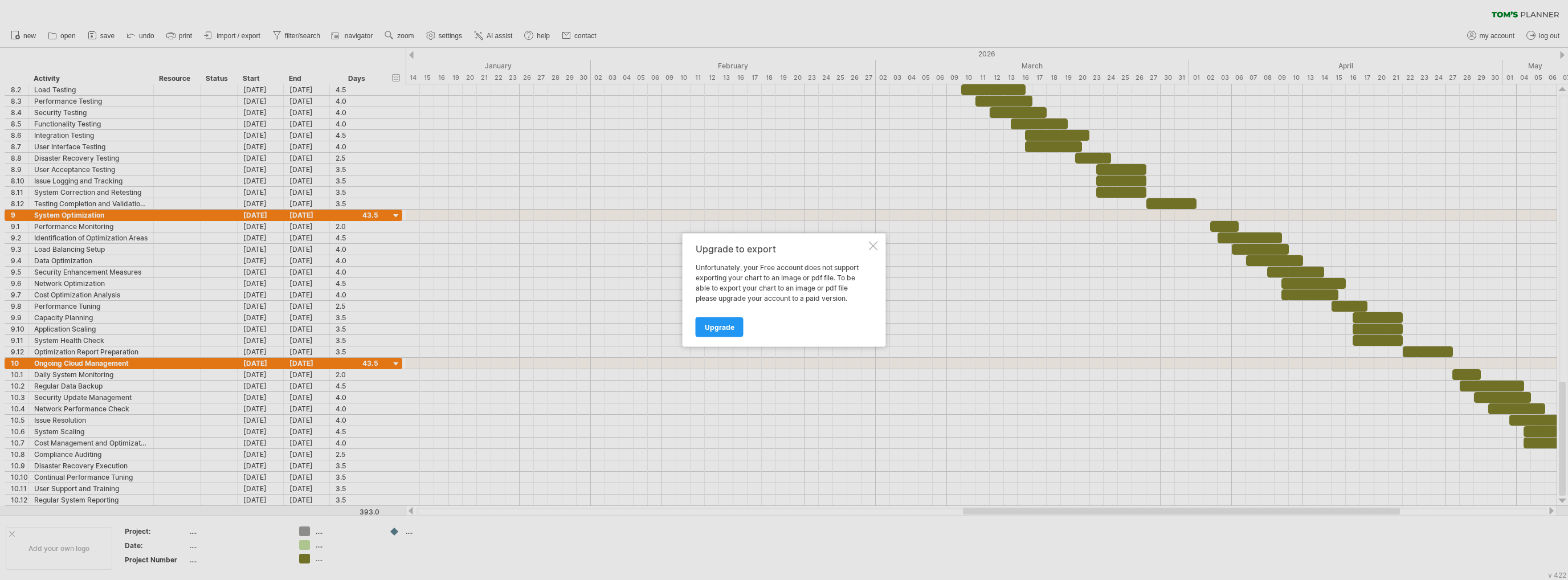
click at [869, 245] on div at bounding box center [873, 245] width 9 height 9
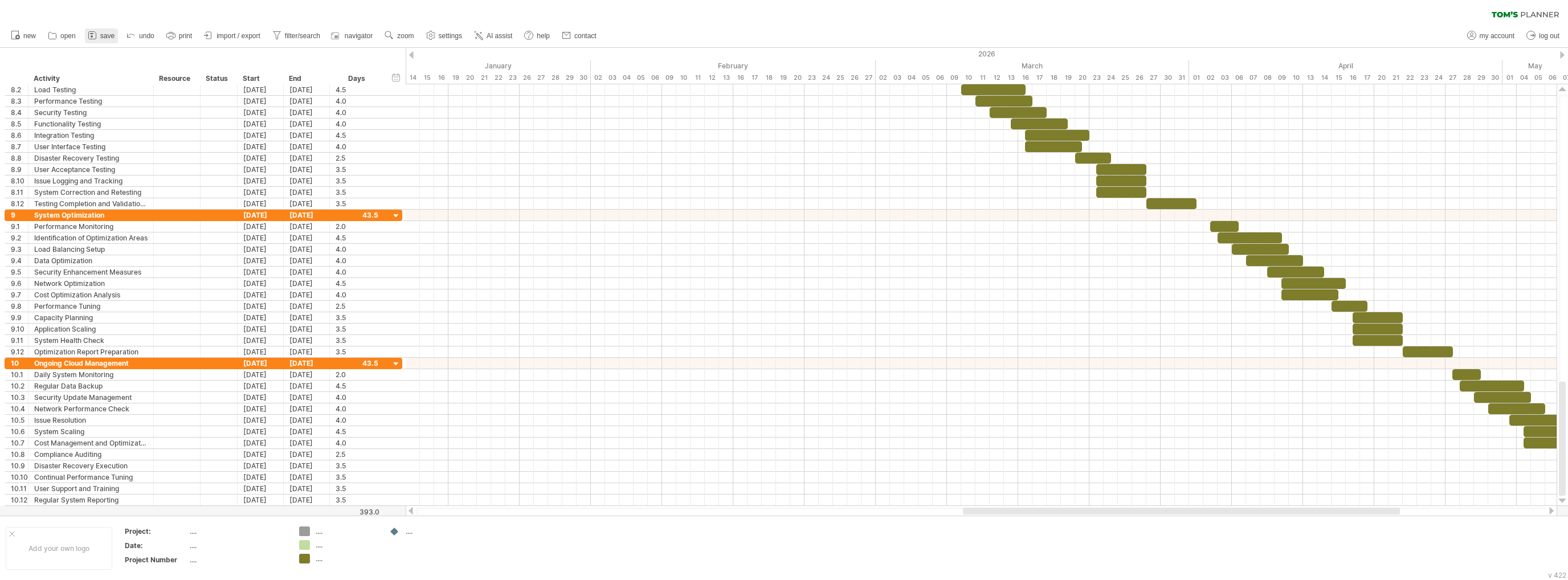
drag, startPoint x: 138, startPoint y: 34, endPoint x: 109, endPoint y: 33, distance: 29.0
click at [123, 33] on ul "new open" at bounding box center [302, 36] width 596 height 24
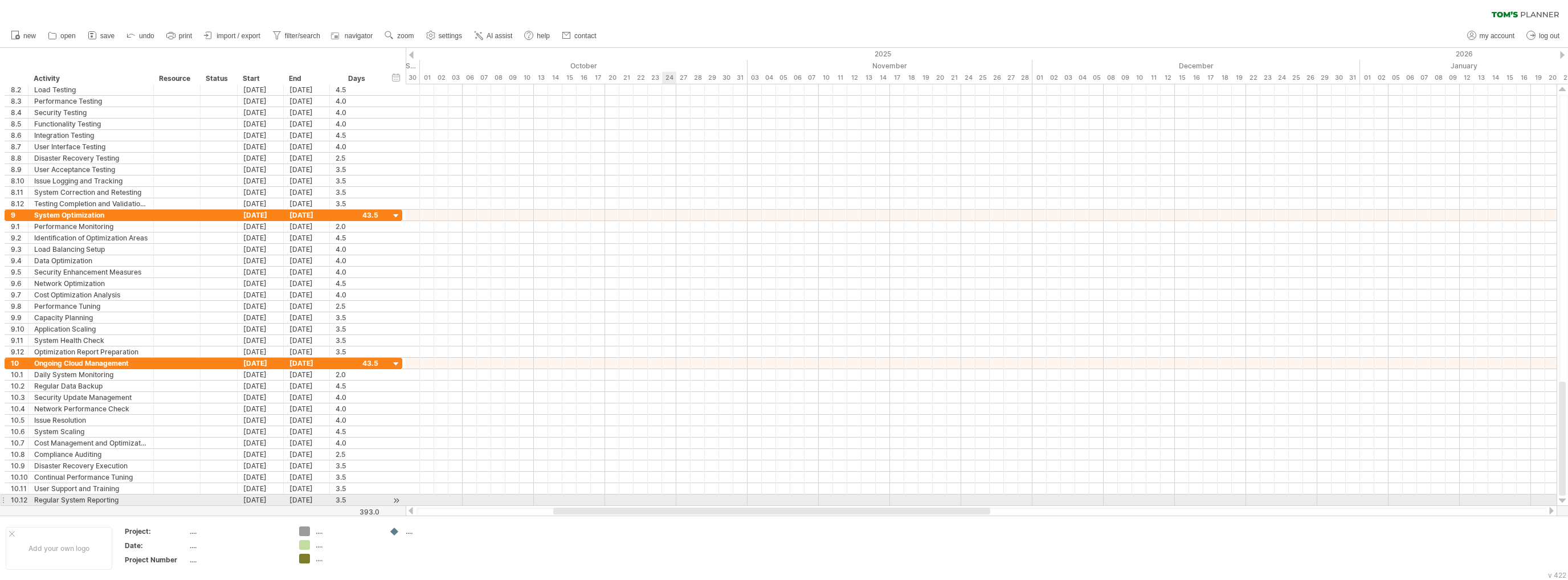
drag, startPoint x: 1080, startPoint y: 507, endPoint x: 670, endPoint y: 499, distance: 410.1
click at [670, 499] on div "Trying to reach [DOMAIN_NAME] Connected again... 0% clear filter new 1" at bounding box center [784, 290] width 1568 height 580
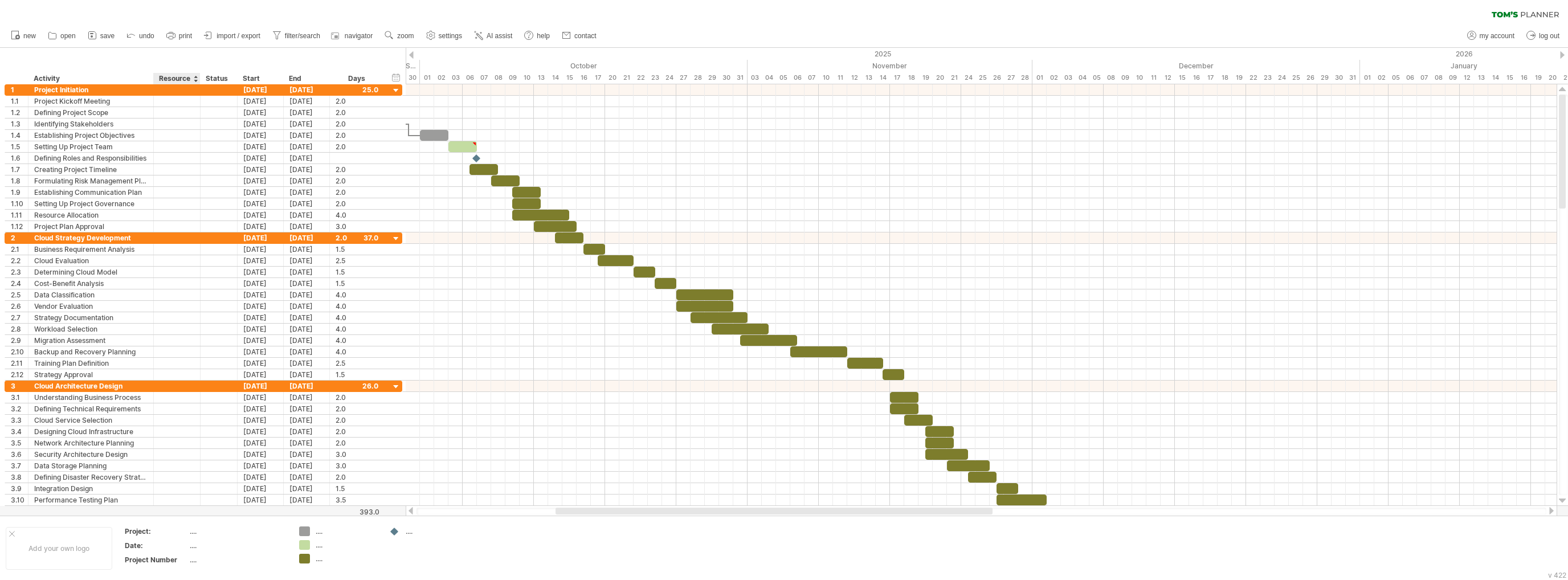
click at [180, 72] on div "hide start/end/duration show start/end/duration ******** Activity ******** Reso…" at bounding box center [203, 66] width 406 height 36
click at [176, 32] on icon at bounding box center [170, 35] width 11 height 11
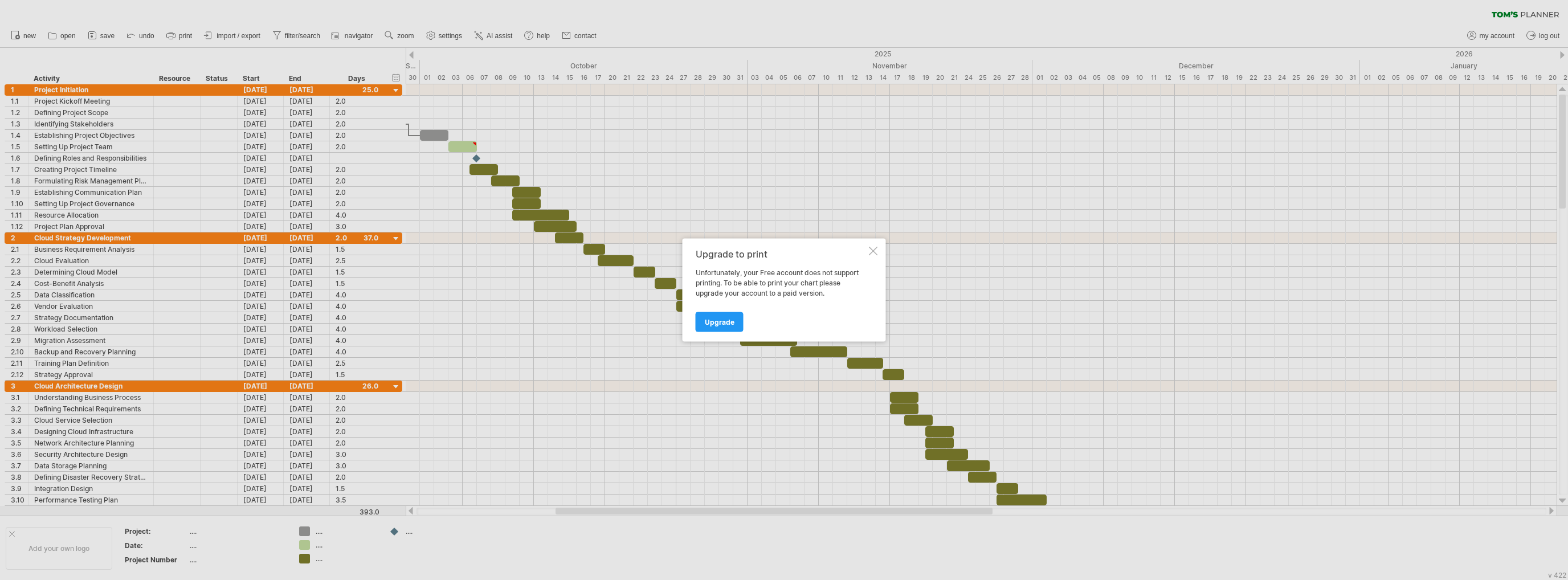
click at [876, 248] on div at bounding box center [873, 251] width 9 height 9
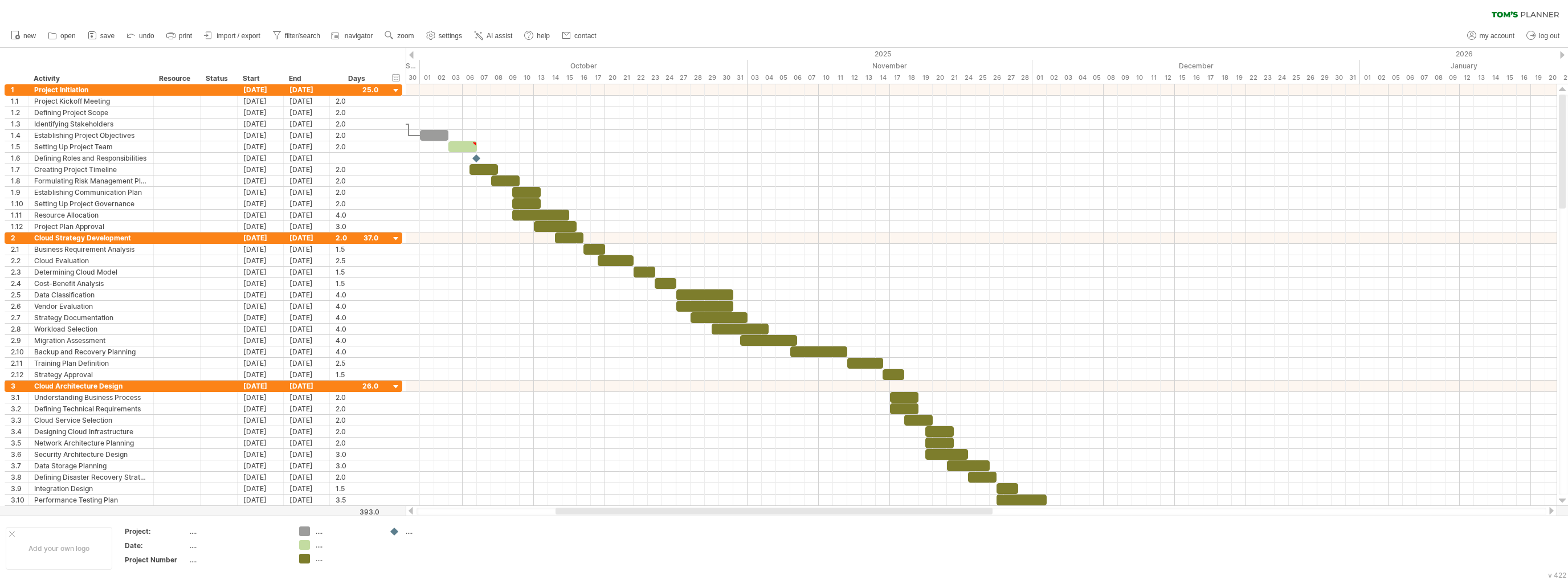
click at [359, 27] on ul "new open" at bounding box center [302, 36] width 596 height 24
click at [360, 33] on span "navigator" at bounding box center [359, 35] width 28 height 8
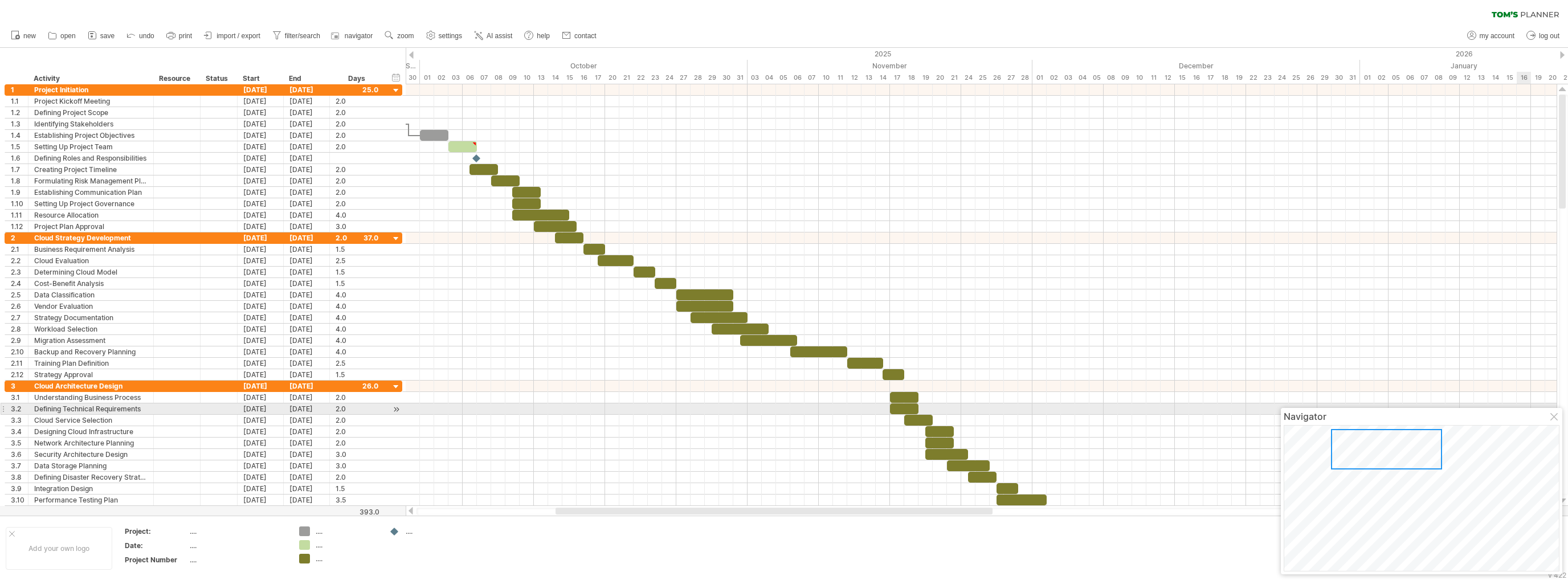
click at [1555, 414] on div at bounding box center [1555, 417] width 9 height 9
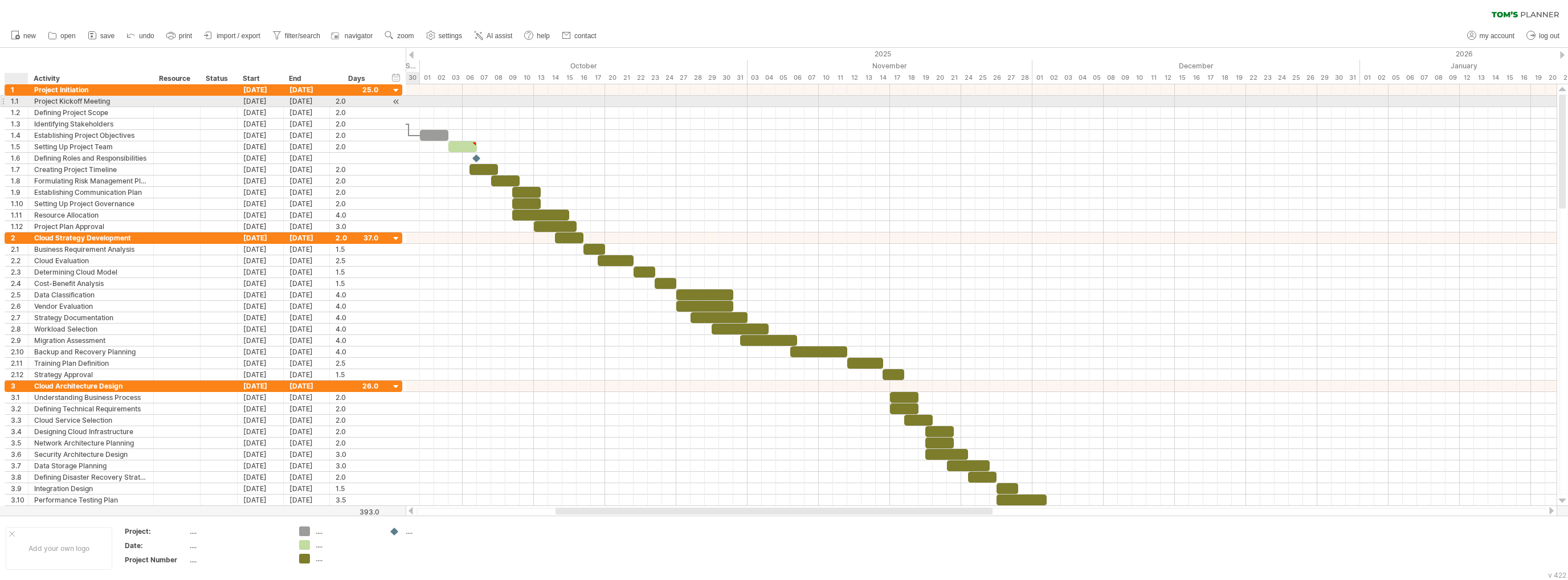
click at [8, 102] on div "1.1" at bounding box center [16, 100] width 23 height 11
click at [71, 81] on div "Activity" at bounding box center [91, 79] width 114 height 11
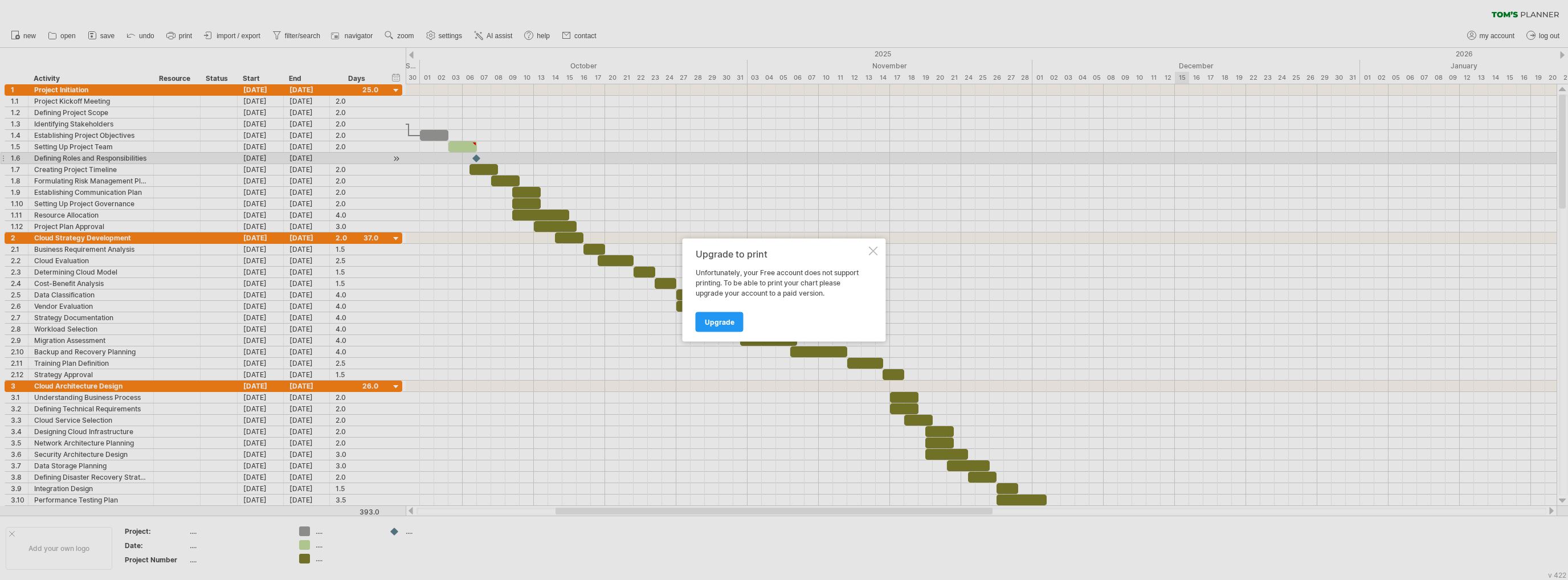
click at [878, 251] on div "Upgrade to print Unfortunately, your Free account does not support printing. To…" at bounding box center [784, 290] width 203 height 103
click at [875, 253] on div at bounding box center [873, 251] width 9 height 9
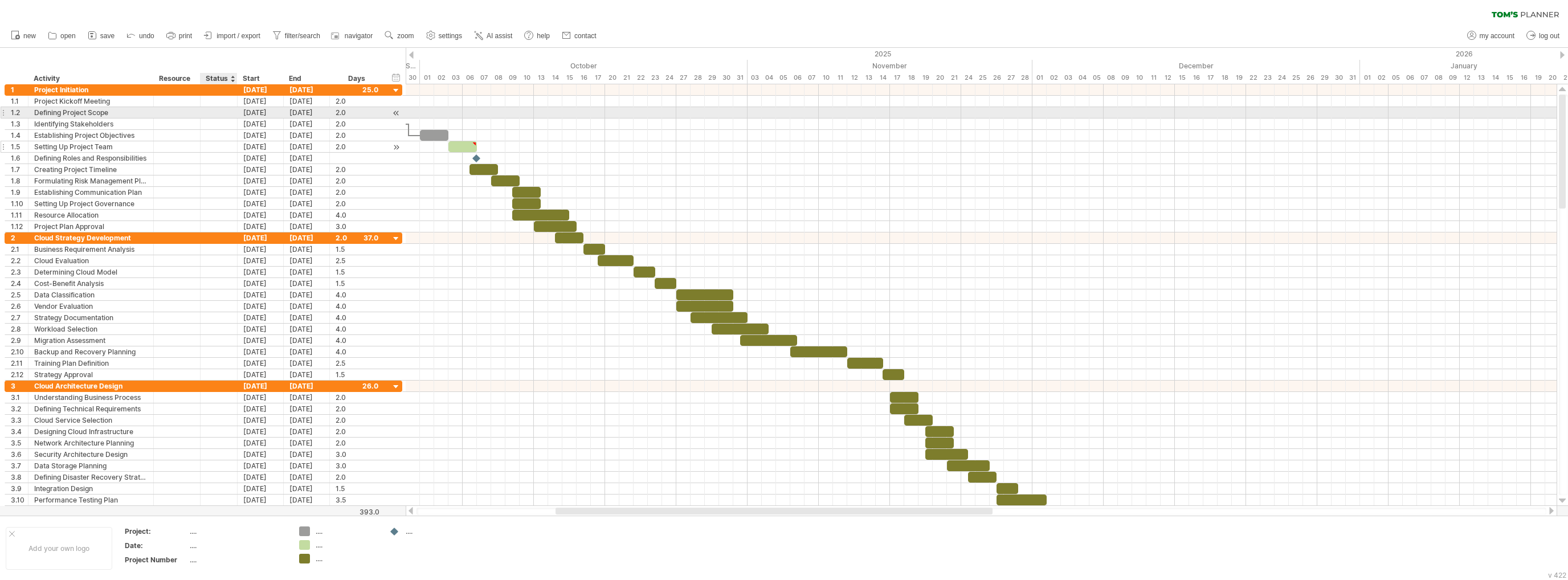
drag, startPoint x: 17, startPoint y: 74, endPoint x: 337, endPoint y: 144, distance: 327.6
click at [329, 142] on div "Trying to reach [DOMAIN_NAME] Connected again... 0% clear filter new 1" at bounding box center [784, 290] width 1568 height 580
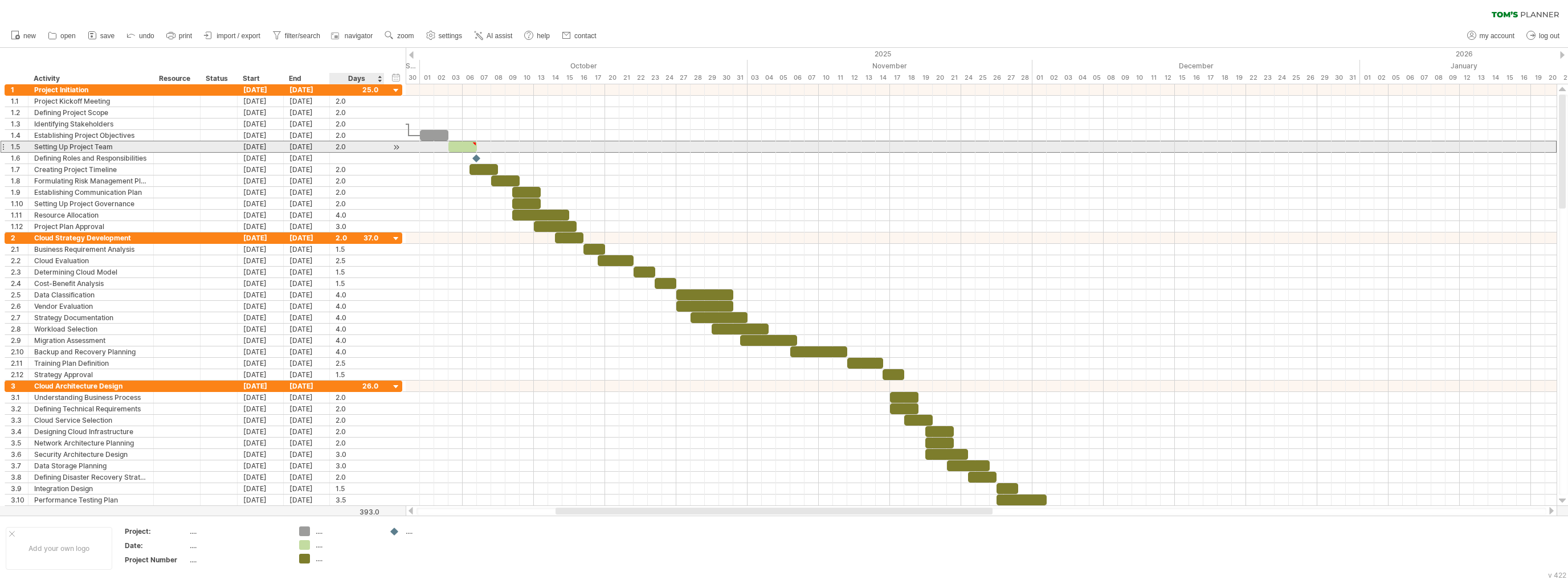
click at [337, 144] on div "2.0" at bounding box center [356, 146] width 43 height 11
click at [358, 149] on div "***" at bounding box center [356, 146] width 43 height 11
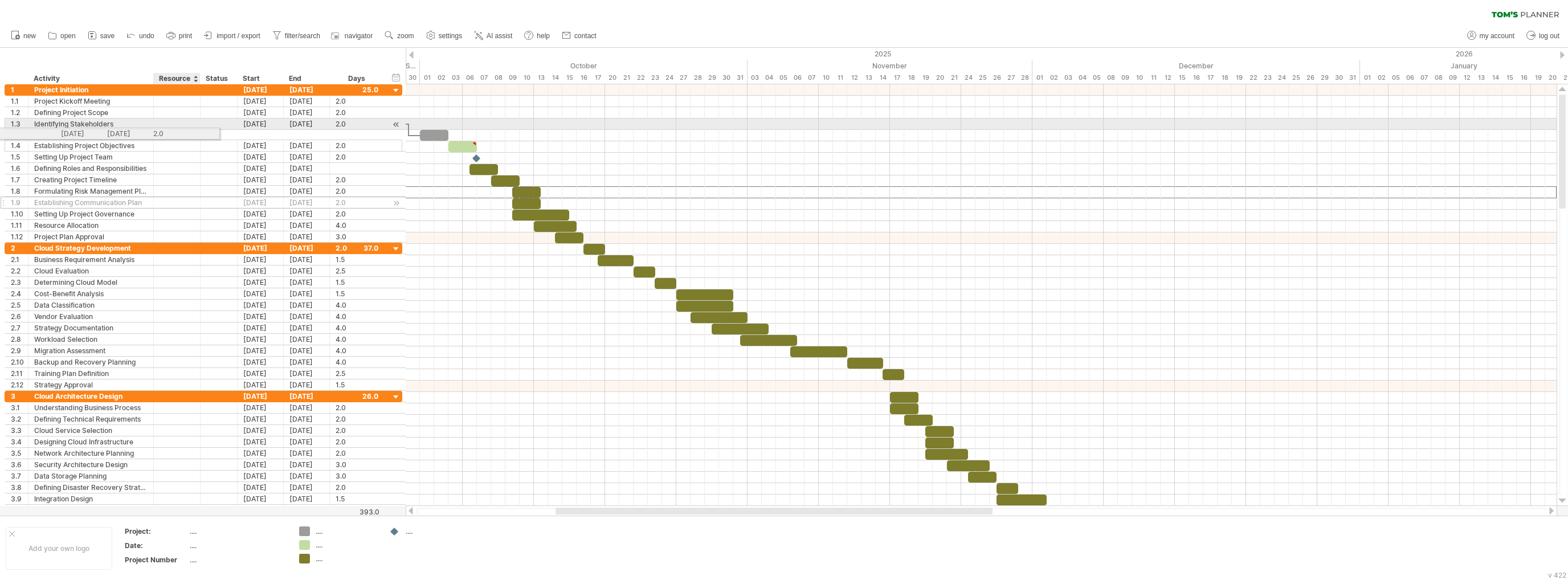
drag, startPoint x: 376, startPoint y: 192, endPoint x: 193, endPoint y: 137, distance: 191.1
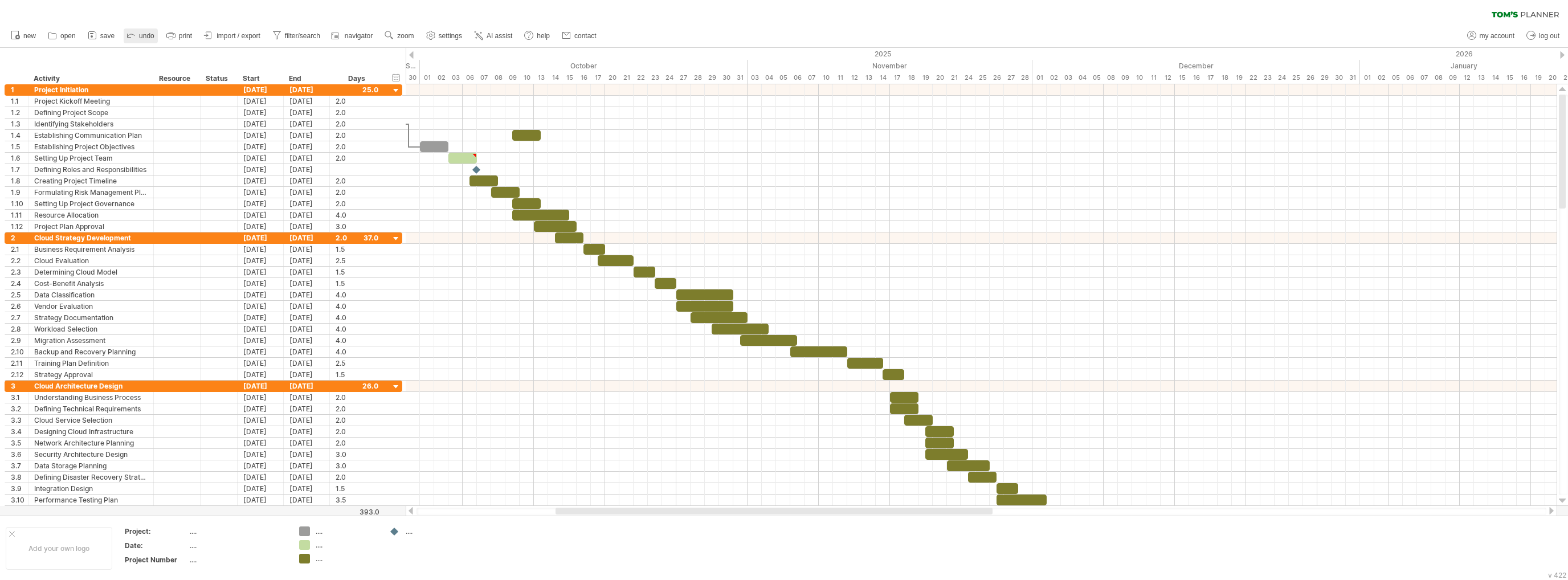
click at [138, 35] on link "undo" at bounding box center [140, 36] width 34 height 15
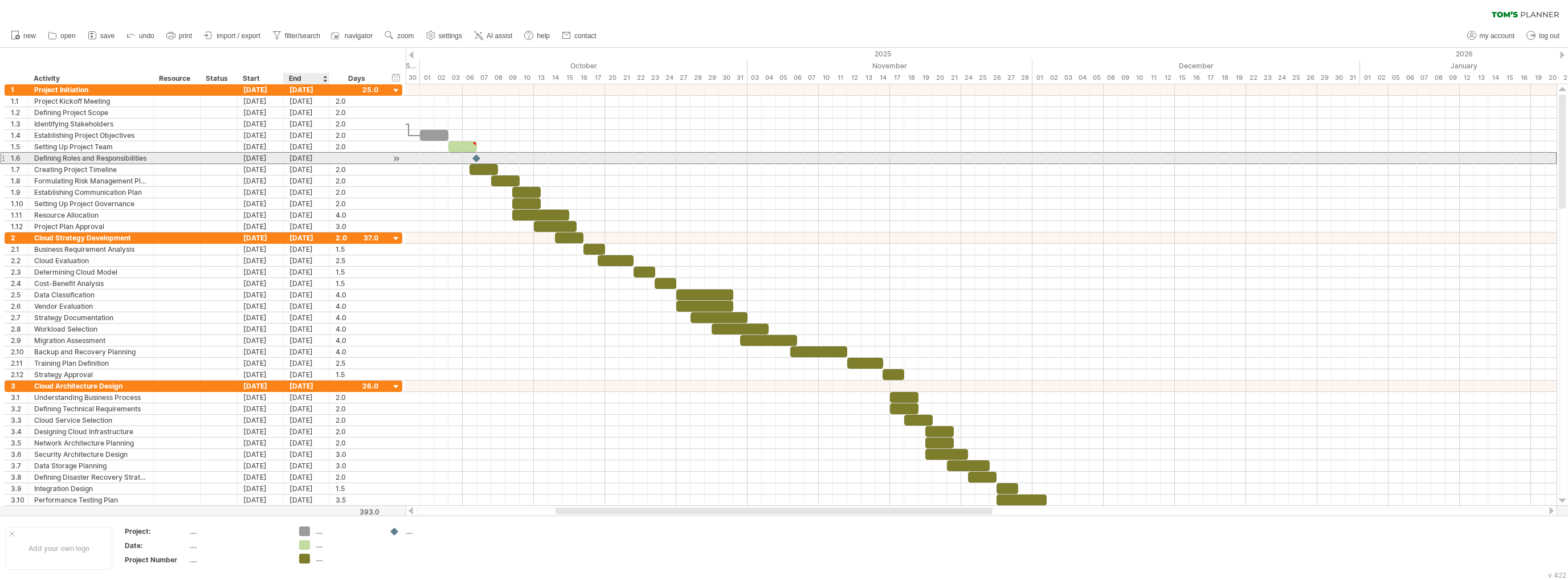
click at [293, 157] on div "[DATE]" at bounding box center [307, 158] width 46 height 11
click at [344, 156] on div at bounding box center [356, 158] width 43 height 11
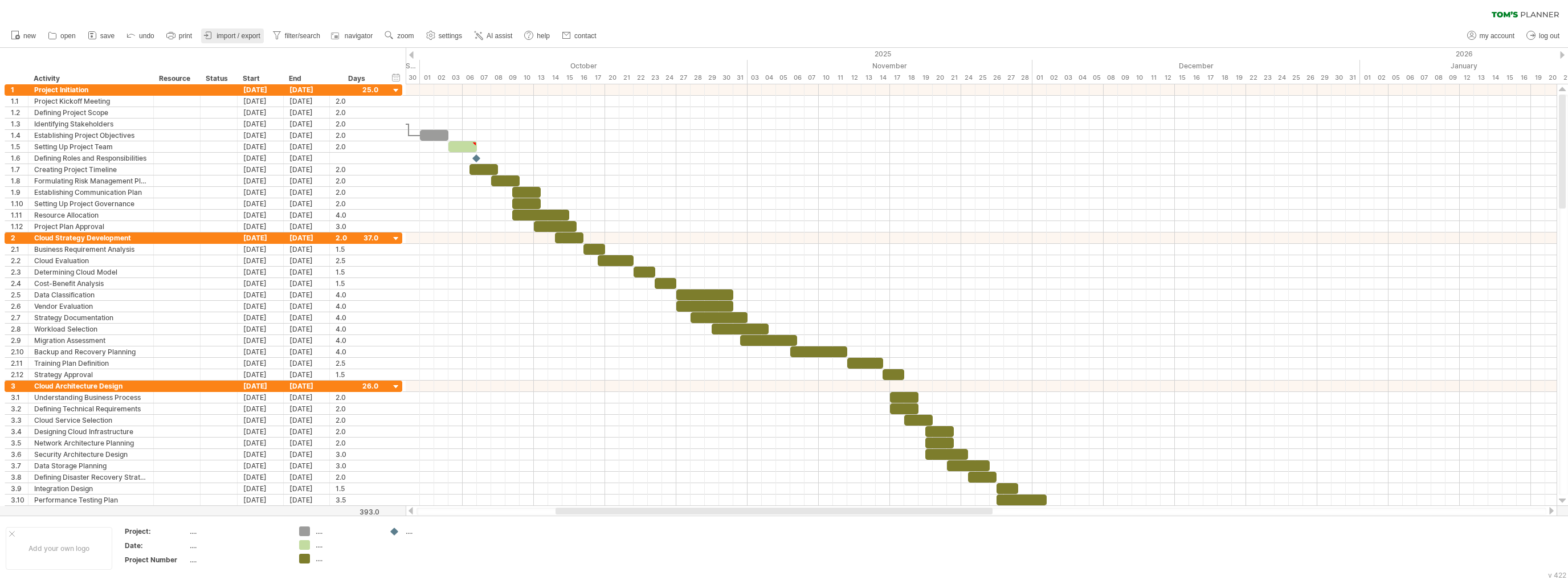
click at [234, 32] on span "import / export" at bounding box center [239, 35] width 44 height 8
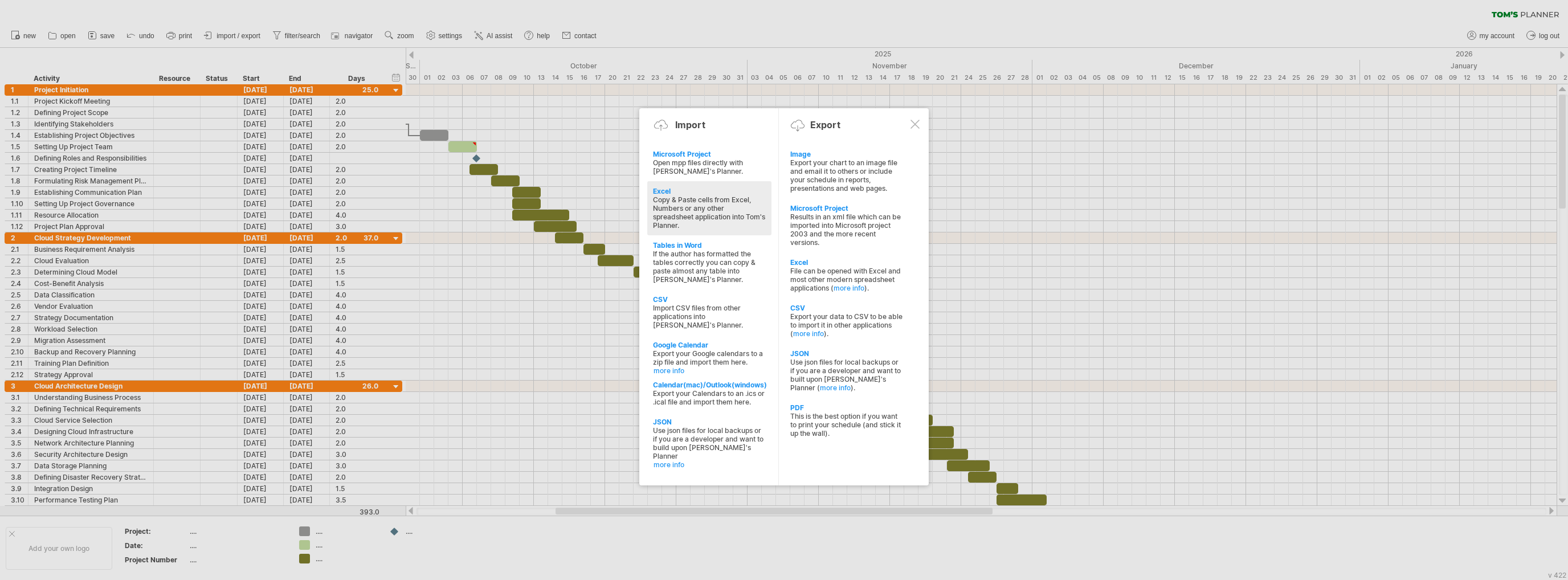
click at [717, 207] on div "Copy & Paste cells from Excel, Numbers or any other spreadsheet application int…" at bounding box center [709, 213] width 113 height 34
type textarea "**********"
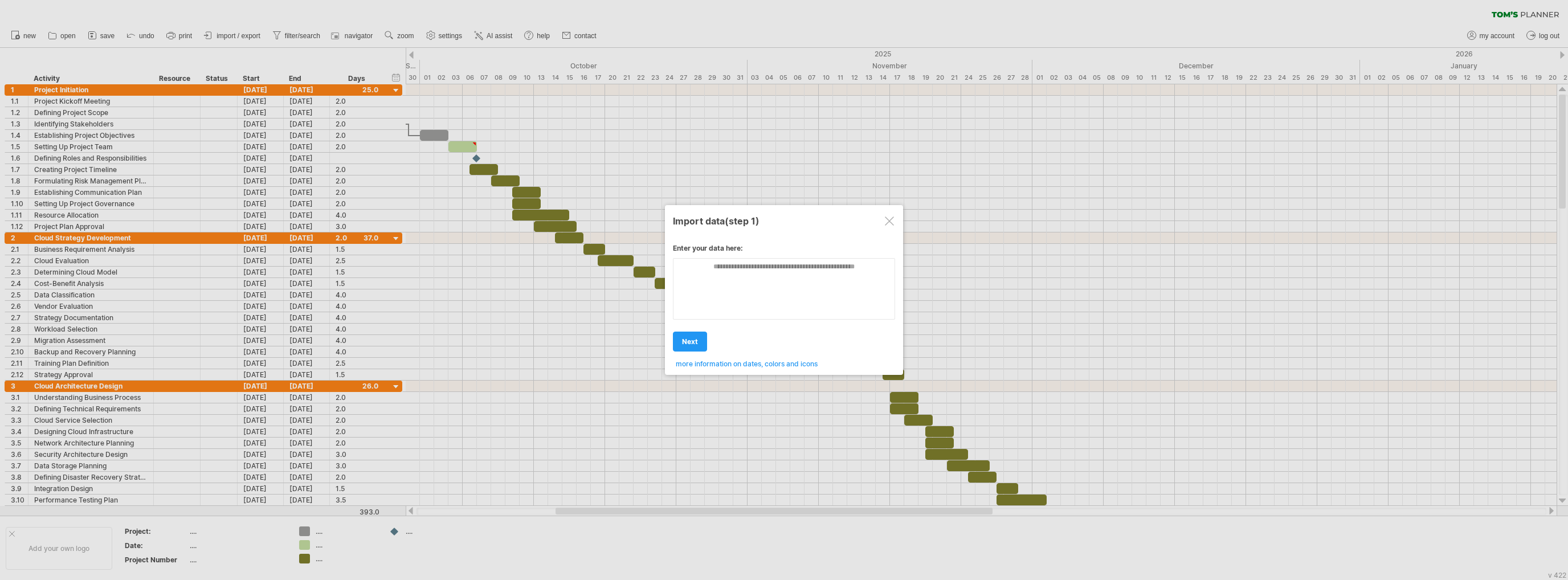
click at [892, 222] on div at bounding box center [889, 221] width 9 height 9
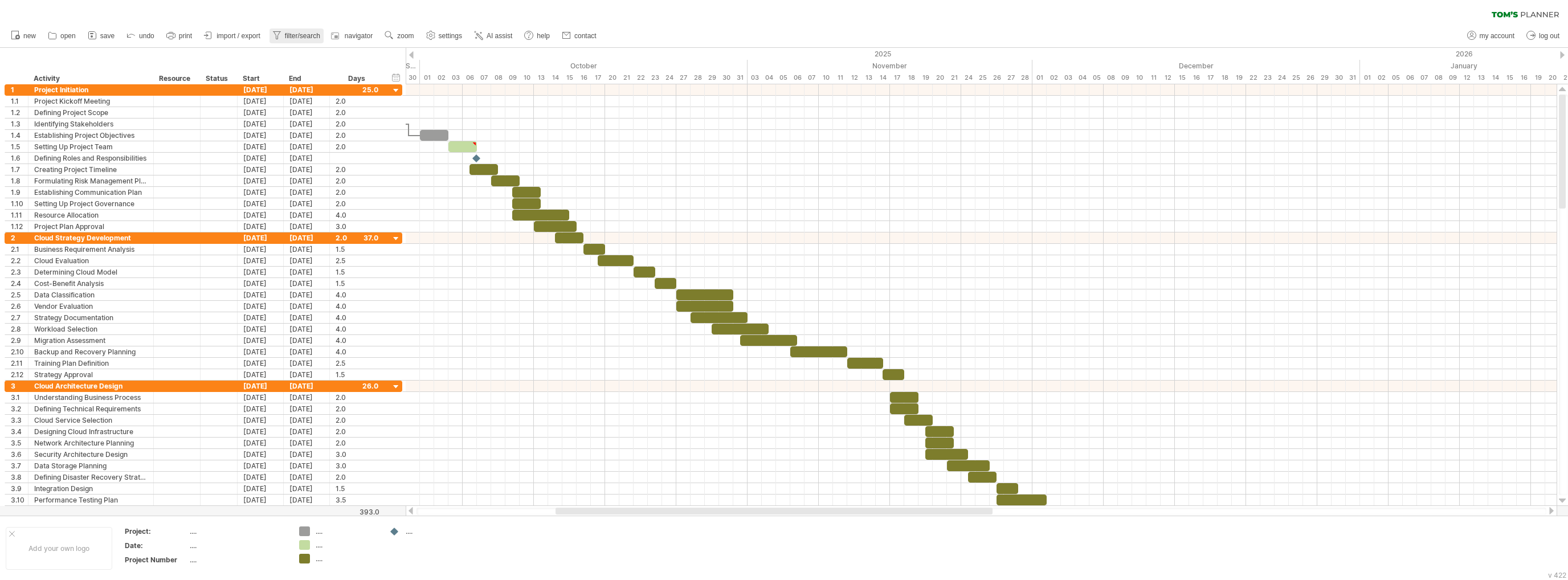
click at [307, 32] on span "filter/search" at bounding box center [302, 35] width 35 height 8
type input "**********"
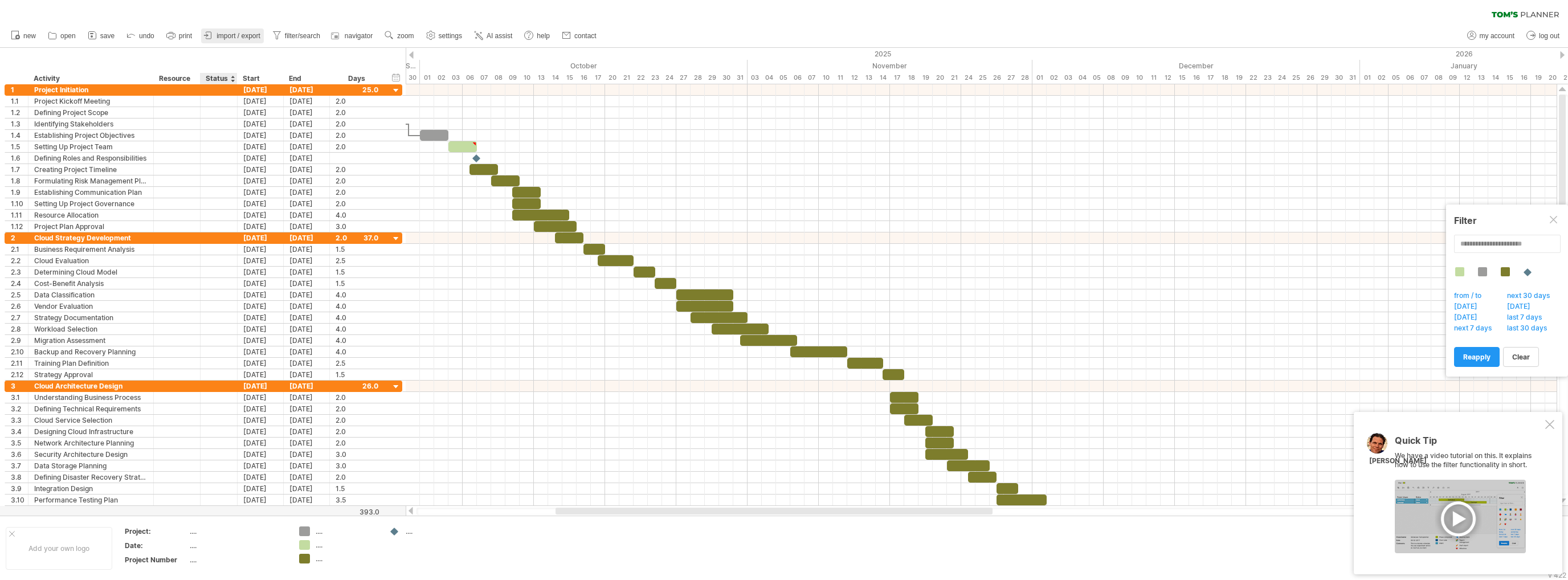
click at [220, 41] on link "import / export" at bounding box center [232, 36] width 62 height 15
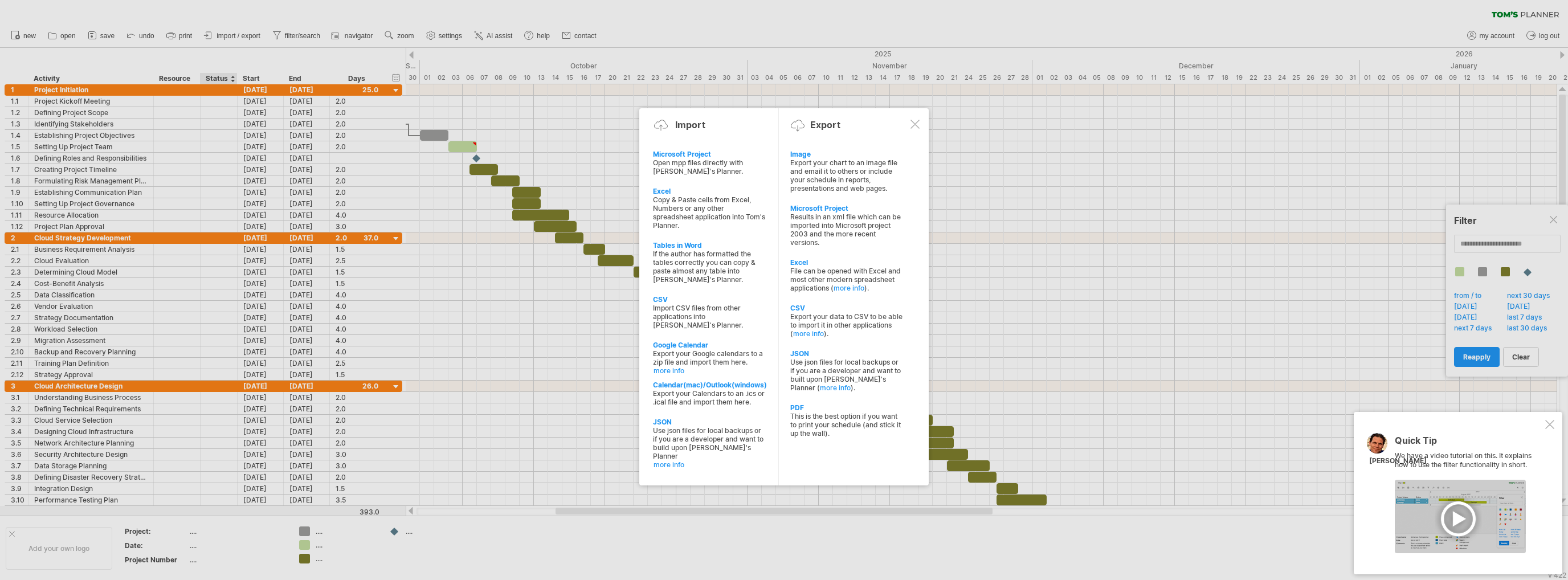
click at [864, 107] on div at bounding box center [784, 290] width 1568 height 580
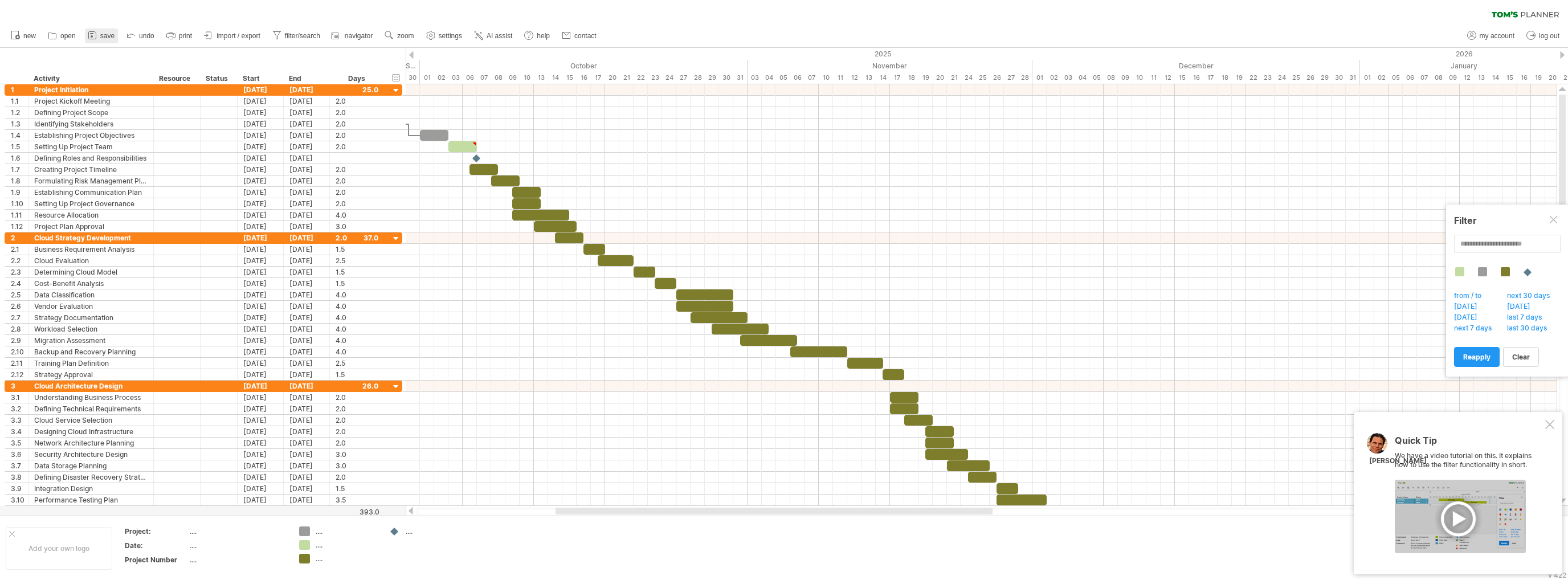
click at [95, 36] on icon at bounding box center [92, 35] width 11 height 11
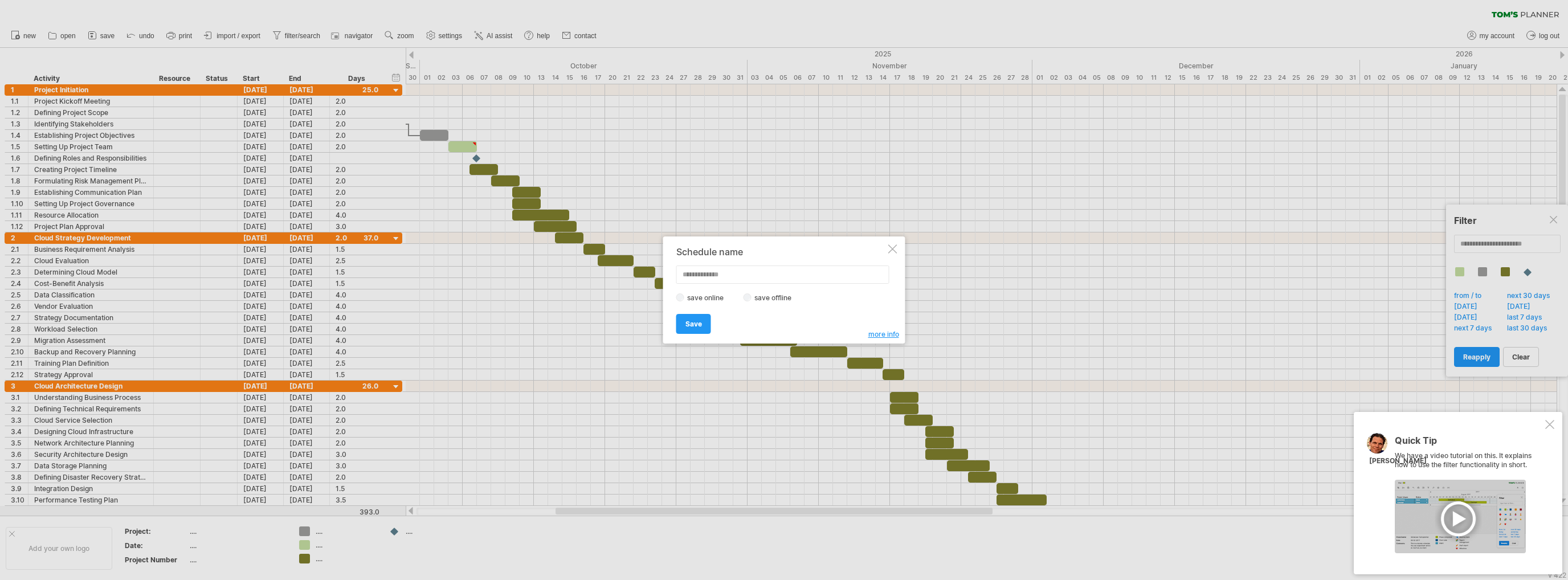
click at [755, 297] on label "save offline" at bounding box center [776, 297] width 50 height 8
click at [726, 278] on input "text" at bounding box center [783, 274] width 213 height 18
type input "****"
click at [695, 327] on span "Save" at bounding box center [694, 324] width 17 height 8
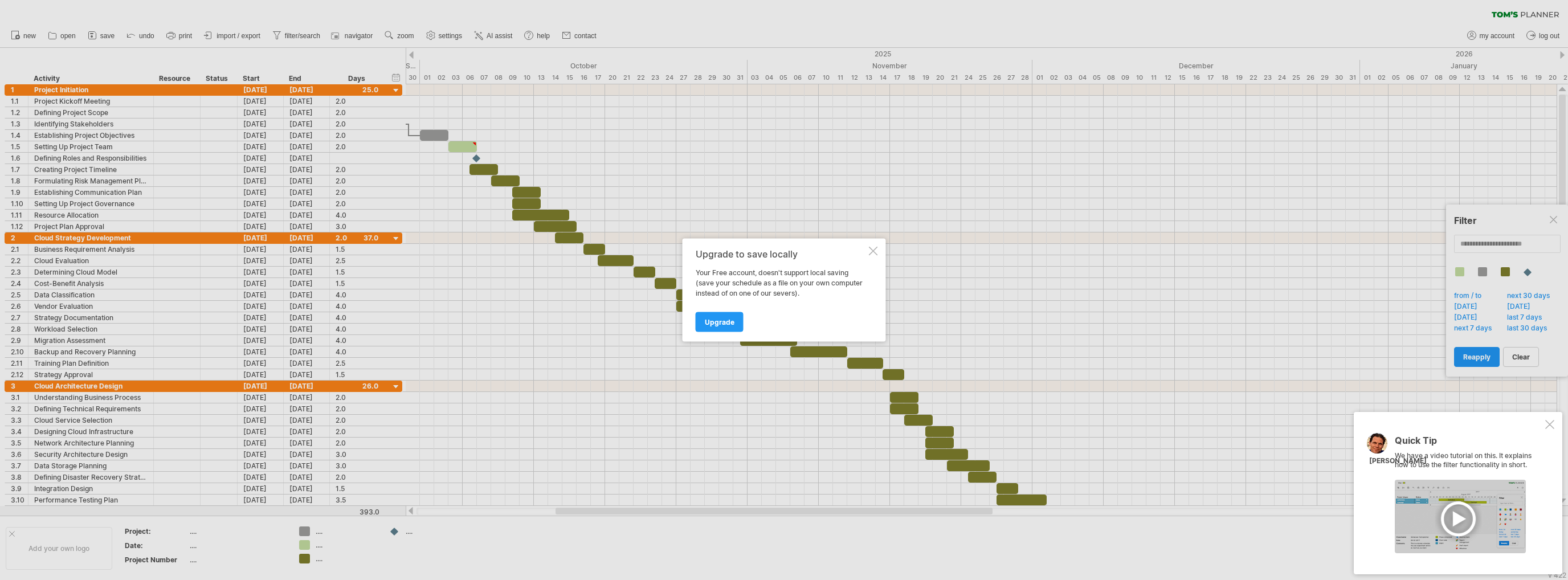
click at [873, 253] on div at bounding box center [873, 251] width 9 height 9
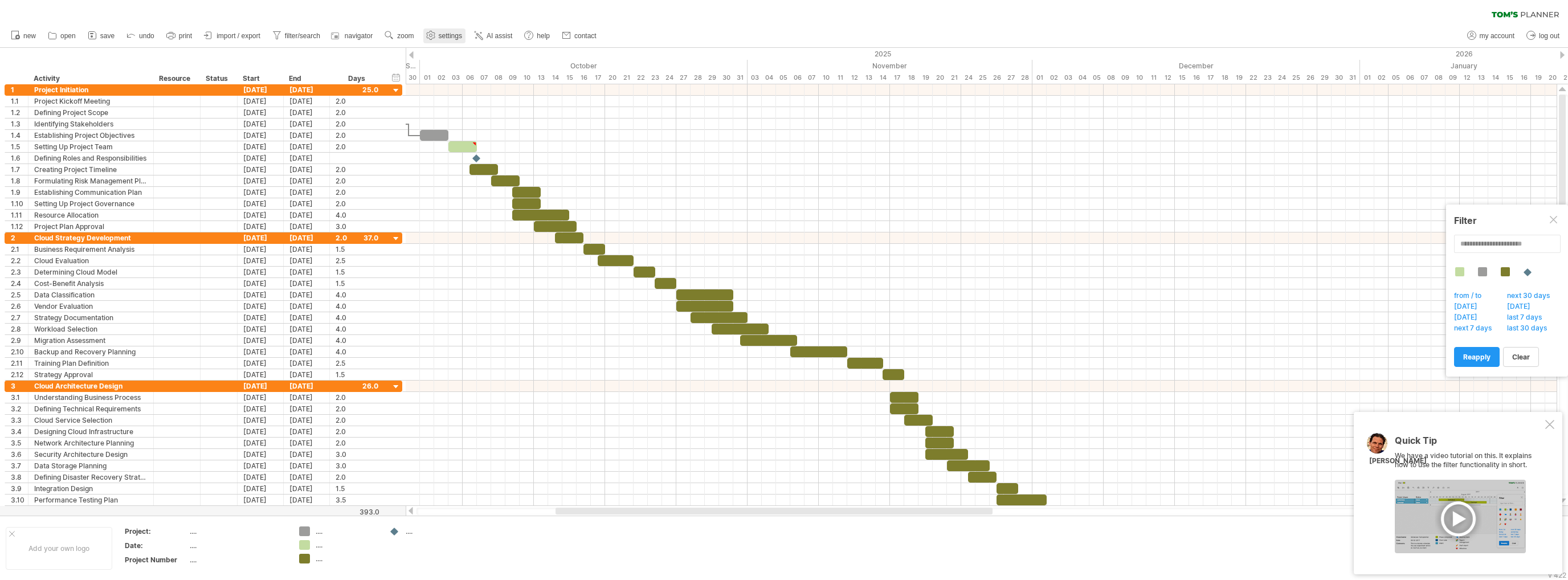
click at [446, 31] on link "settings" at bounding box center [444, 36] width 42 height 15
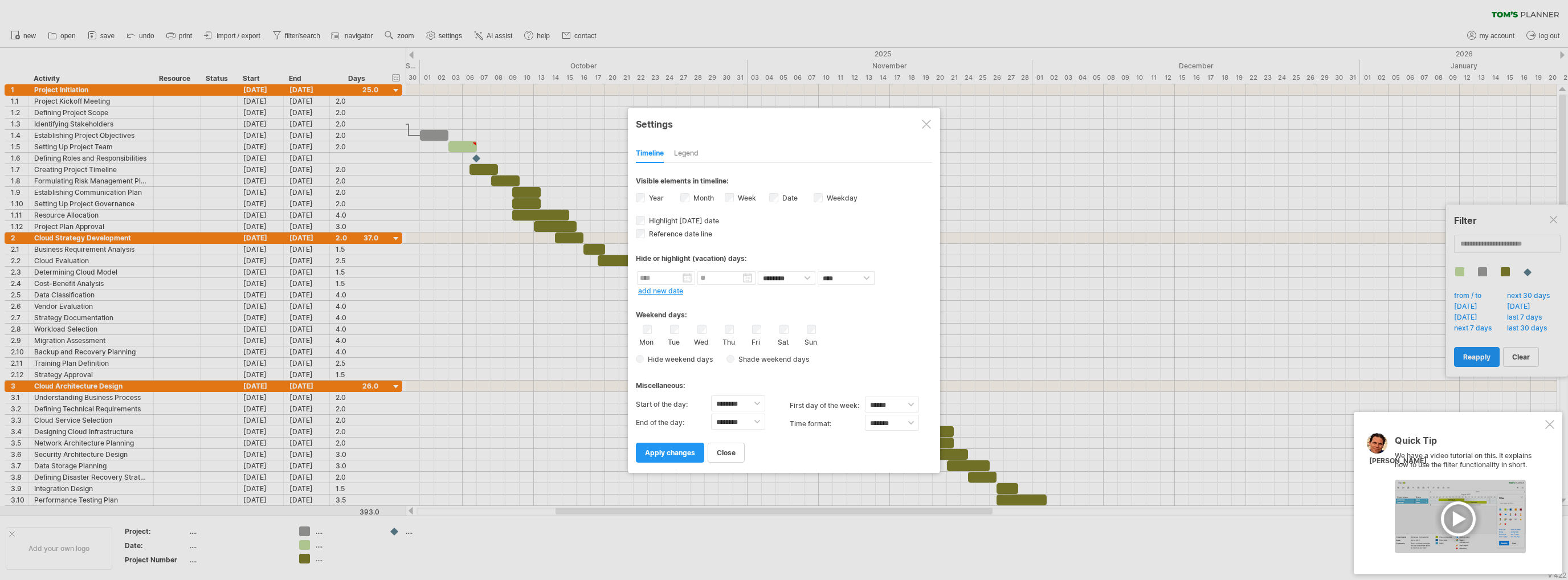
click at [927, 121] on div at bounding box center [926, 124] width 9 height 9
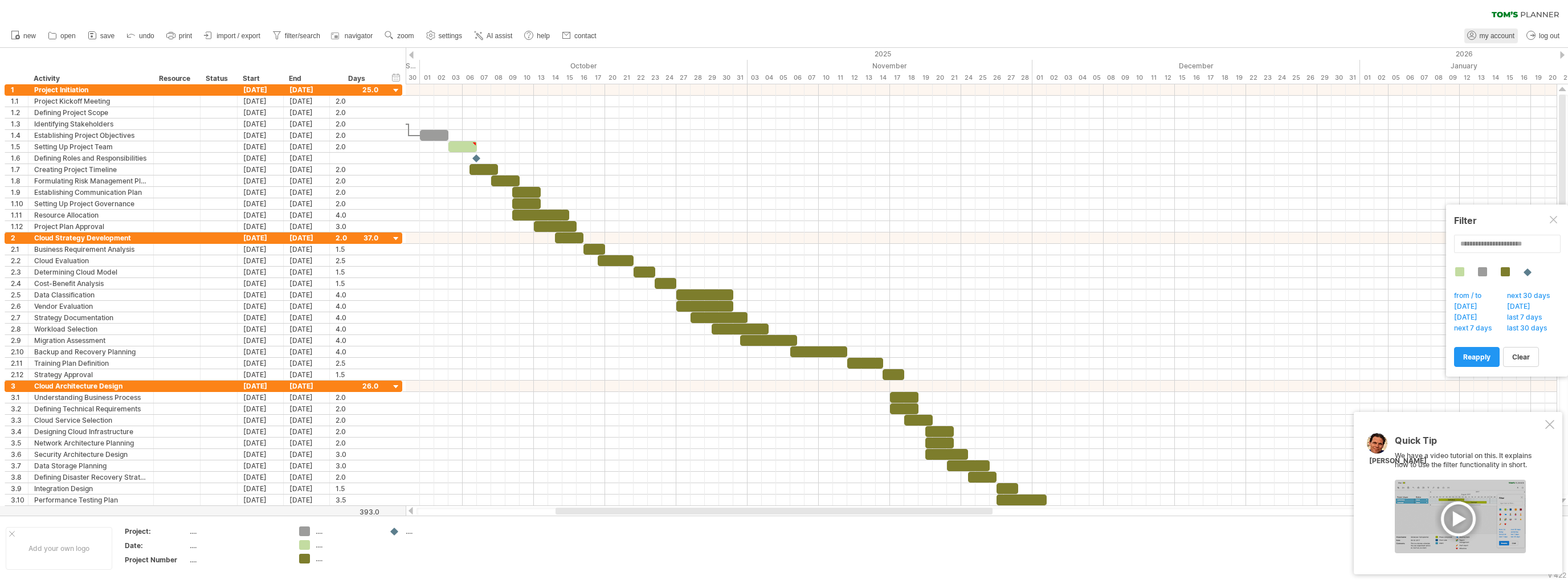
click at [1486, 38] on span "my account" at bounding box center [1497, 35] width 35 height 8
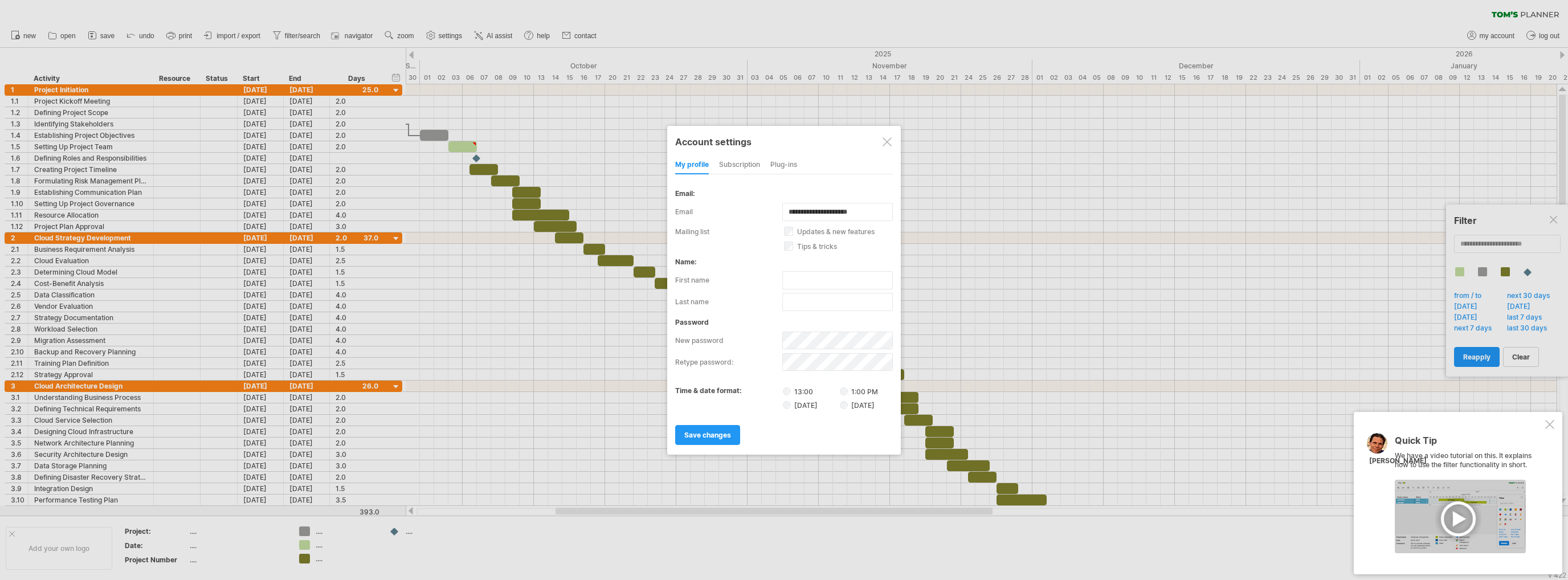
click at [747, 162] on div "subscription" at bounding box center [739, 166] width 41 height 18
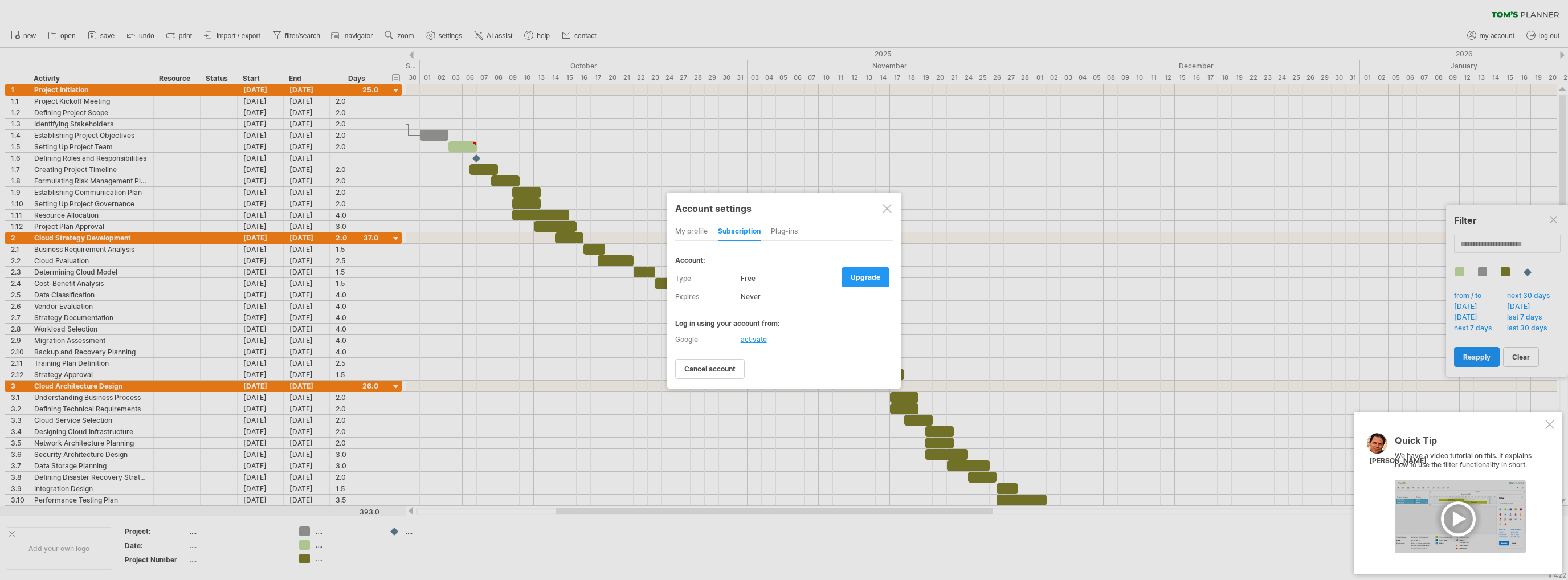
click at [692, 227] on div "my profile" at bounding box center [691, 232] width 32 height 18
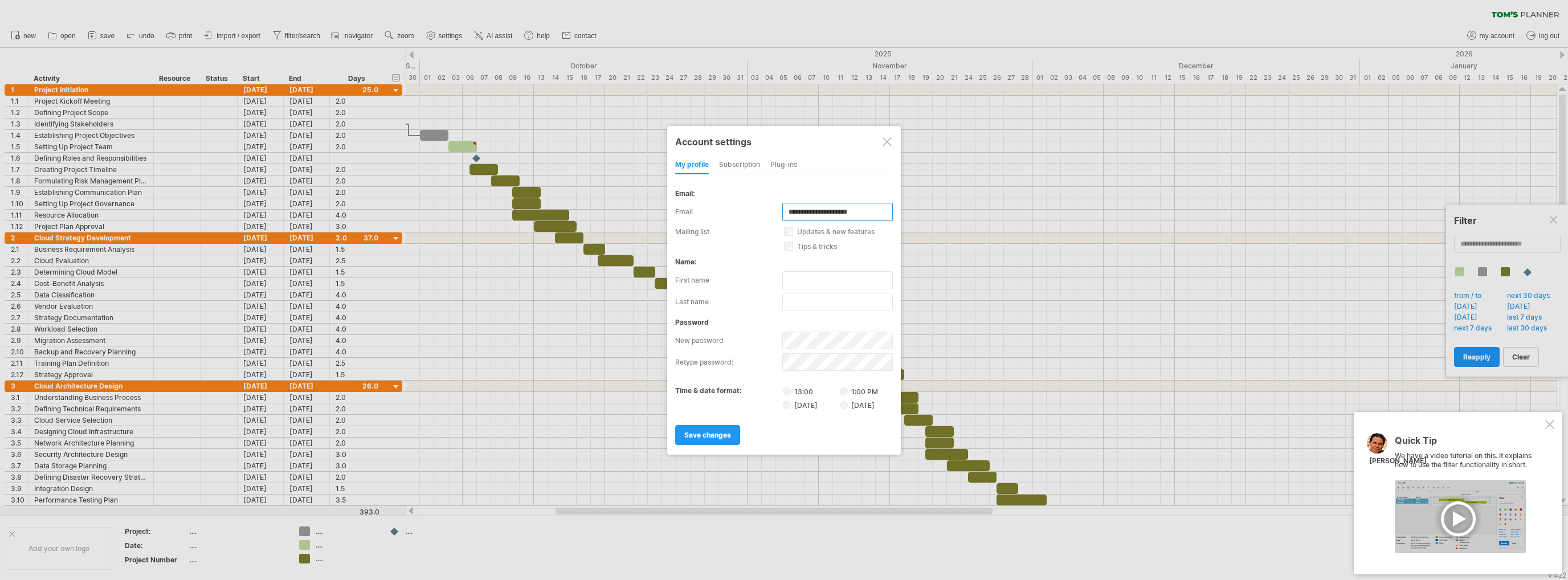
drag, startPoint x: 872, startPoint y: 215, endPoint x: 801, endPoint y: 215, distance: 71.0
click at [786, 220] on div "**********" at bounding box center [784, 212] width 217 height 18
click at [803, 215] on input "**********" at bounding box center [838, 212] width 111 height 18
drag, startPoint x: 803, startPoint y: 215, endPoint x: 818, endPoint y: 213, distance: 15.1
click at [818, 213] on input "**********" at bounding box center [838, 212] width 111 height 18
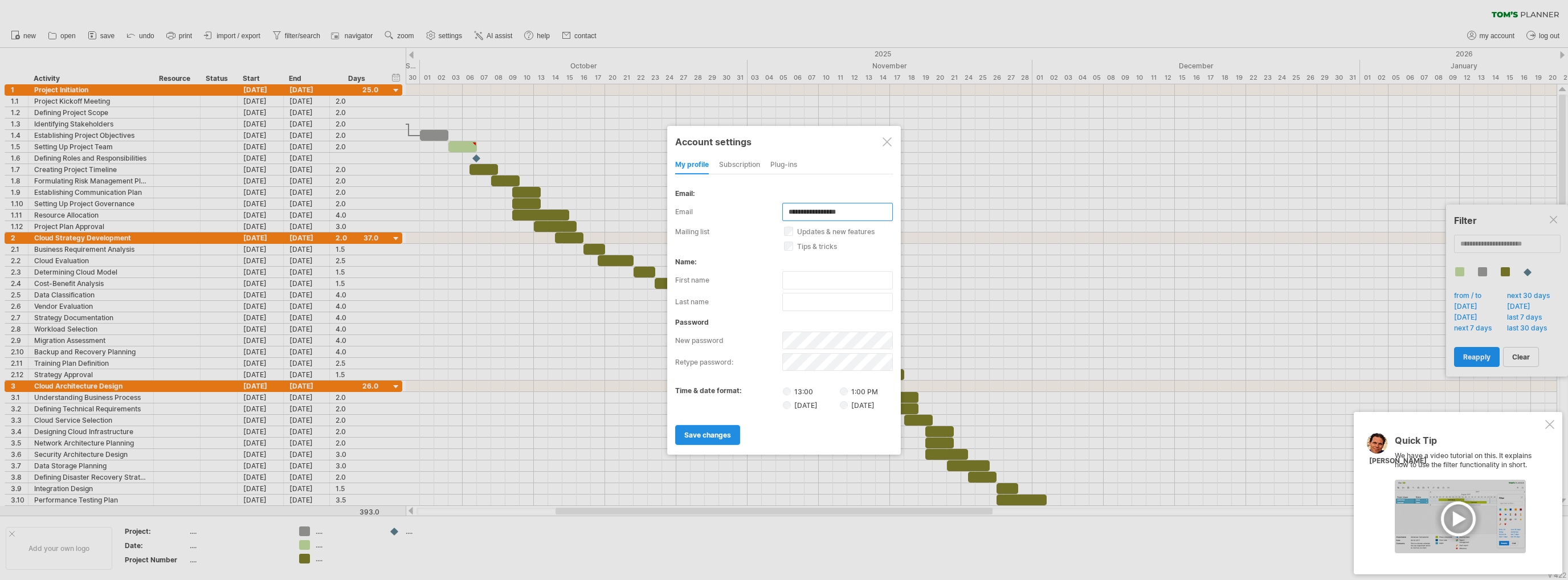
type input "**********"
click at [718, 438] on span "save changes" at bounding box center [707, 435] width 47 height 8
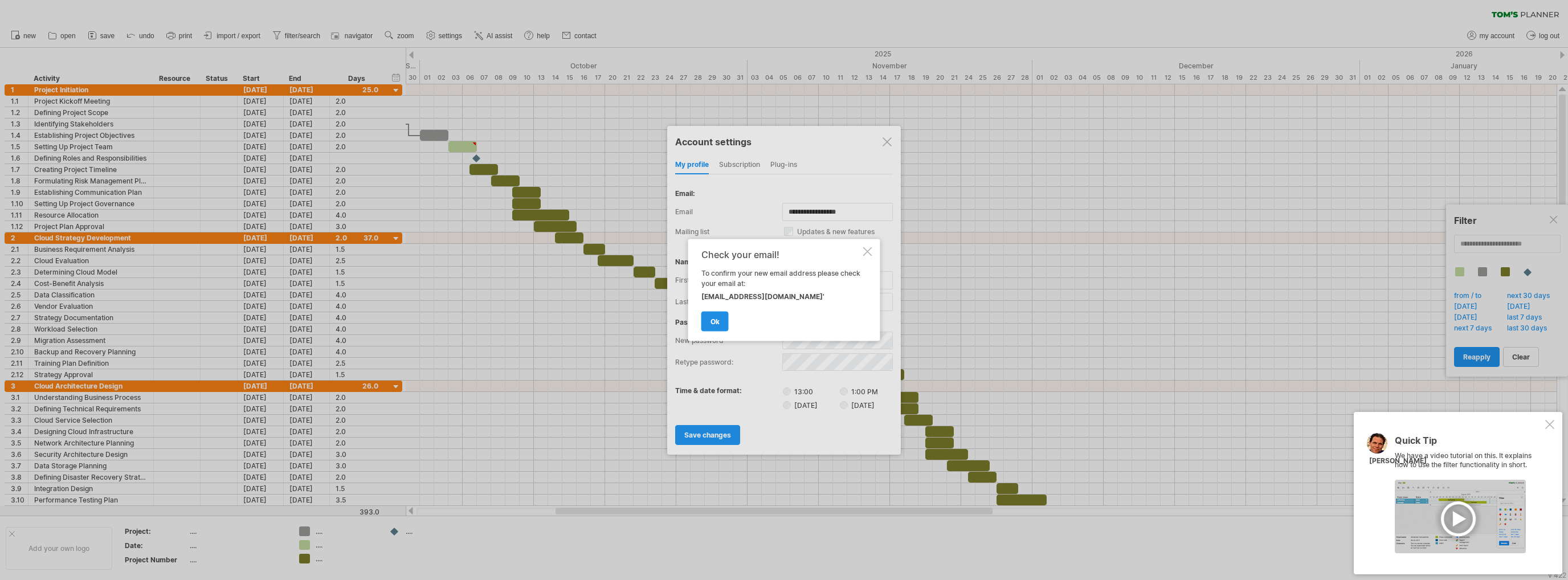
click at [711, 321] on span "ok" at bounding box center [715, 321] width 9 height 8
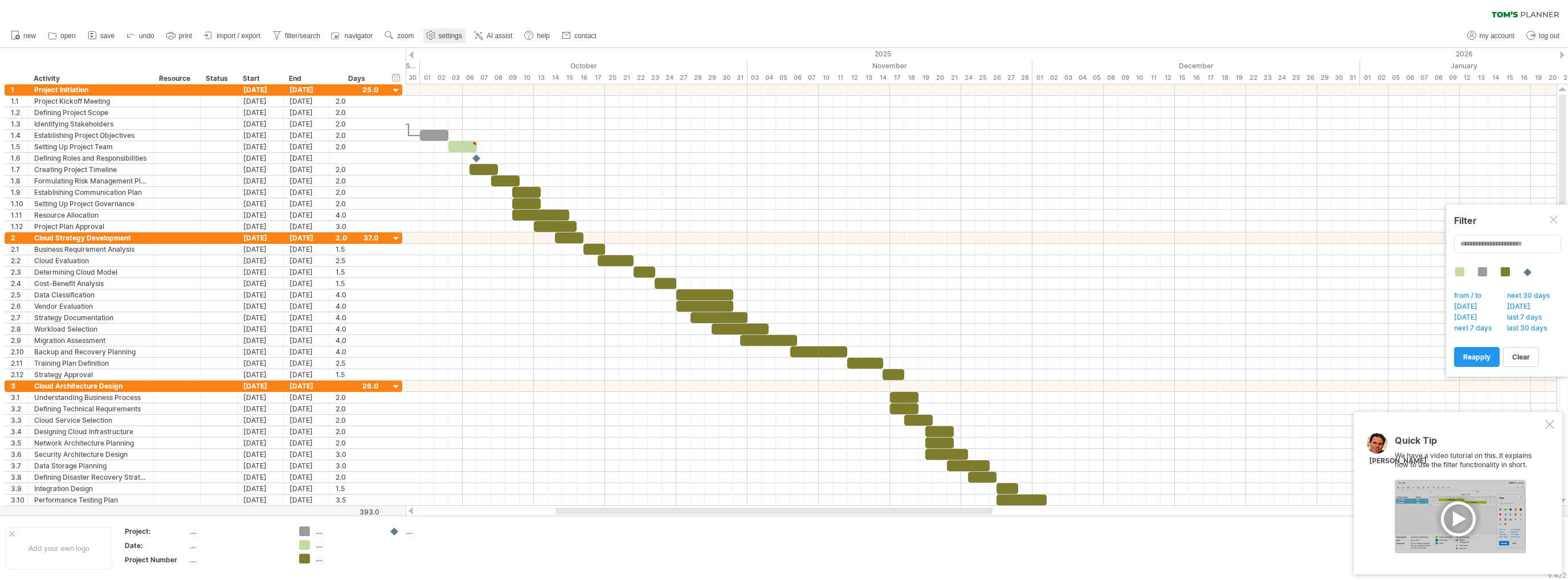
click at [444, 38] on span "settings" at bounding box center [450, 35] width 23 height 8
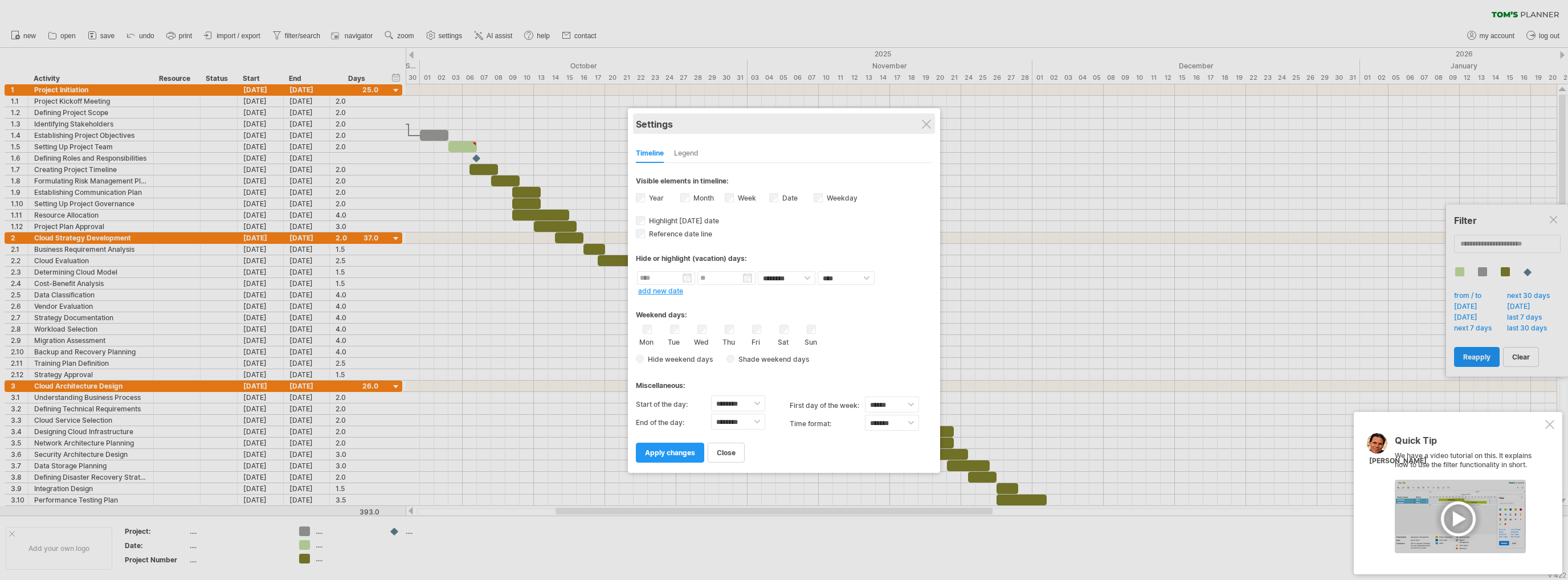
click at [931, 117] on div "Settings" at bounding box center [784, 123] width 296 height 20
click at [927, 126] on div at bounding box center [926, 124] width 9 height 9
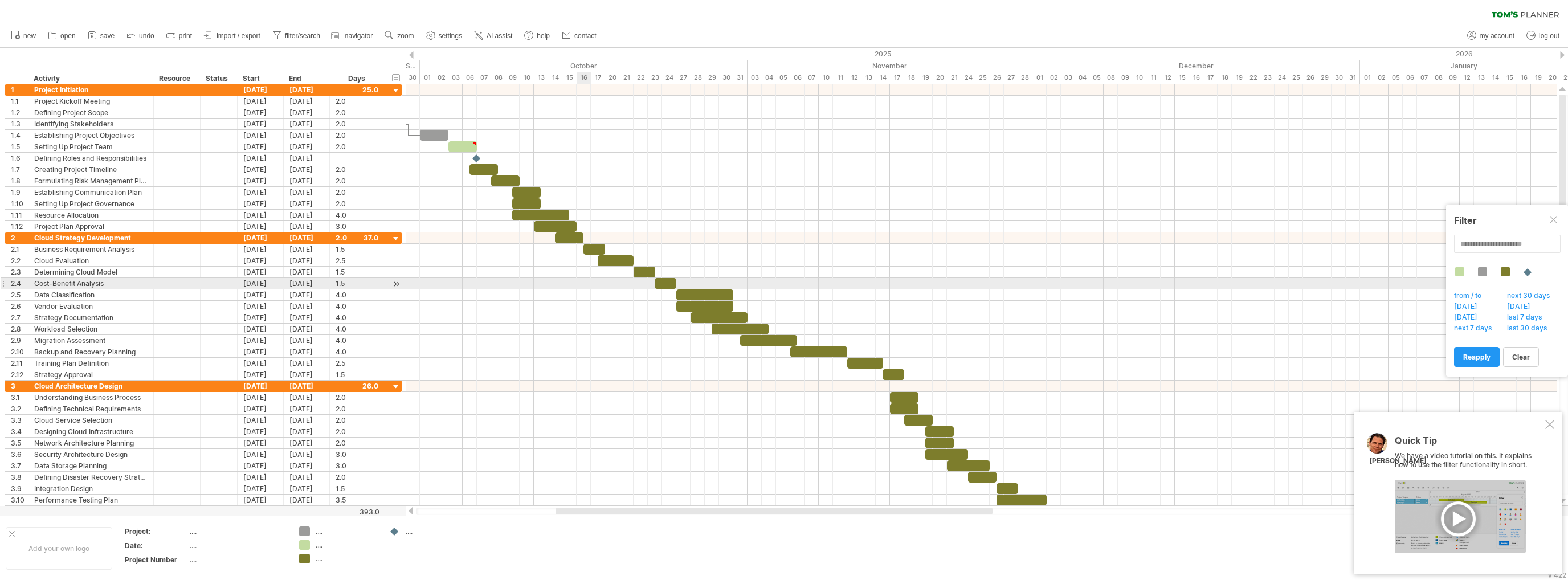
click at [577, 290] on div at bounding box center [981, 295] width 1151 height 11
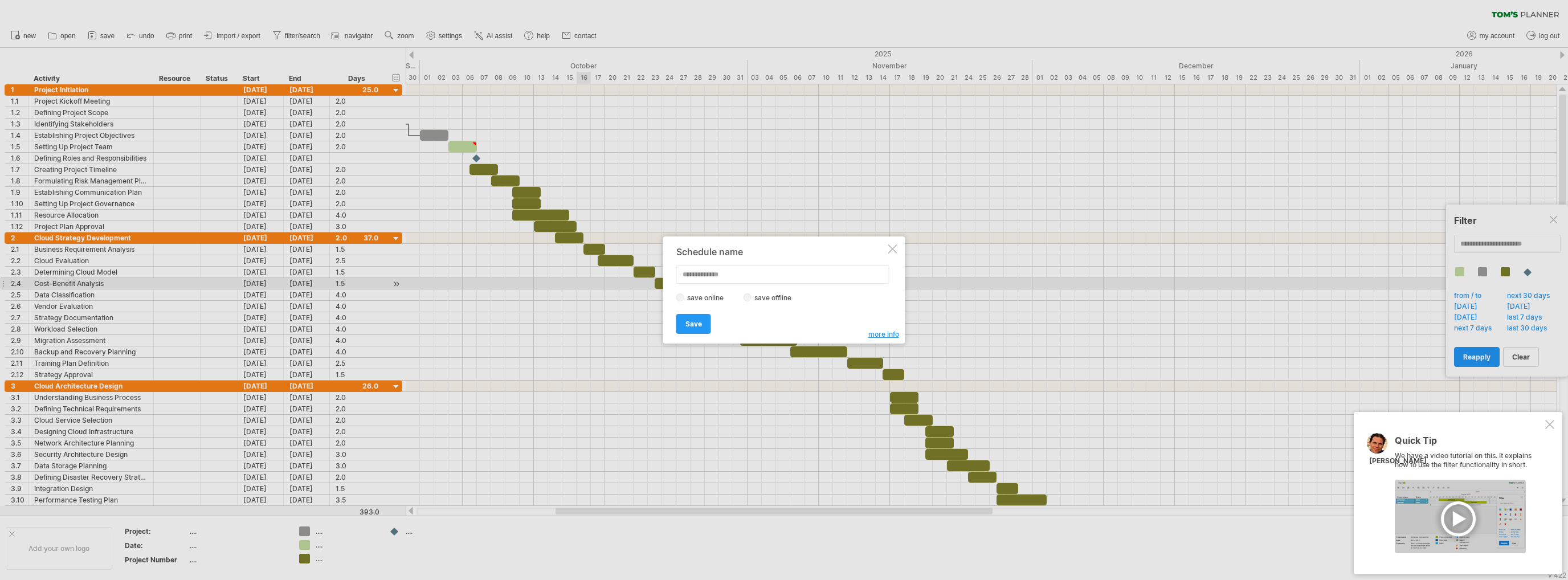
click at [887, 249] on div "Schedule name save online save offline more info Save Save Save schedules onlin…" at bounding box center [784, 290] width 242 height 107
click at [890, 253] on div at bounding box center [892, 248] width 9 height 9
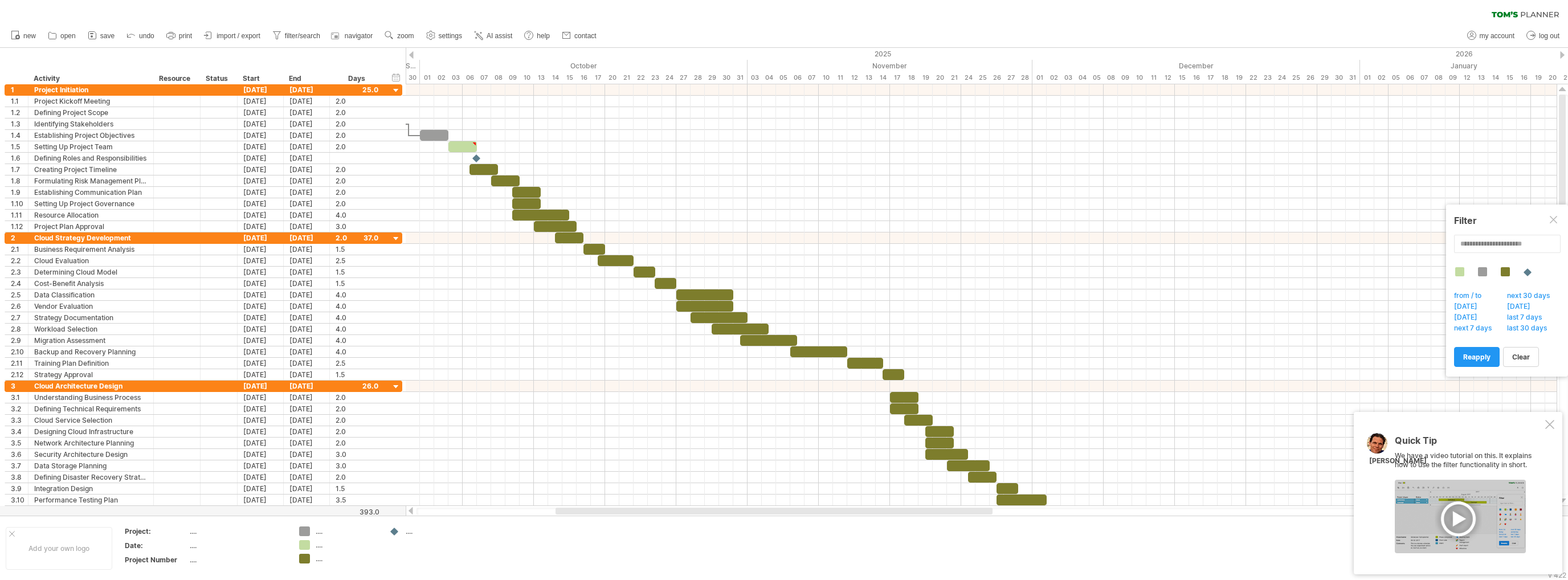
click at [953, 18] on div "clear filter reapply filter" at bounding box center [784, 12] width 1568 height 24
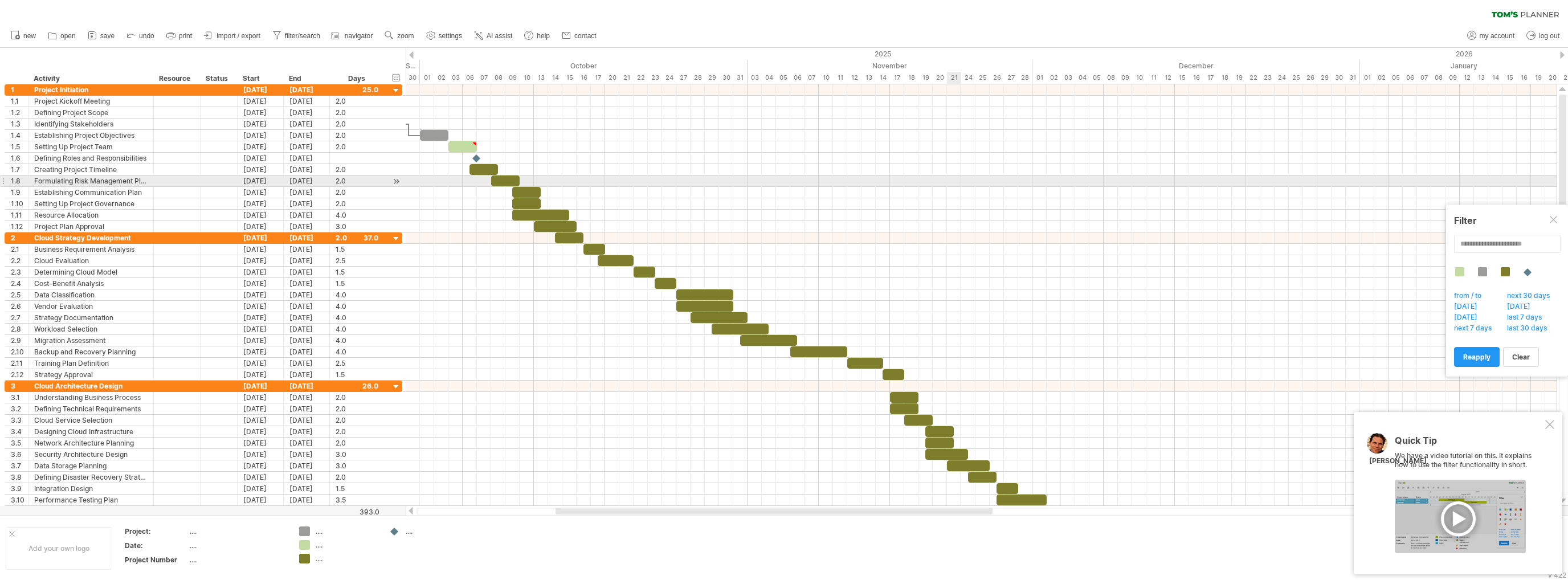
click at [953, 181] on div at bounding box center [981, 181] width 1151 height 11
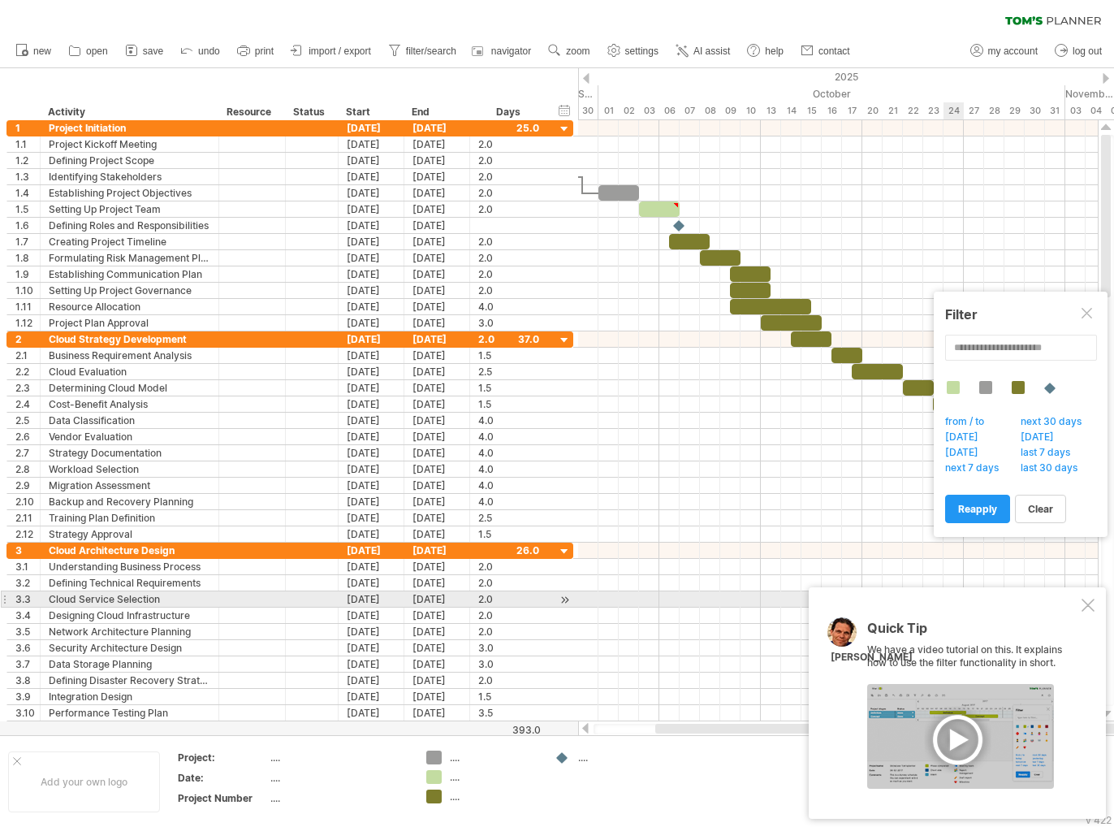
click at [1082, 603] on div at bounding box center [1088, 604] width 13 height 13
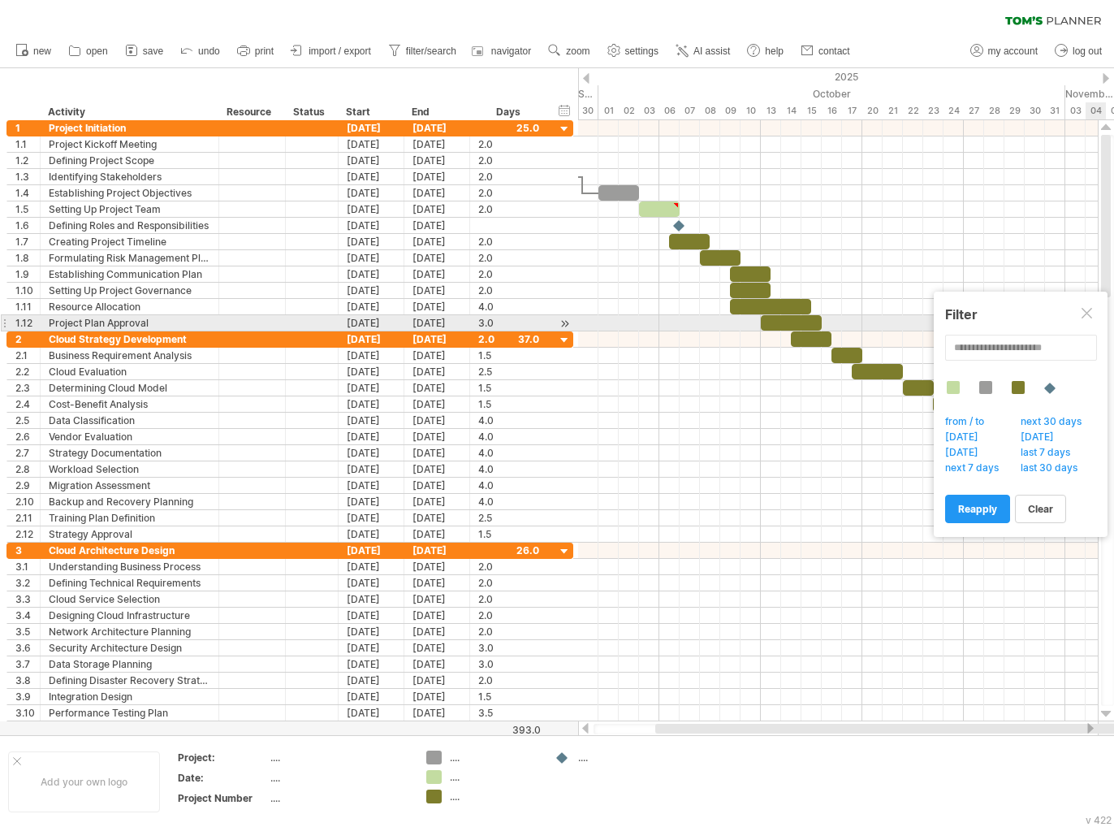
click at [1089, 316] on div at bounding box center [1088, 314] width 13 height 13
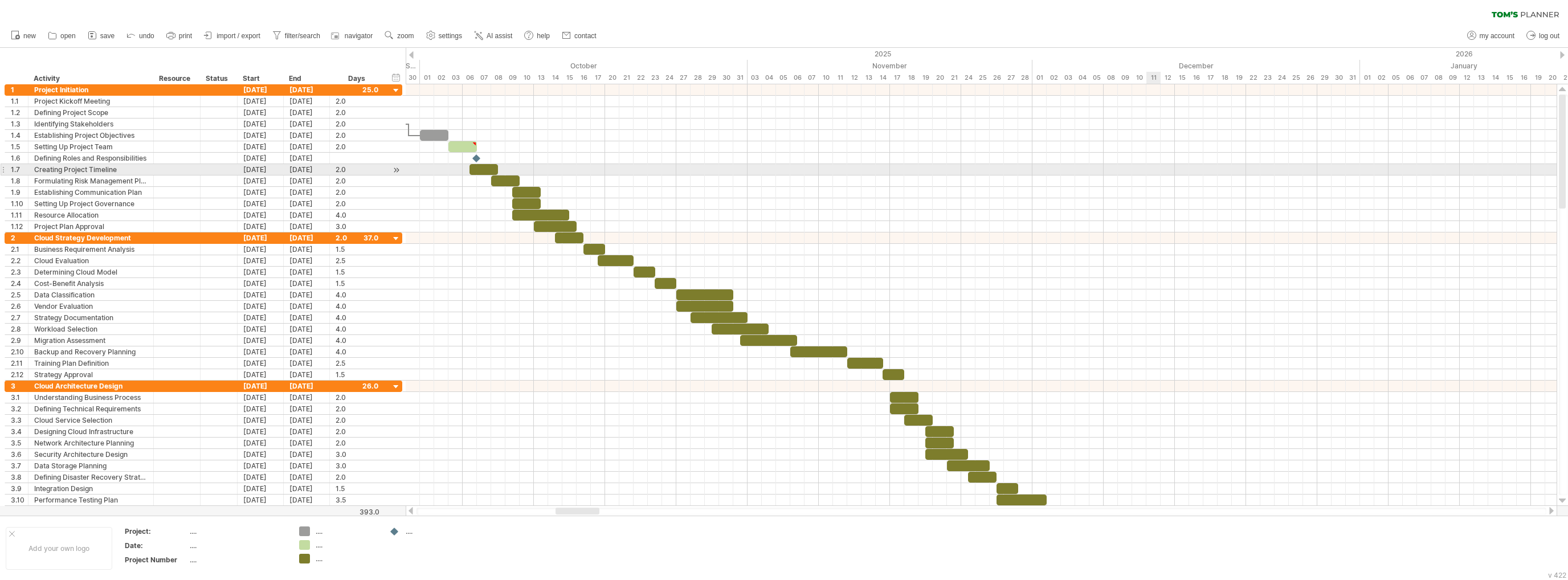
click at [1155, 165] on div at bounding box center [981, 170] width 1151 height 11
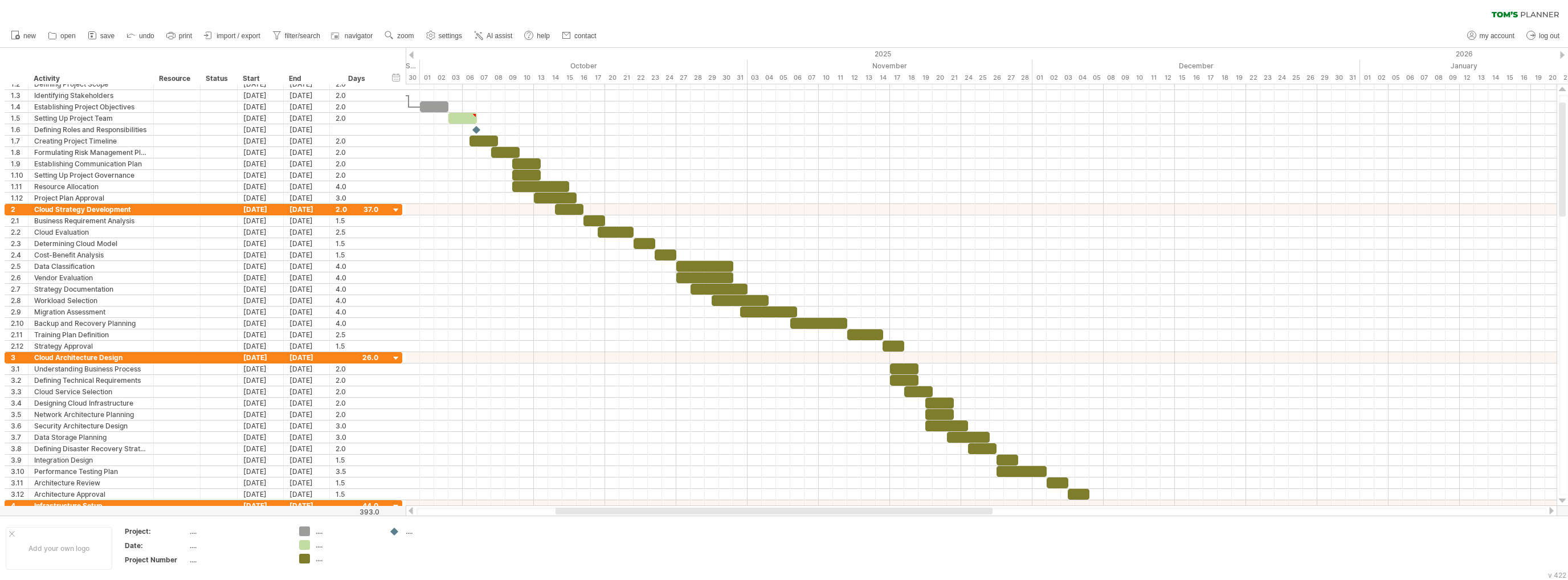
click at [1284, 24] on div "new" at bounding box center [784, 36] width 1568 height 24
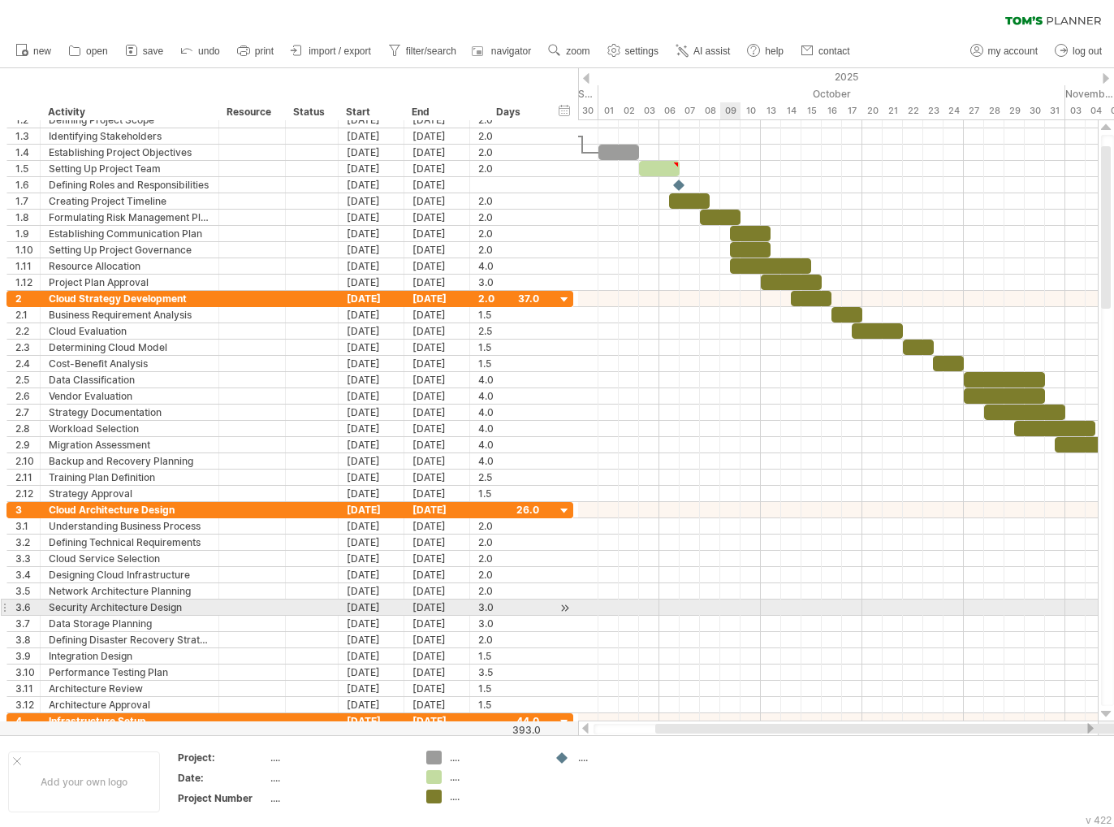
click at [664, 600] on div at bounding box center [838, 607] width 520 height 16
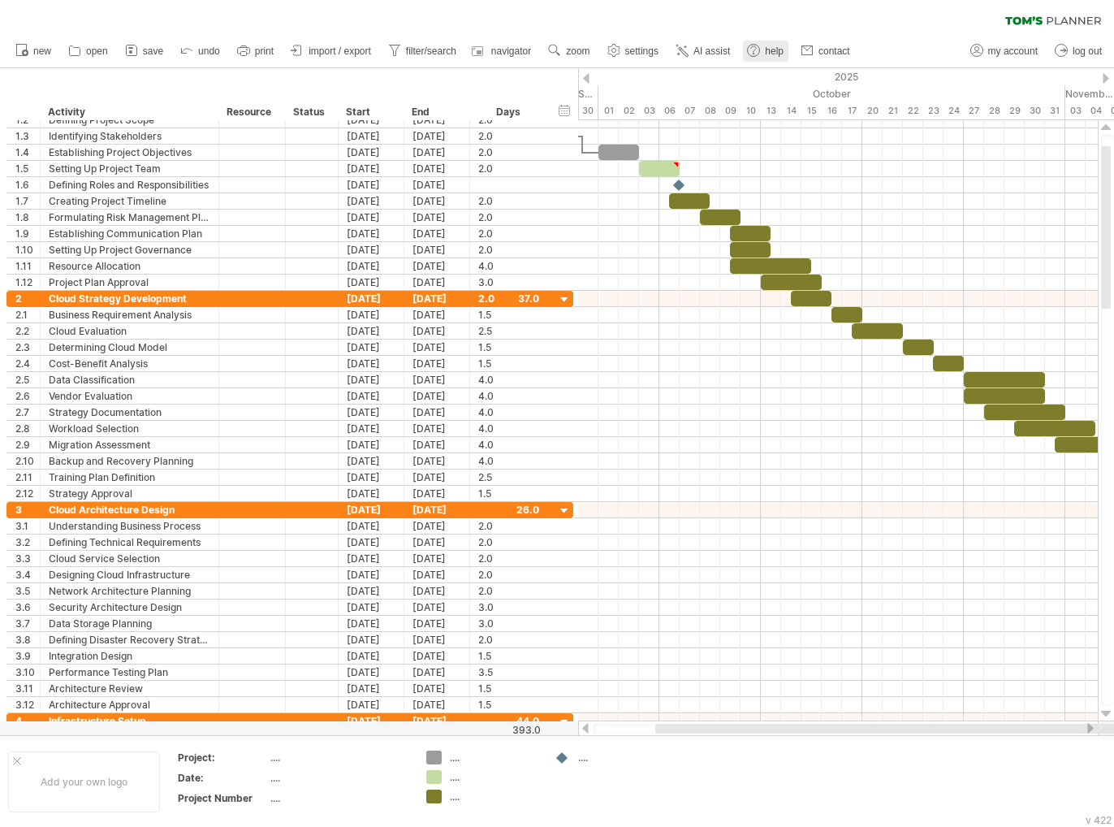
click at [756, 49] on use at bounding box center [753, 50] width 16 height 16
